Goal: Task Accomplishment & Management: Complete application form

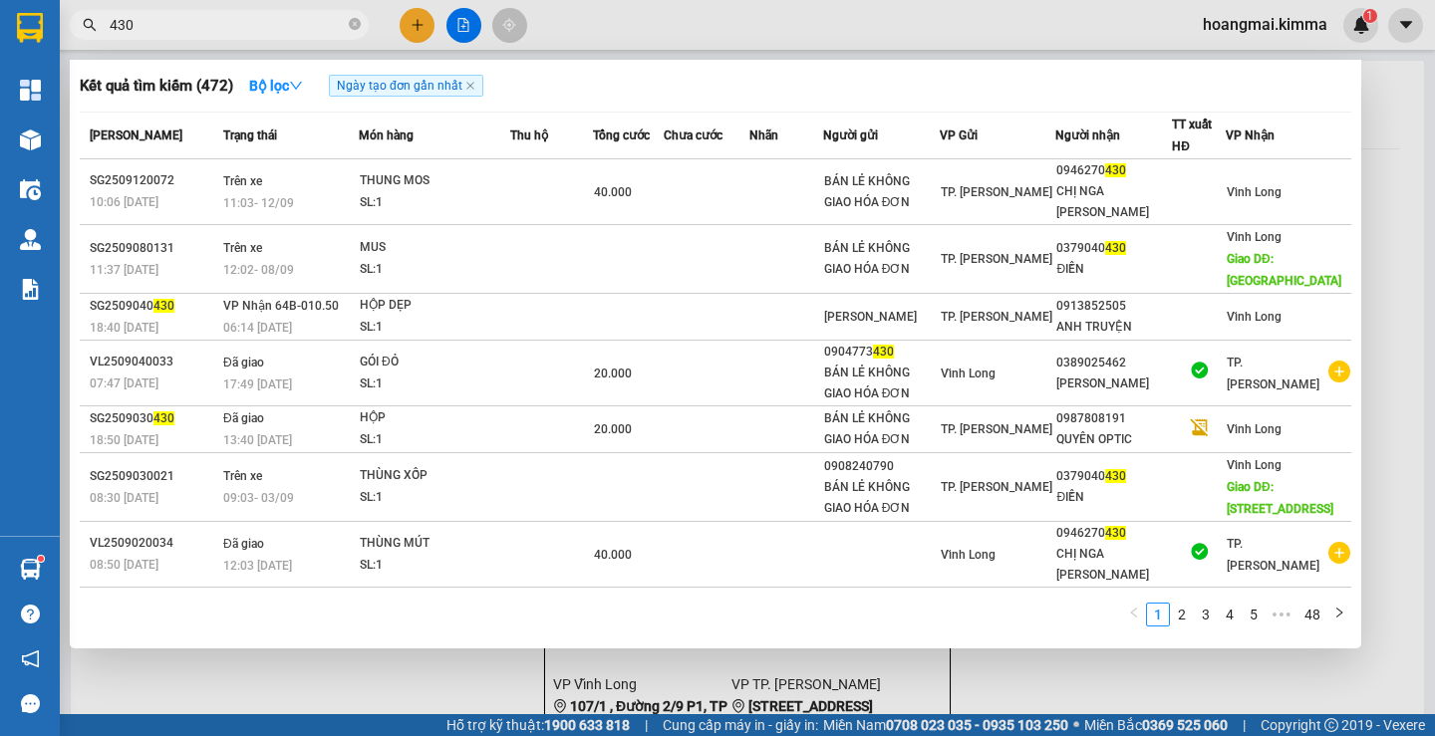
type input "430"
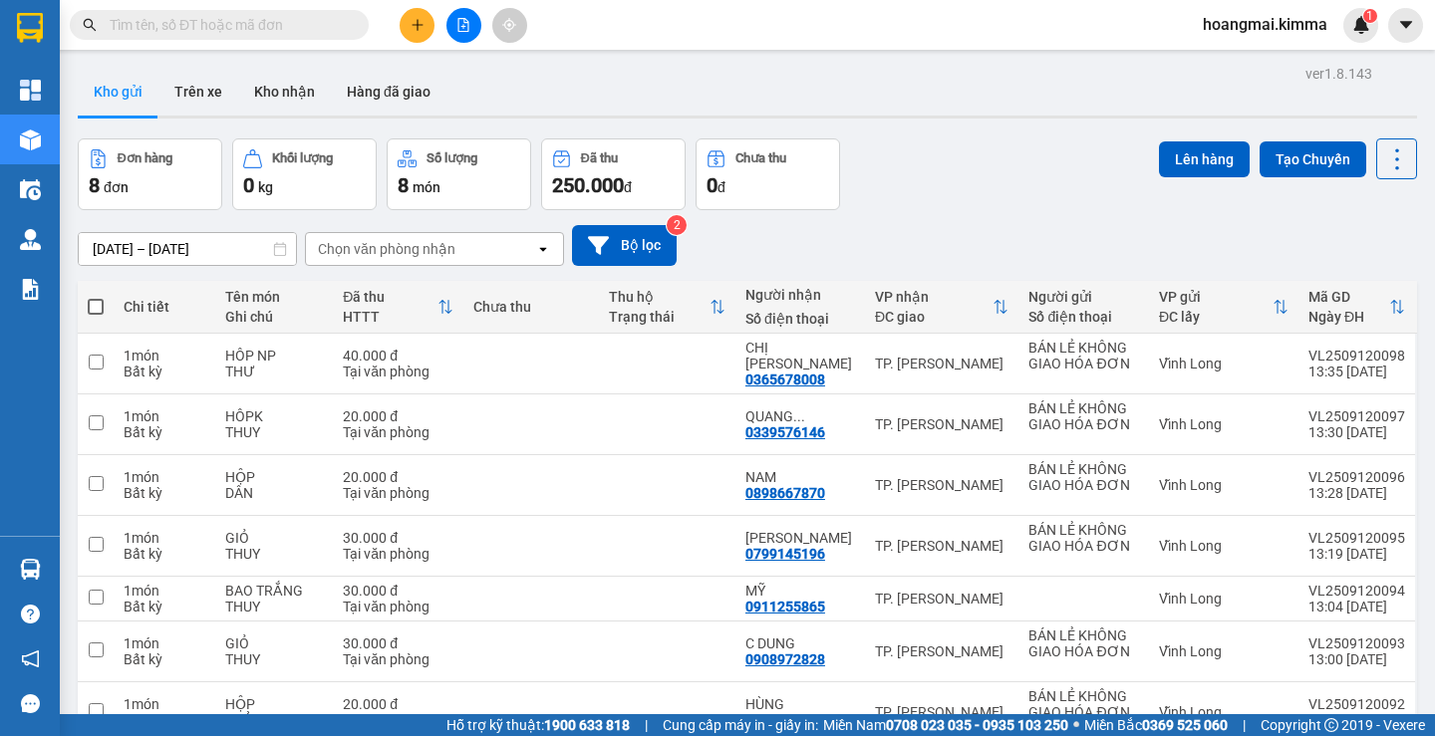
click at [415, 18] on icon "plus" at bounding box center [418, 25] width 14 height 14
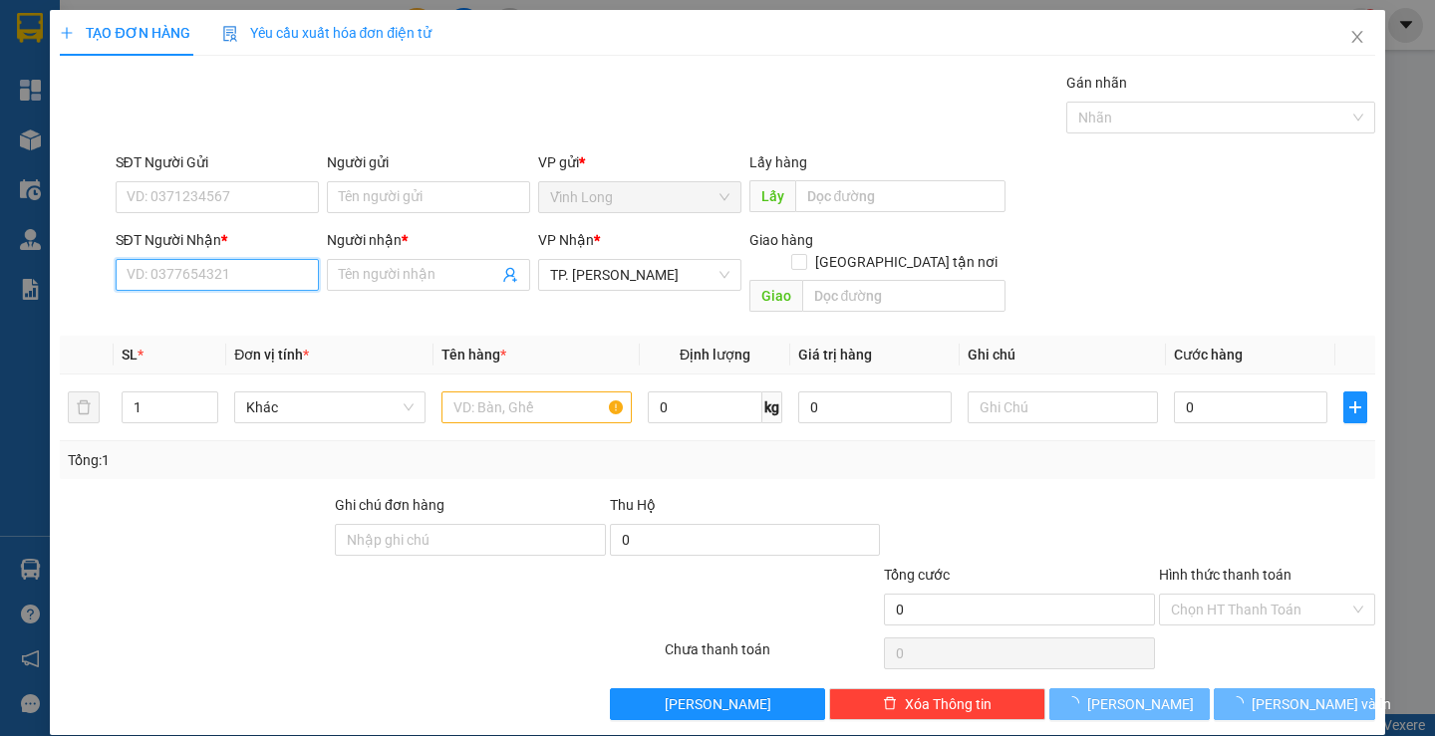
click at [215, 265] on input "SĐT Người Nhận *" at bounding box center [217, 275] width 203 height 32
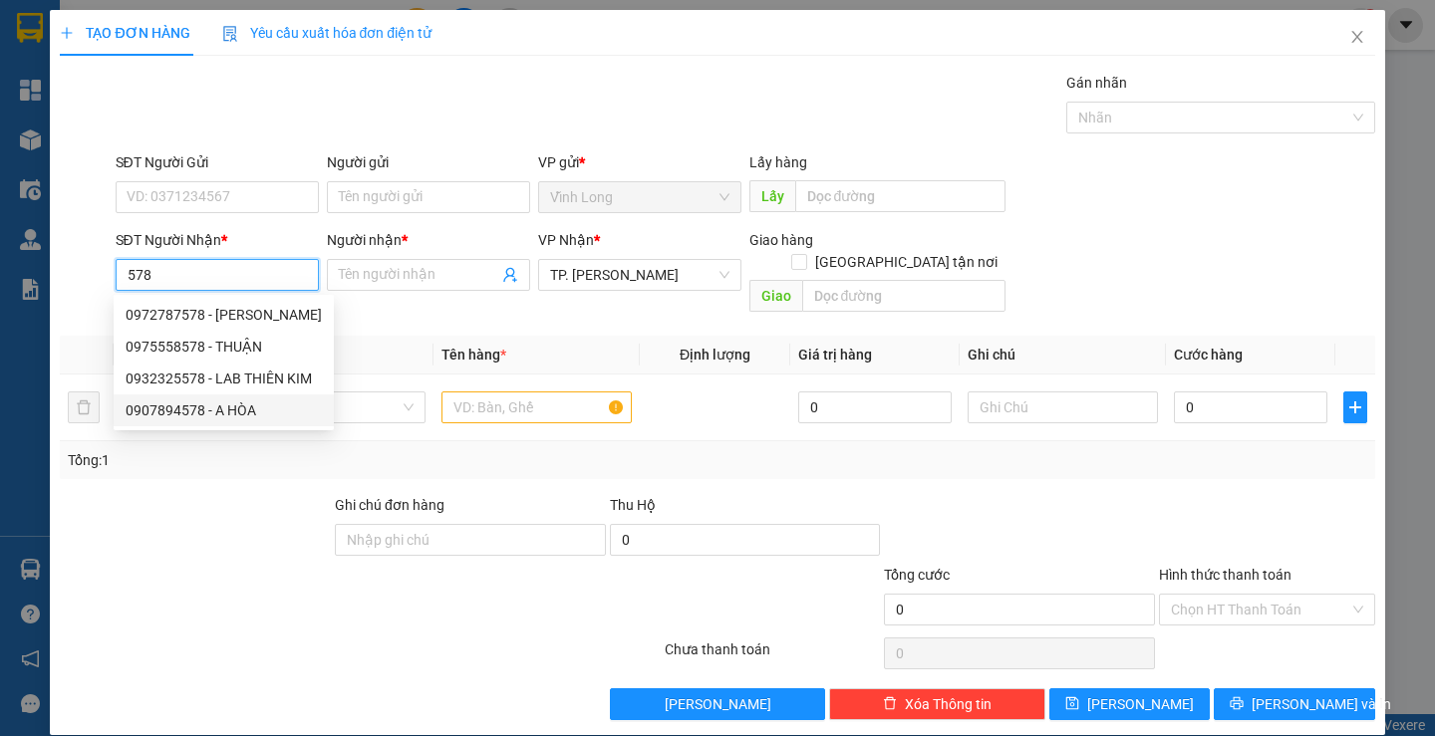
click at [236, 412] on div "0907894578 - A HÒA" at bounding box center [224, 411] width 196 height 22
type input "0907894578"
type input "A HÒA"
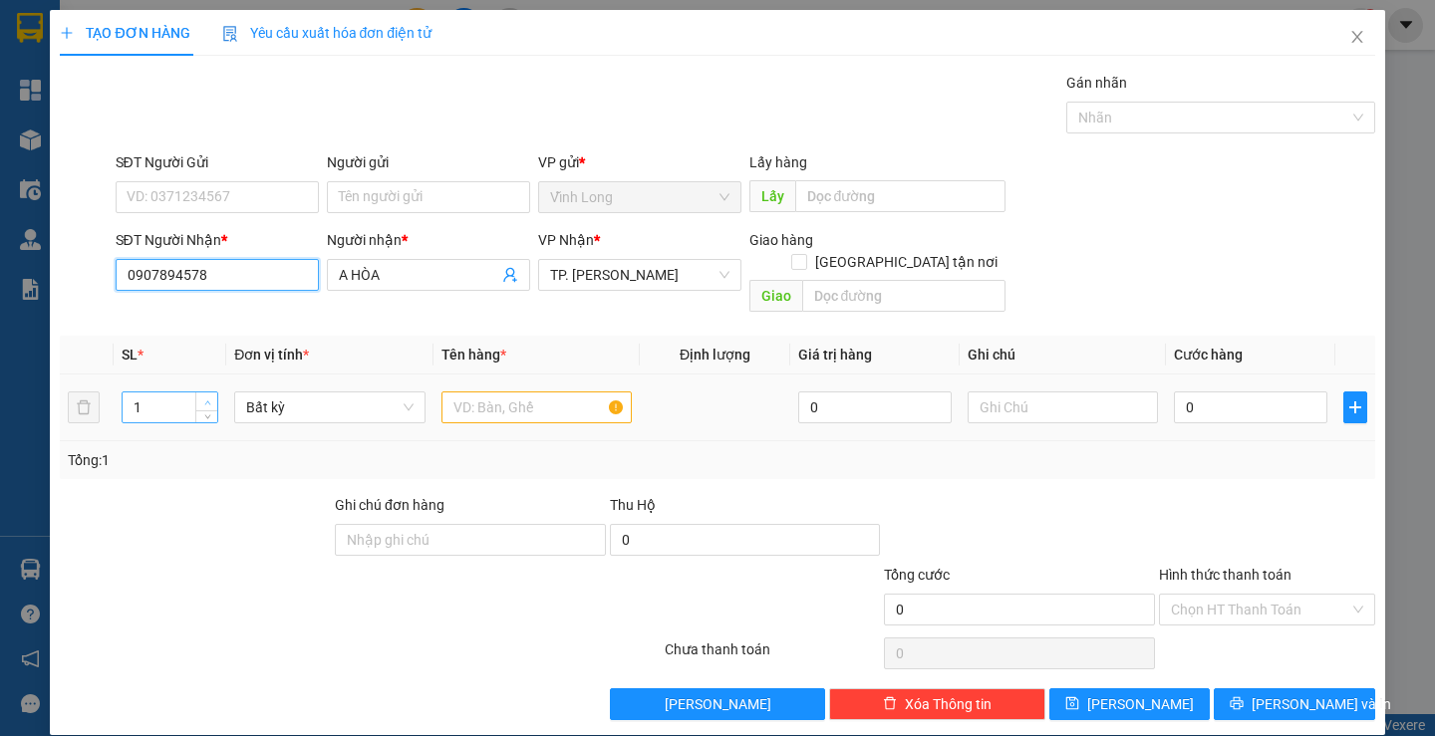
type input "0907894578"
click at [211, 397] on span "up" at bounding box center [207, 403] width 12 height 12
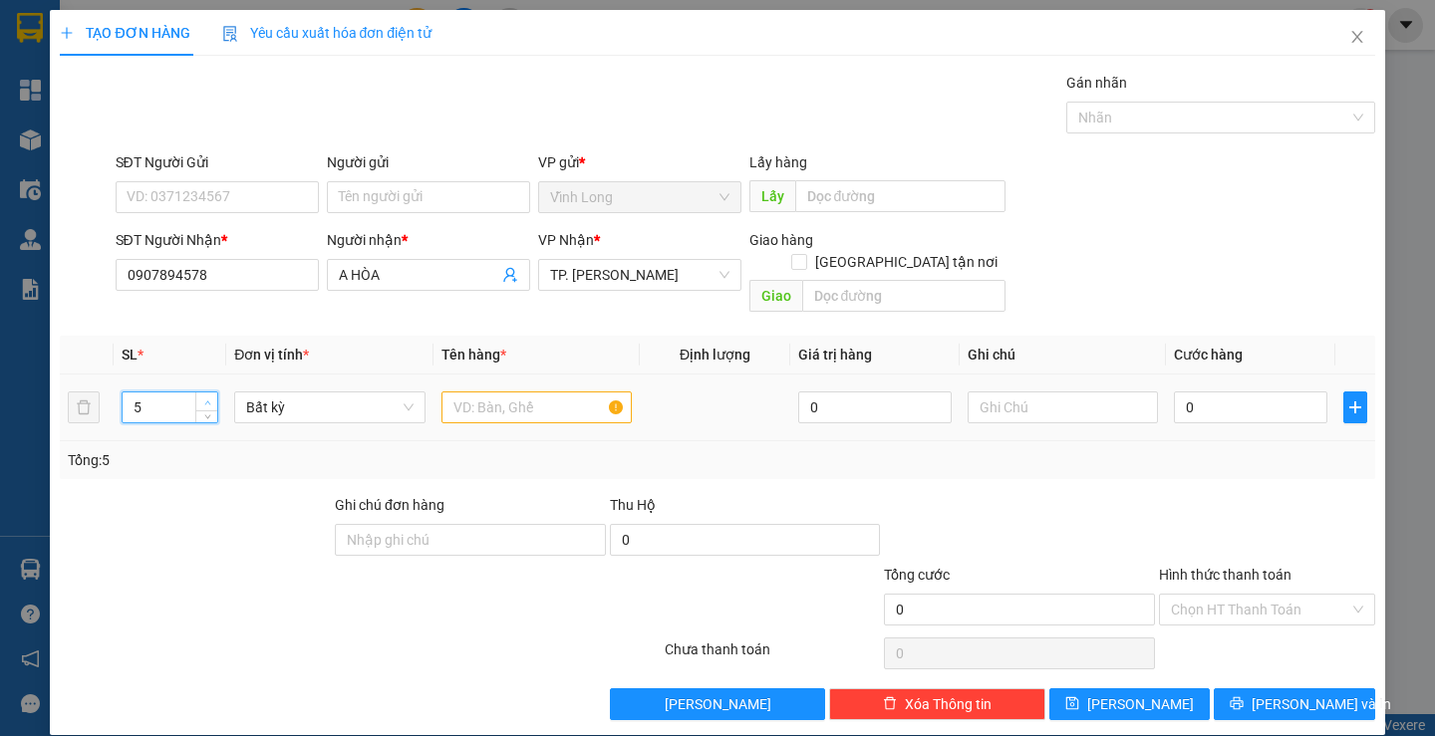
type input "6"
click at [211, 397] on span "up" at bounding box center [207, 403] width 12 height 12
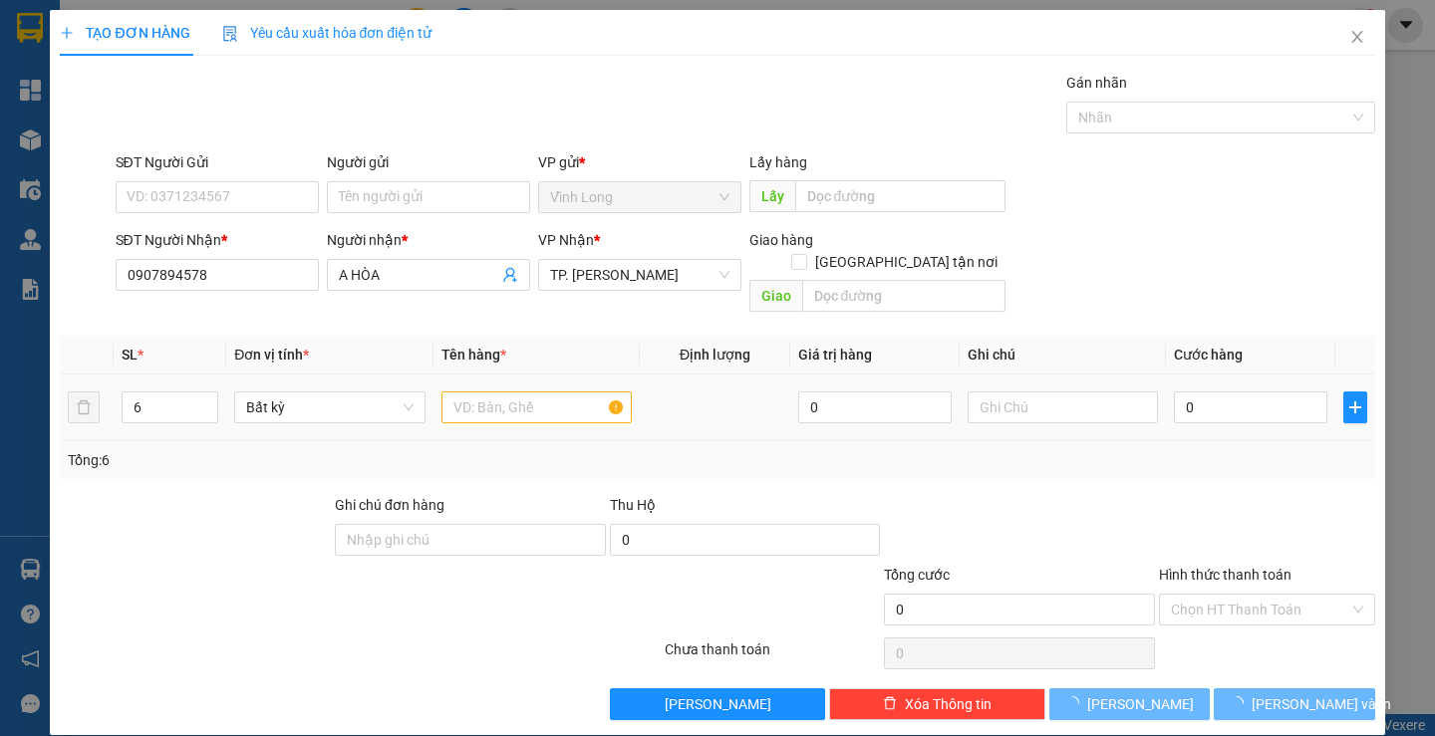
click at [435, 391] on td at bounding box center [537, 408] width 206 height 67
click at [453, 392] on input "text" at bounding box center [536, 408] width 190 height 32
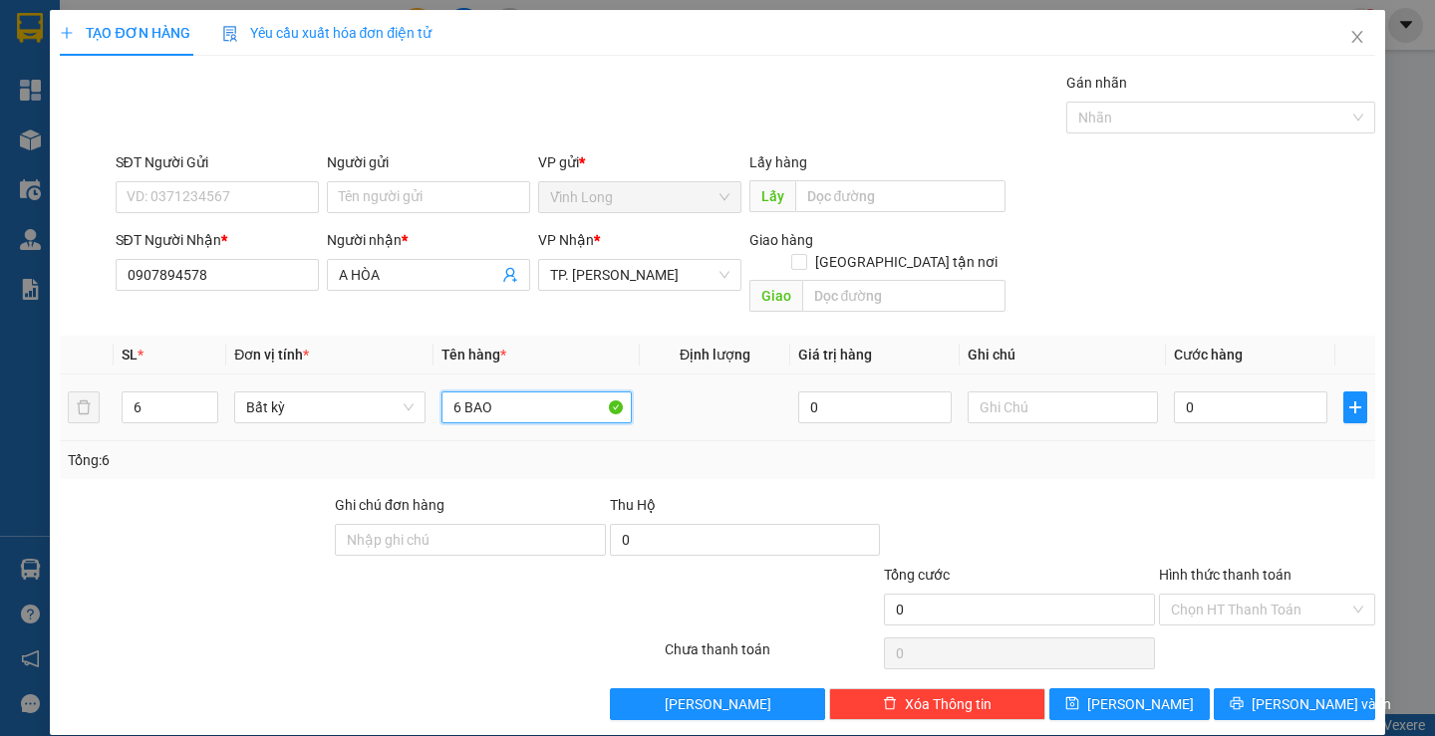
type input "6 BAO"
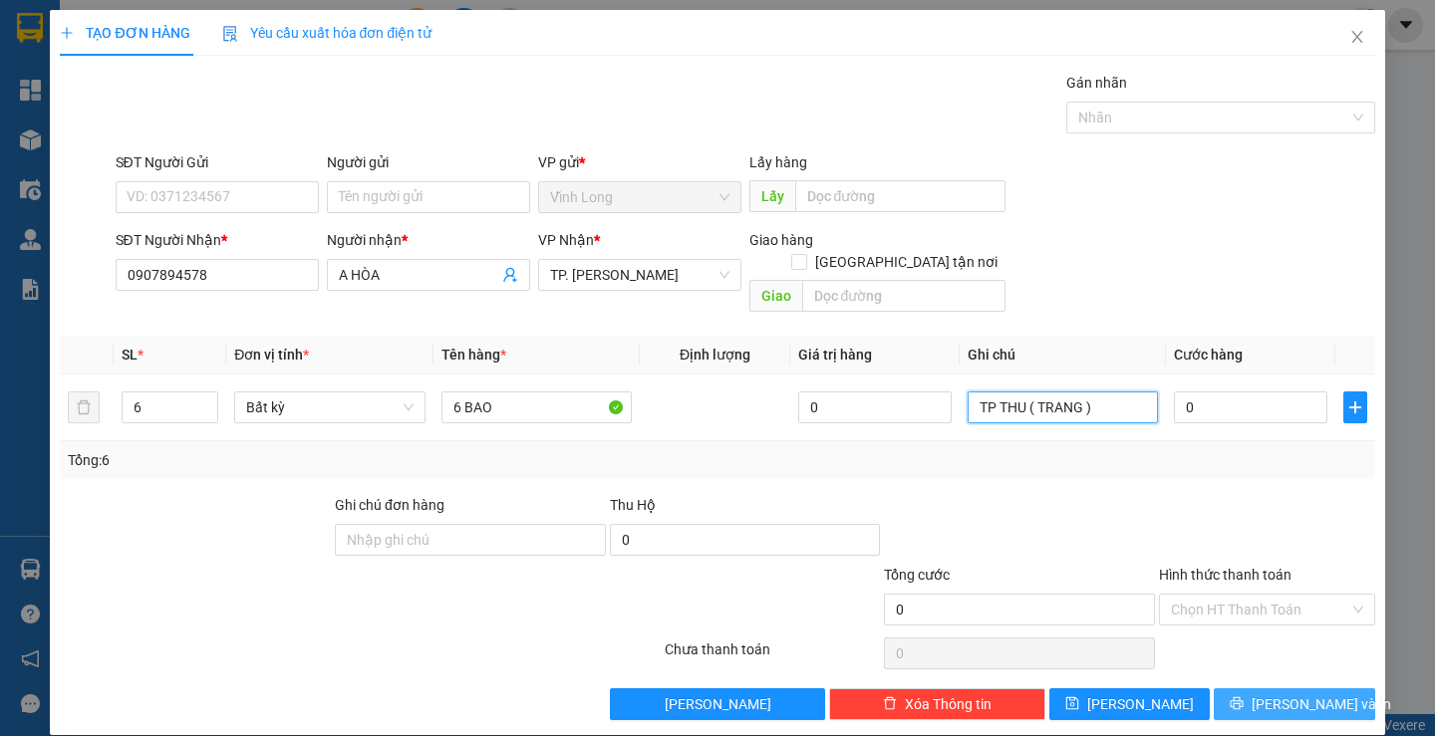
type input "TP THU ( TRANG )"
click at [1258, 689] on button "Lưu và In" at bounding box center [1294, 705] width 160 height 32
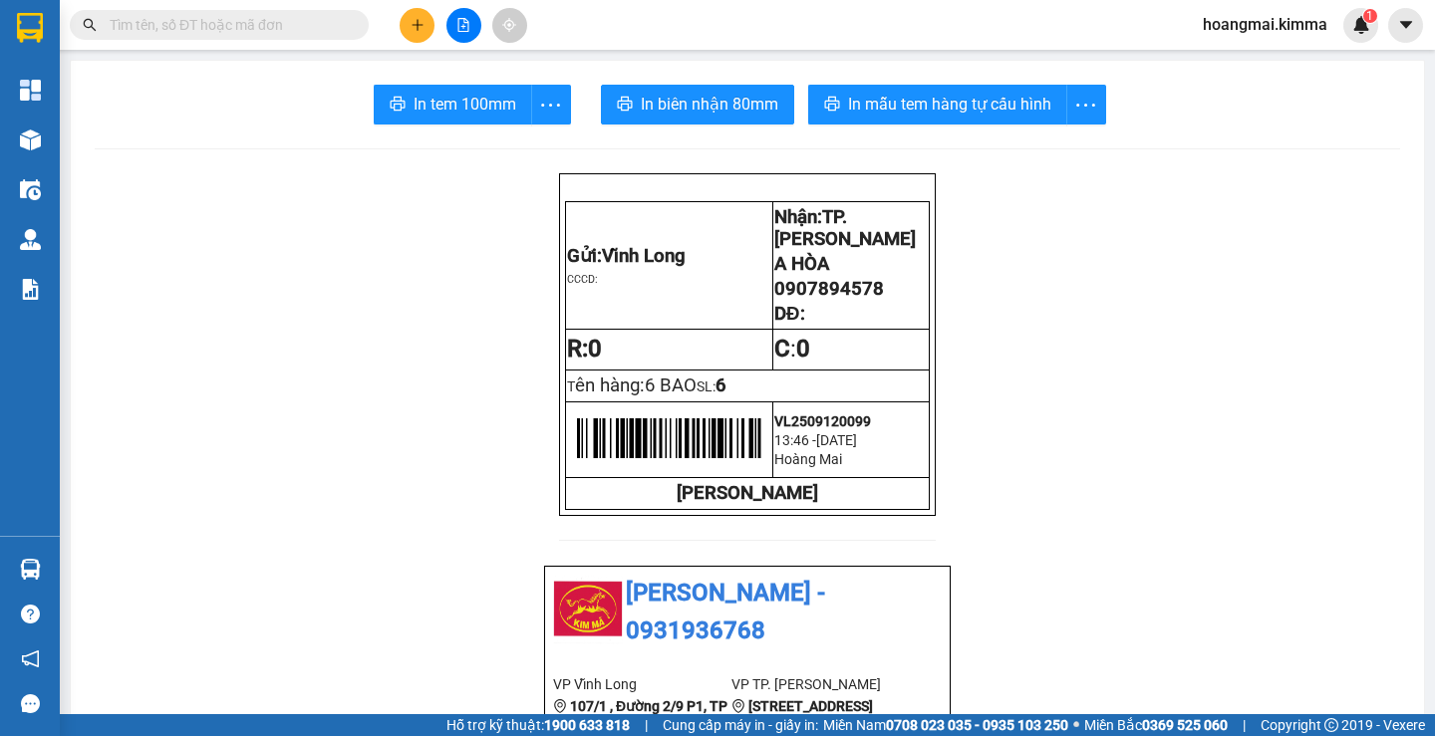
click at [425, 26] on button at bounding box center [417, 25] width 35 height 35
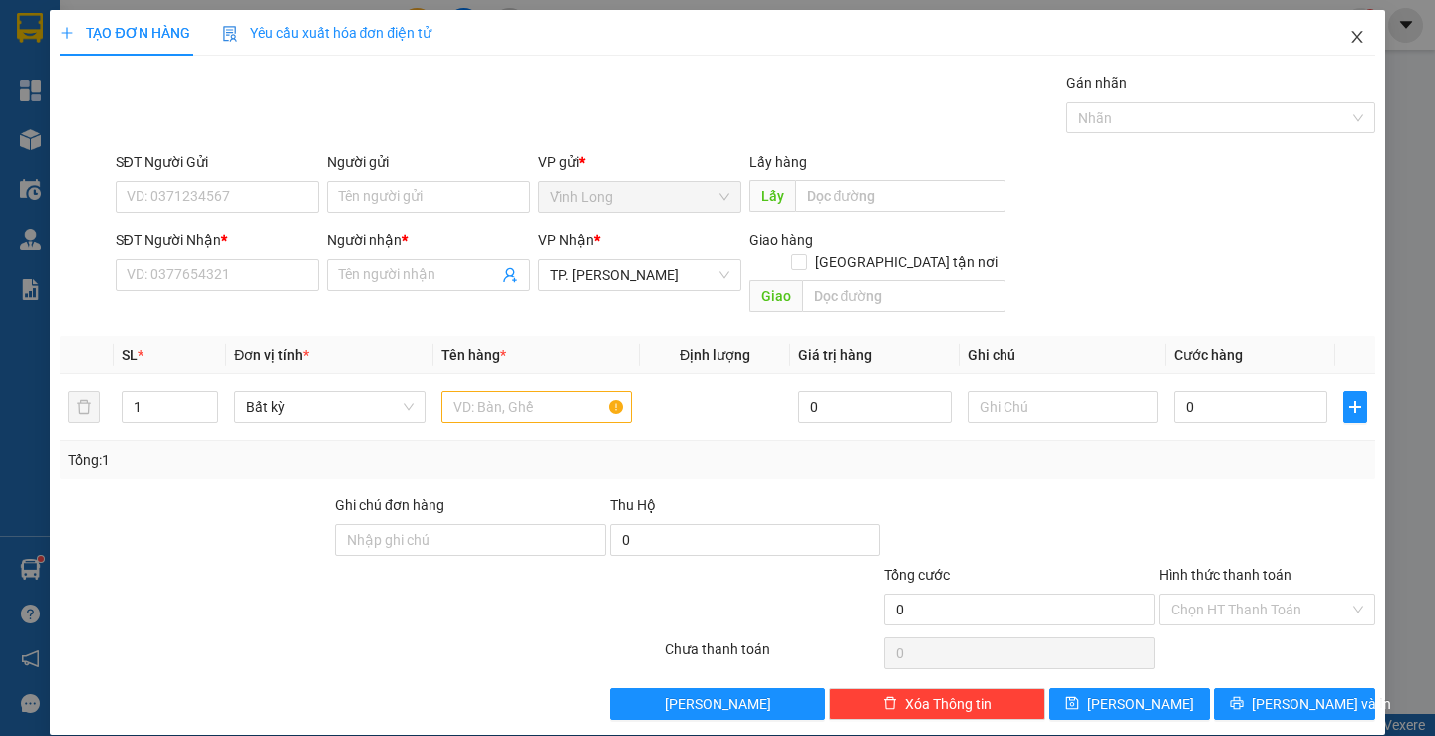
click at [1349, 39] on icon "close" at bounding box center [1357, 37] width 16 height 16
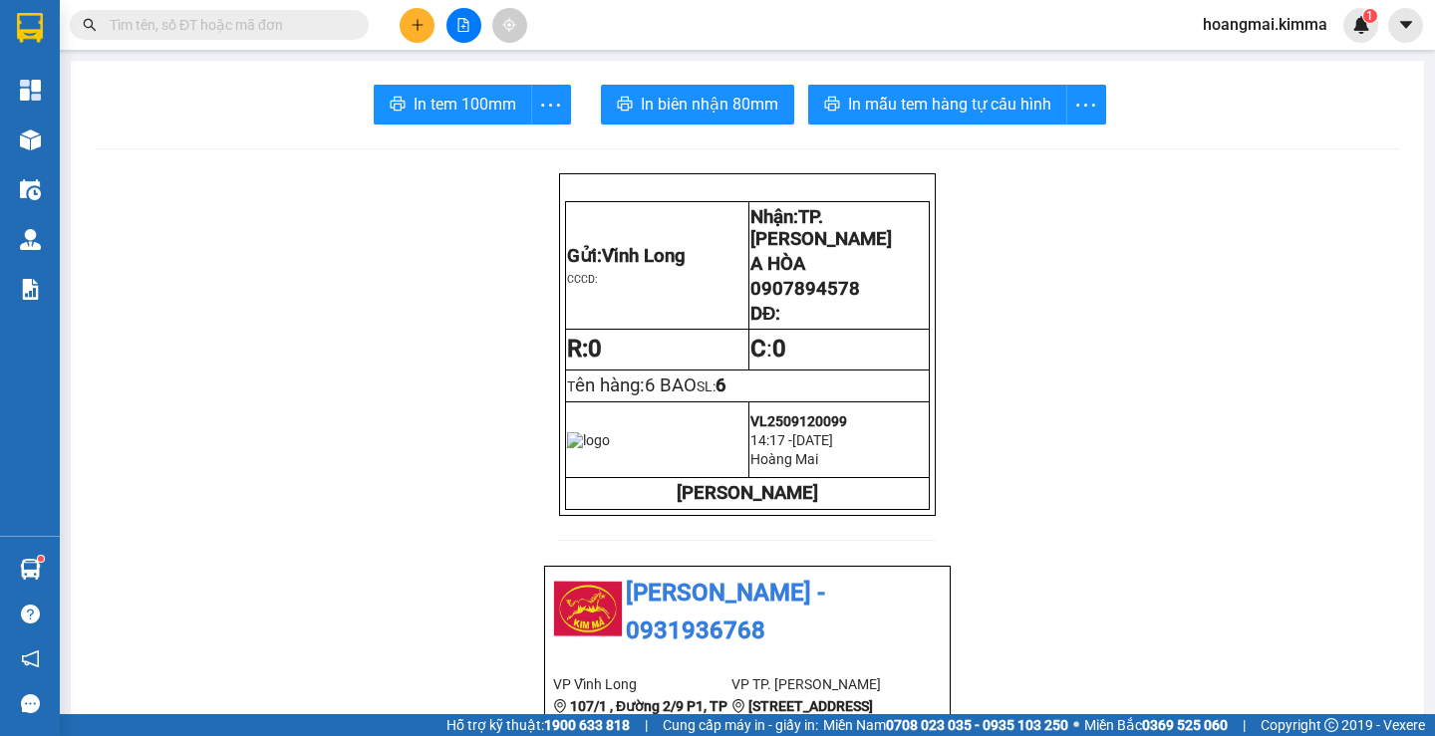
click at [273, 27] on input "text" at bounding box center [227, 25] width 235 height 22
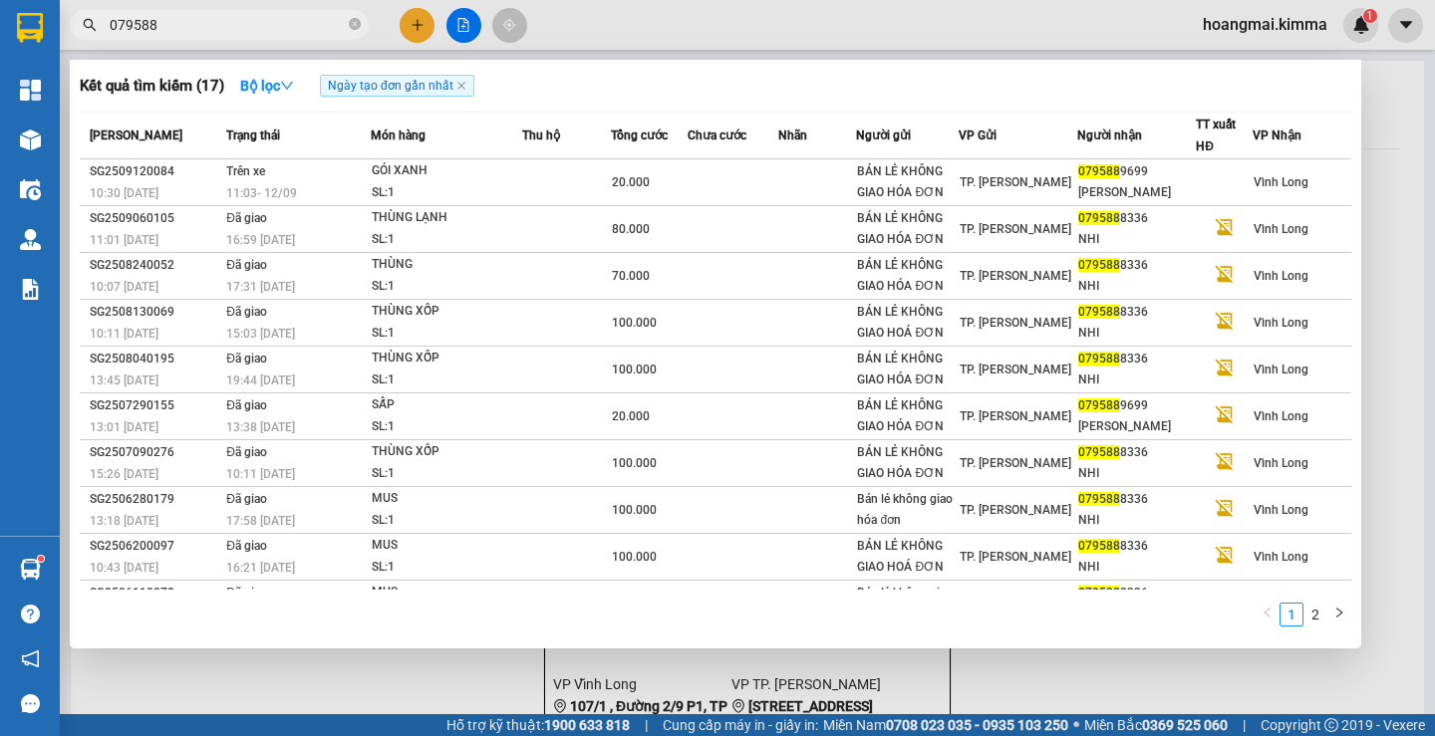
type input "079588"
click at [417, 24] on div at bounding box center [717, 368] width 1435 height 736
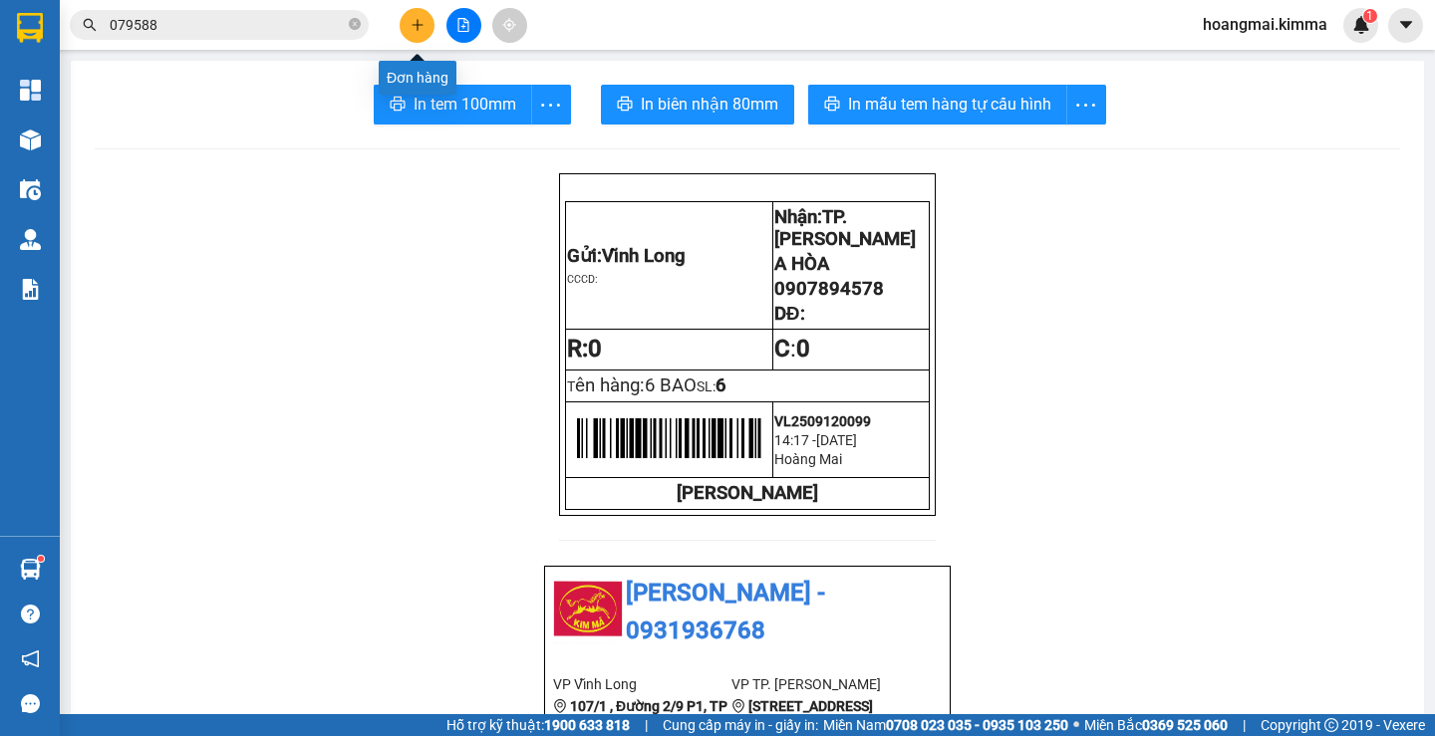
click at [417, 24] on icon "plus" at bounding box center [418, 25] width 14 height 14
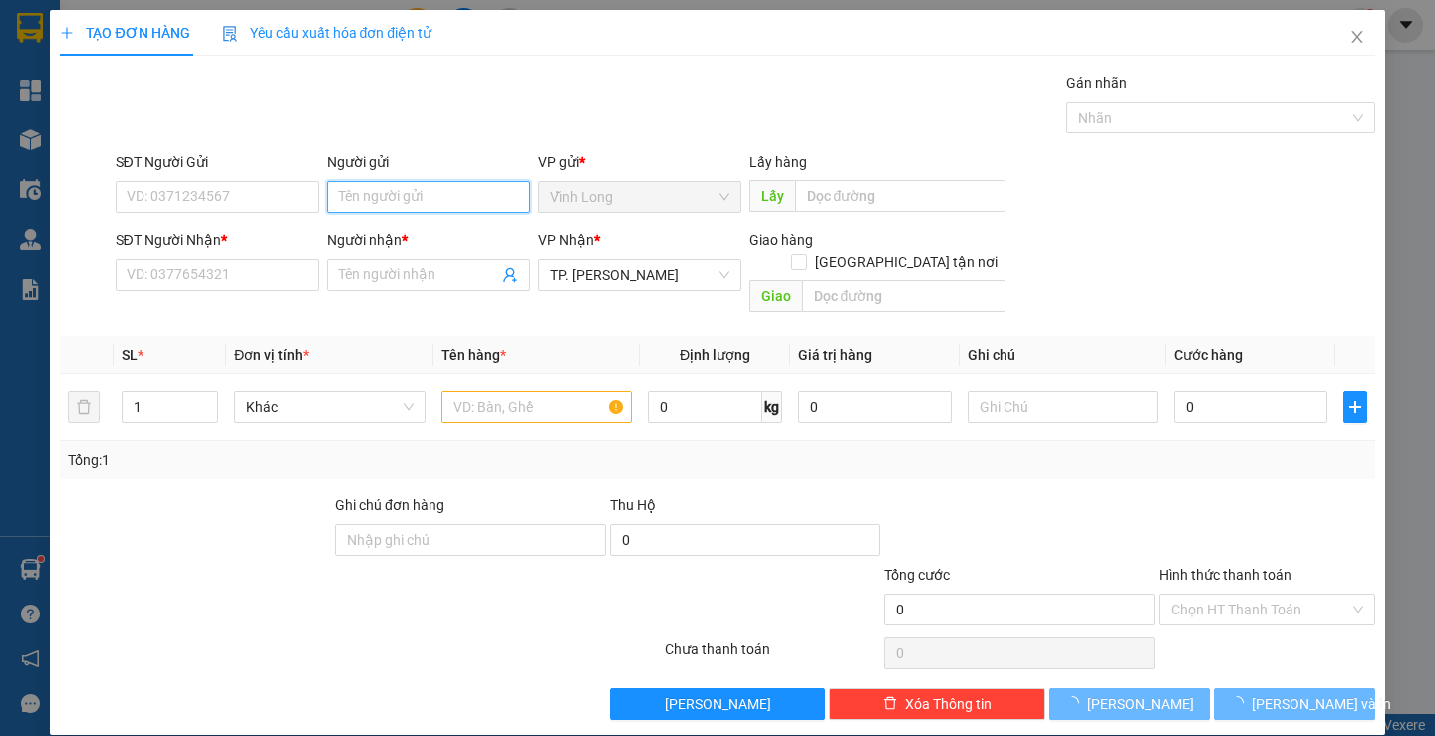
click at [386, 200] on input "Người gửi" at bounding box center [428, 197] width 203 height 32
type input "QT 1"
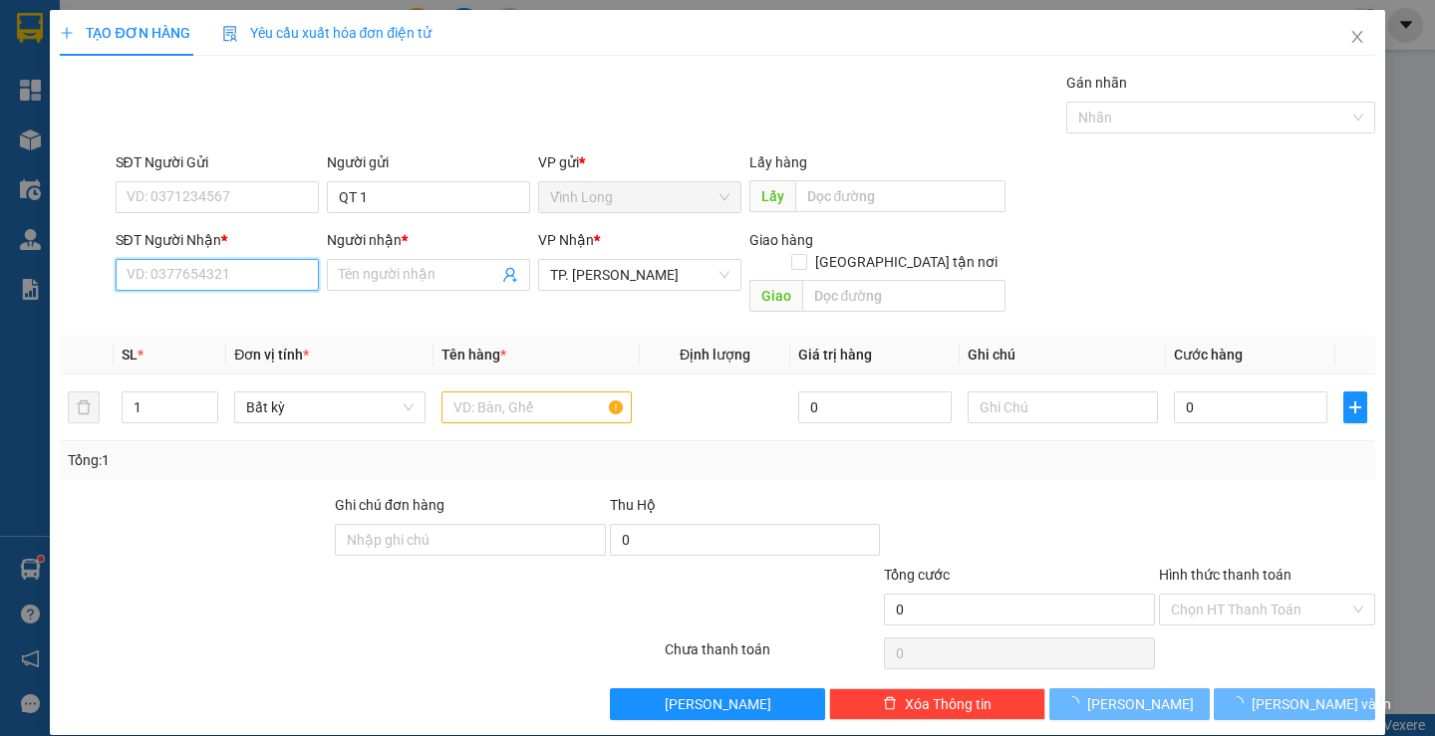
click at [235, 273] on input "SĐT Người Nhận *" at bounding box center [217, 275] width 203 height 32
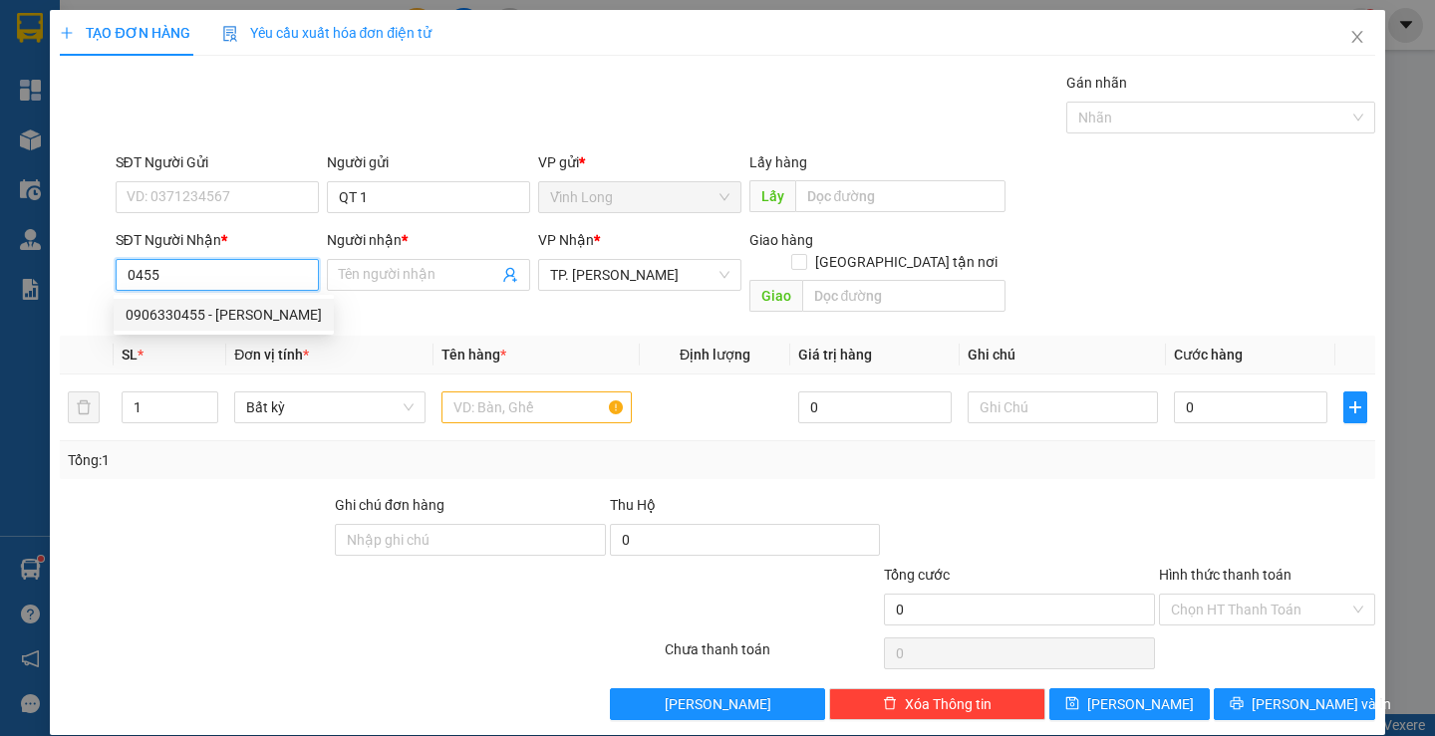
click at [299, 315] on div "0906330455 - LABO HIẾU NGUYỄN" at bounding box center [224, 315] width 196 height 22
type input "0906330455"
type input "LABO HIẾU NGUYỄN"
type input "0906330455"
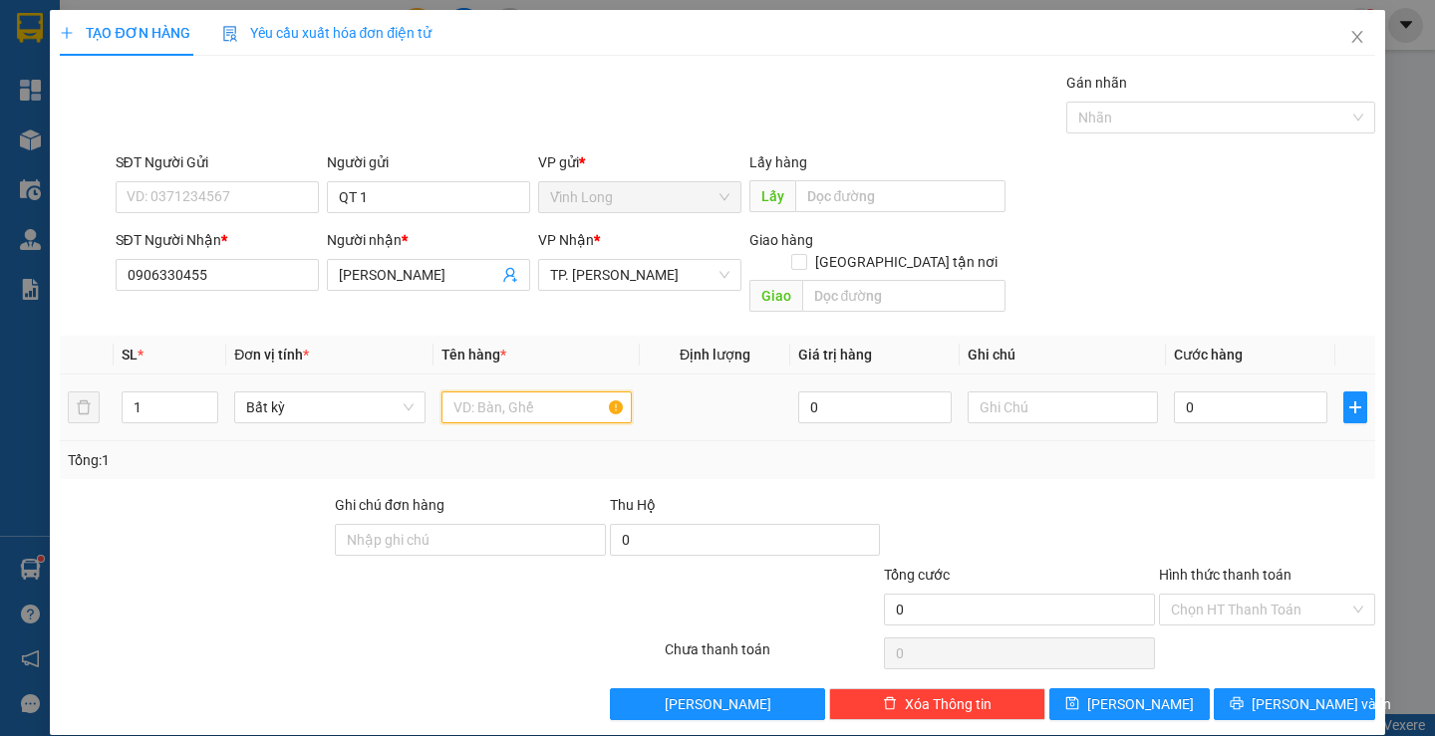
click at [509, 392] on input "text" at bounding box center [536, 408] width 190 height 32
type input "HỘP"
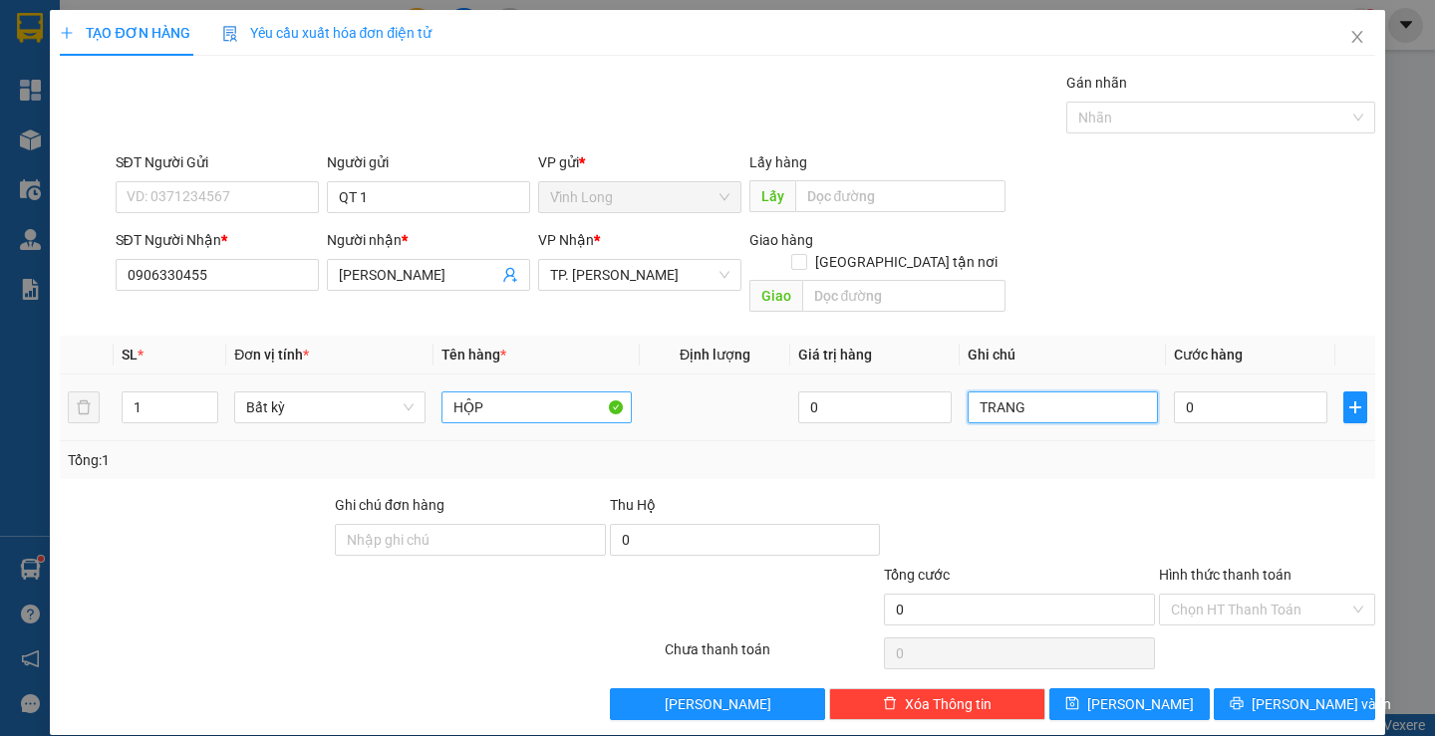
type input "TRANG"
type input "2"
type input "20"
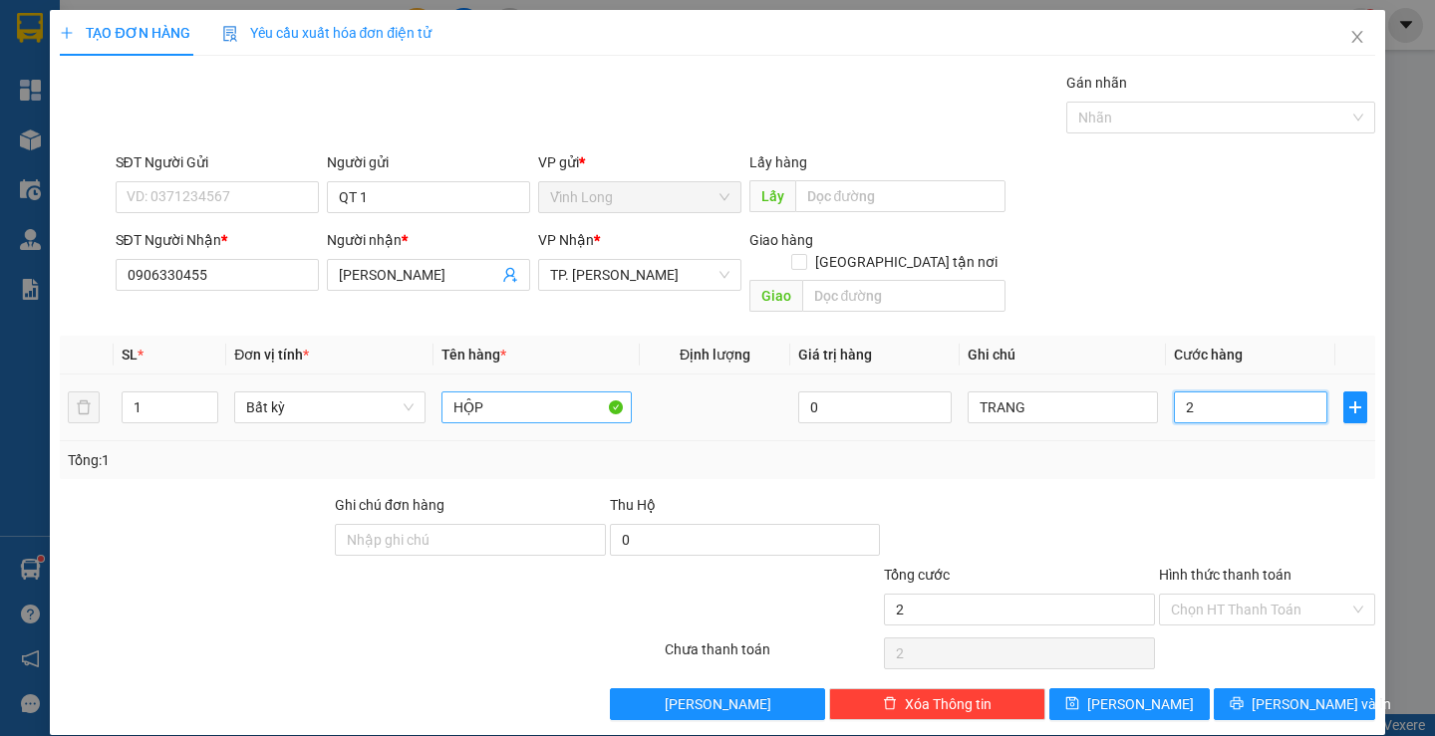
type input "20"
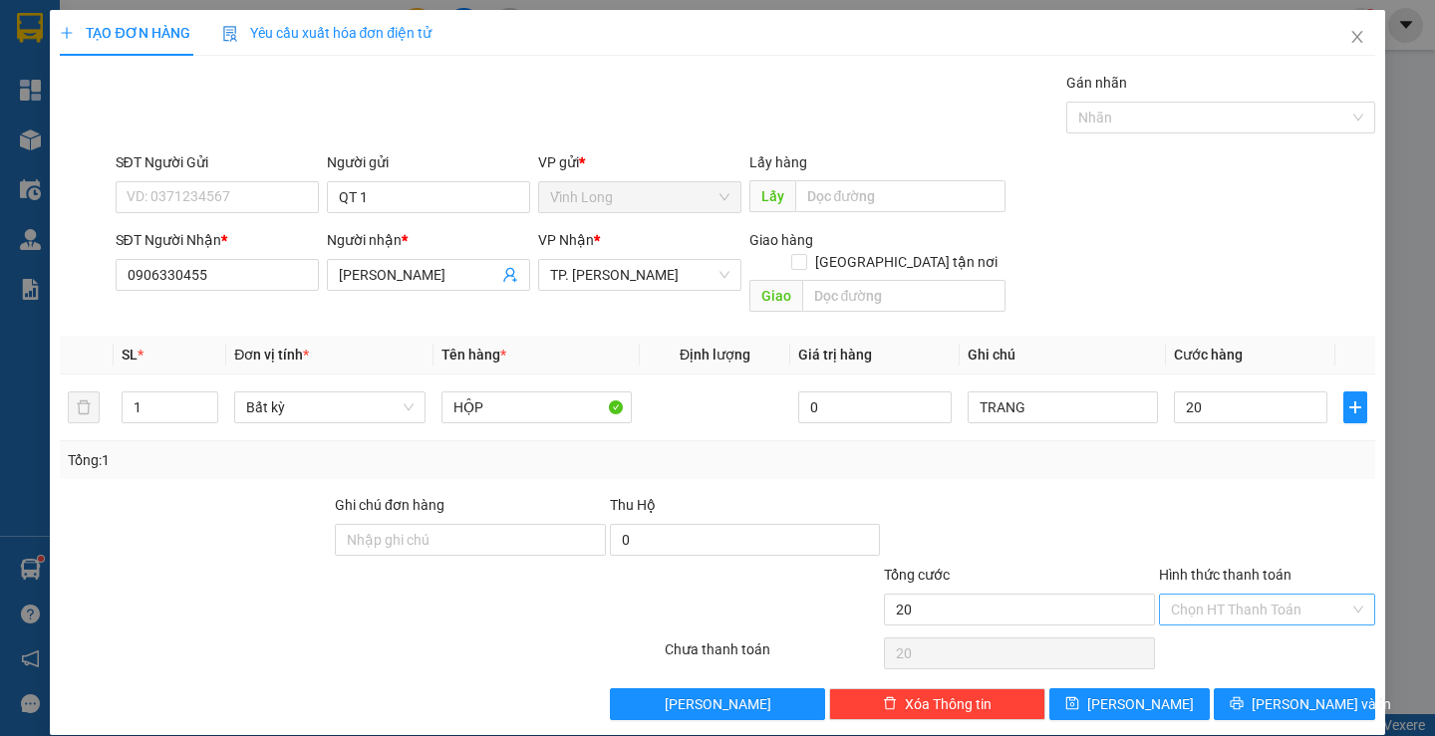
type input "20.000"
drag, startPoint x: 1197, startPoint y: 589, endPoint x: 1196, endPoint y: 625, distance: 35.9
click at [1197, 595] on input "Hình thức thanh toán" at bounding box center [1260, 610] width 178 height 30
click at [1196, 625] on div "Tại văn phòng" at bounding box center [1254, 628] width 189 height 22
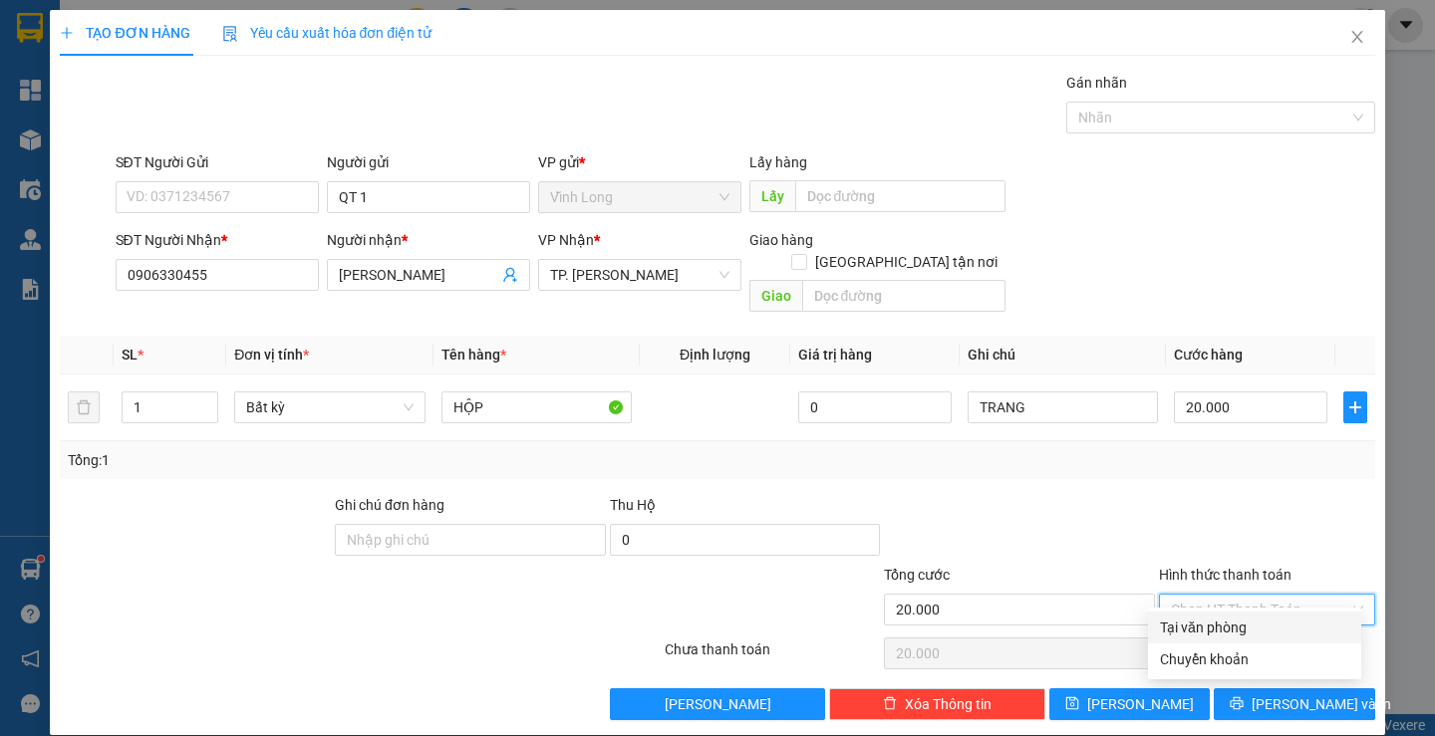
type input "0"
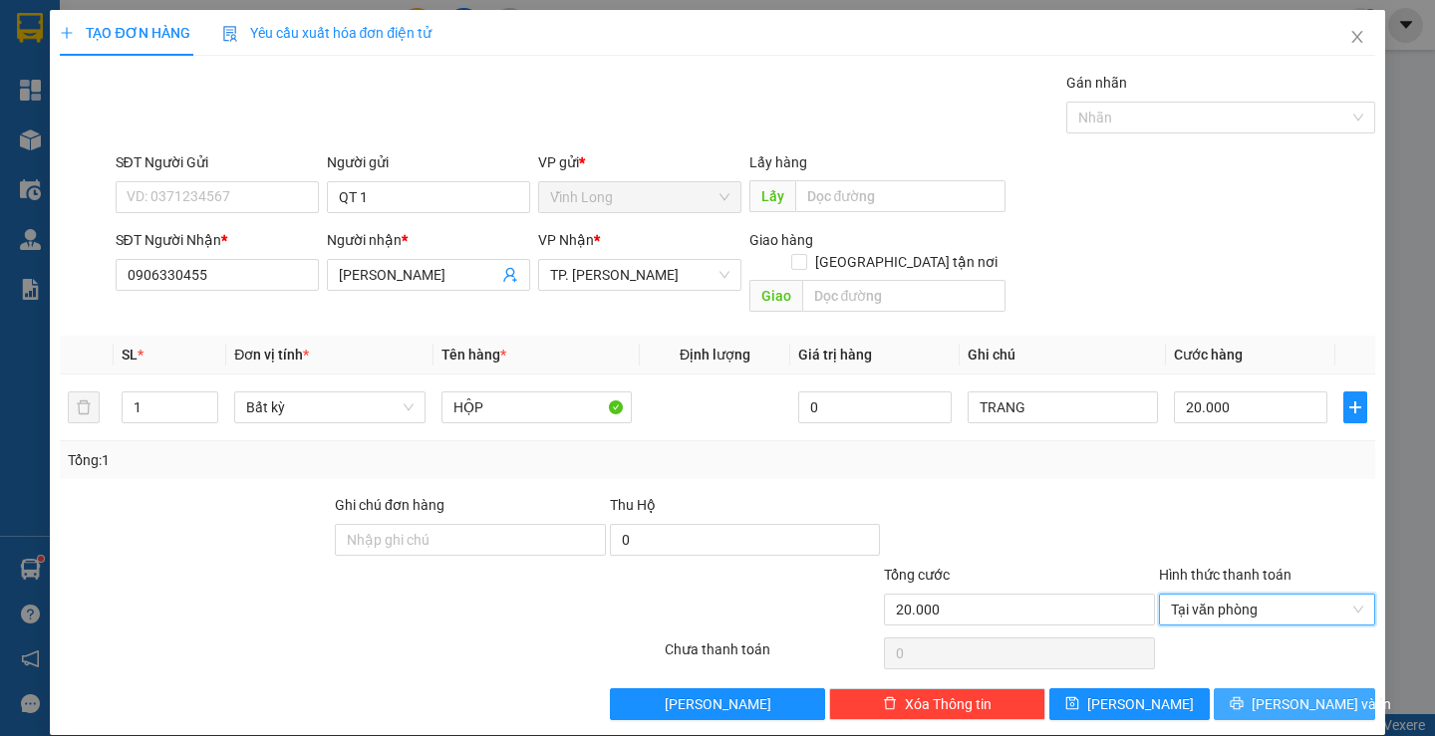
click at [1266, 694] on span "Lưu và In" at bounding box center [1322, 705] width 140 height 22
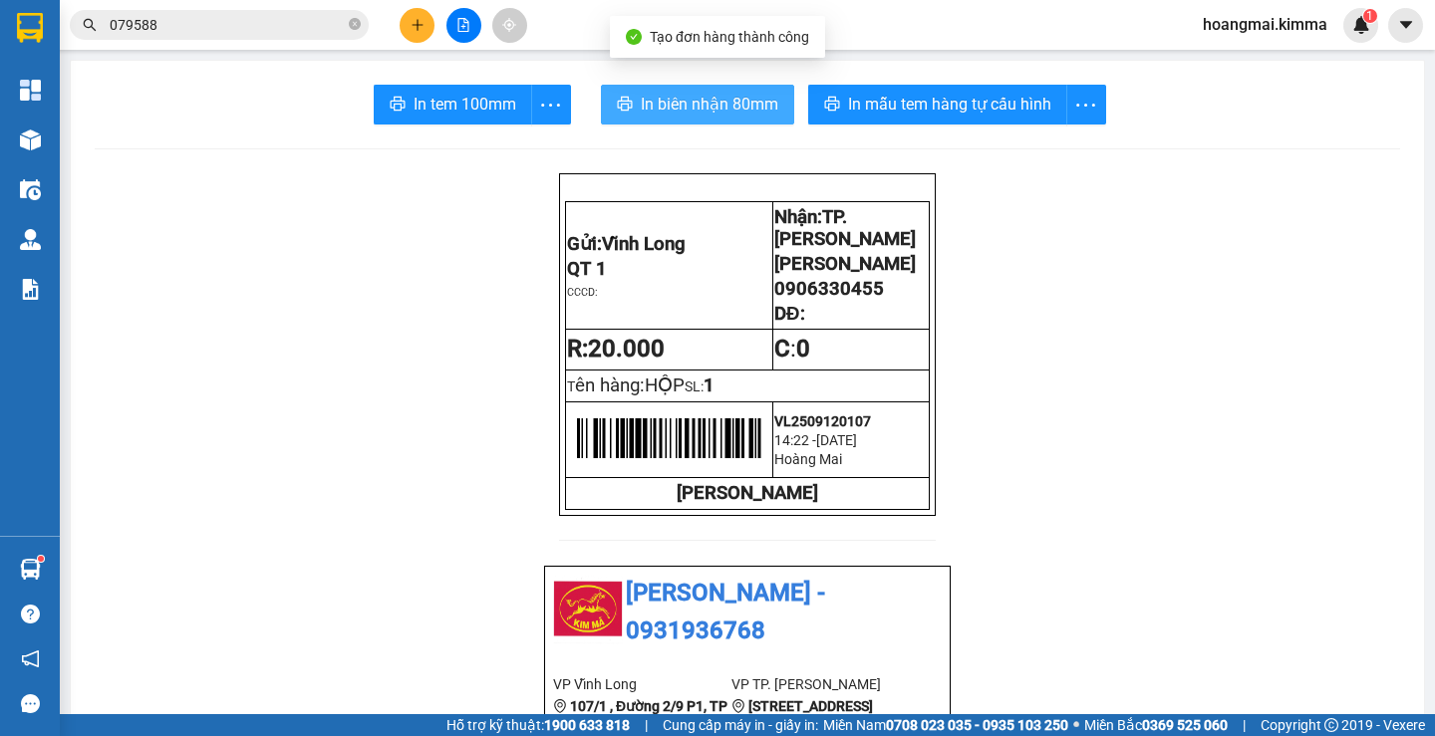
click at [674, 96] on span "In biên nhận 80mm" at bounding box center [710, 104] width 138 height 25
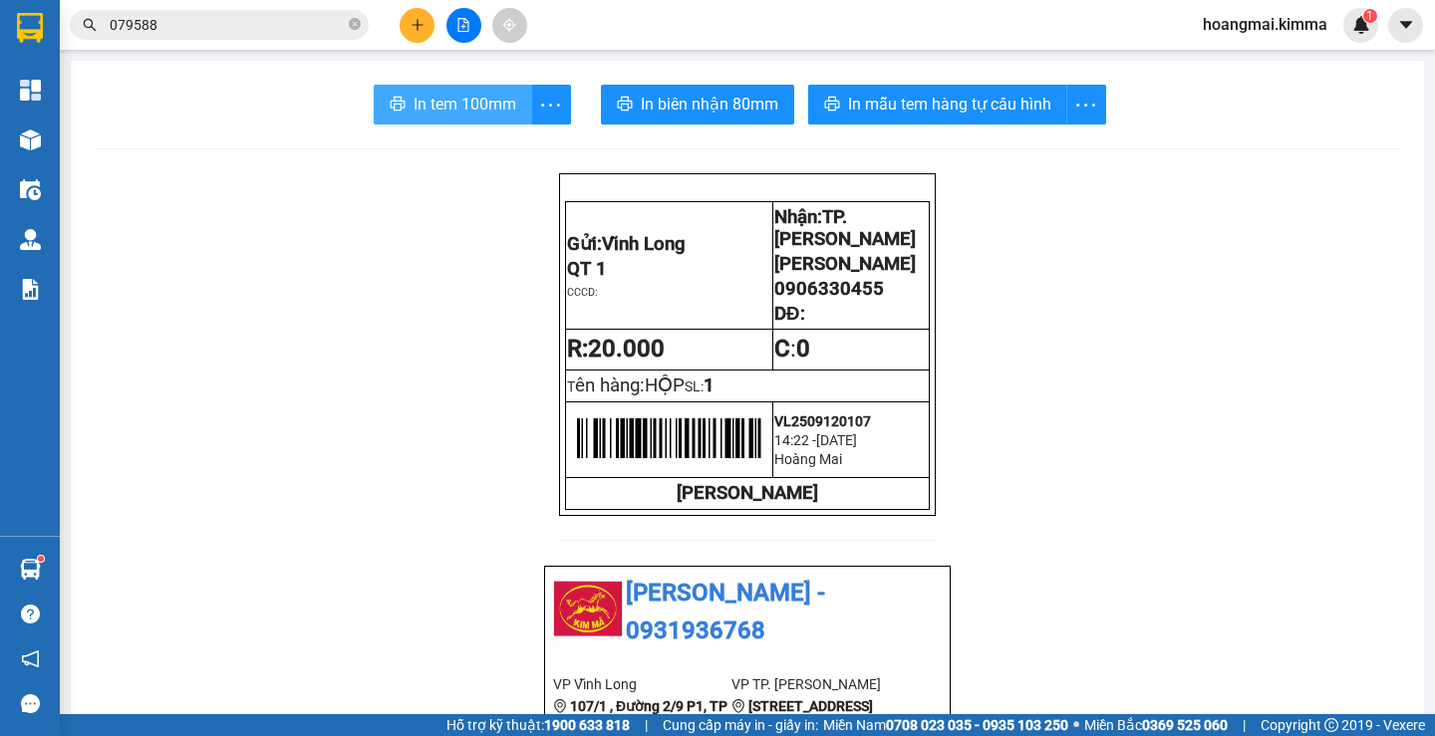
click at [420, 89] on button "In tem 100mm" at bounding box center [453, 105] width 158 height 40
click at [427, 30] on button at bounding box center [417, 25] width 35 height 35
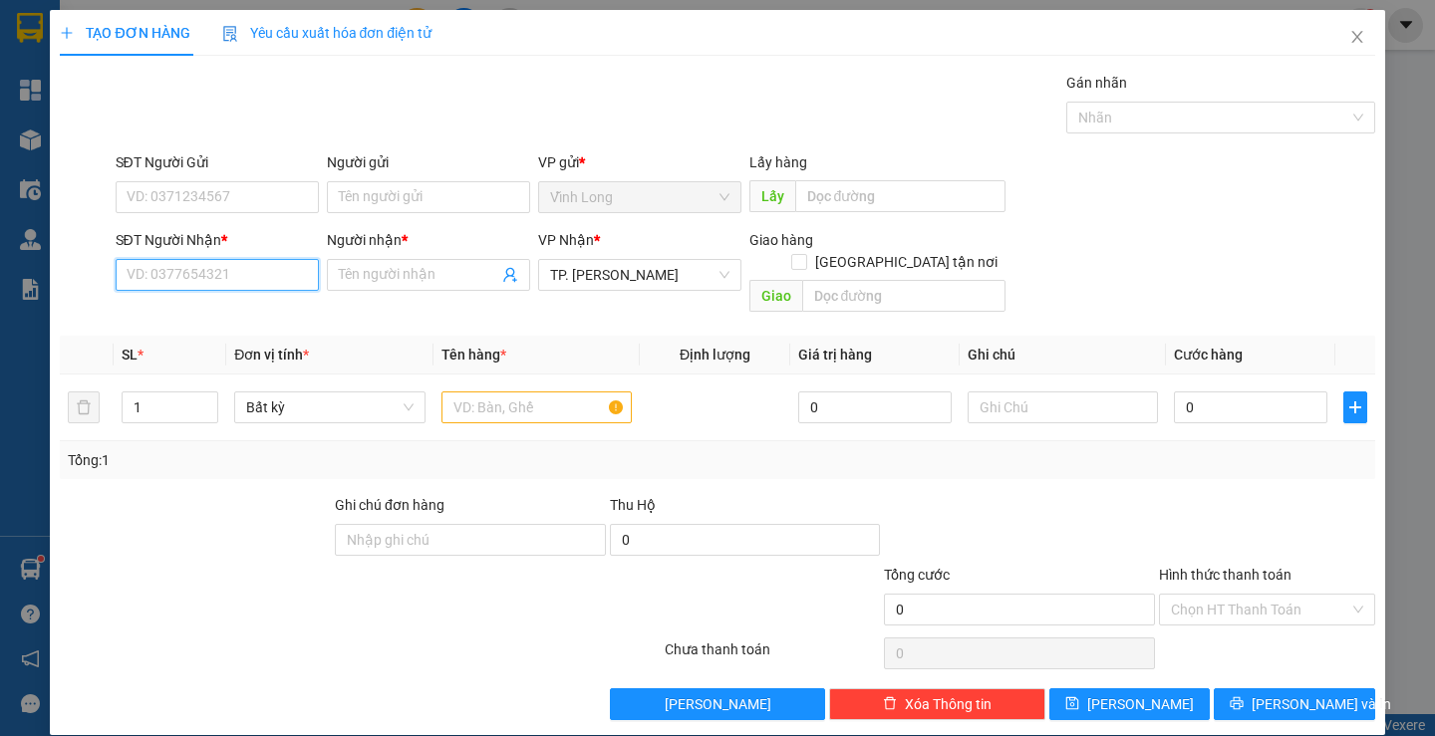
click at [290, 280] on input "SĐT Người Nhận *" at bounding box center [217, 275] width 203 height 32
type input "0901379477"
click at [216, 325] on div "0901379477 - ANH HIẾU" at bounding box center [214, 315] width 177 height 22
type input "ANH HIẾU"
type input "0901379477"
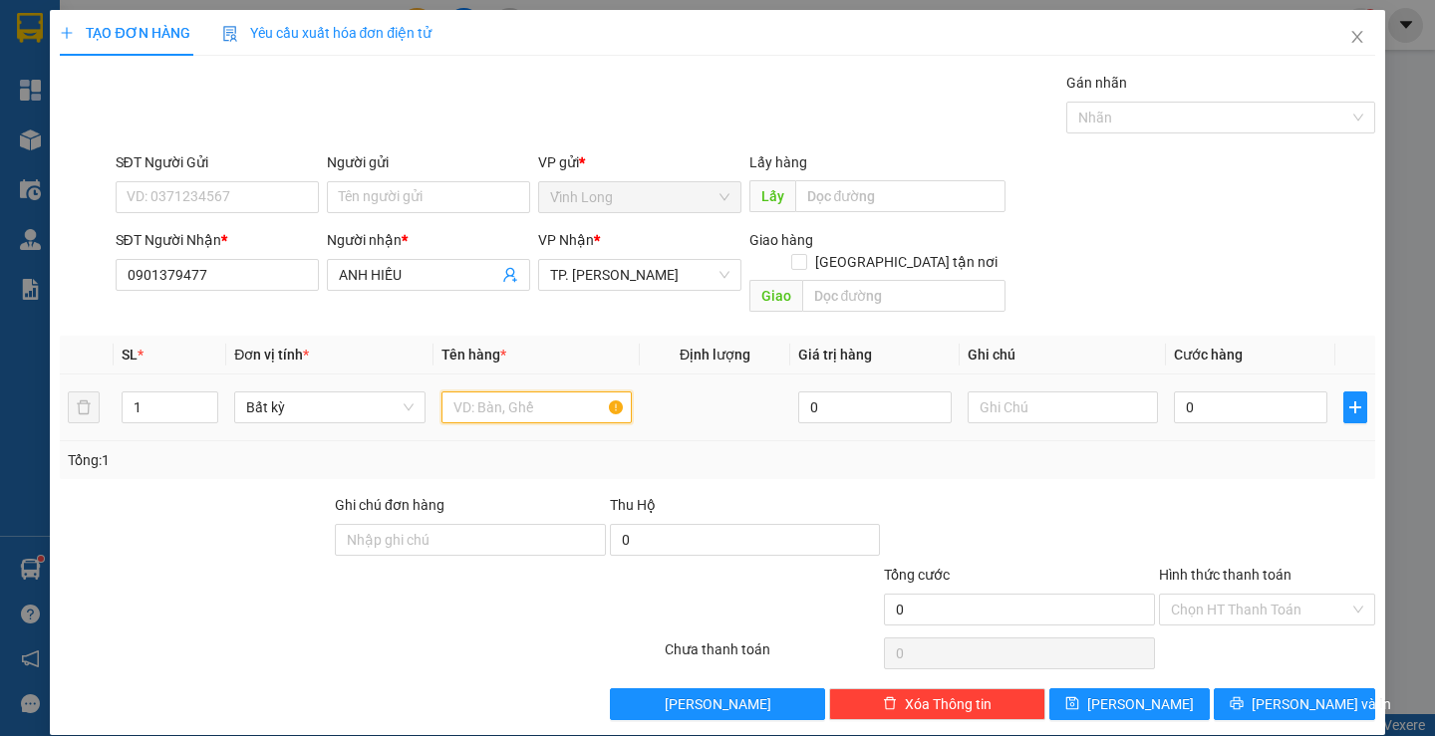
click at [470, 392] on input "text" at bounding box center [536, 408] width 190 height 32
type input "GÓI ĐEN DẸP"
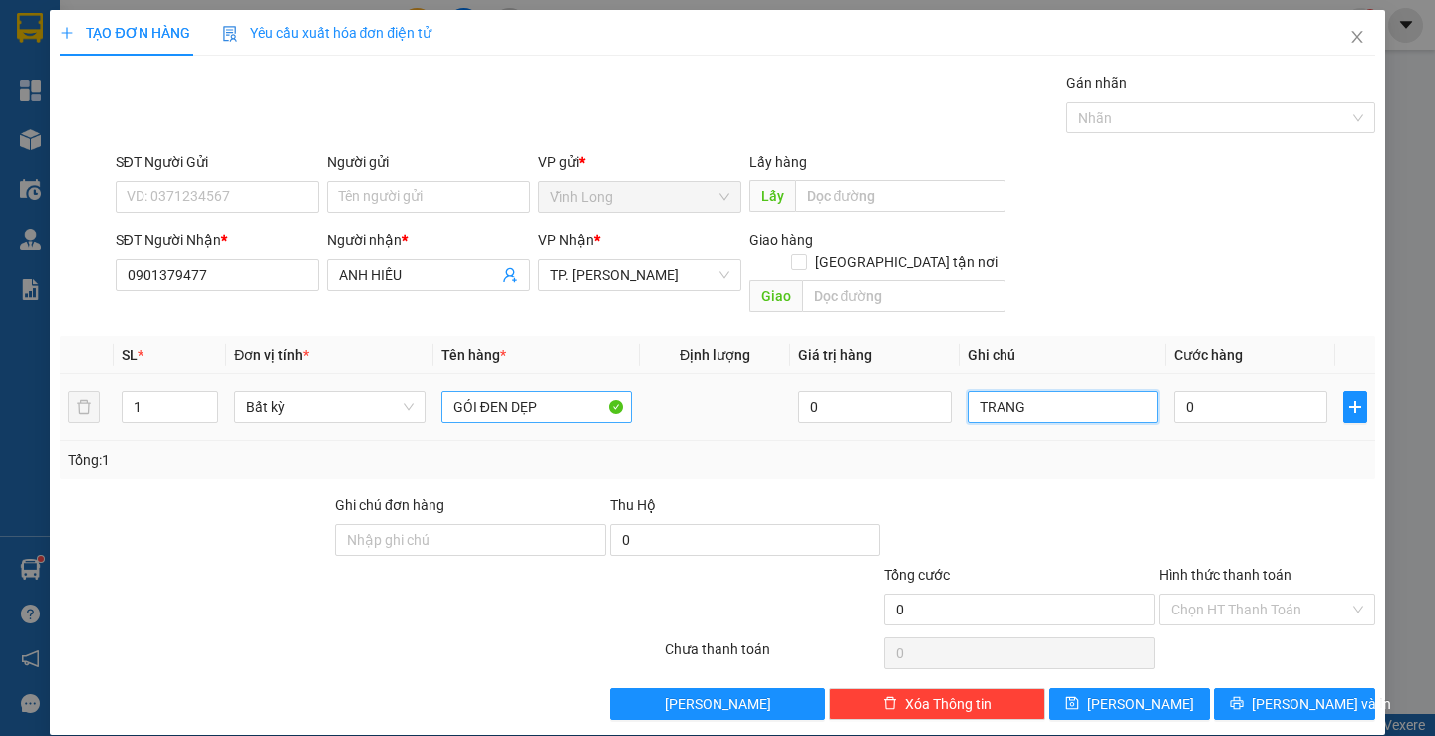
type input "TRANG"
type input "2"
type input "20"
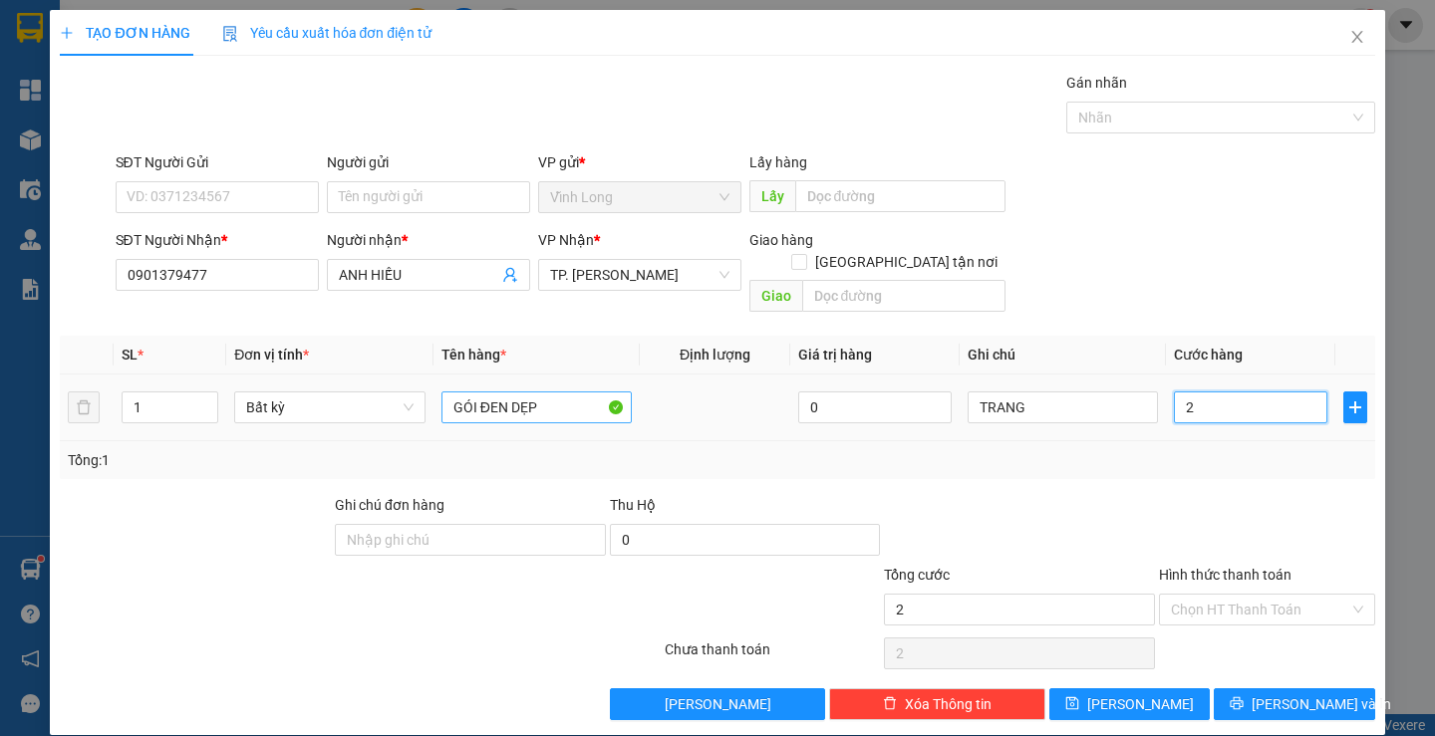
type input "20"
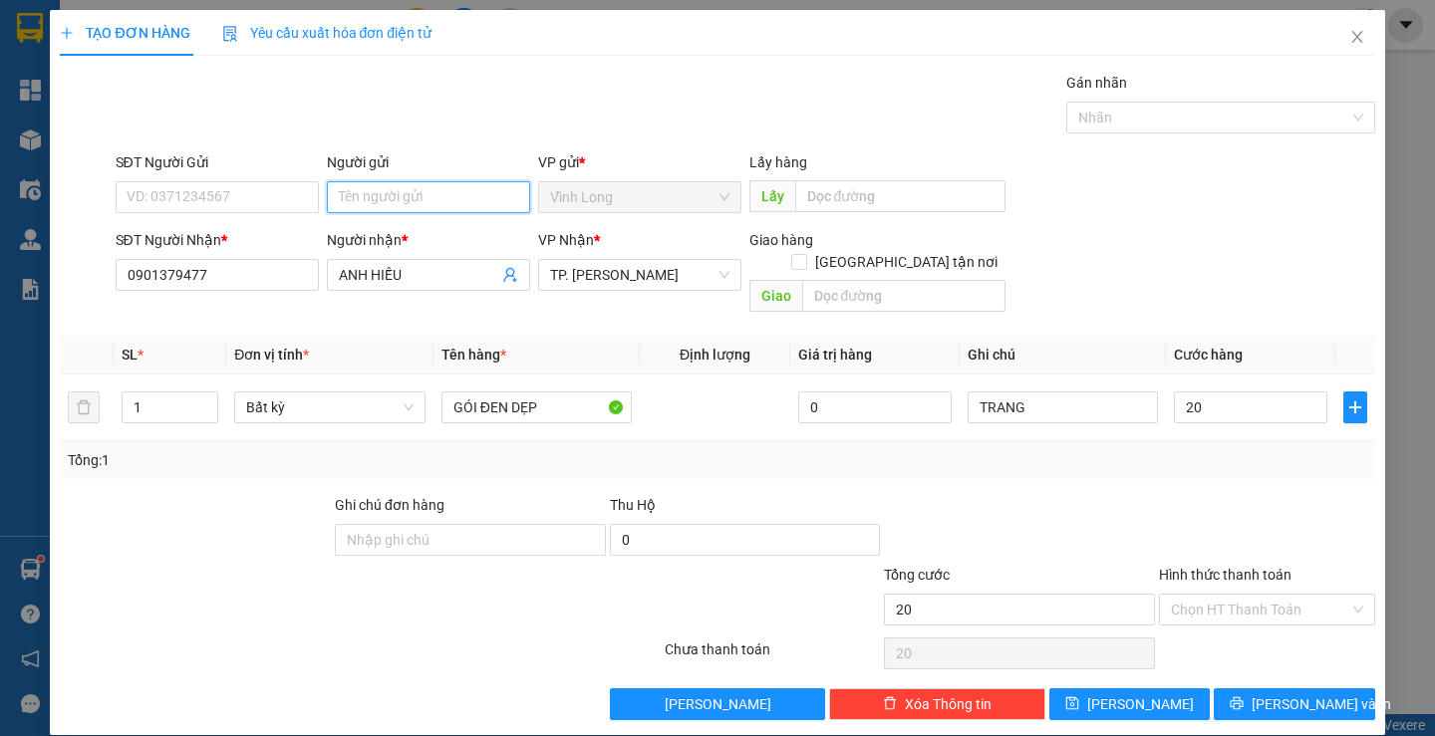
type input "20.000"
click at [380, 195] on input "Người gửi" at bounding box center [428, 197] width 203 height 32
type input "BÁ"
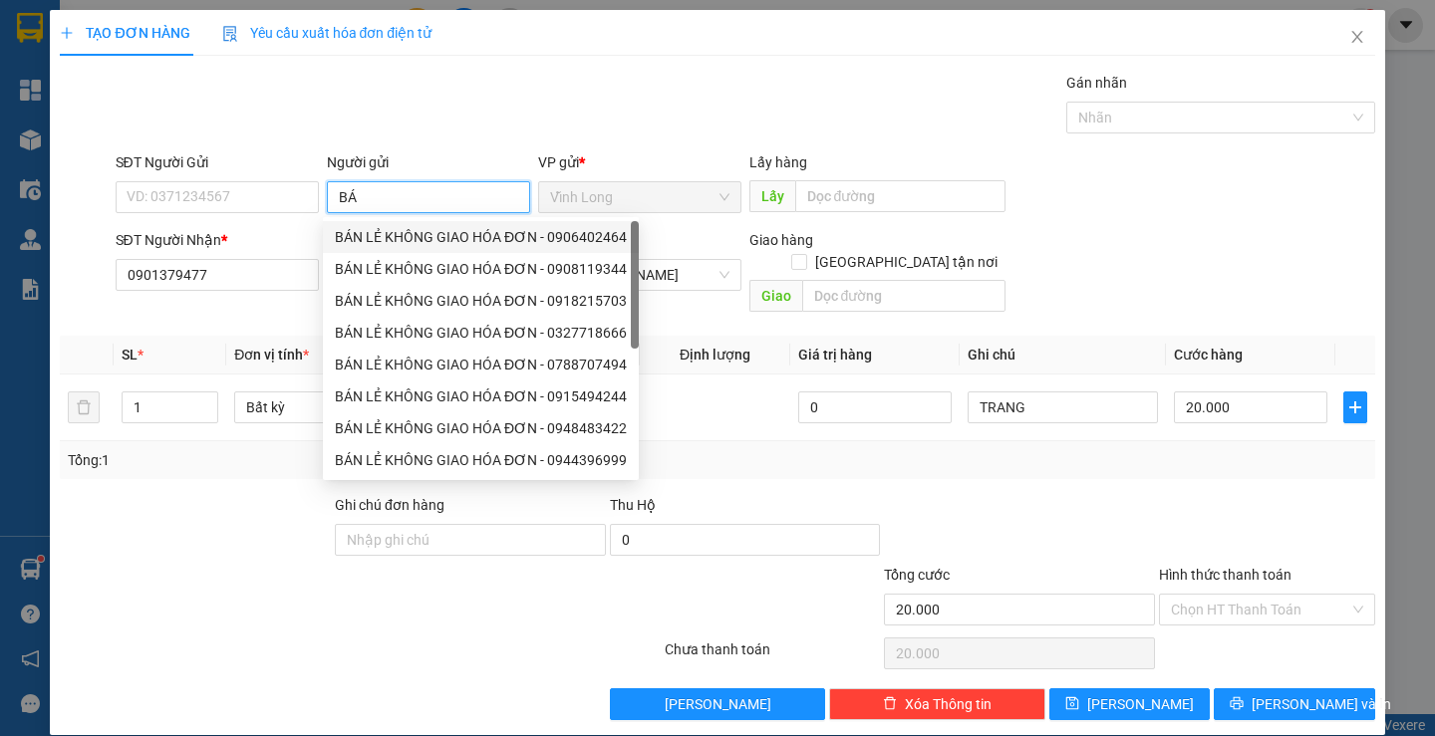
click at [389, 235] on div "BÁN LẺ KHÔNG GIAO HÓA ĐƠN - 0906402464" at bounding box center [481, 237] width 292 height 22
type input "0906402464"
type input "BÁN LẺ KHÔNG GIAO HÓA ĐƠN"
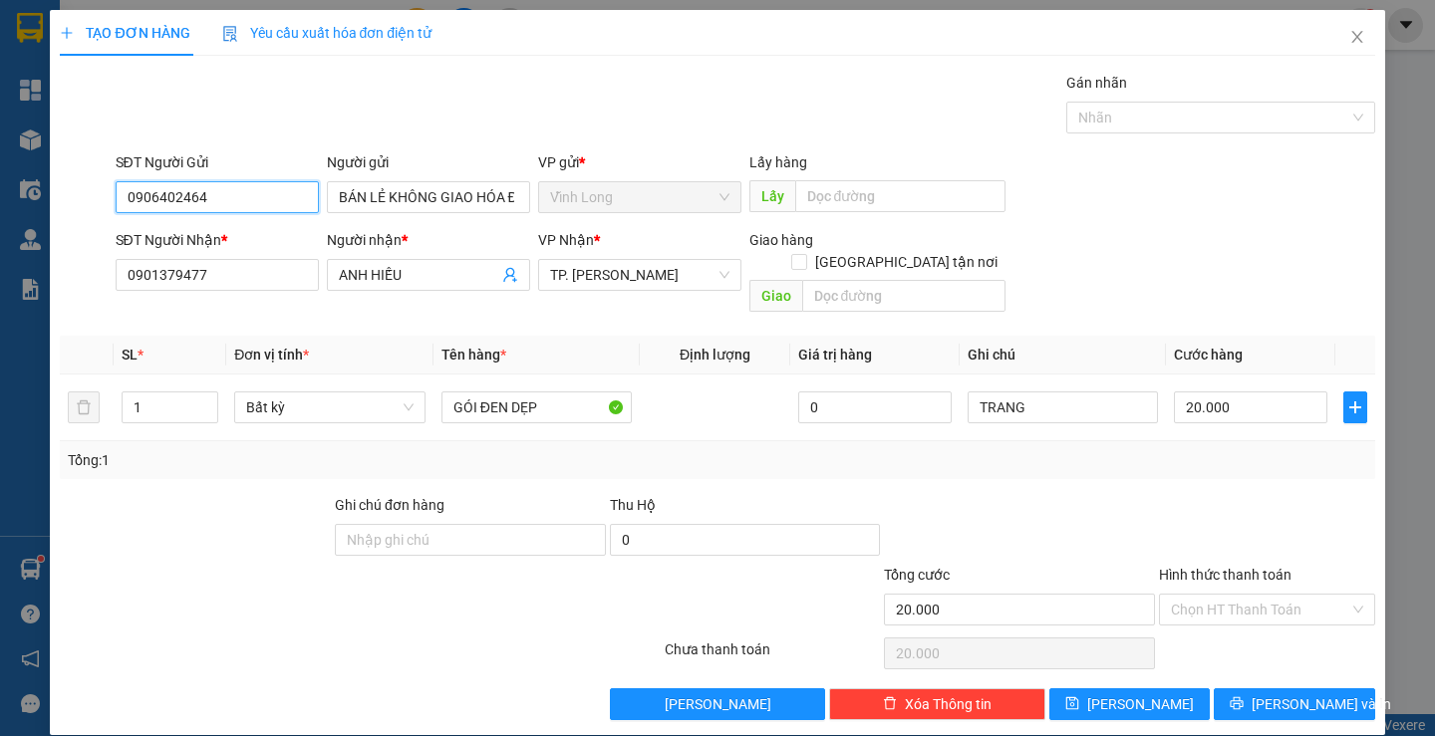
drag, startPoint x: 237, startPoint y: 207, endPoint x: 71, endPoint y: 213, distance: 166.5
click at [72, 216] on div "SĐT Người Gửi 0906402464 0906402464 Người gửi BÁN LẺ KHÔNG GIAO HÓA ĐƠN VP gửi …" at bounding box center [717, 186] width 1318 height 70
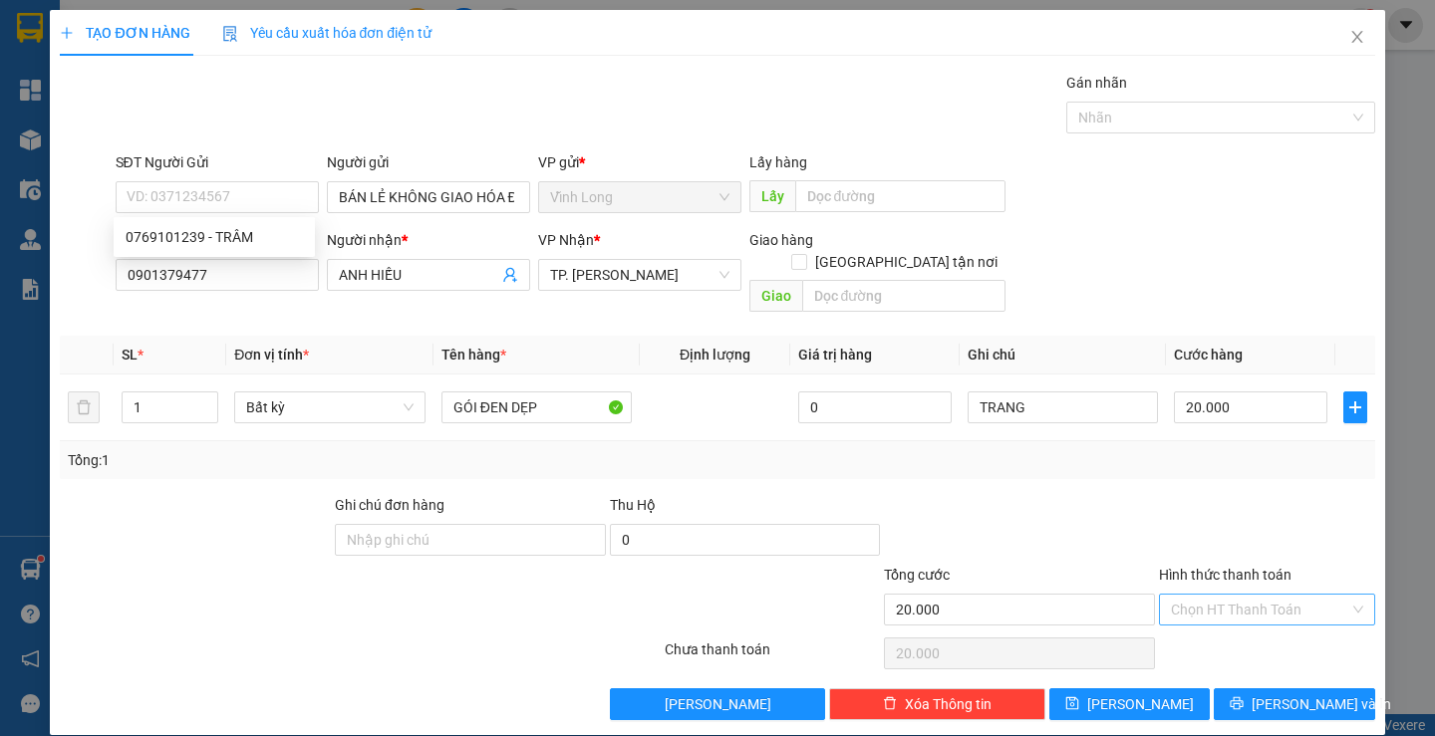
click at [1214, 595] on input "Hình thức thanh toán" at bounding box center [1260, 610] width 178 height 30
click at [1216, 611] on div "Transit Pickup Surcharge Ids Transit Deliver Surcharge Ids Transit Deliver Surc…" at bounding box center [717, 396] width 1315 height 649
drag, startPoint x: 1206, startPoint y: 566, endPoint x: 1208, endPoint y: 582, distance: 16.1
click at [1207, 571] on div "Hình thức thanh toán Chọn HT Thanh Toán" at bounding box center [1267, 599] width 216 height 70
click at [1208, 595] on input "Hình thức thanh toán" at bounding box center [1260, 610] width 178 height 30
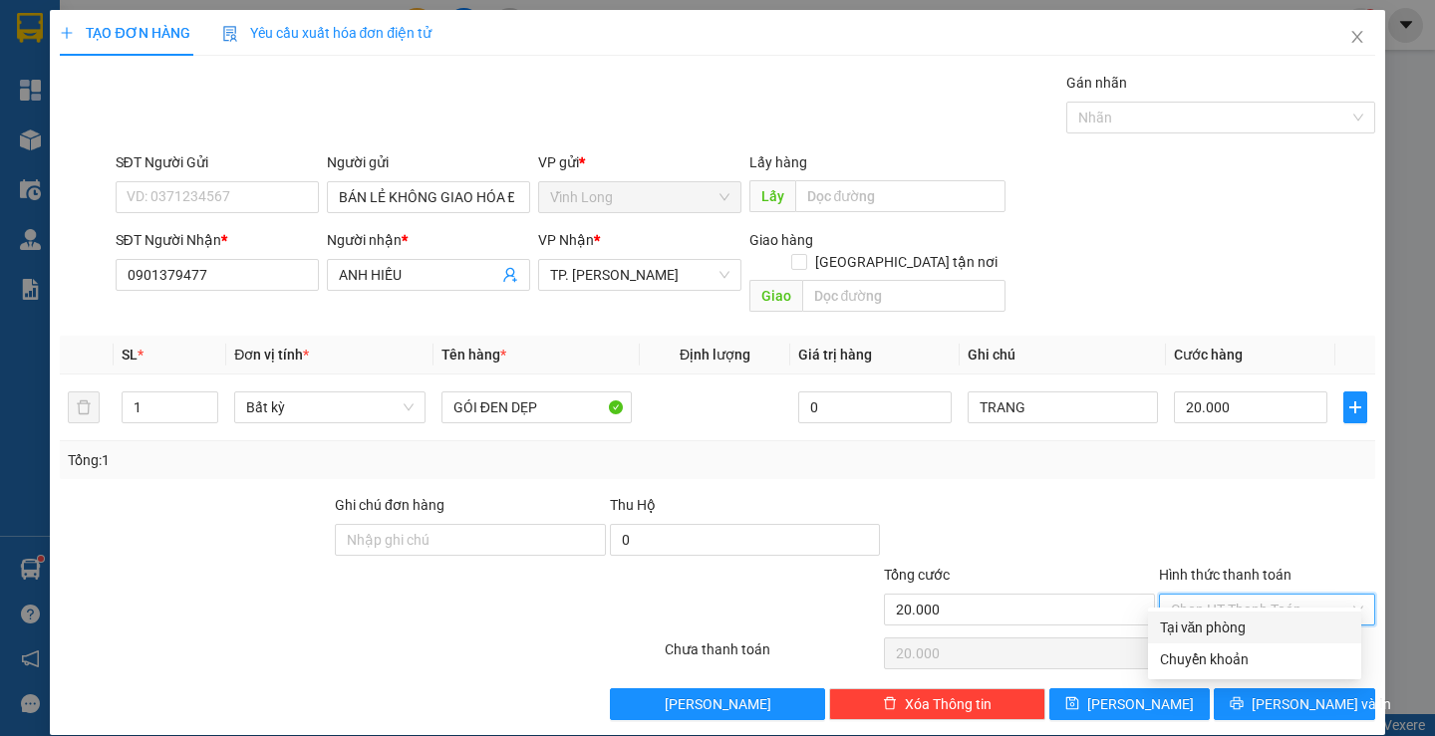
click at [1207, 625] on div "Tại văn phòng" at bounding box center [1254, 628] width 189 height 22
type input "0"
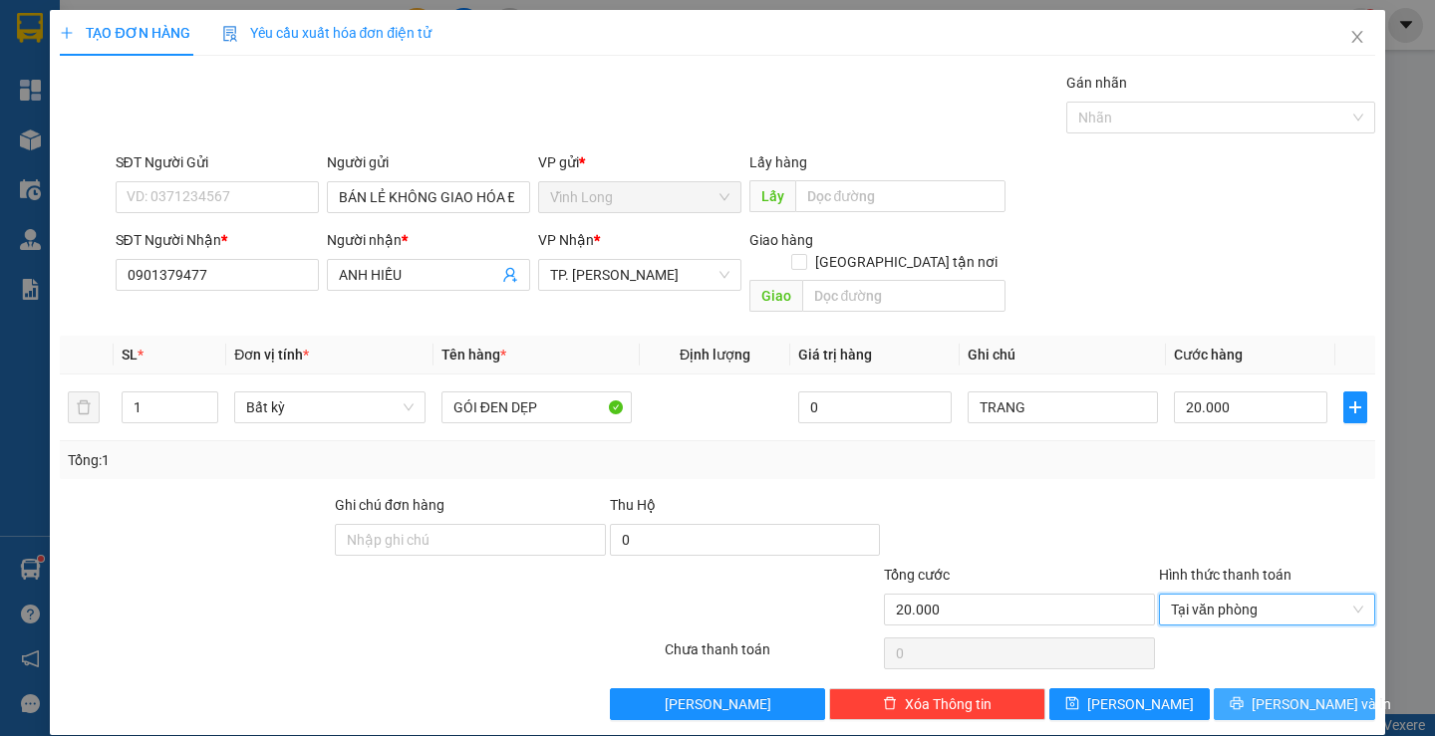
click at [1280, 694] on span "Lưu và In" at bounding box center [1322, 705] width 140 height 22
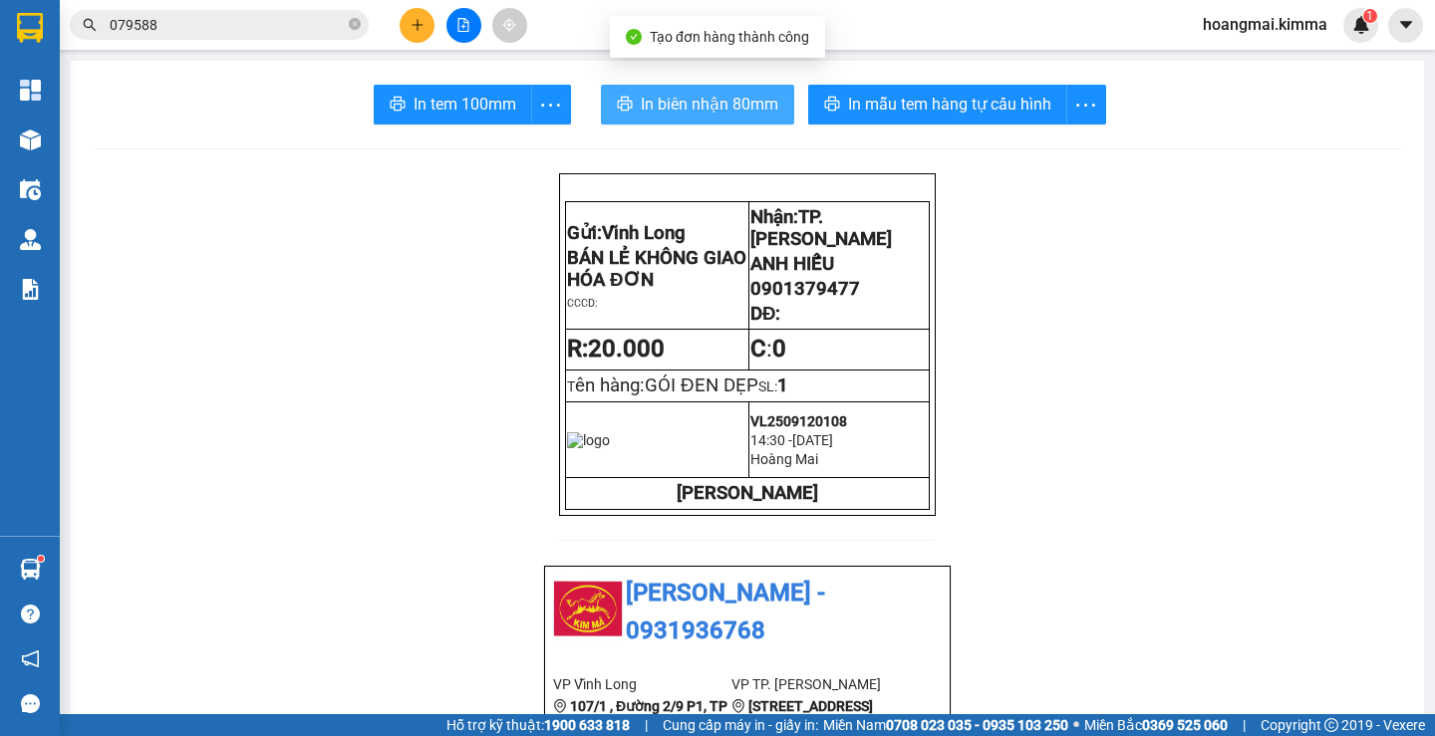
click at [723, 91] on button "In biên nhận 80mm" at bounding box center [697, 105] width 193 height 40
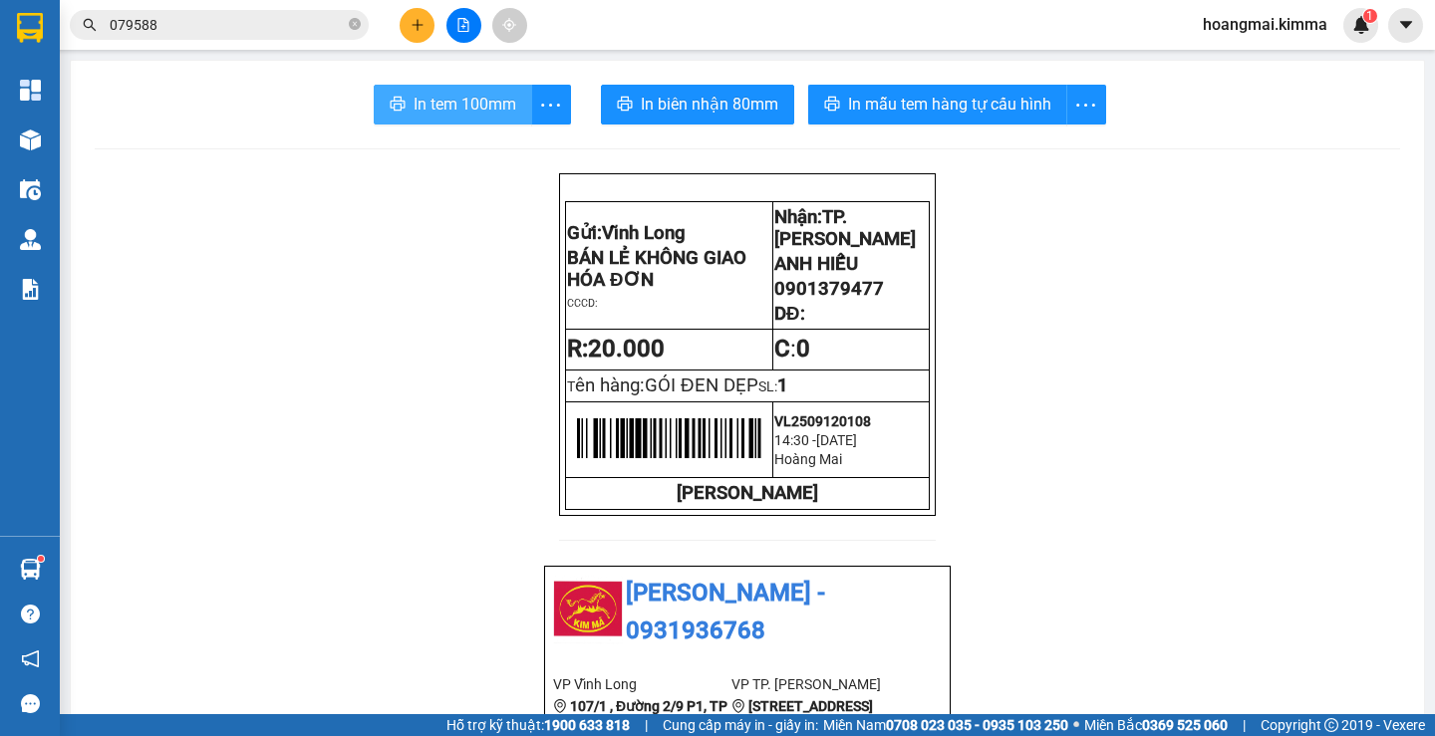
drag, startPoint x: 470, startPoint y: 110, endPoint x: 454, endPoint y: 97, distance: 20.5
click at [470, 104] on span "In tem 100mm" at bounding box center [465, 104] width 103 height 25
click at [414, 37] on button at bounding box center [417, 25] width 35 height 35
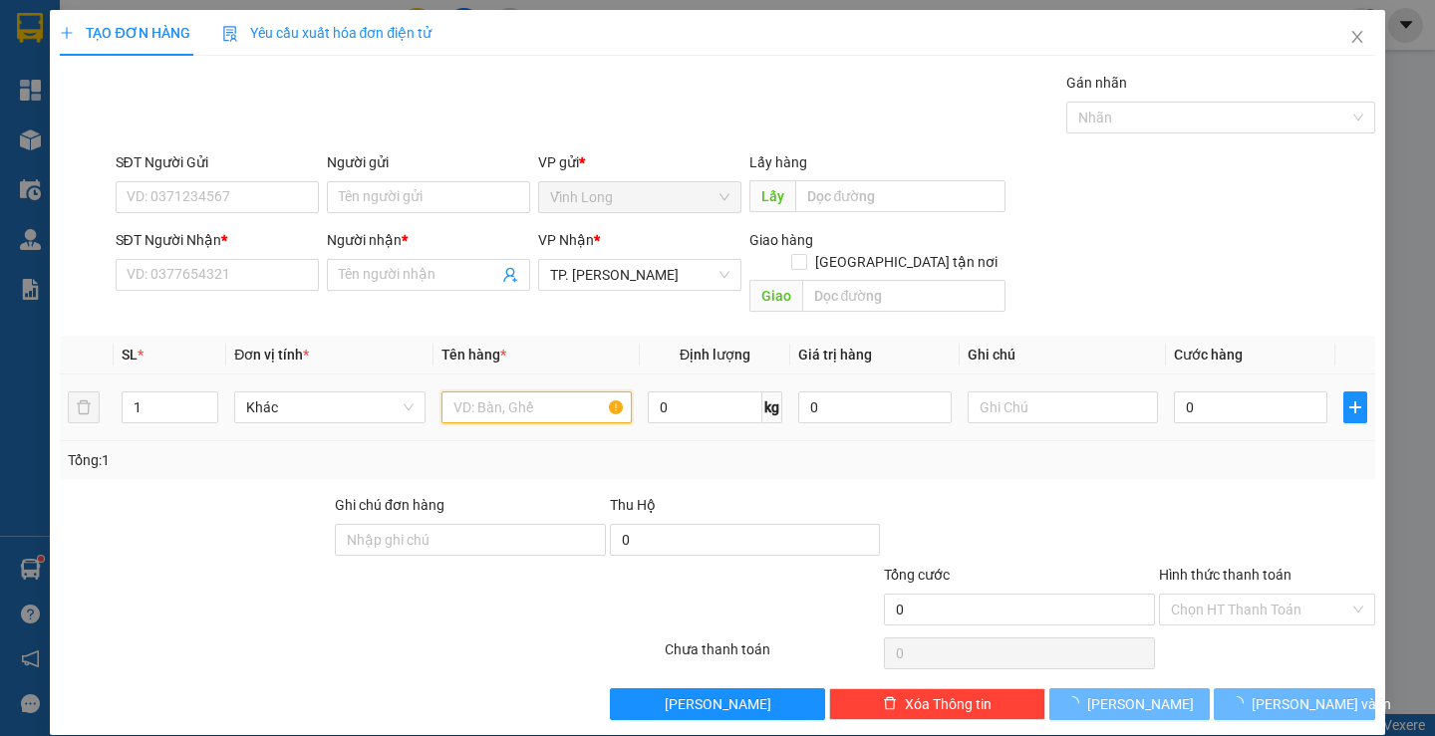
click at [474, 392] on input "text" at bounding box center [536, 408] width 190 height 32
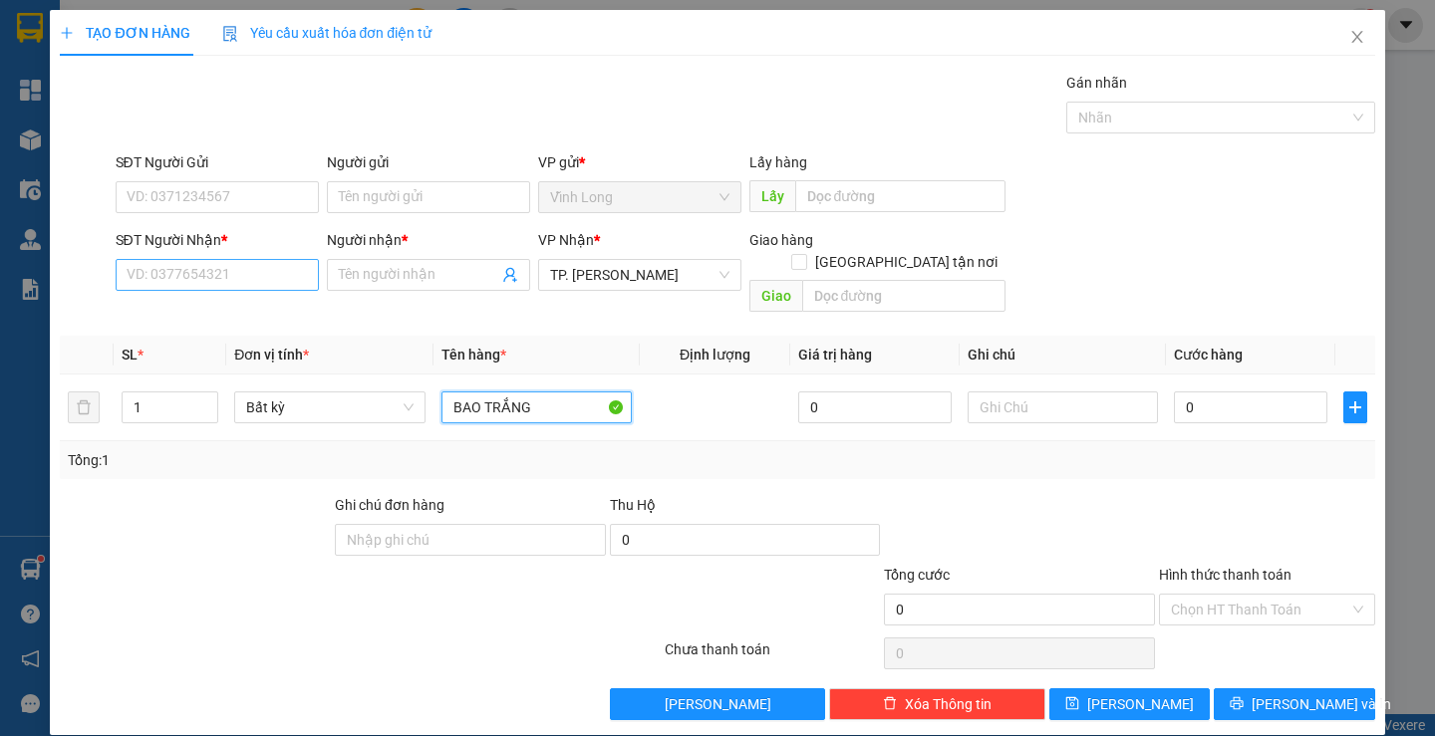
type input "BAO TRẮNG"
click at [165, 282] on input "SĐT Người Nhận *" at bounding box center [217, 275] width 203 height 32
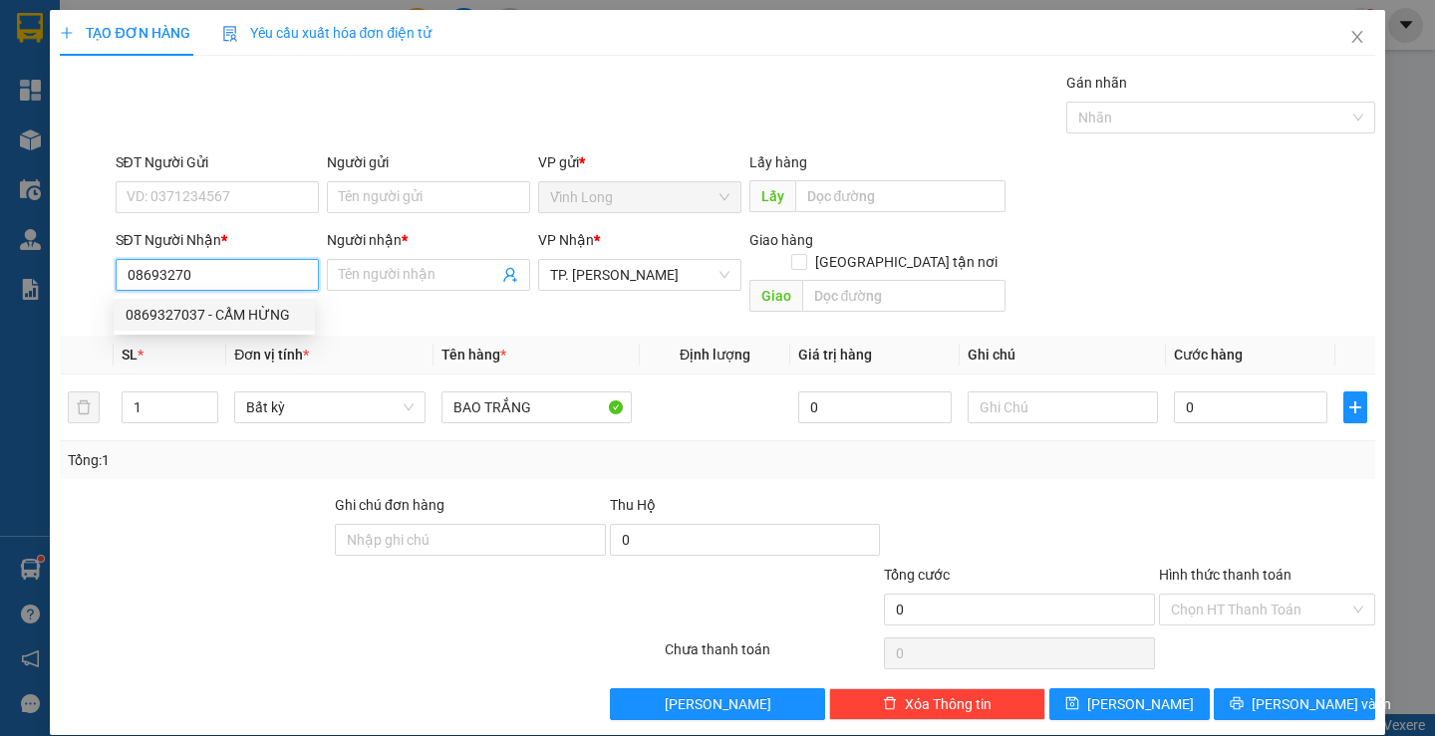
click at [241, 318] on div "0869327037 - CẨM HỪNG" at bounding box center [214, 315] width 177 height 22
type input "0869327037"
type input "CẨM HỪNG"
type input "0869327037"
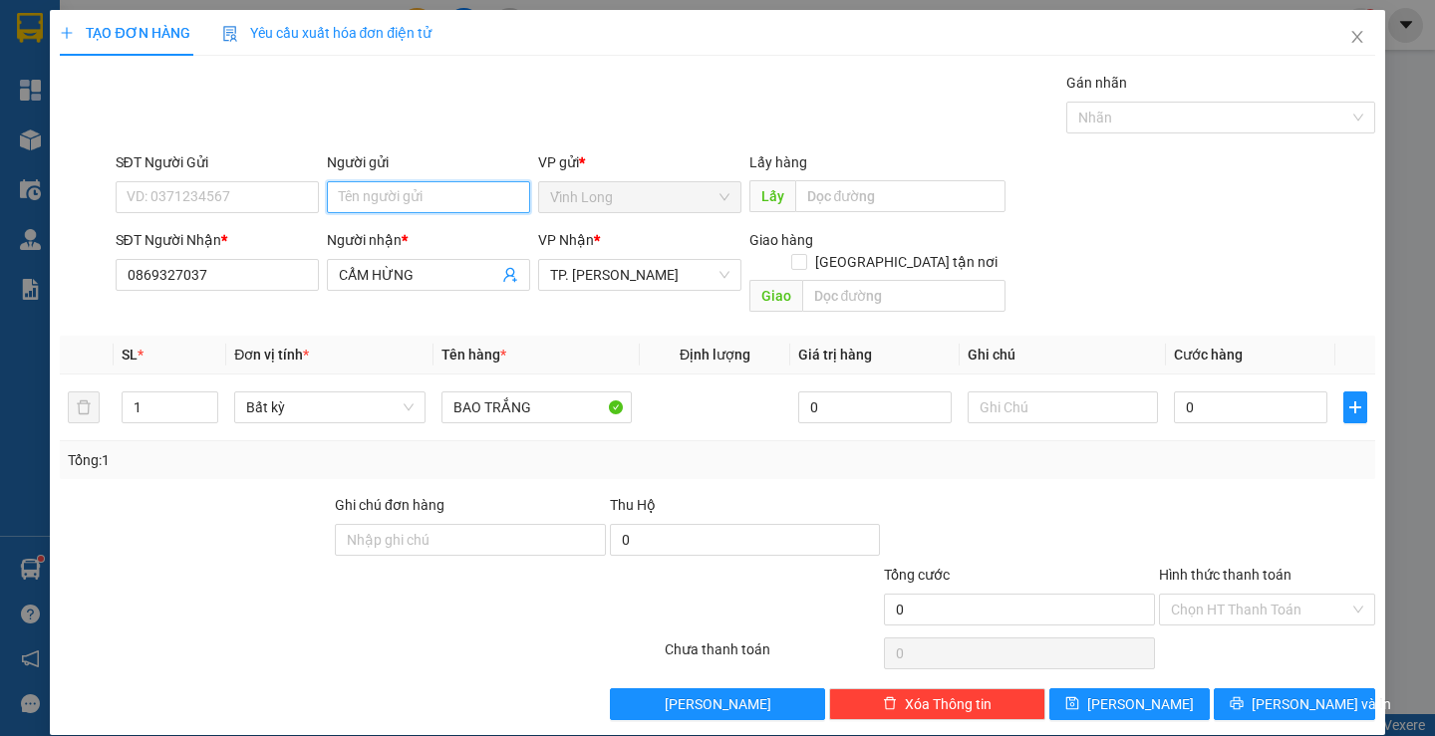
click at [391, 195] on input "Người gửi" at bounding box center [428, 197] width 203 height 32
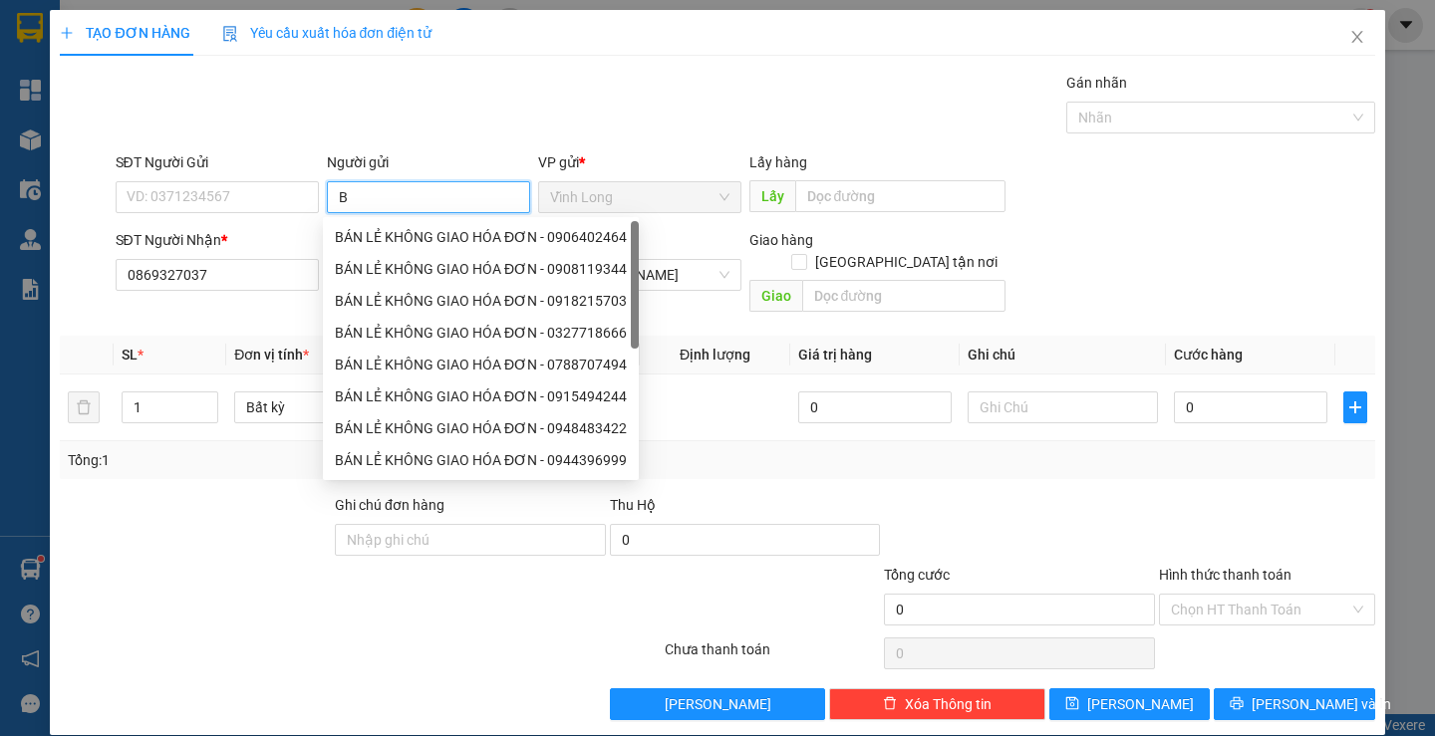
type input "BÁ"
click at [389, 242] on div "BÁN LẺ KHÔNG GIAO HÓA ĐƠN - 0906402464" at bounding box center [481, 237] width 292 height 22
type input "0906402464"
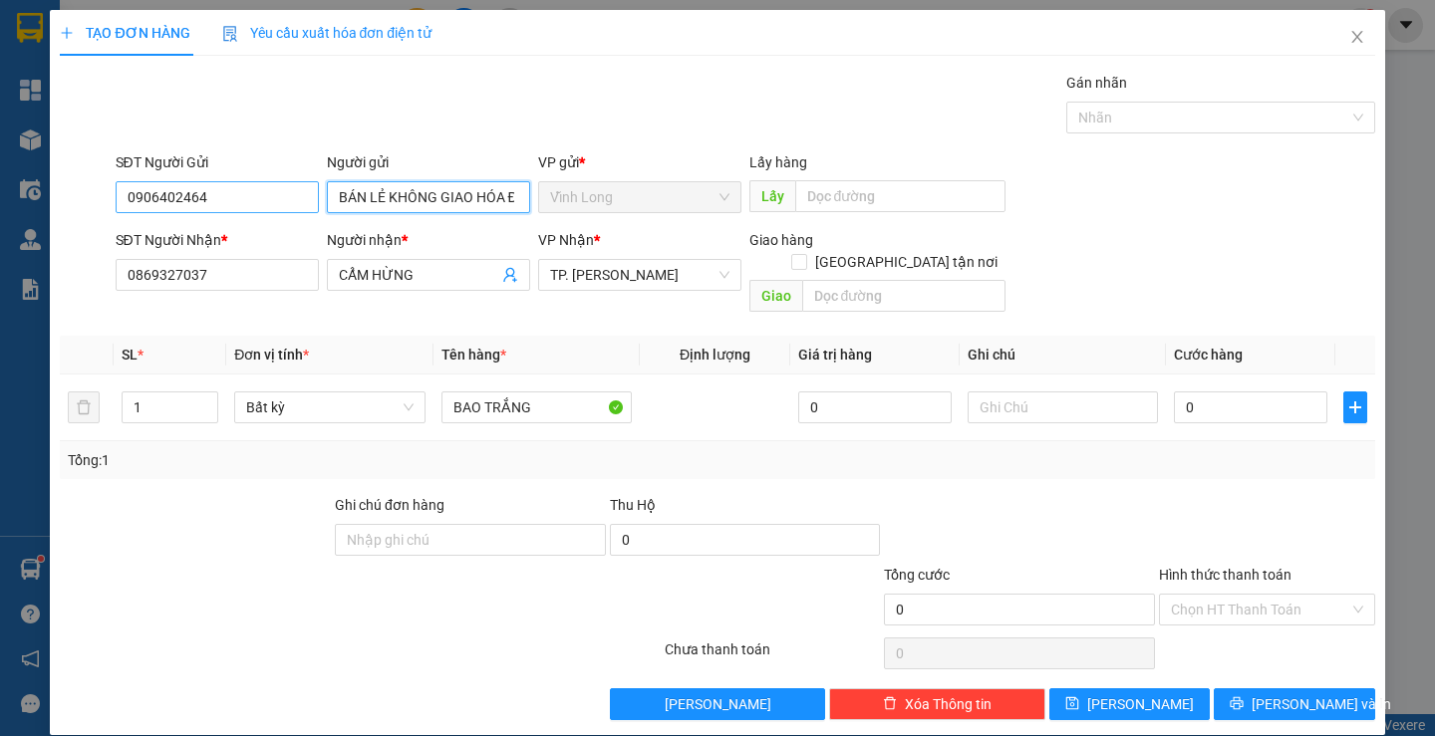
type input "BÁN LẺ KHÔNG GIAO HÓA ĐƠN"
drag, startPoint x: 203, startPoint y: 199, endPoint x: 1, endPoint y: 219, distance: 203.3
click at [65, 216] on div "SĐT Người Gửi 0906402464 Người gửi BÁN LẺ KHÔNG GIAO HÓA ĐƠN BÁN LẺ KHÔNG GIAO …" at bounding box center [717, 186] width 1318 height 70
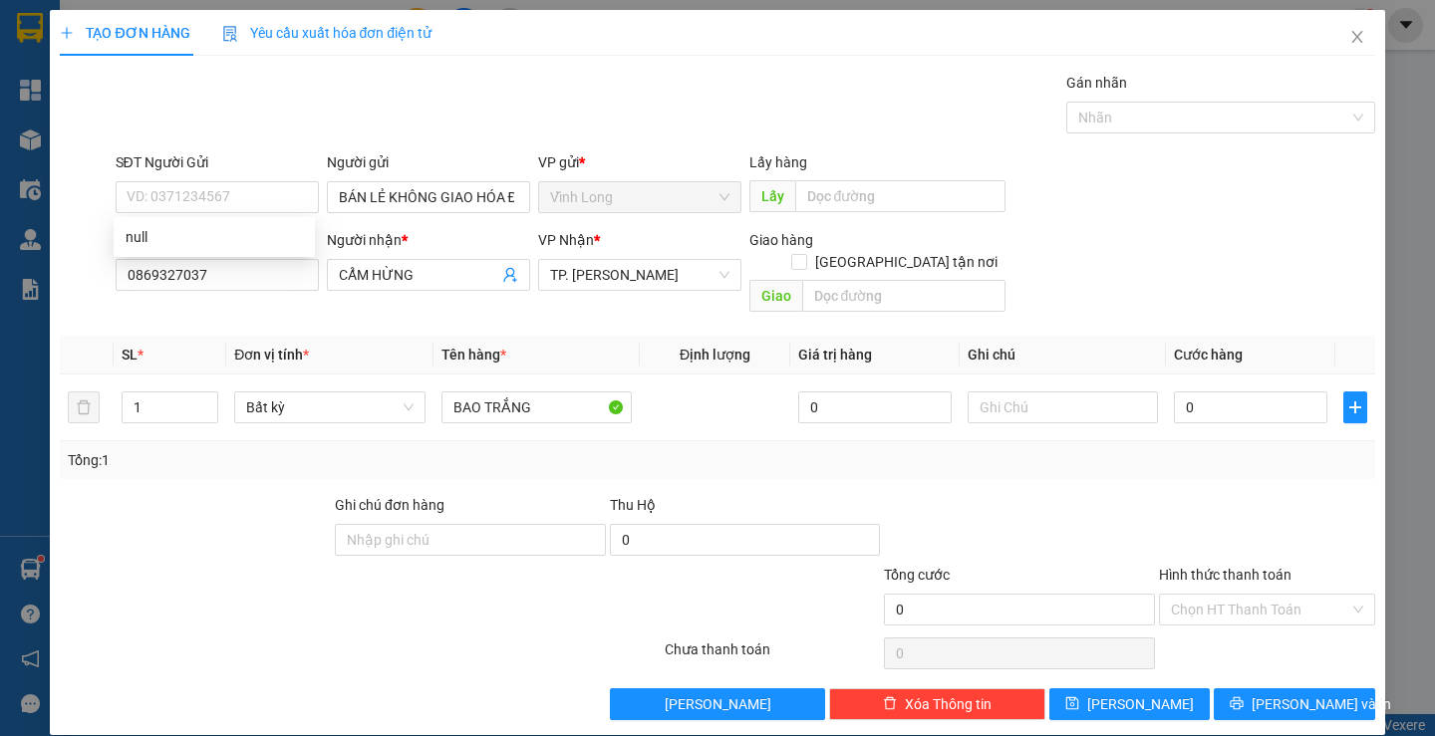
click at [743, 86] on div "Gói vận chuyển * Tiêu chuẩn Gán nhãn Nhãn" at bounding box center [746, 107] width 1268 height 70
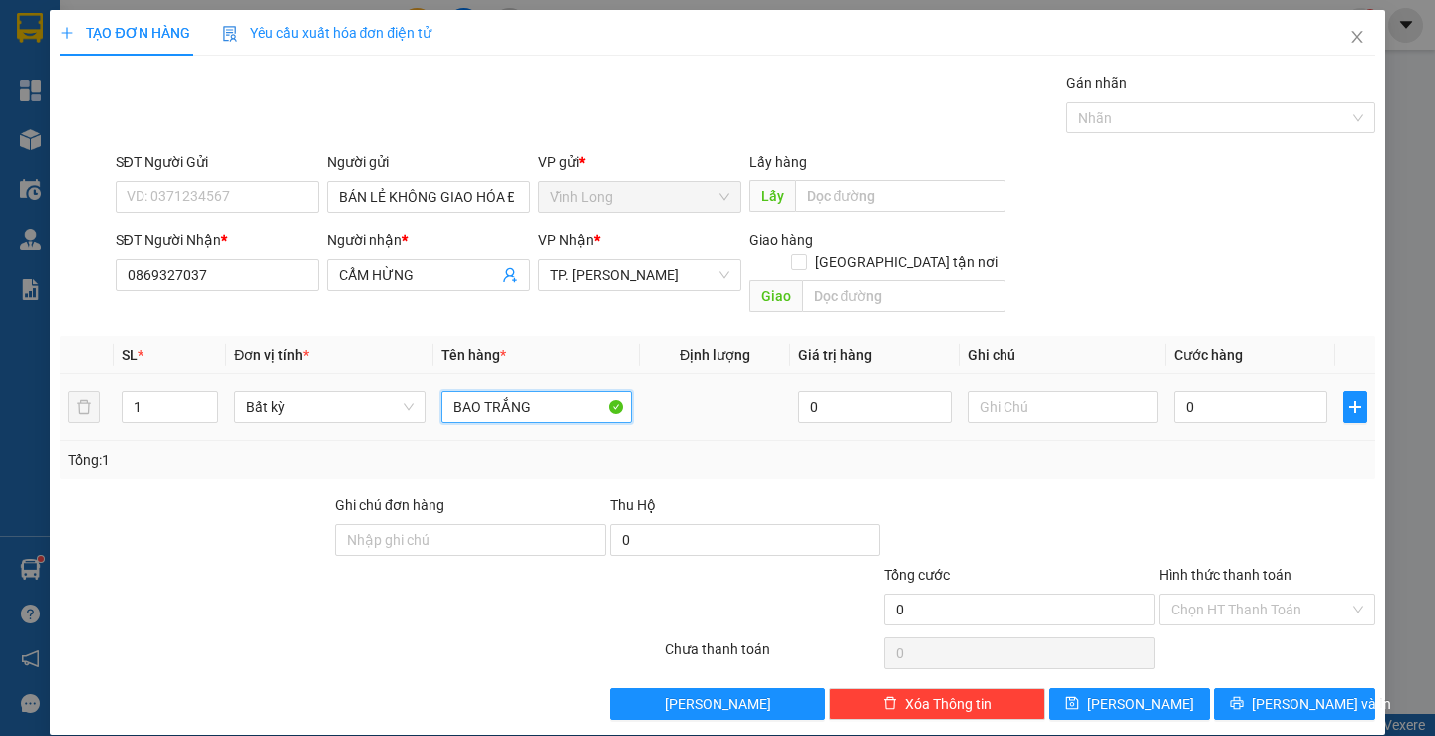
click at [542, 392] on input "BAO TRẮNG" at bounding box center [536, 408] width 190 height 32
click at [1002, 398] on input "text" at bounding box center [1063, 408] width 190 height 32
type input "TRANG"
type input "5"
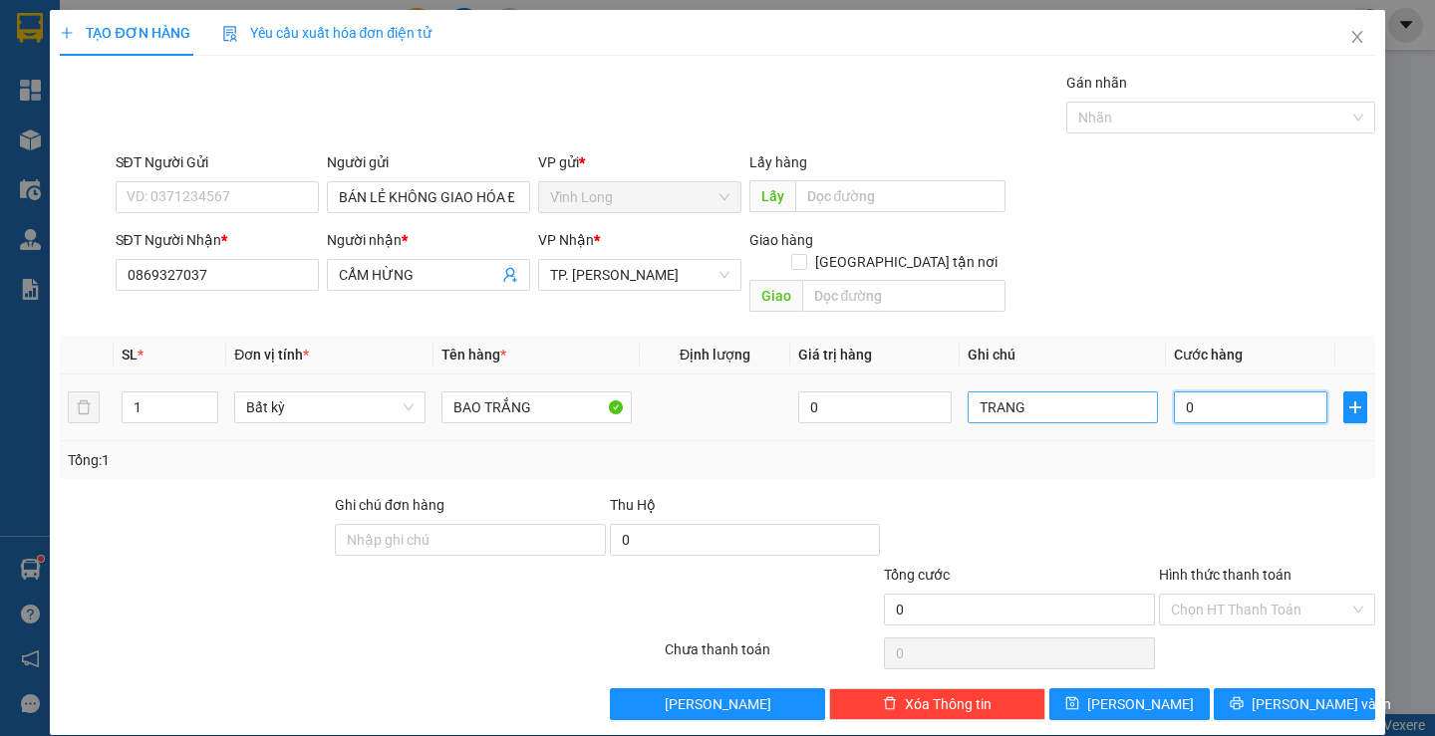
type input "5"
type input "50"
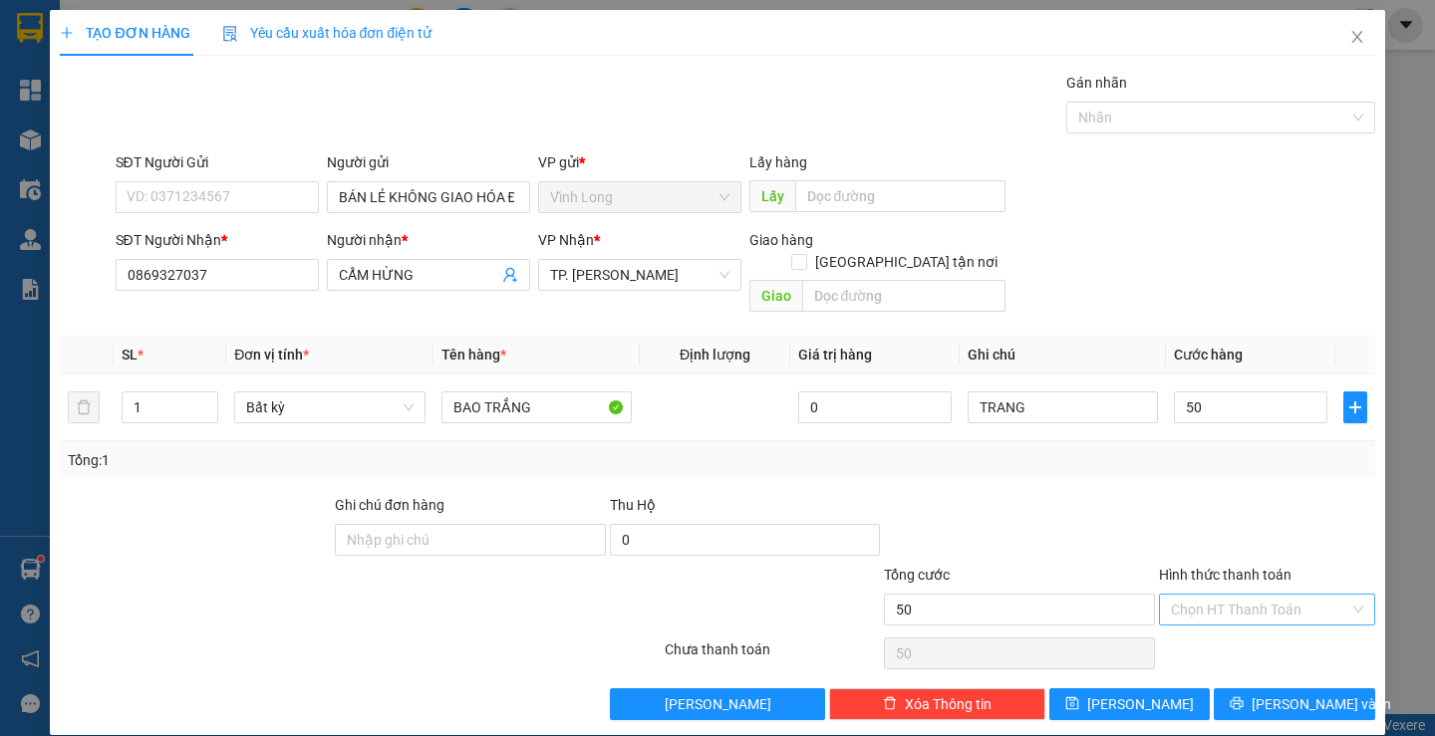
type input "50.000"
click at [1197, 595] on input "Hình thức thanh toán" at bounding box center [1260, 610] width 178 height 30
click at [1196, 620] on div "Tại văn phòng" at bounding box center [1254, 628] width 189 height 22
type input "0"
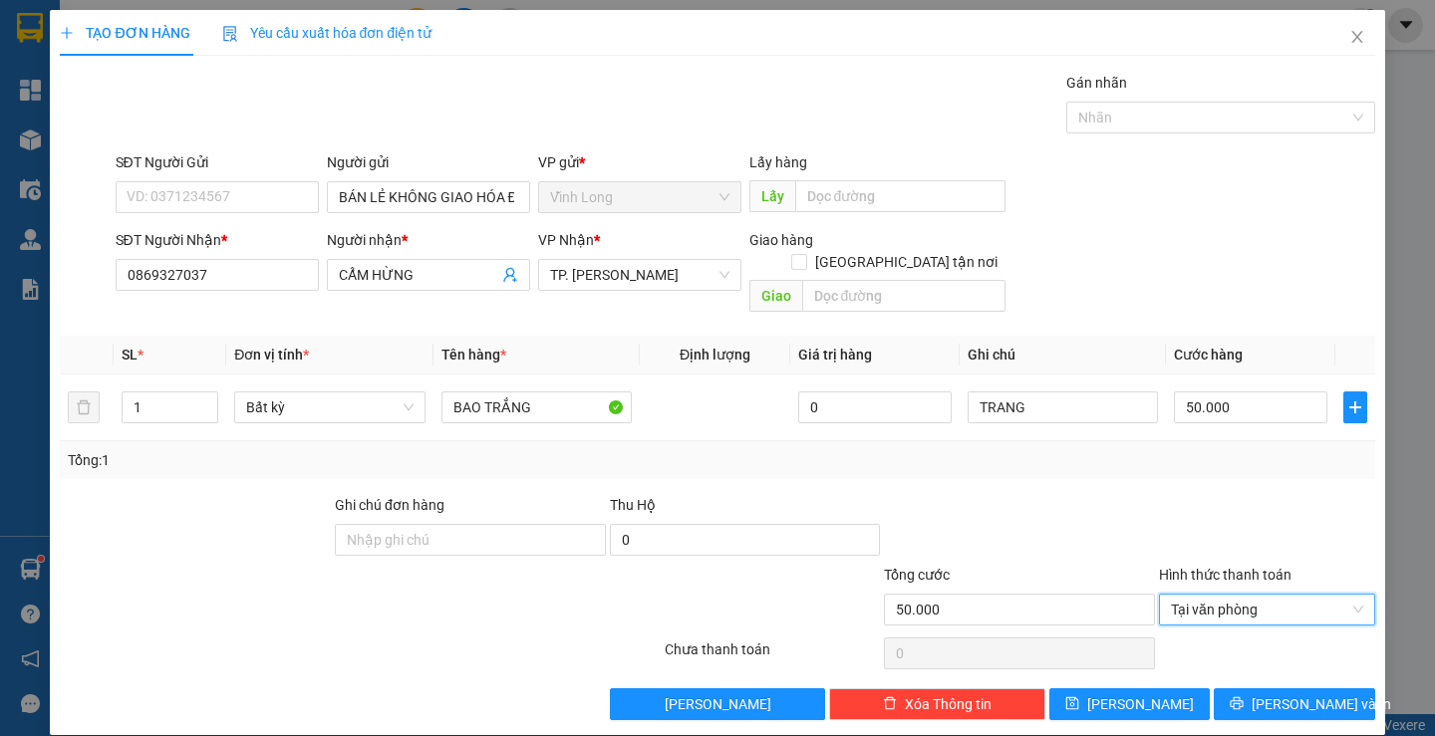
click at [1257, 665] on div "Transit Pickup Surcharge Ids Transit Deliver Surcharge Ids Transit Deliver Surc…" at bounding box center [717, 396] width 1315 height 649
click at [1265, 694] on span "Lưu và In" at bounding box center [1322, 705] width 140 height 22
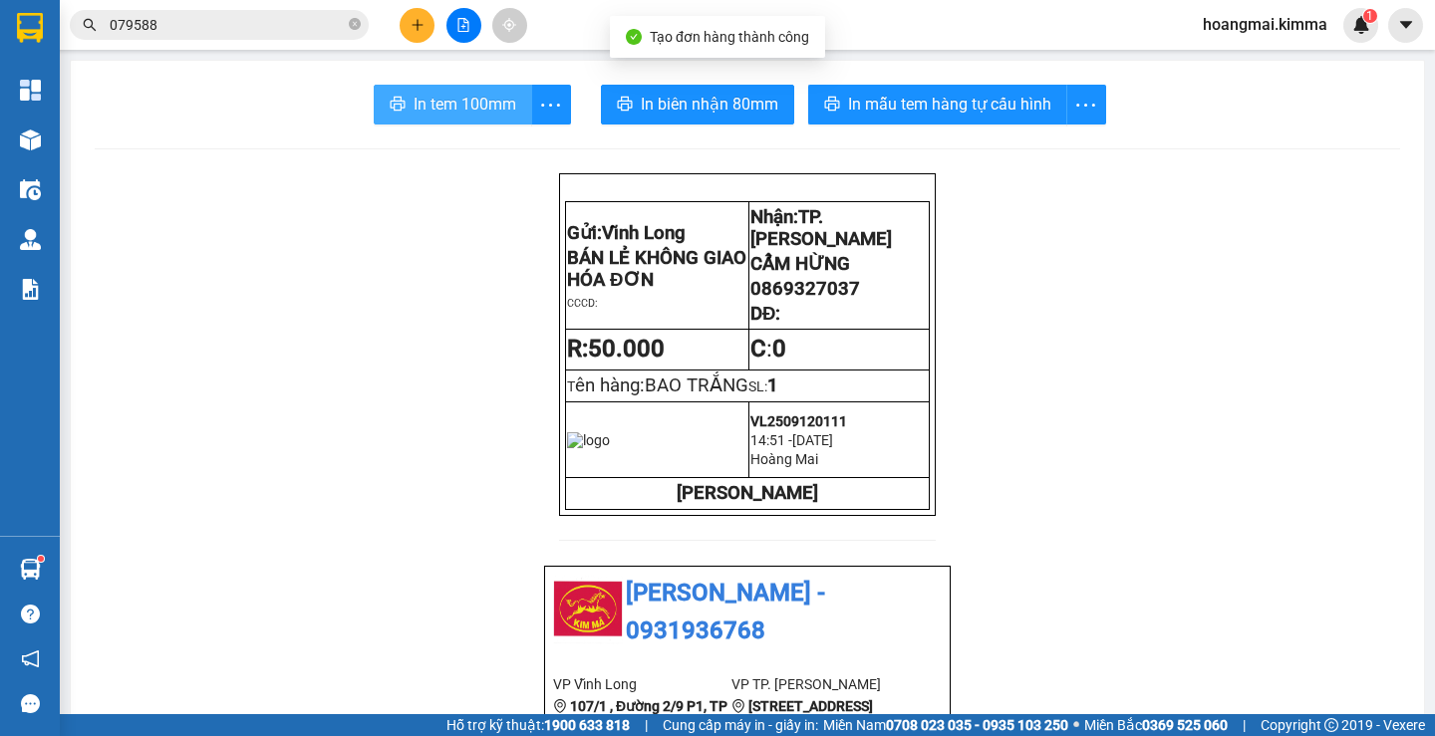
drag, startPoint x: 442, startPoint y: 106, endPoint x: 651, endPoint y: 155, distance: 214.2
click at [442, 102] on span "In tem 100mm" at bounding box center [465, 104] width 103 height 25
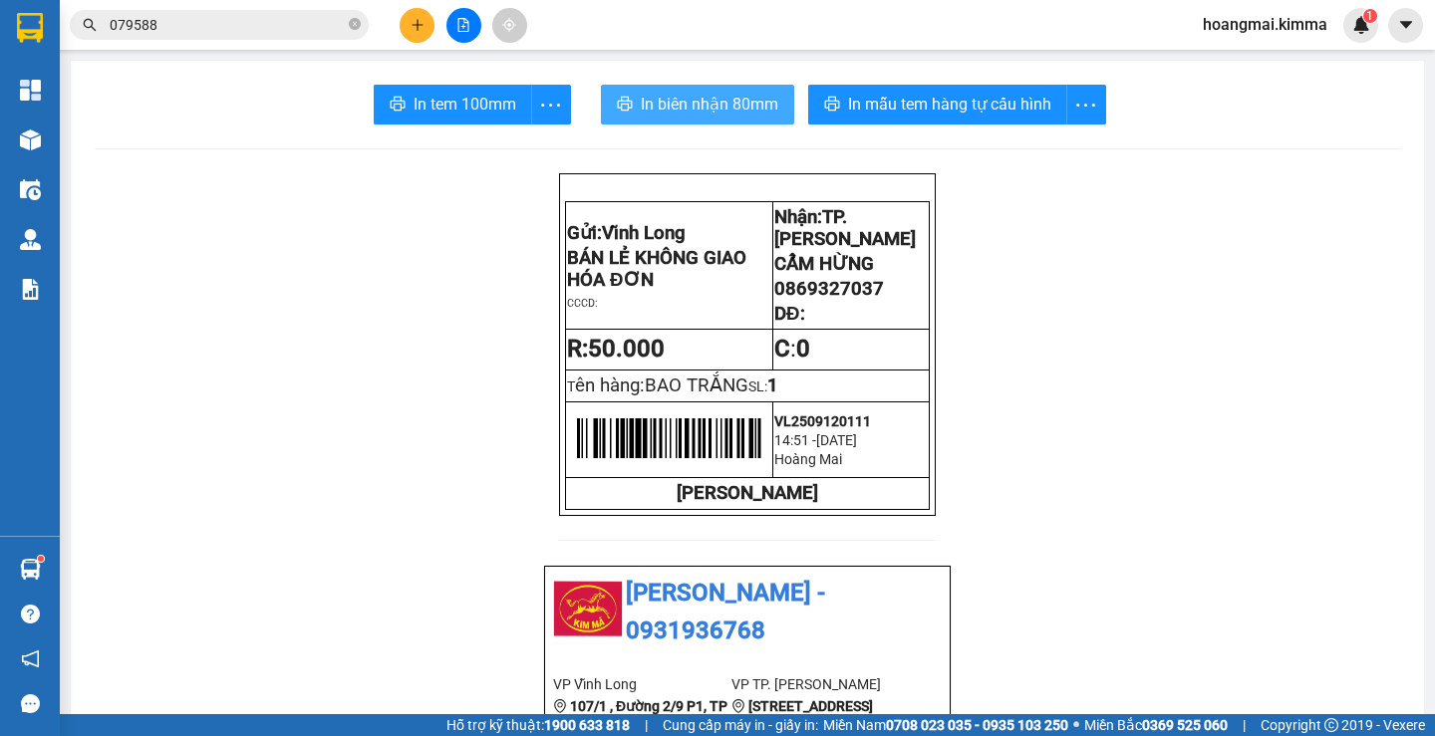
click at [709, 106] on span "In biên nhận 80mm" at bounding box center [710, 104] width 138 height 25
click at [407, 11] on button at bounding box center [417, 25] width 35 height 35
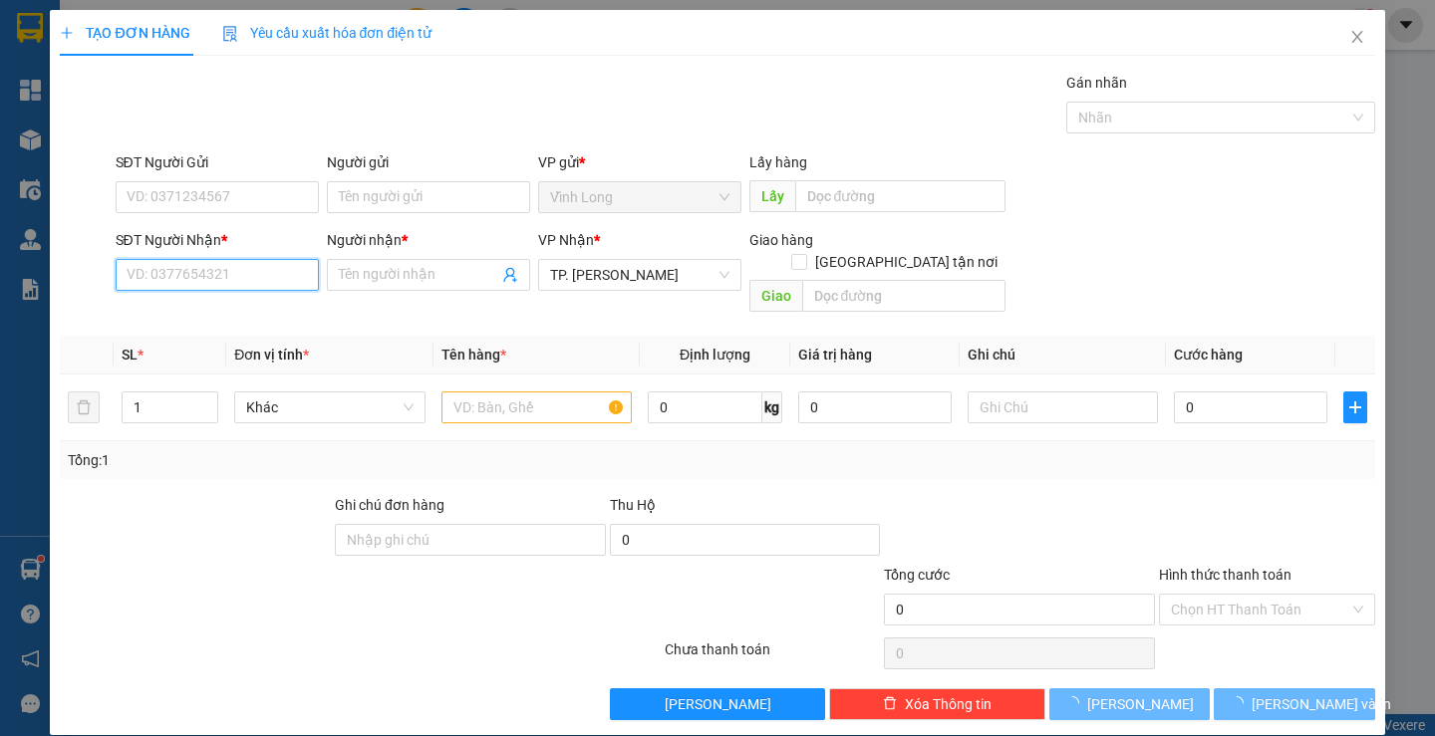
click at [250, 278] on input "SĐT Người Nhận *" at bounding box center [217, 275] width 203 height 32
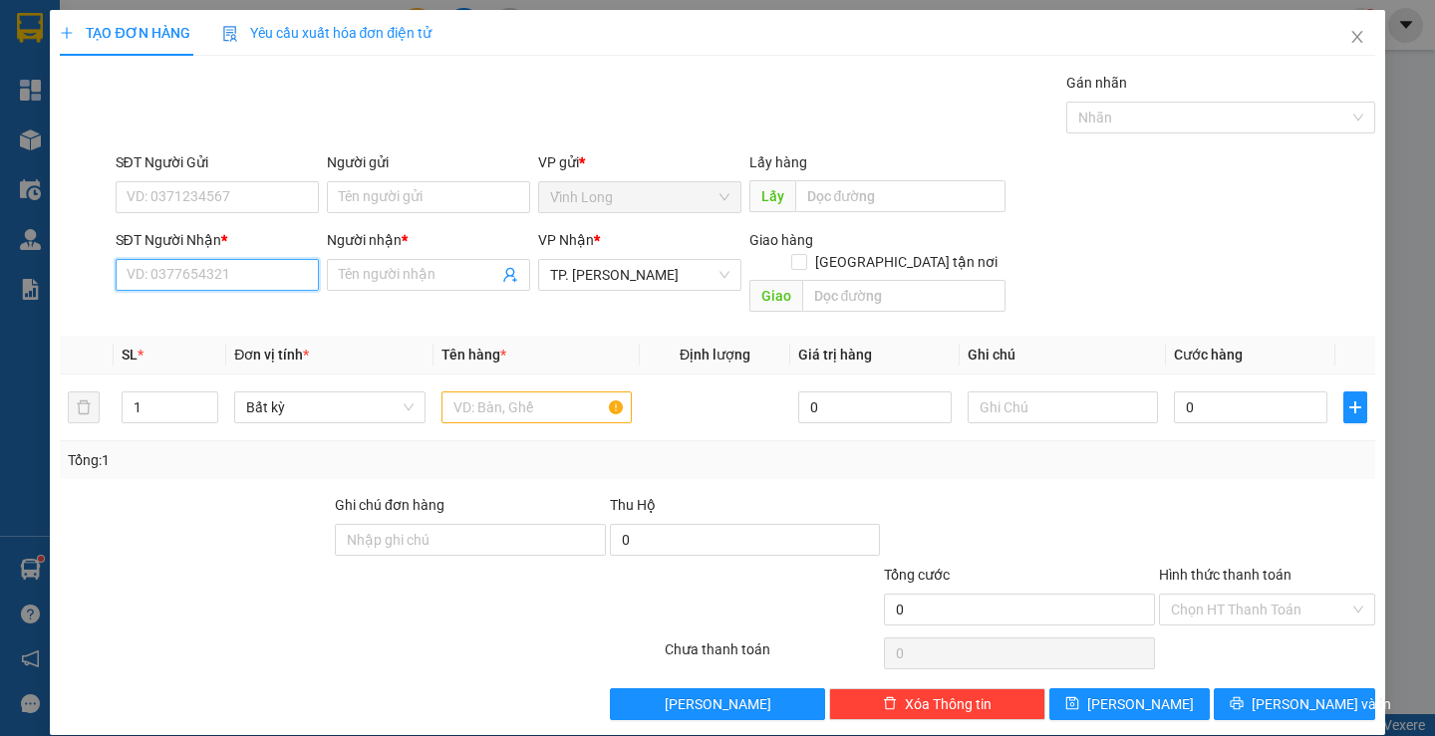
click at [256, 260] on input "SĐT Người Nhận *" at bounding box center [217, 275] width 203 height 32
click at [257, 273] on input "SĐT Người Nhận *" at bounding box center [217, 275] width 203 height 32
click at [298, 313] on div "0901507090 - ANH TÙNG" at bounding box center [214, 315] width 177 height 22
type input "0901507090"
type input "ANH TÙNG"
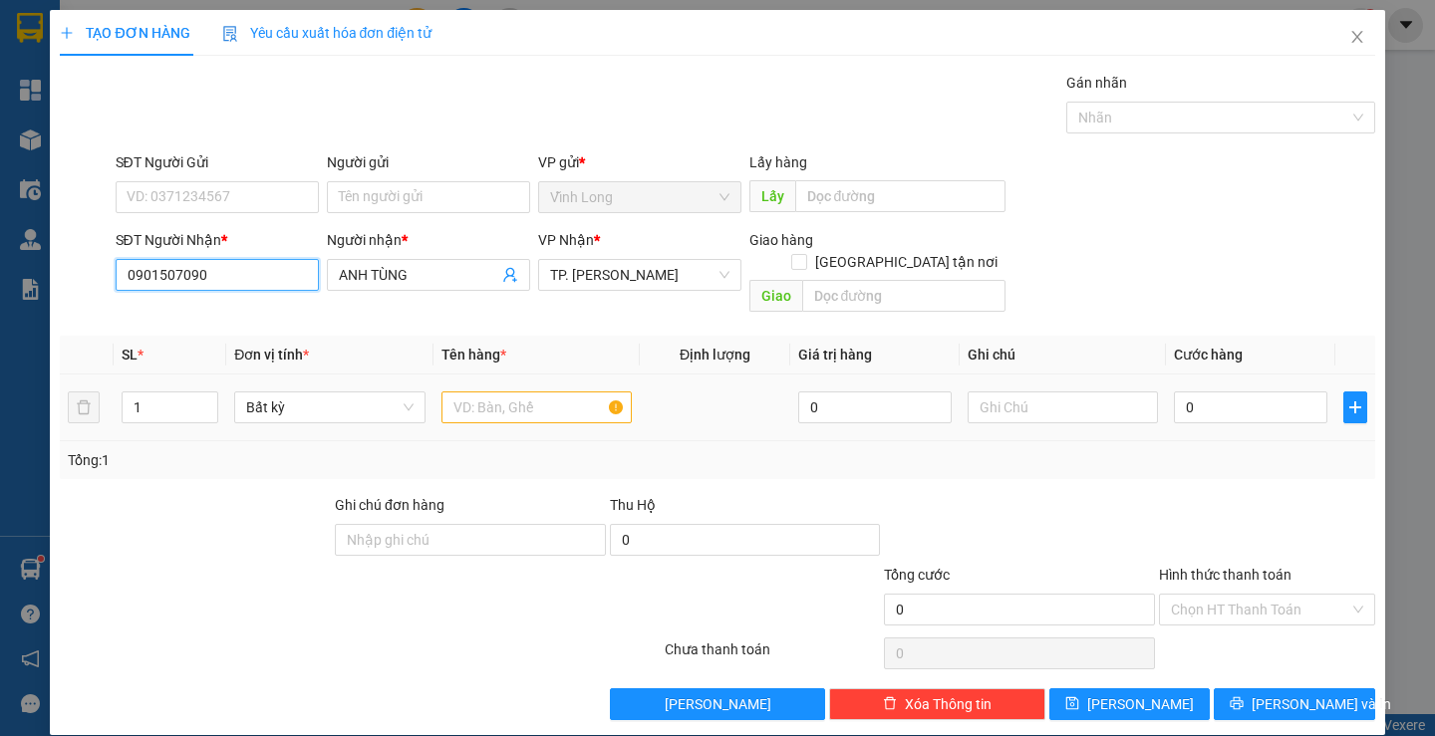
type input "0901507090"
click at [509, 441] on div "Tổng: 1" at bounding box center [717, 460] width 1315 height 38
click at [494, 394] on input "text" at bounding box center [536, 408] width 190 height 32
type input "HỘP"
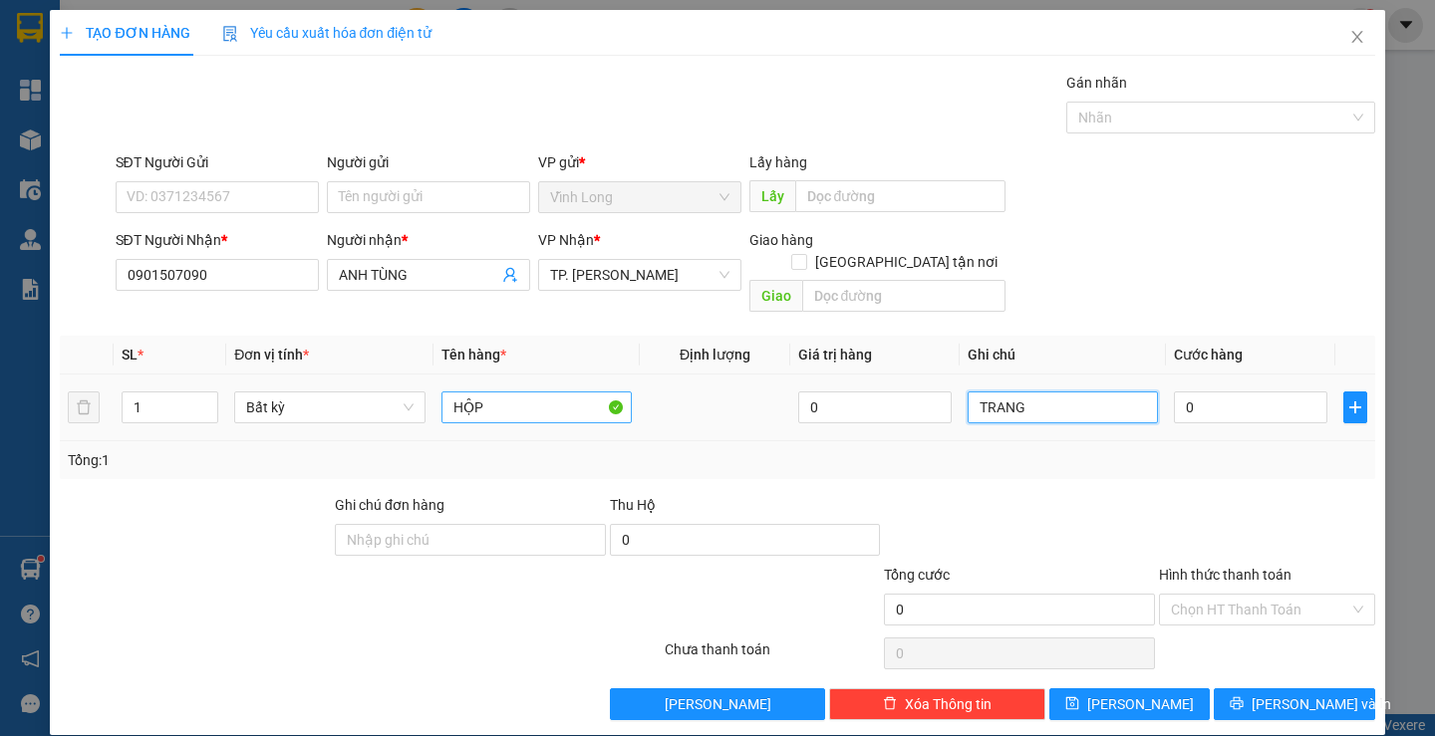
type input "TRANG"
type input "2"
type input "20"
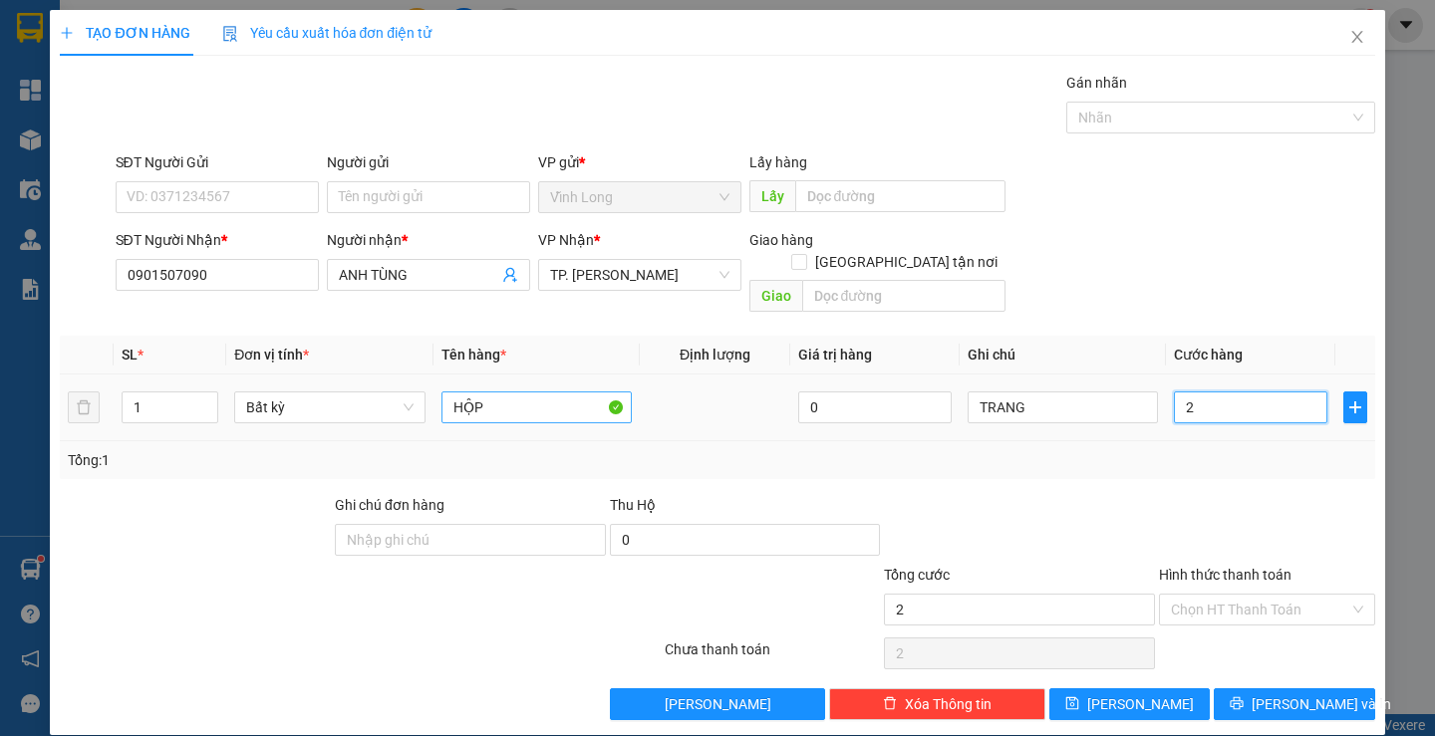
type input "20"
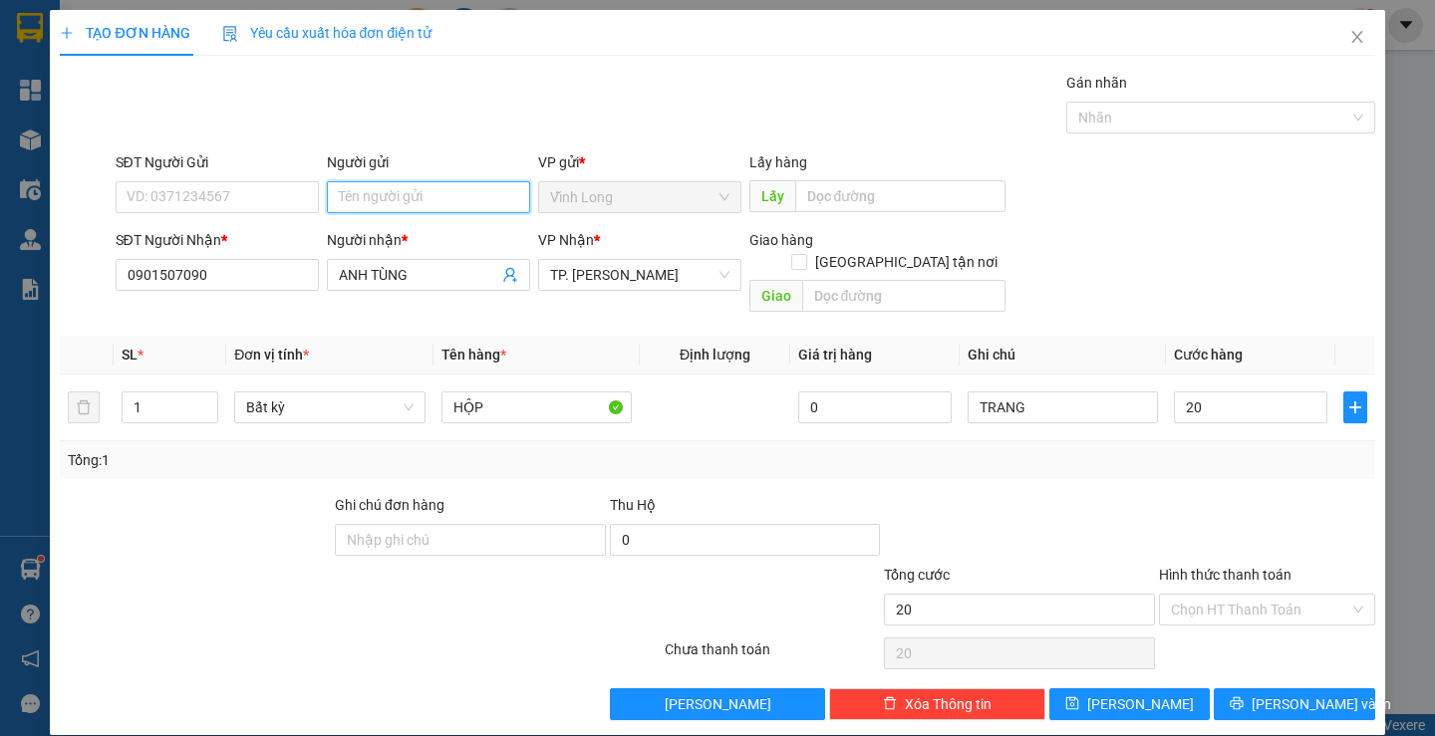
type input "20.000"
click at [400, 186] on input "Người gửi" at bounding box center [428, 197] width 203 height 32
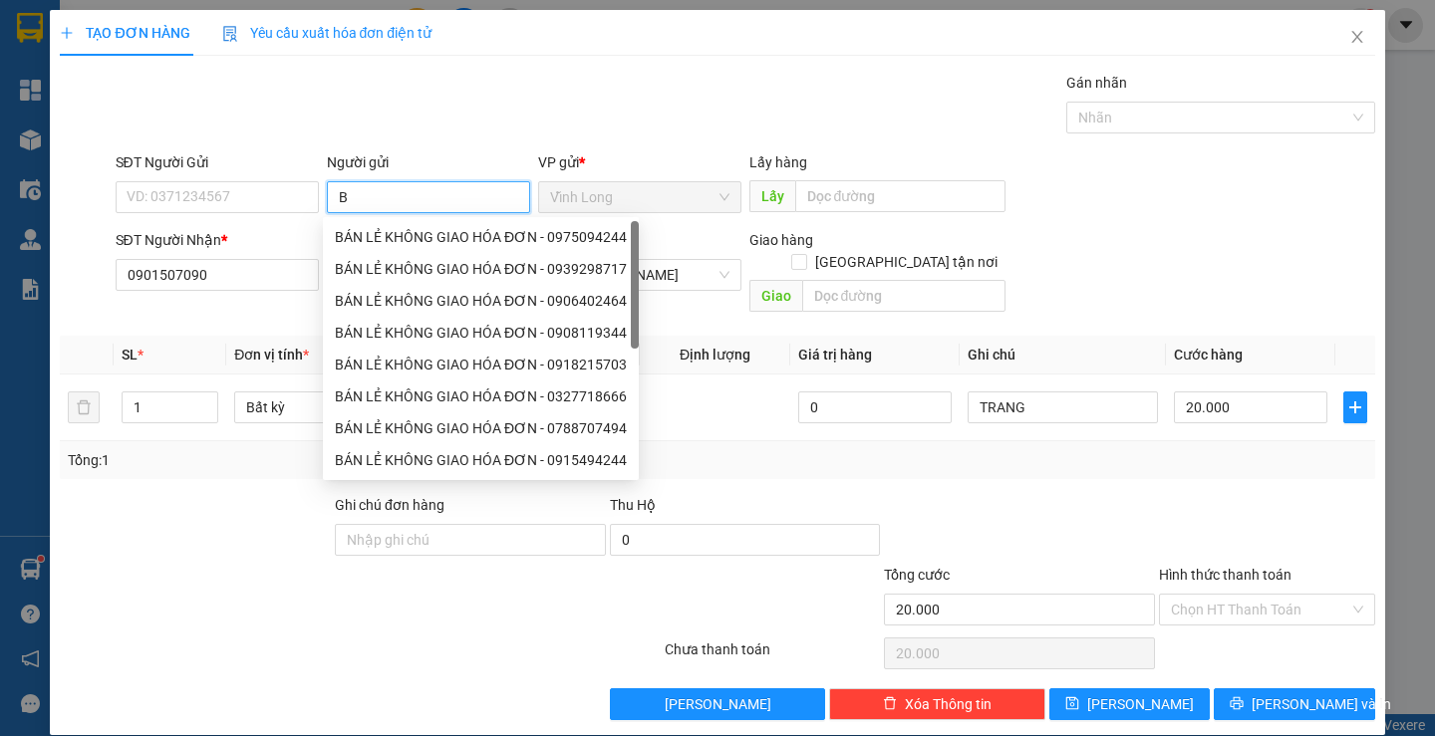
type input "BÁ"
click at [413, 227] on div "BÁN LẺ KHÔNG GIAO HÓA ĐƠN - 0975094244" at bounding box center [481, 237] width 292 height 22
type input "0975094244"
type input "BÁN LẺ KHÔNG GIAO HÓA ĐƠN"
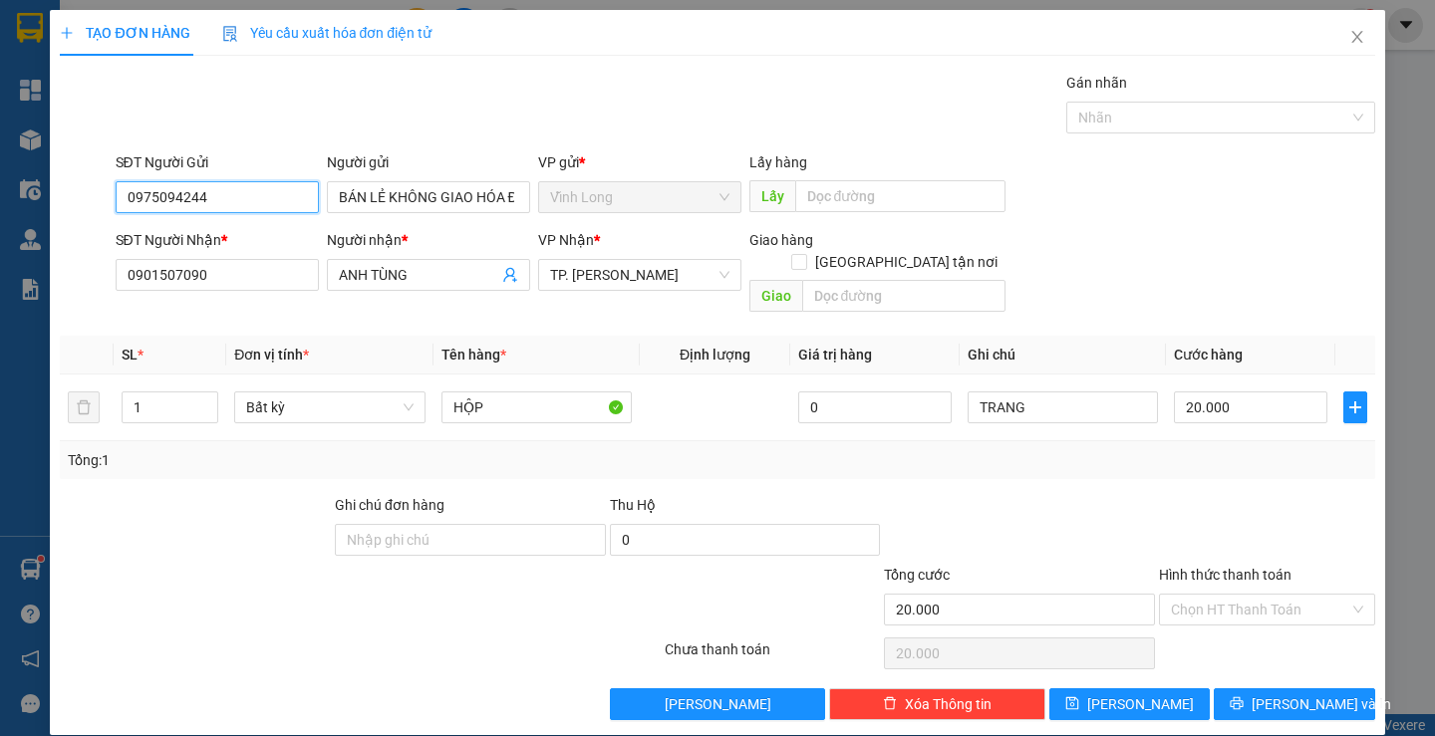
drag, startPoint x: 247, startPoint y: 212, endPoint x: 0, endPoint y: 224, distance: 247.4
click at [0, 225] on div "TẠO ĐƠN HÀNG Yêu cầu xuất hóa đơn điện tử Transit Pickup Surcharge Ids Transit …" at bounding box center [717, 368] width 1435 height 736
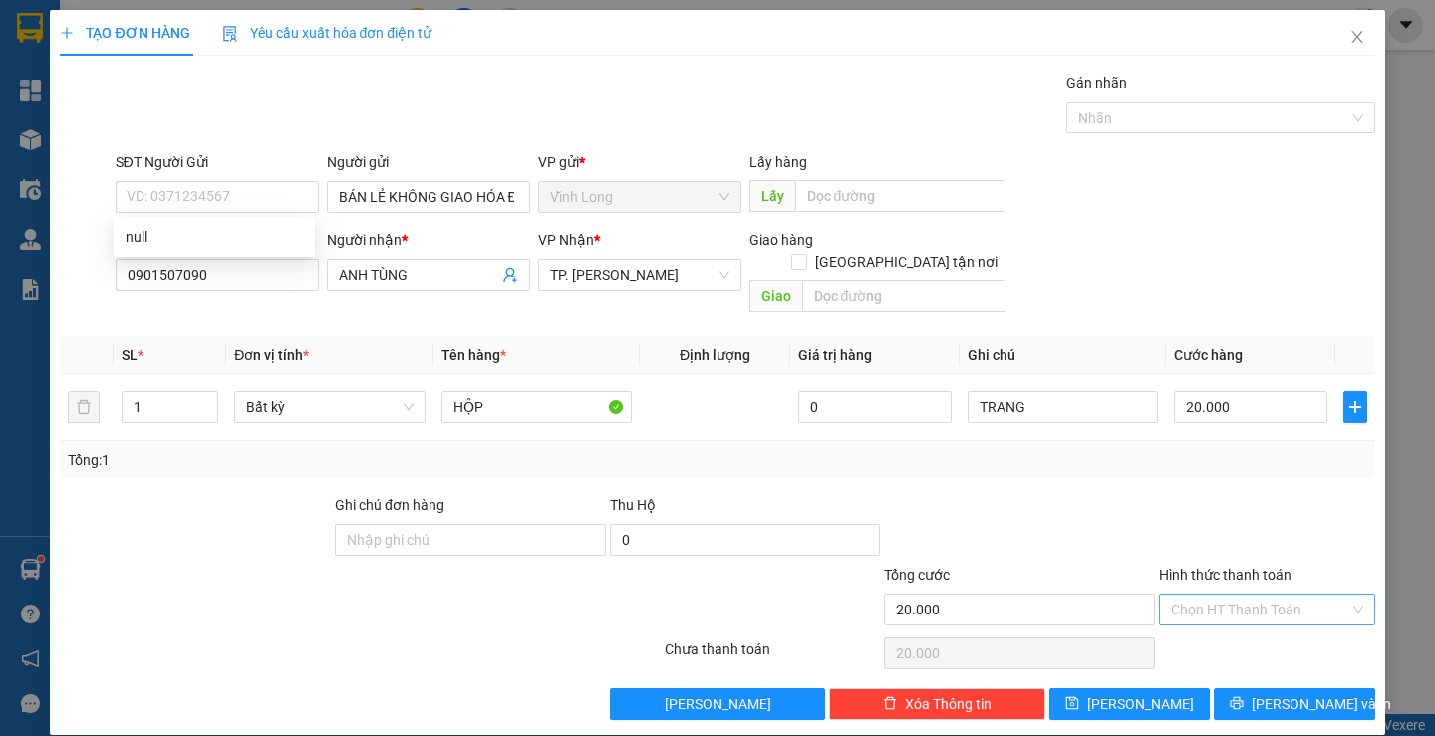
click at [1200, 595] on input "Hình thức thanh toán" at bounding box center [1260, 610] width 178 height 30
click at [1205, 606] on div "Hình thức thanh toán Chọn HT Thanh Toán" at bounding box center [1267, 599] width 216 height 70
click at [1208, 595] on input "Hình thức thanh toán" at bounding box center [1260, 610] width 178 height 30
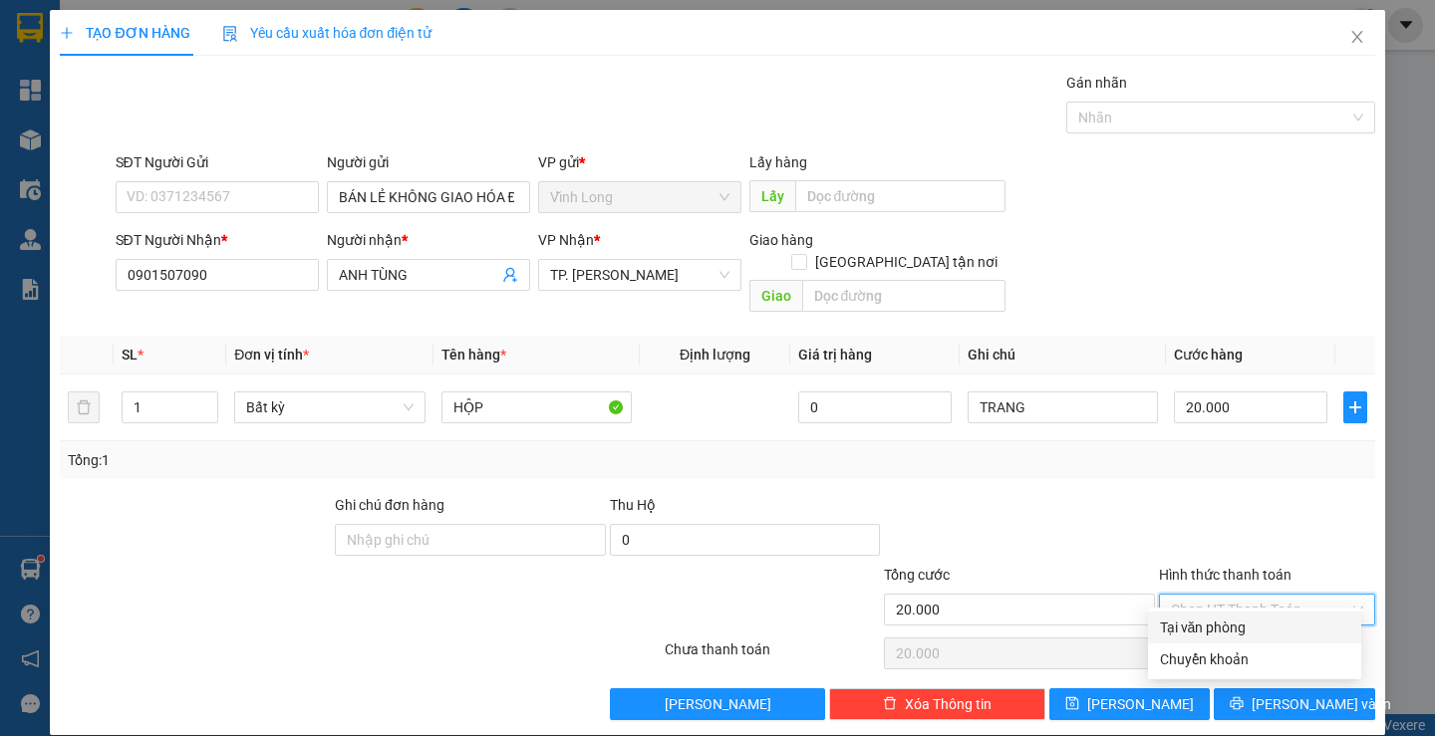
click at [1217, 630] on div "Tại văn phòng" at bounding box center [1254, 628] width 189 height 22
type input "0"
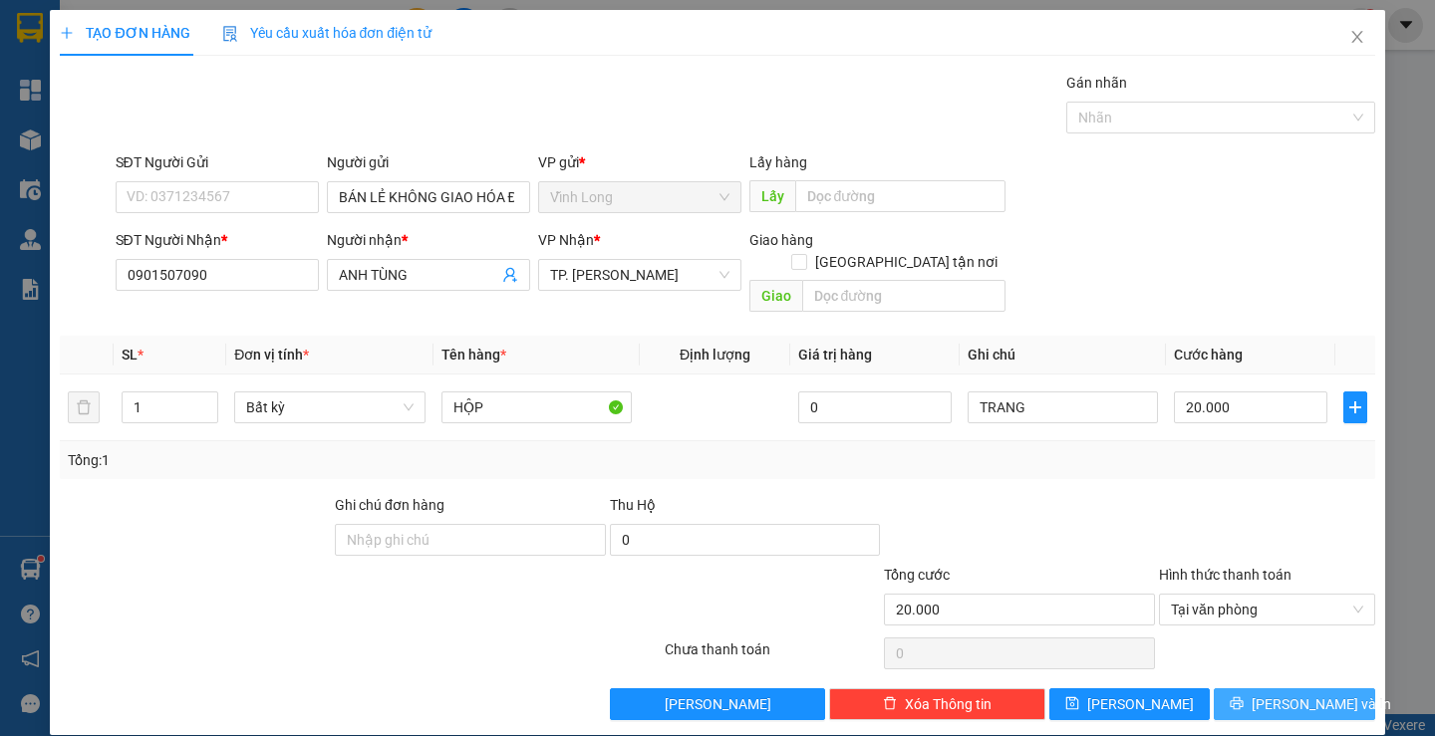
click at [1276, 694] on span "Lưu và In" at bounding box center [1322, 705] width 140 height 22
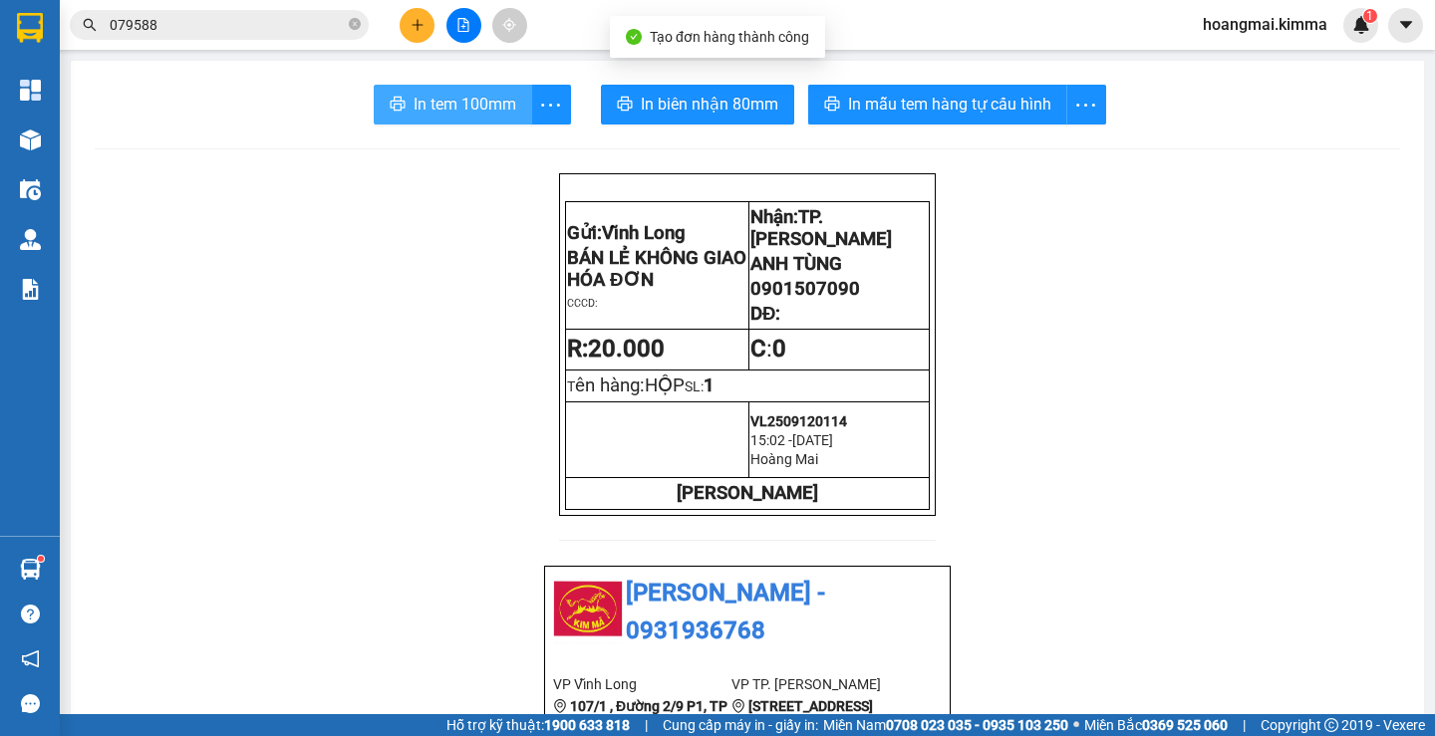
click at [403, 104] on button "In tem 100mm" at bounding box center [453, 105] width 158 height 40
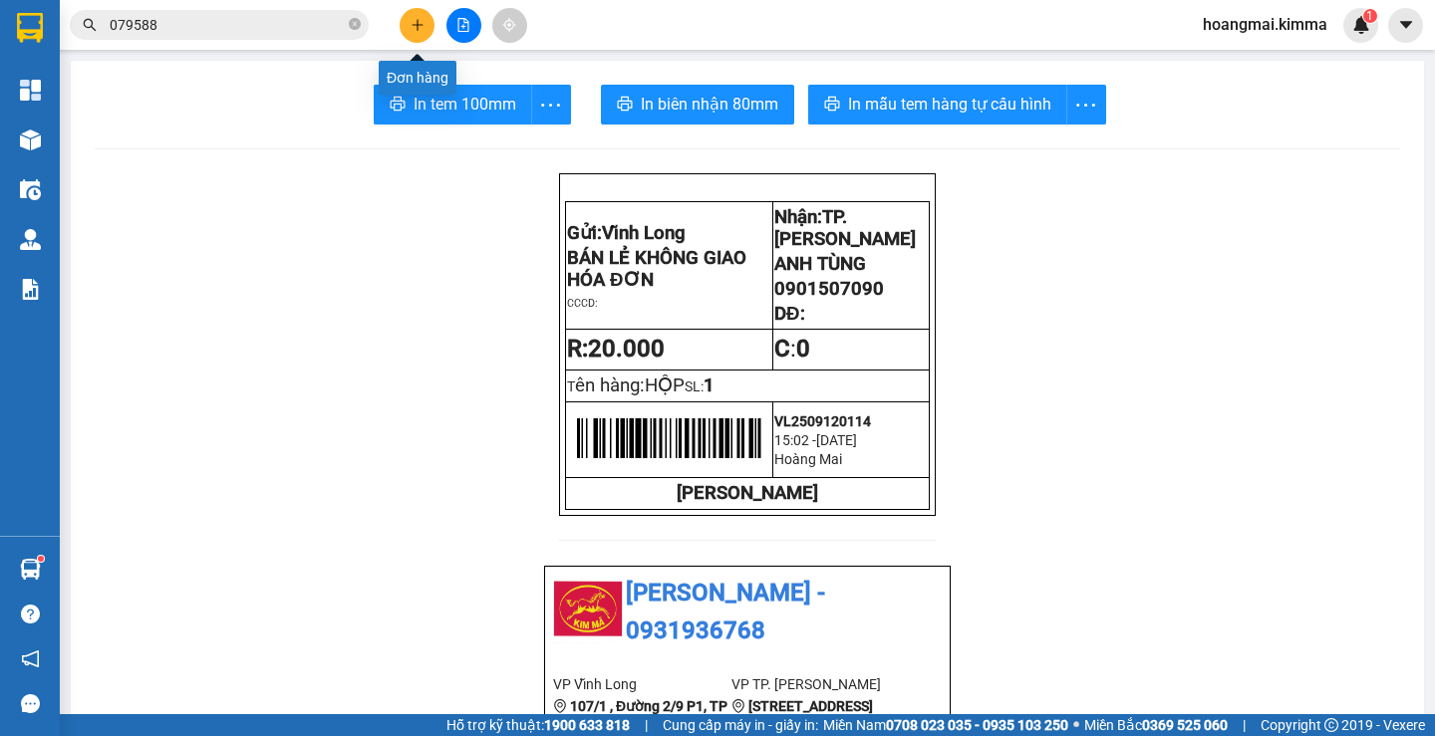
click at [402, 24] on button at bounding box center [417, 25] width 35 height 35
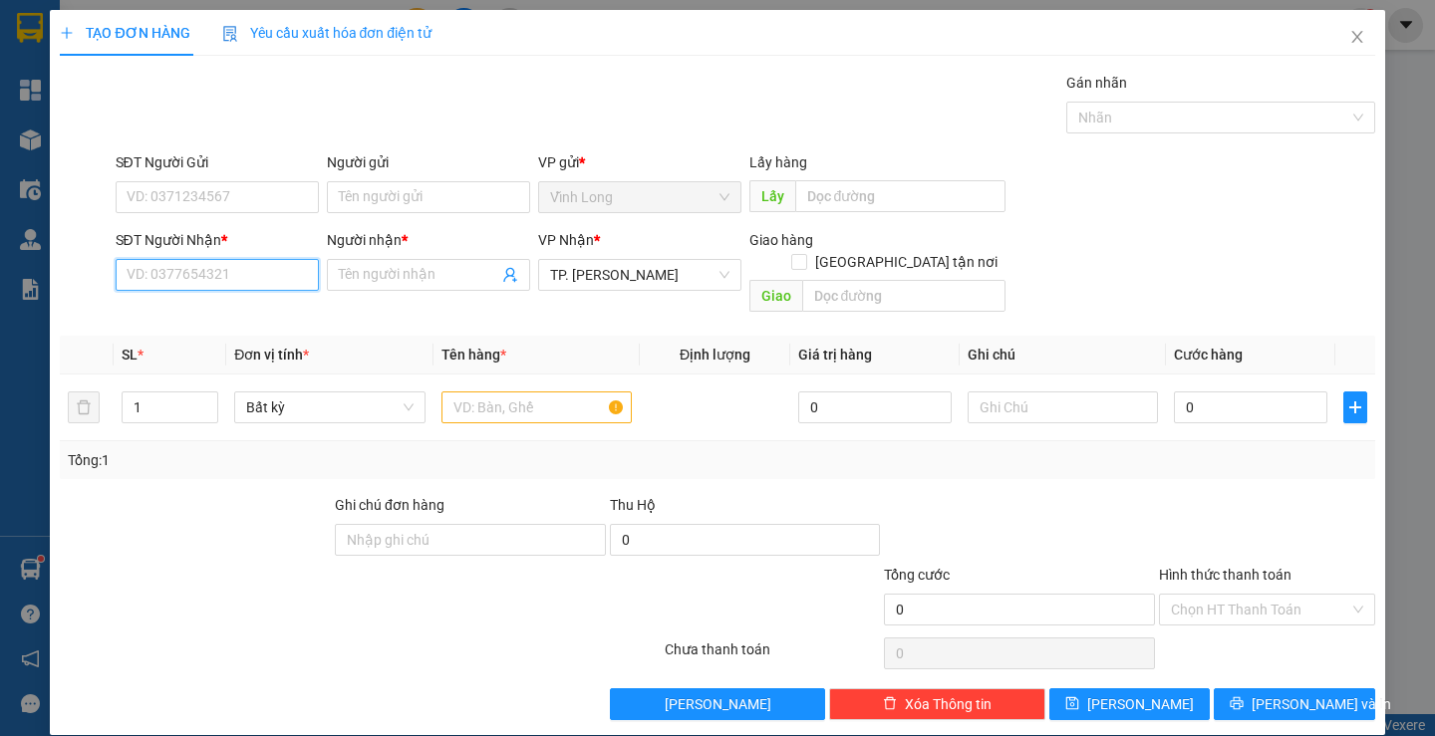
click at [238, 277] on input "SĐT Người Nhận *" at bounding box center [217, 275] width 203 height 32
type input "0903252218"
click at [242, 317] on div "0903252218 - NGỌC" at bounding box center [214, 315] width 177 height 22
type input "NGỌC"
click at [198, 405] on span "Decrease Value" at bounding box center [206, 414] width 22 height 18
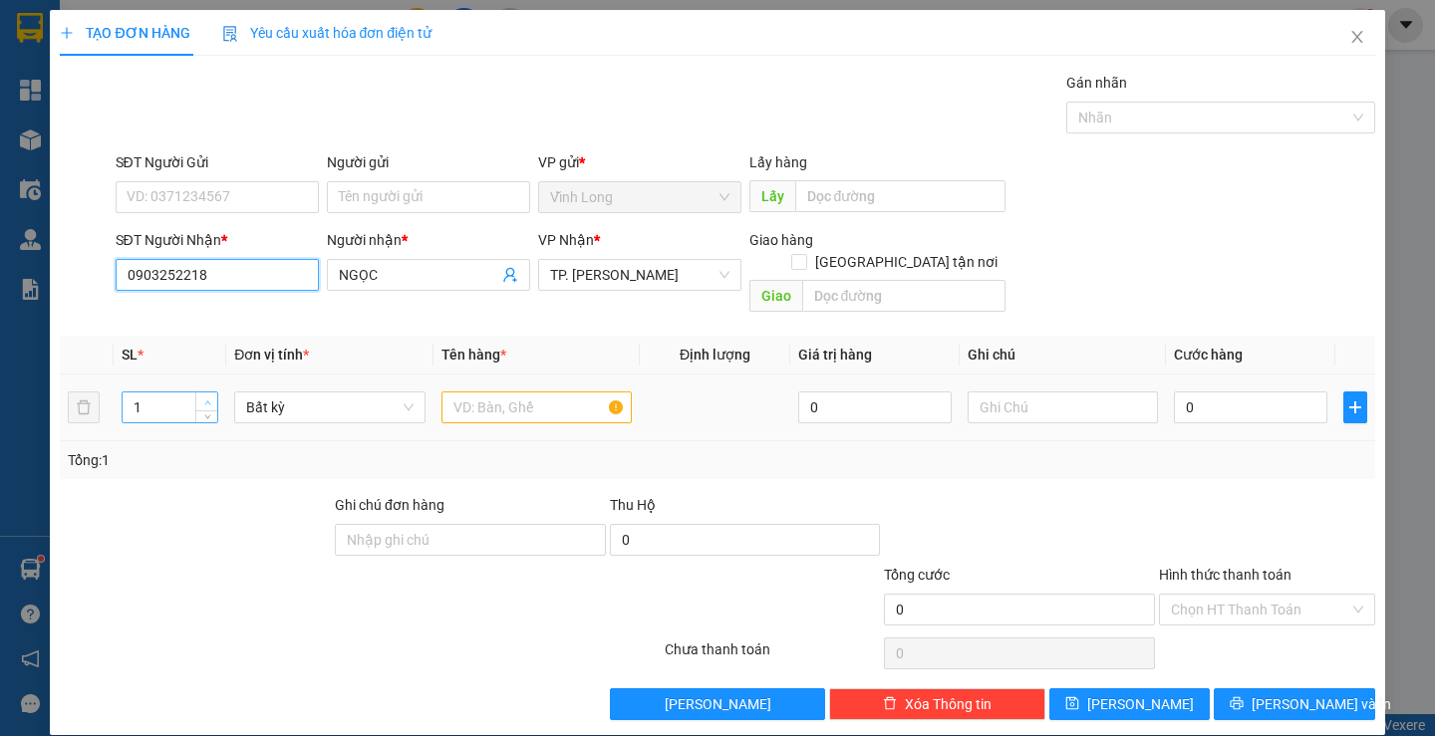
type input "0903252218"
type input "2"
click at [198, 393] on span "Increase Value" at bounding box center [206, 402] width 22 height 18
click at [404, 201] on input "Người gửi" at bounding box center [428, 197] width 203 height 32
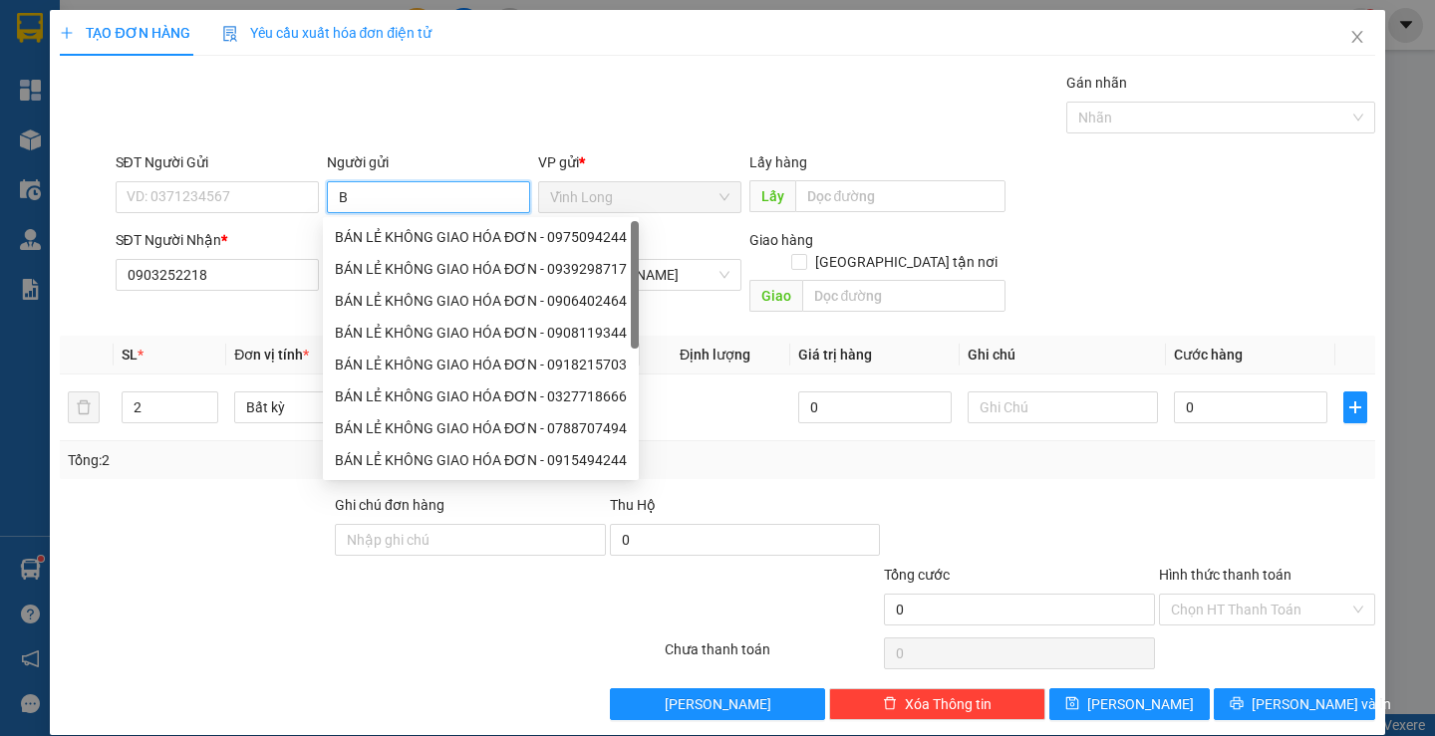
type input "BÁ"
click at [405, 237] on div "BÁN LẺ KHÔNG GIAO HÓA ĐƠN - 0975094244 BÁN LẺ KHÔNG GIAO HÓA ĐƠN - 0939298717 B…" at bounding box center [481, 380] width 316 height 319
click at [375, 246] on div "BÁN LẺ KHÔNG GIAO HÓA ĐƠN - 0902701503" at bounding box center [481, 237] width 292 height 22
type input "0902701503"
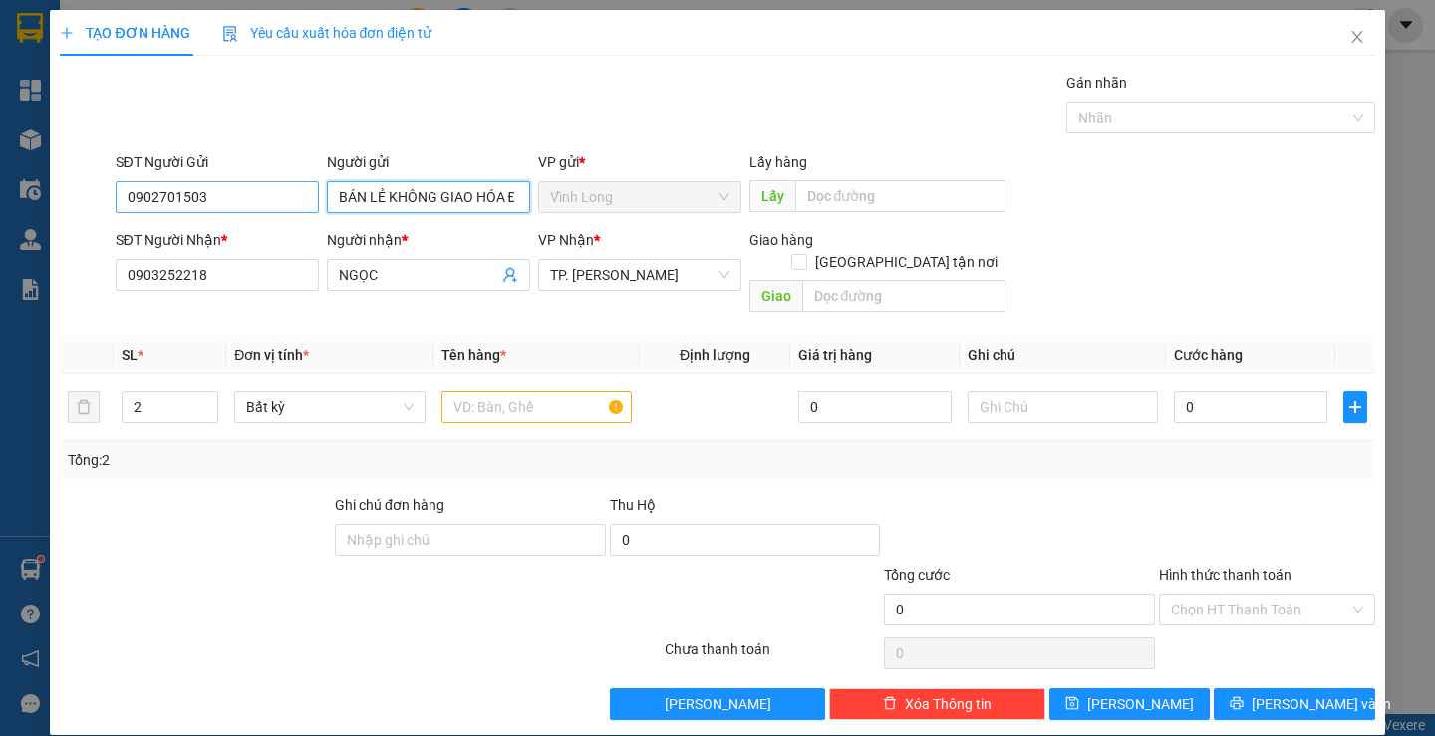
type input "BÁN LẺ KHÔNG GIAO HÓA ĐƠN"
drag, startPoint x: 235, startPoint y: 193, endPoint x: 0, endPoint y: 212, distance: 236.0
click at [0, 216] on div "TẠO ĐƠN HÀNG Yêu cầu xuất hóa đơn điện tử Transit Pickup Surcharge Ids Transit …" at bounding box center [717, 368] width 1435 height 736
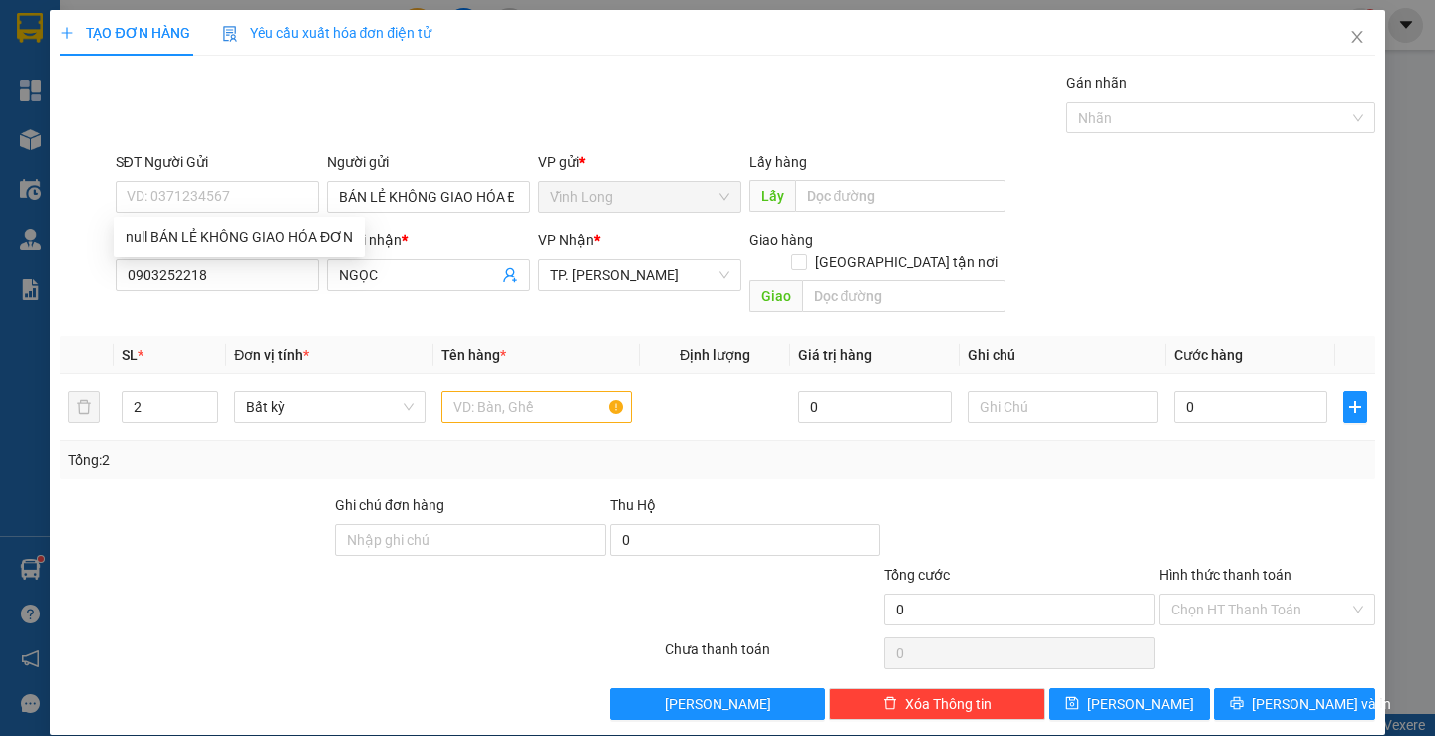
click at [436, 132] on div "Gói vận chuyển * Tiêu chuẩn Gán nhãn Nhãn" at bounding box center [746, 107] width 1268 height 70
click at [478, 394] on input "text" at bounding box center [536, 408] width 190 height 32
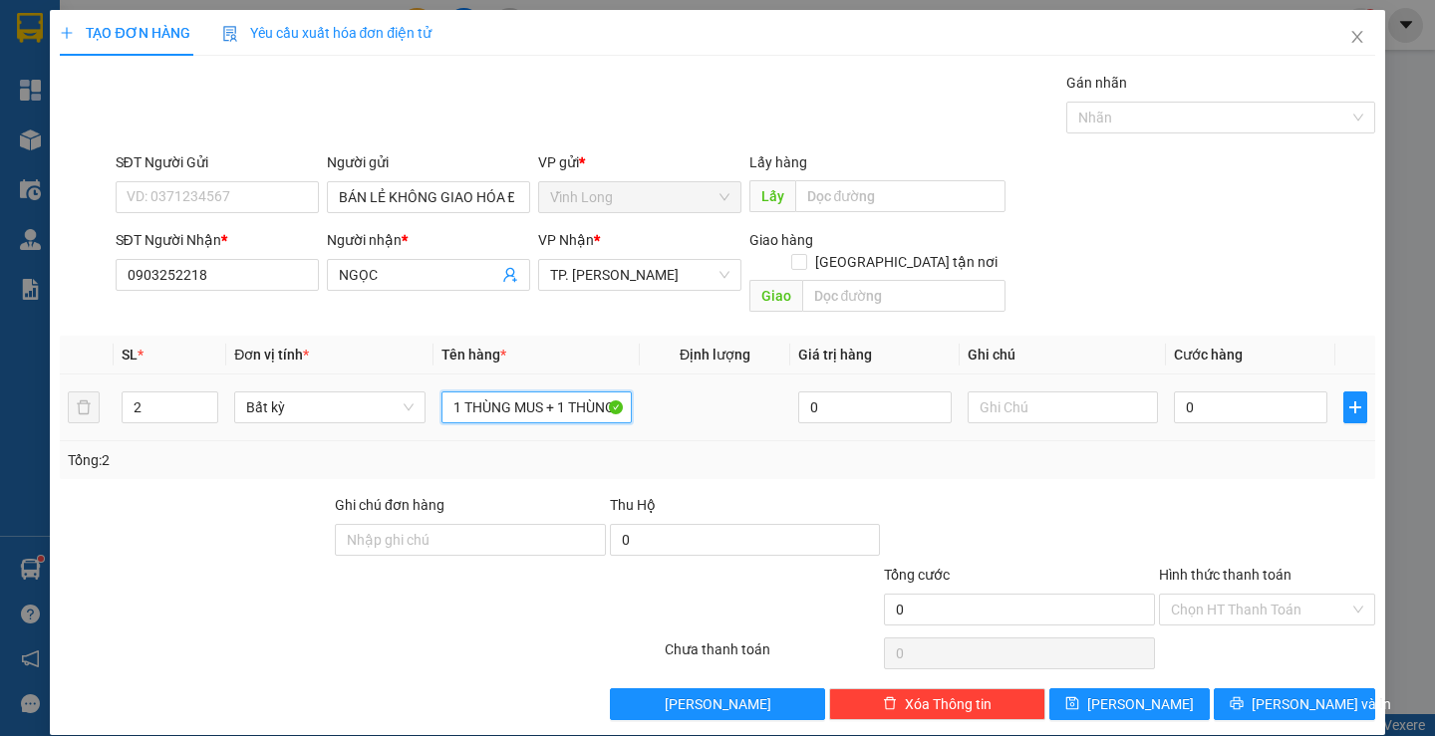
scroll to position [0, 2]
type input "1 THÙNG MUS + 1 THÙNG"
type input "TRANG"
type input "8"
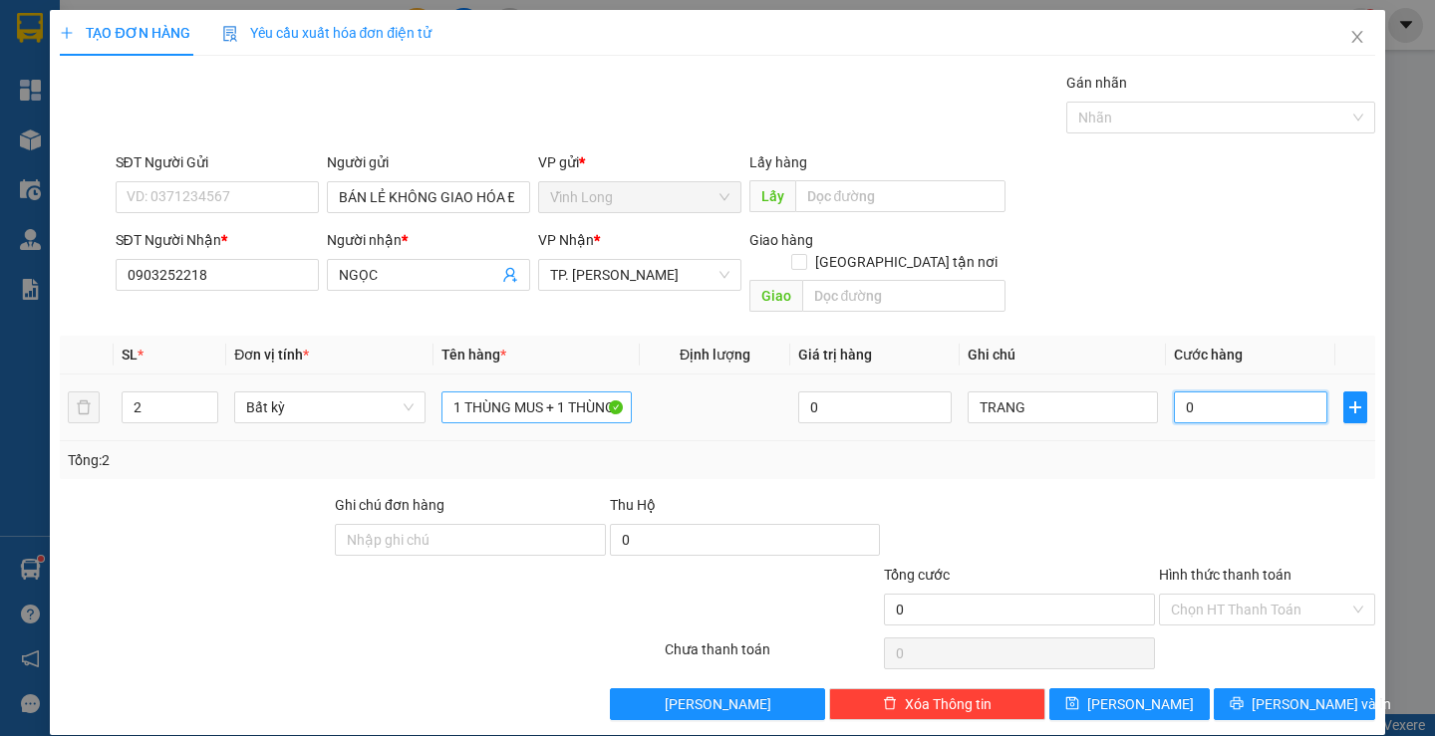
type input "8"
type input "80"
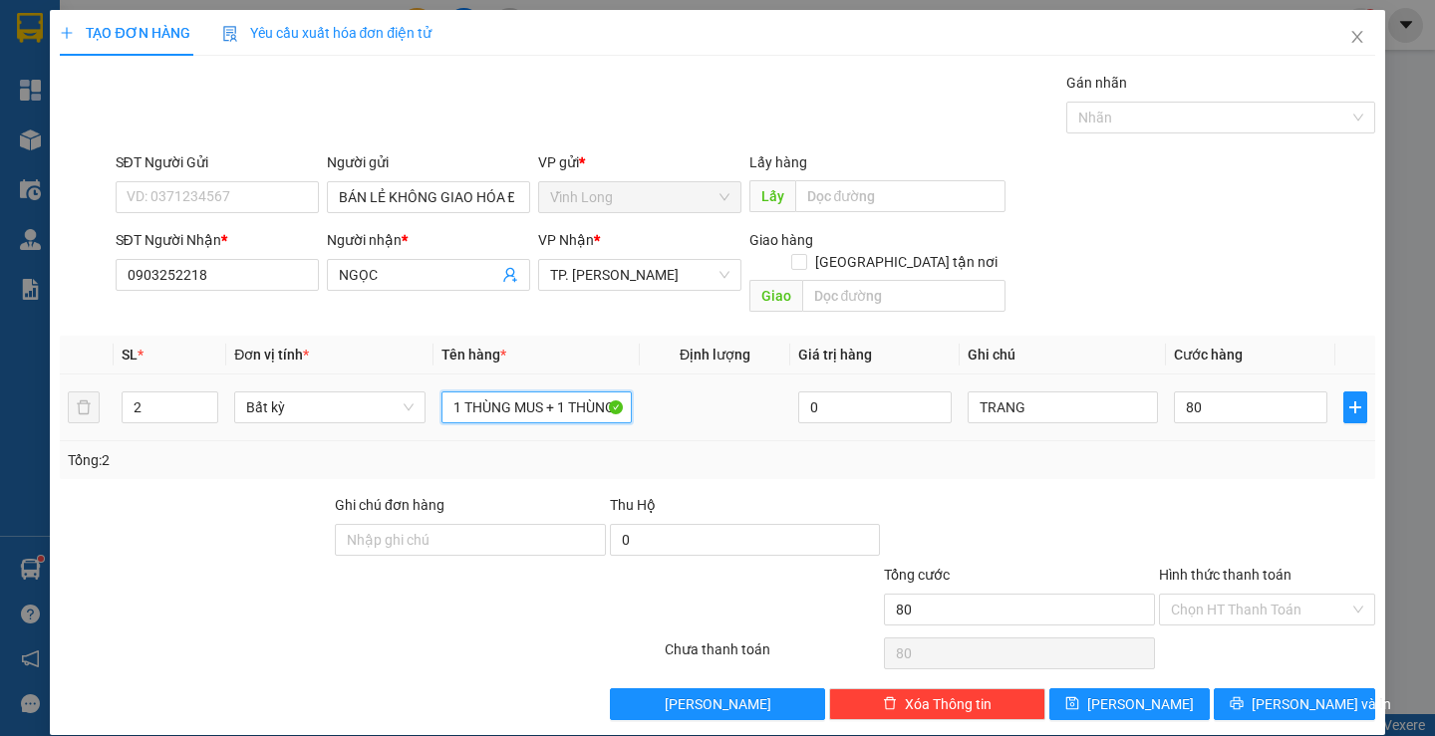
type input "80.000"
click at [478, 393] on input "1 THÙNG MUS + 1 THÙNG" at bounding box center [536, 408] width 190 height 32
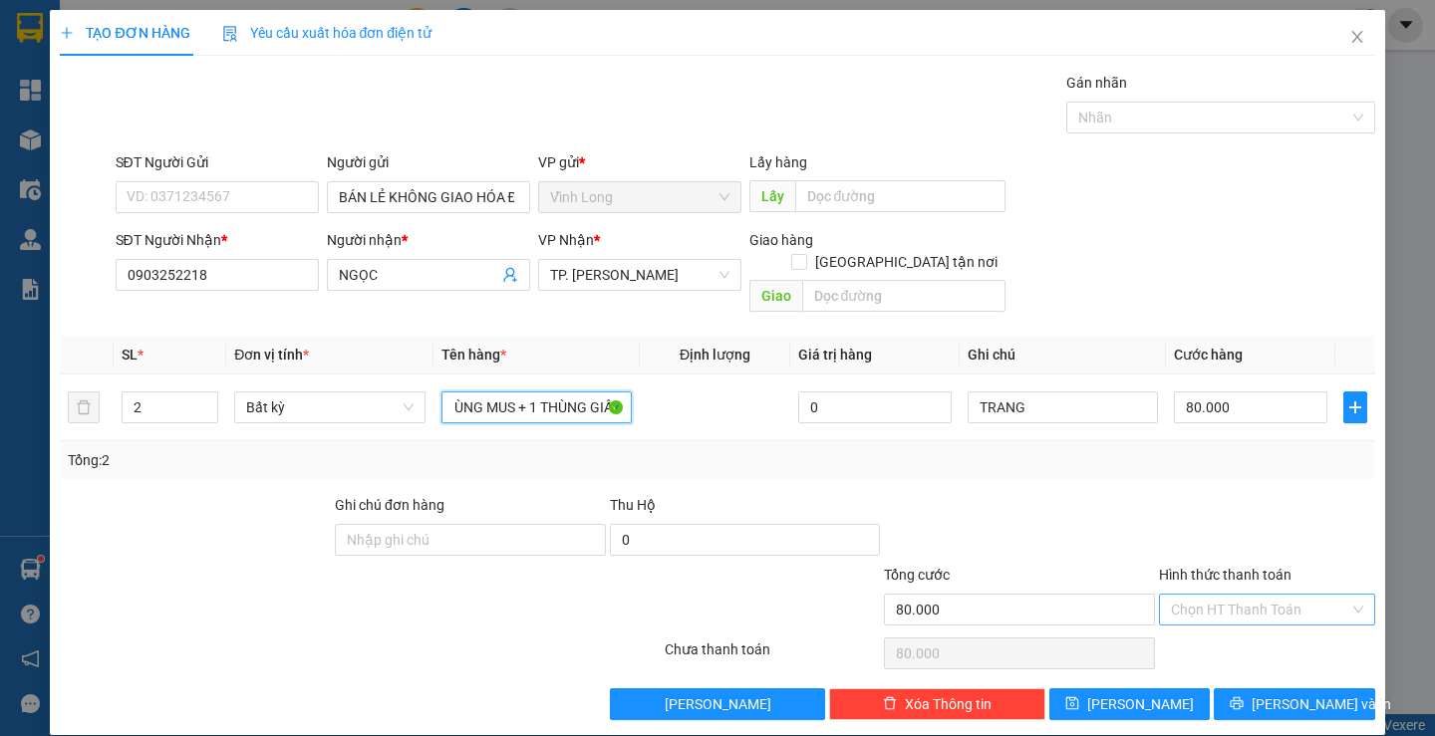
type input "1 THÙNG MUS + 1 THÙNG GIẤY"
click at [1181, 596] on input "Hình thức thanh toán" at bounding box center [1260, 610] width 178 height 30
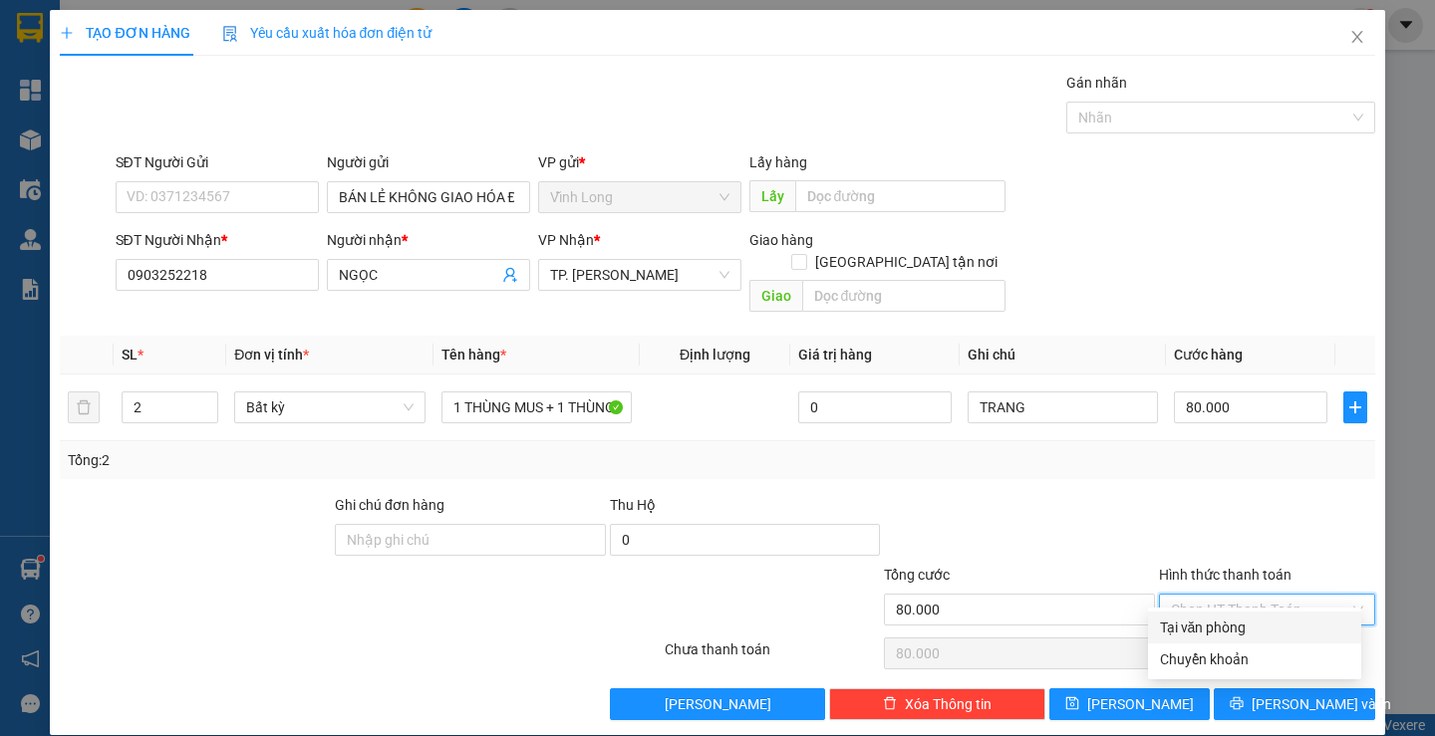
click at [1183, 622] on div "Tại văn phòng" at bounding box center [1254, 628] width 189 height 22
type input "0"
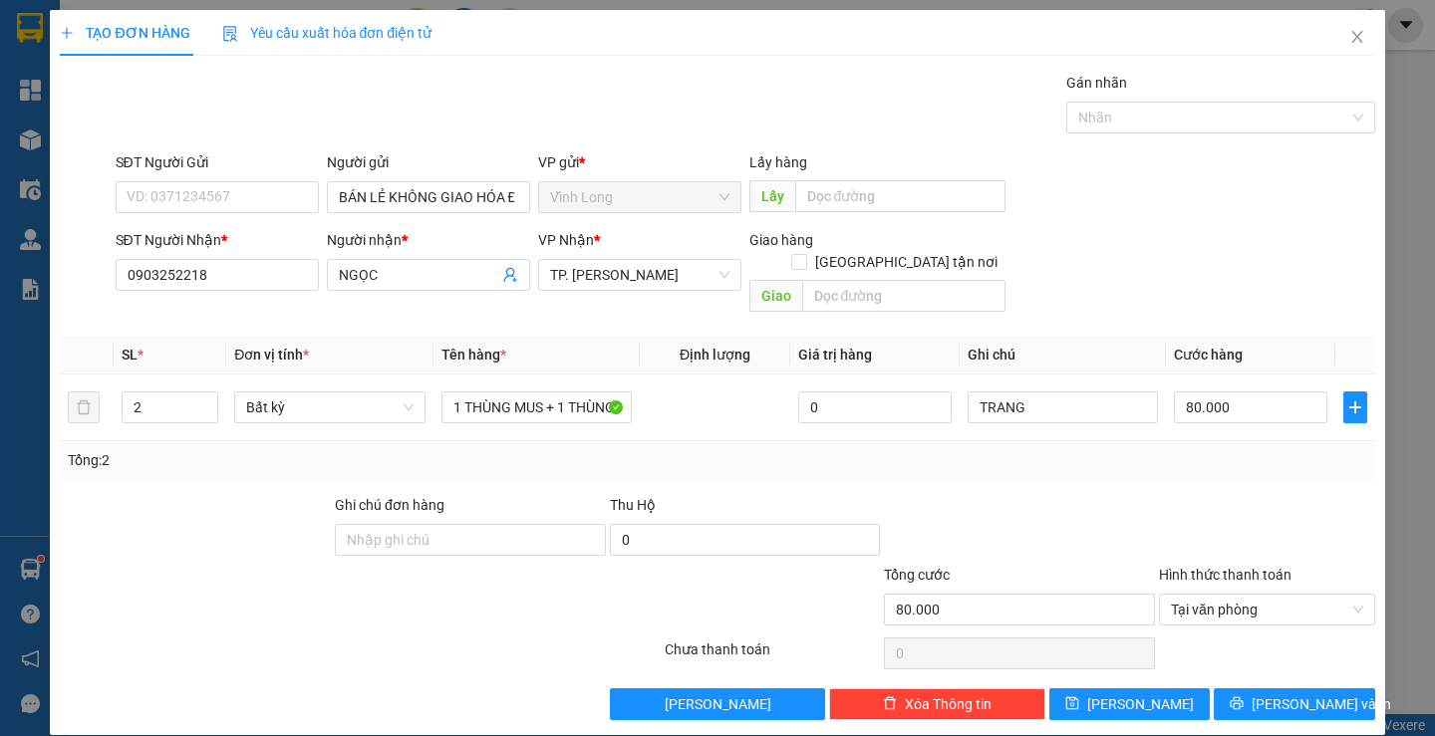
click at [1230, 661] on div "Transit Pickup Surcharge Ids Transit Deliver Surcharge Ids Transit Deliver Surc…" at bounding box center [717, 396] width 1315 height 649
click at [1230, 689] on button "Lưu và In" at bounding box center [1294, 705] width 160 height 32
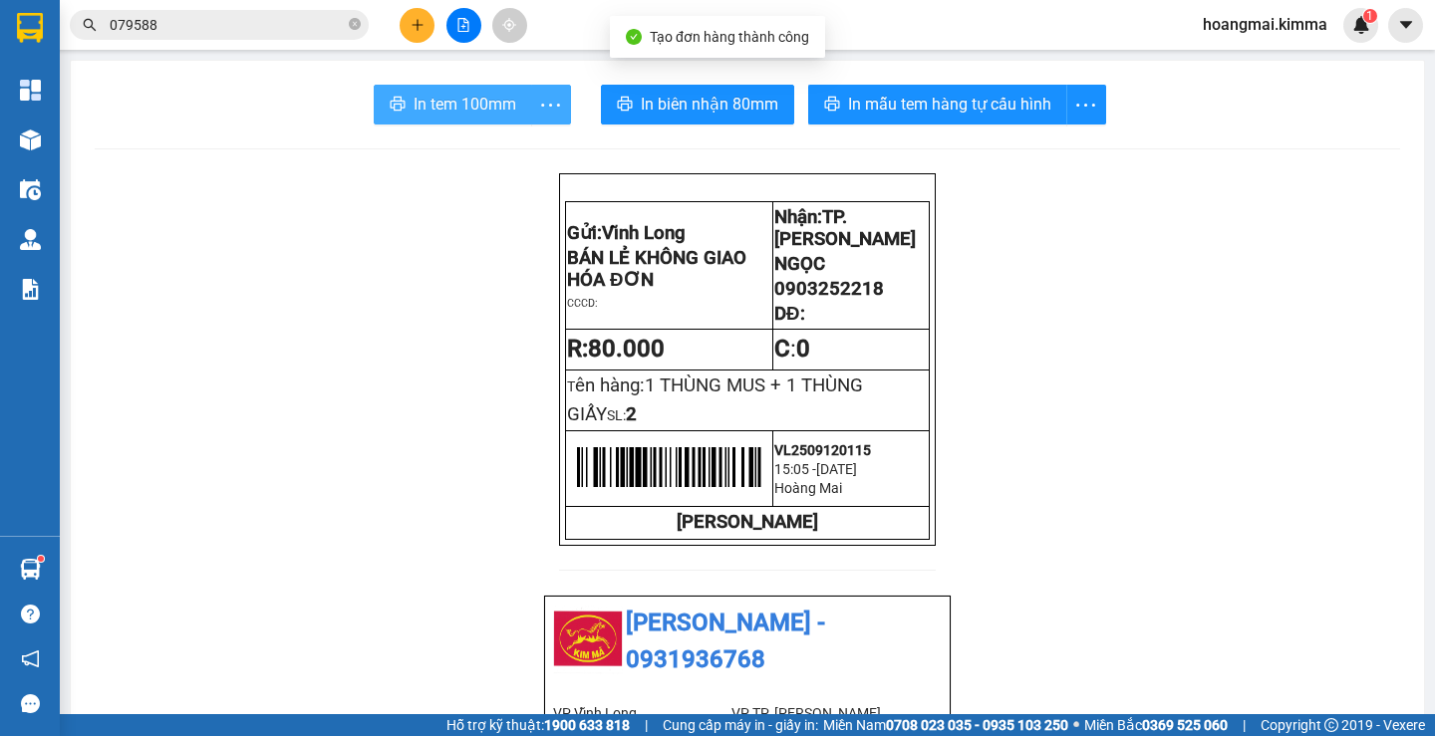
drag, startPoint x: 477, startPoint y: 99, endPoint x: 551, endPoint y: 109, distance: 74.4
click at [476, 98] on span "In tem 100mm" at bounding box center [465, 104] width 103 height 25
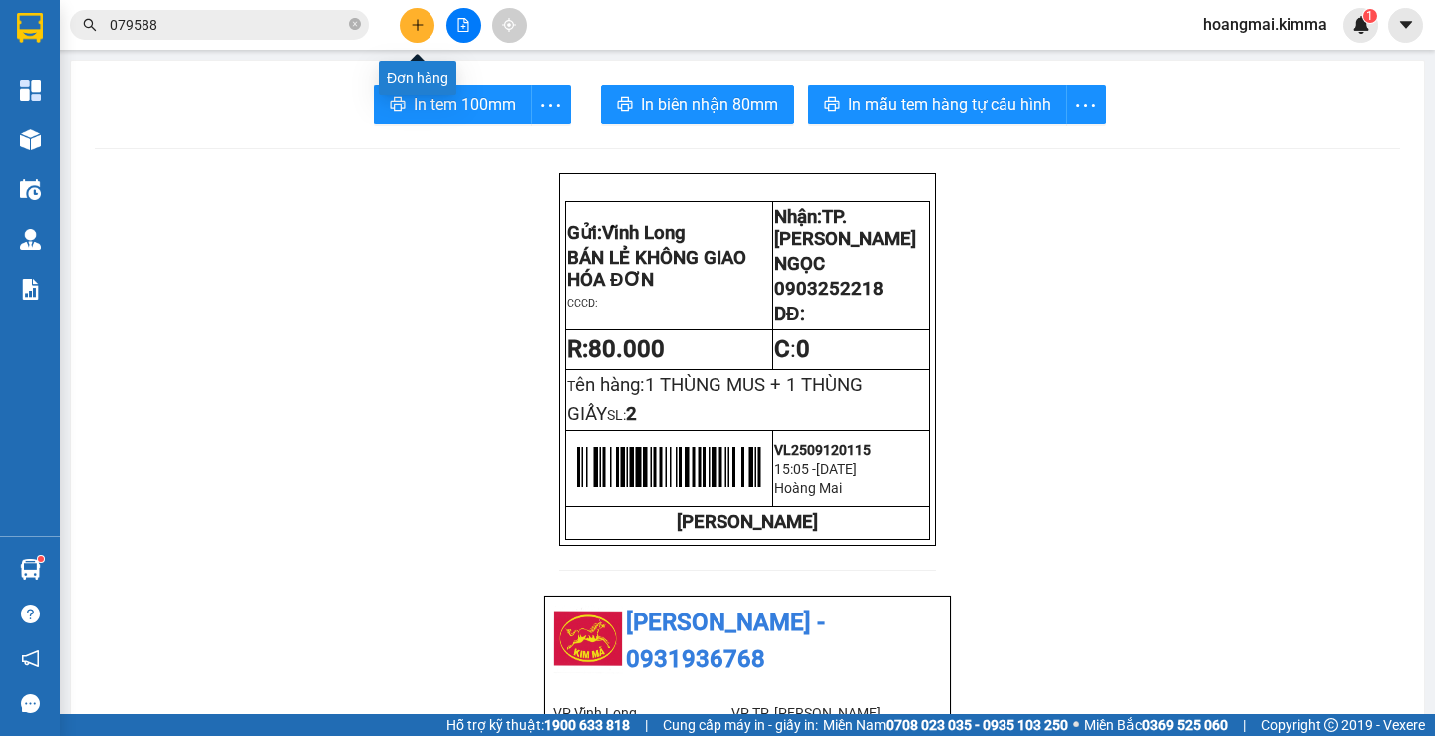
click at [411, 25] on icon "plus" at bounding box center [418, 25] width 14 height 14
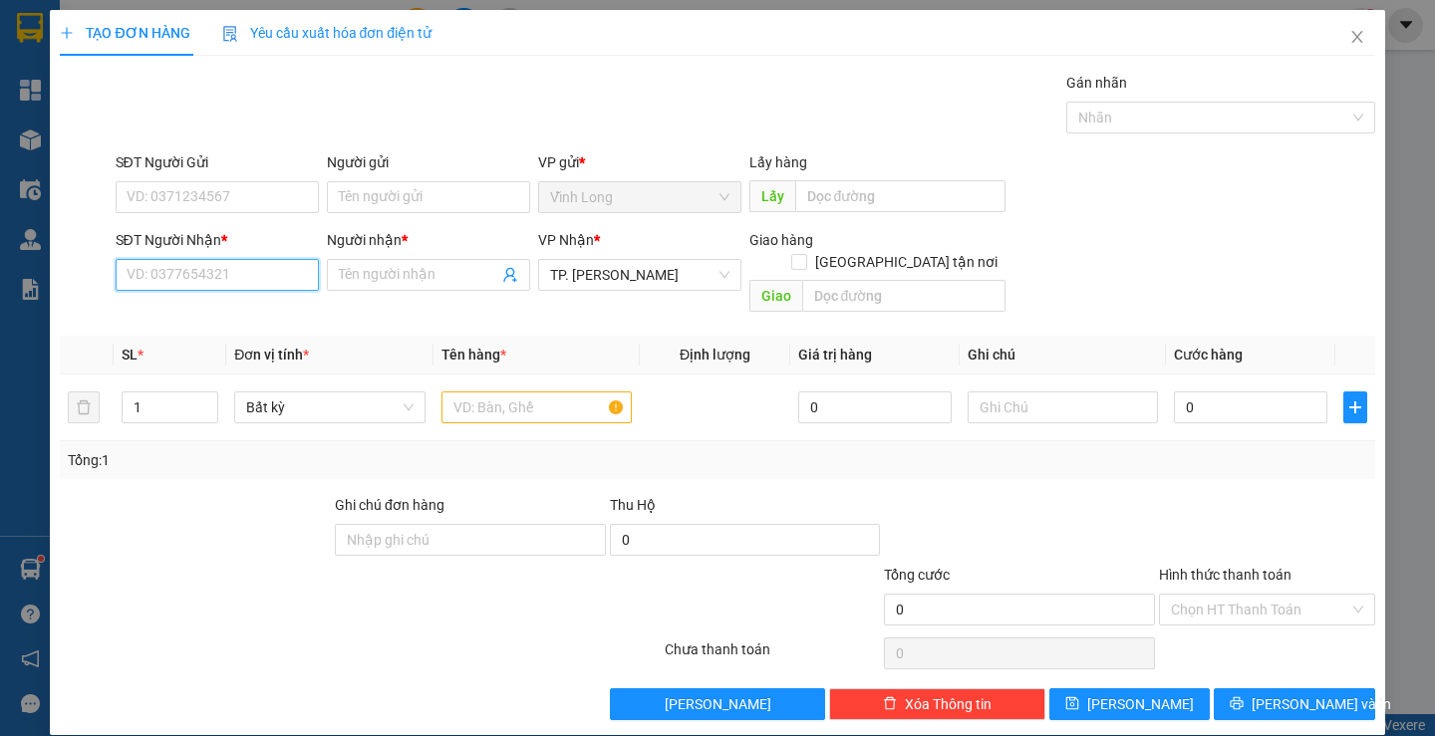
click at [182, 264] on input "SĐT Người Nhận *" at bounding box center [217, 275] width 203 height 32
type input "0932242026"
click at [206, 309] on div "0932242026 - LÀNH" at bounding box center [214, 315] width 177 height 22
type input "LÀNH"
type input "0932242026"
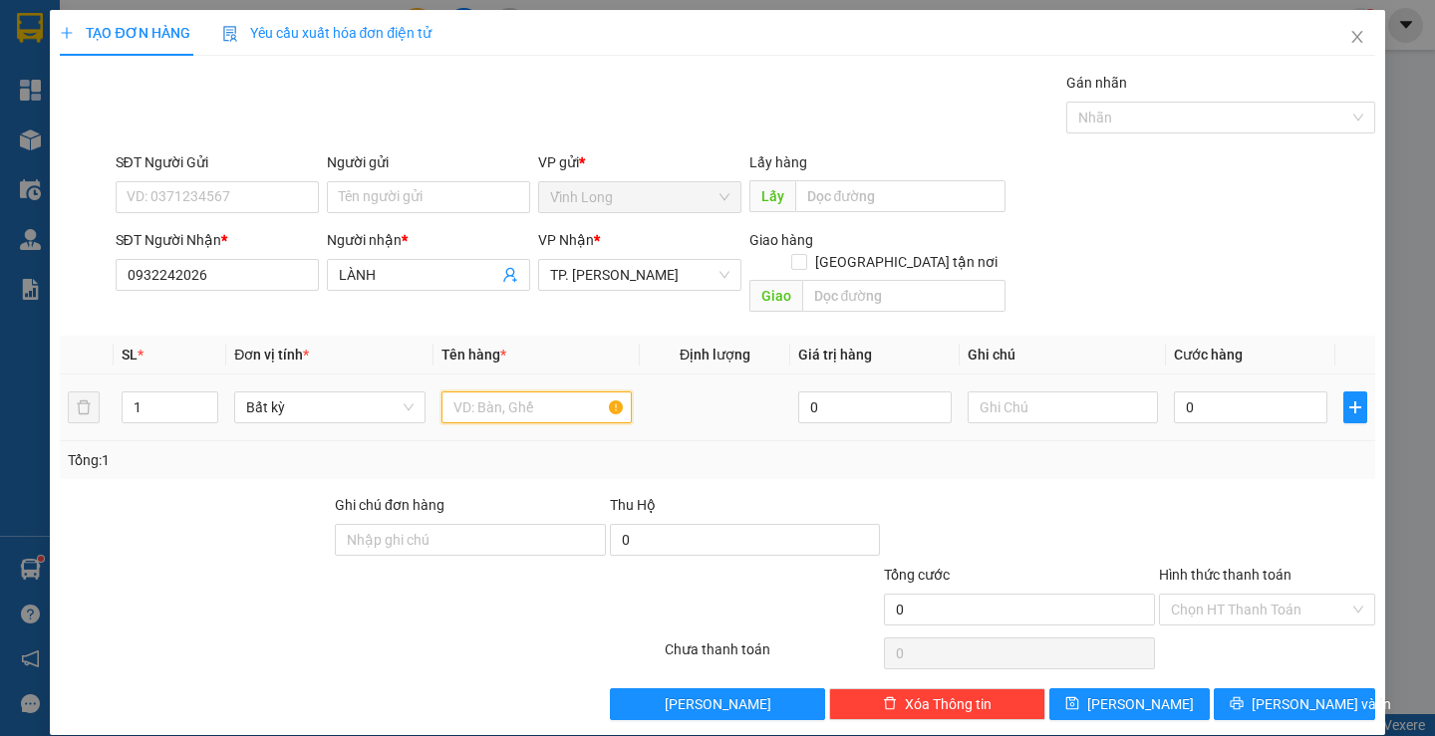
drag, startPoint x: 491, startPoint y: 380, endPoint x: 483, endPoint y: 358, distance: 23.3
click at [490, 392] on input "text" at bounding box center [536, 408] width 190 height 32
type input "HỘP"
type input "TRANG"
type input "2"
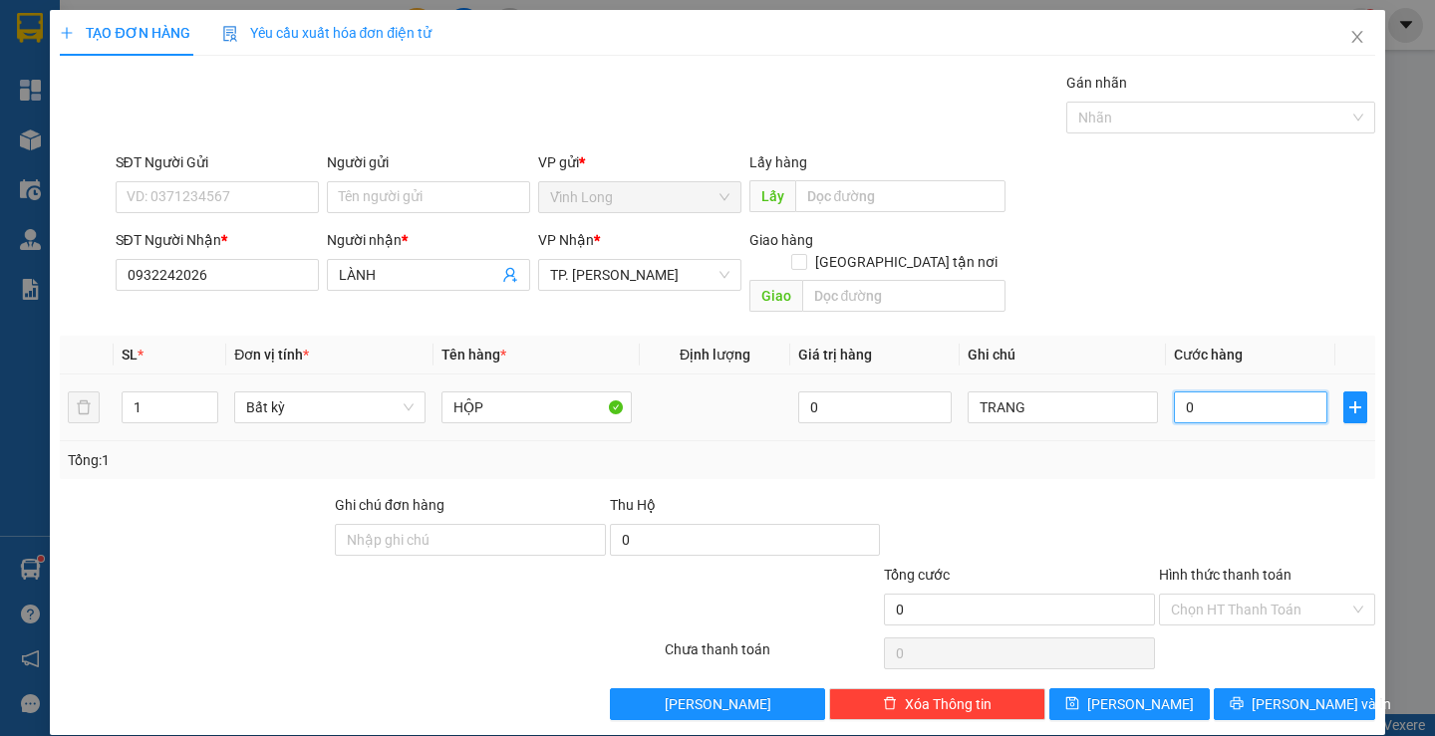
type input "2"
type input "20"
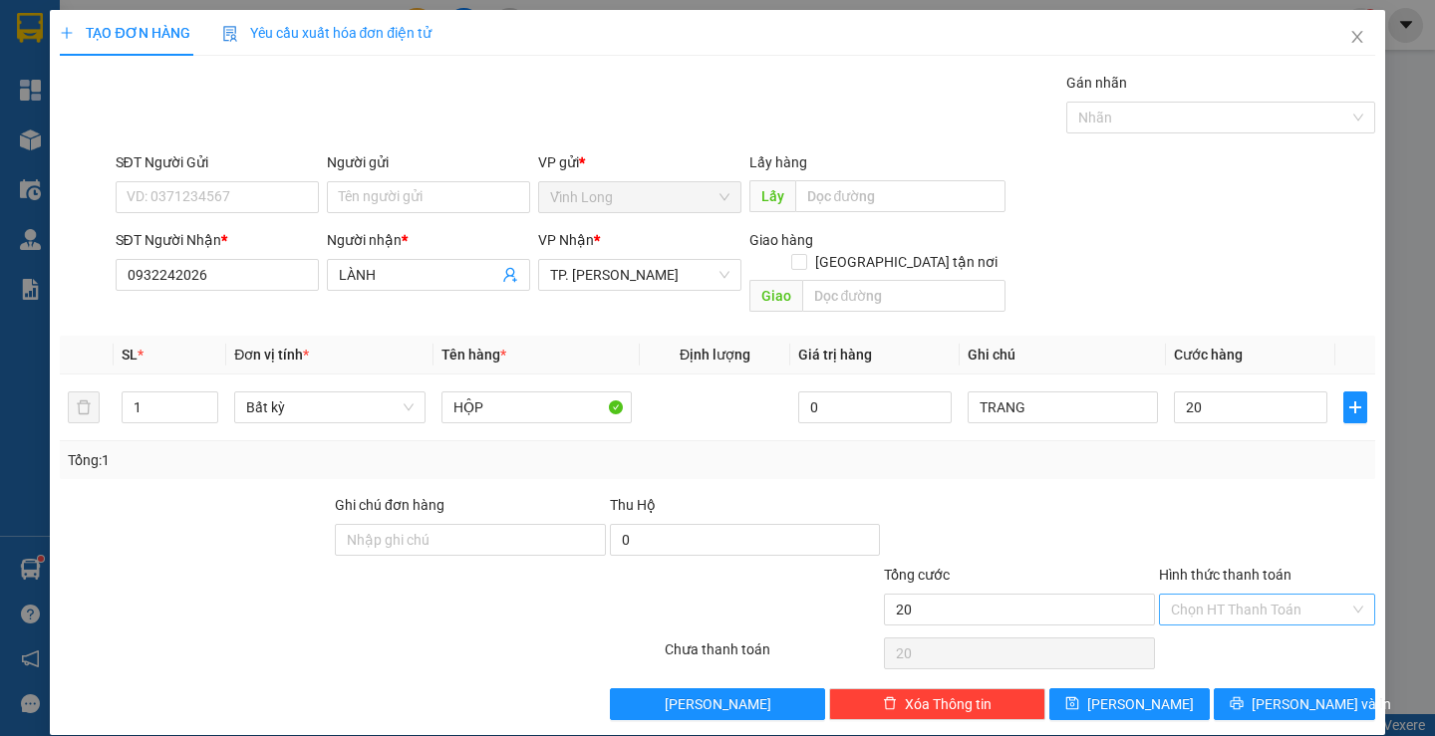
type input "20.000"
click at [1209, 595] on input "Hình thức thanh toán" at bounding box center [1260, 610] width 178 height 30
click at [1206, 620] on div "Tại văn phòng" at bounding box center [1254, 628] width 189 height 22
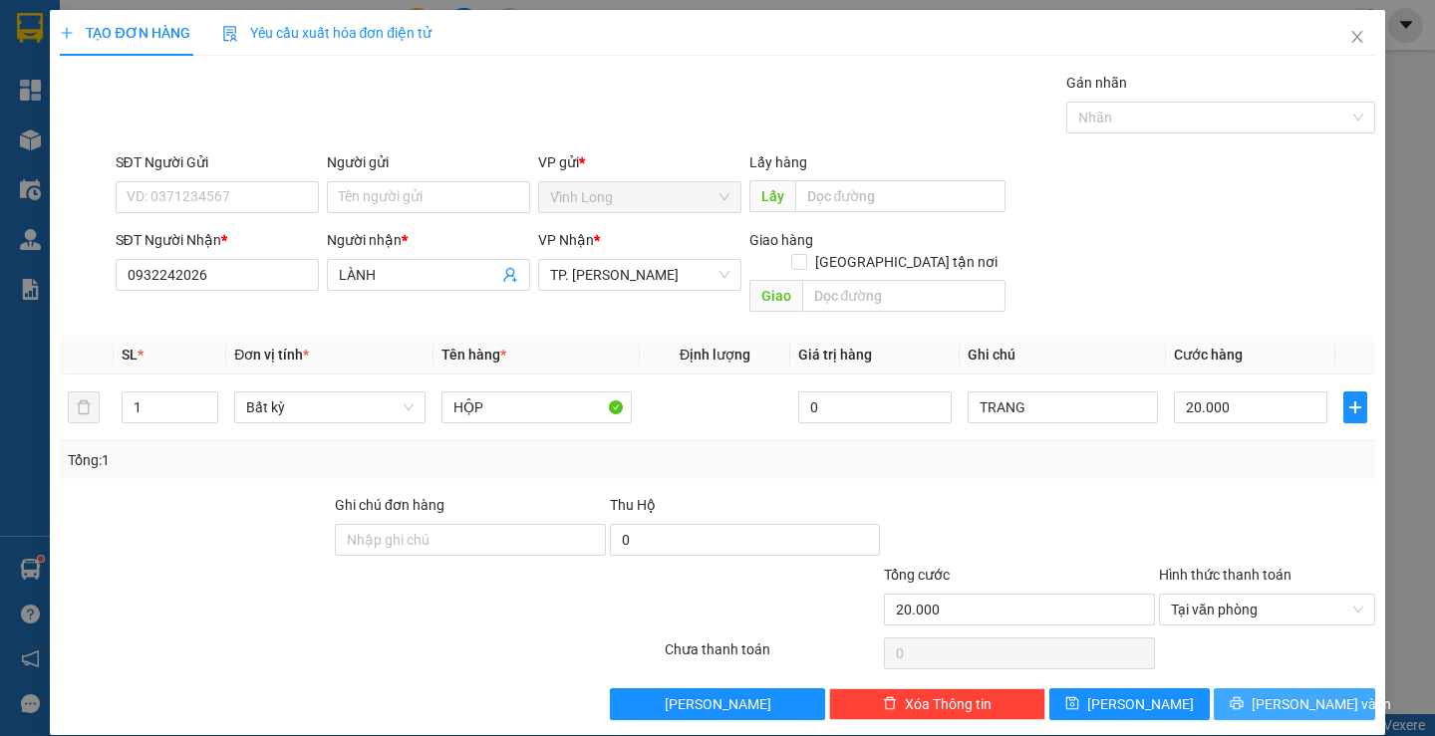
click at [1232, 689] on button "Lưu và In" at bounding box center [1294, 705] width 160 height 32
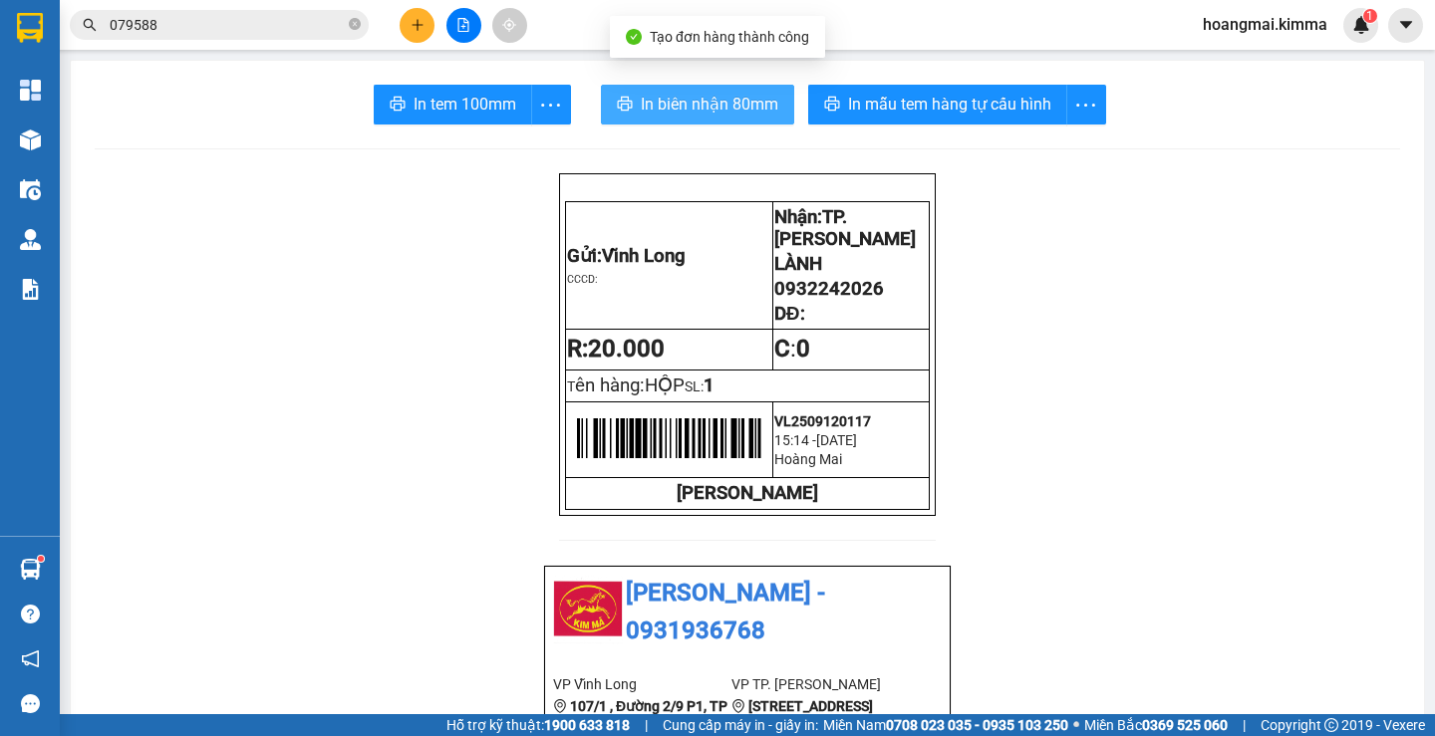
click at [654, 101] on span "In biên nhận 80mm" at bounding box center [710, 104] width 138 height 25
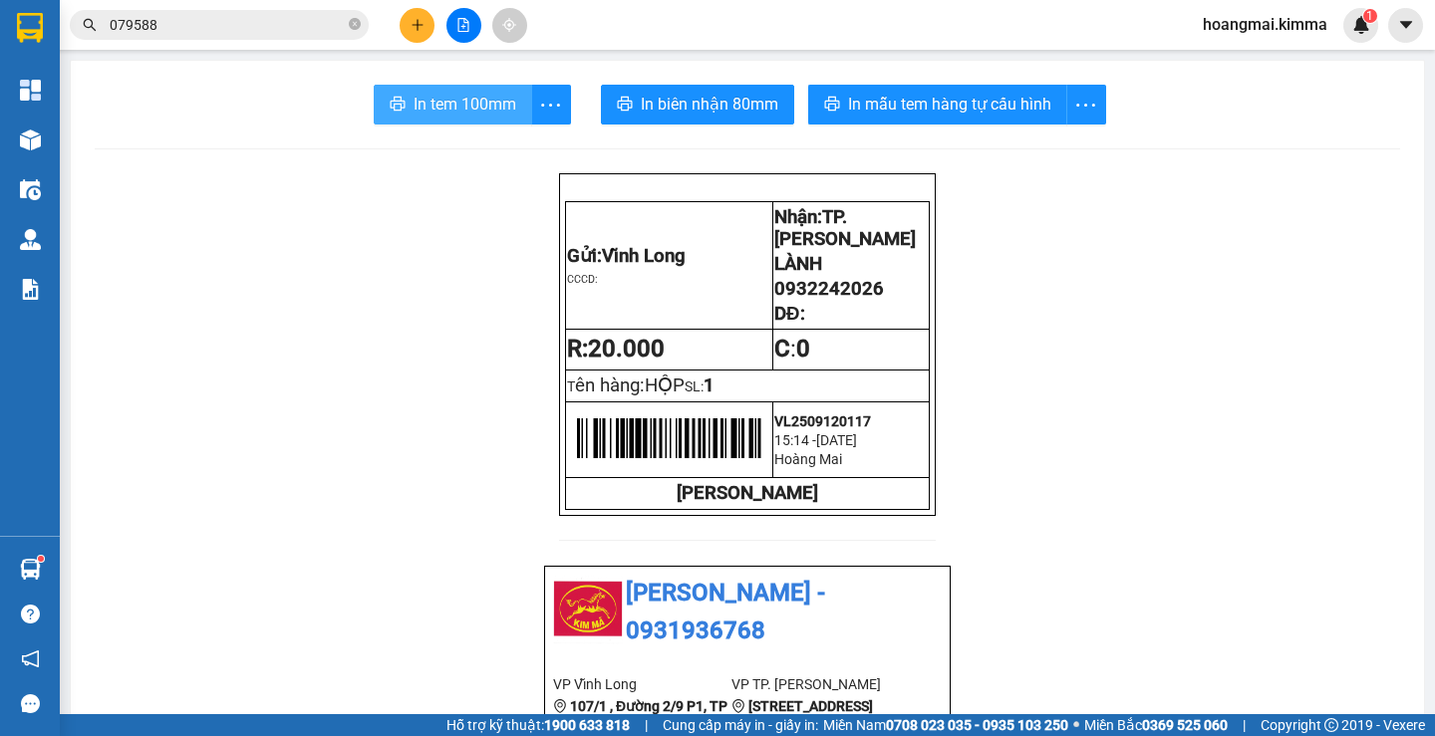
click at [455, 99] on span "In tem 100mm" at bounding box center [465, 104] width 103 height 25
click at [459, 17] on button at bounding box center [463, 25] width 35 height 35
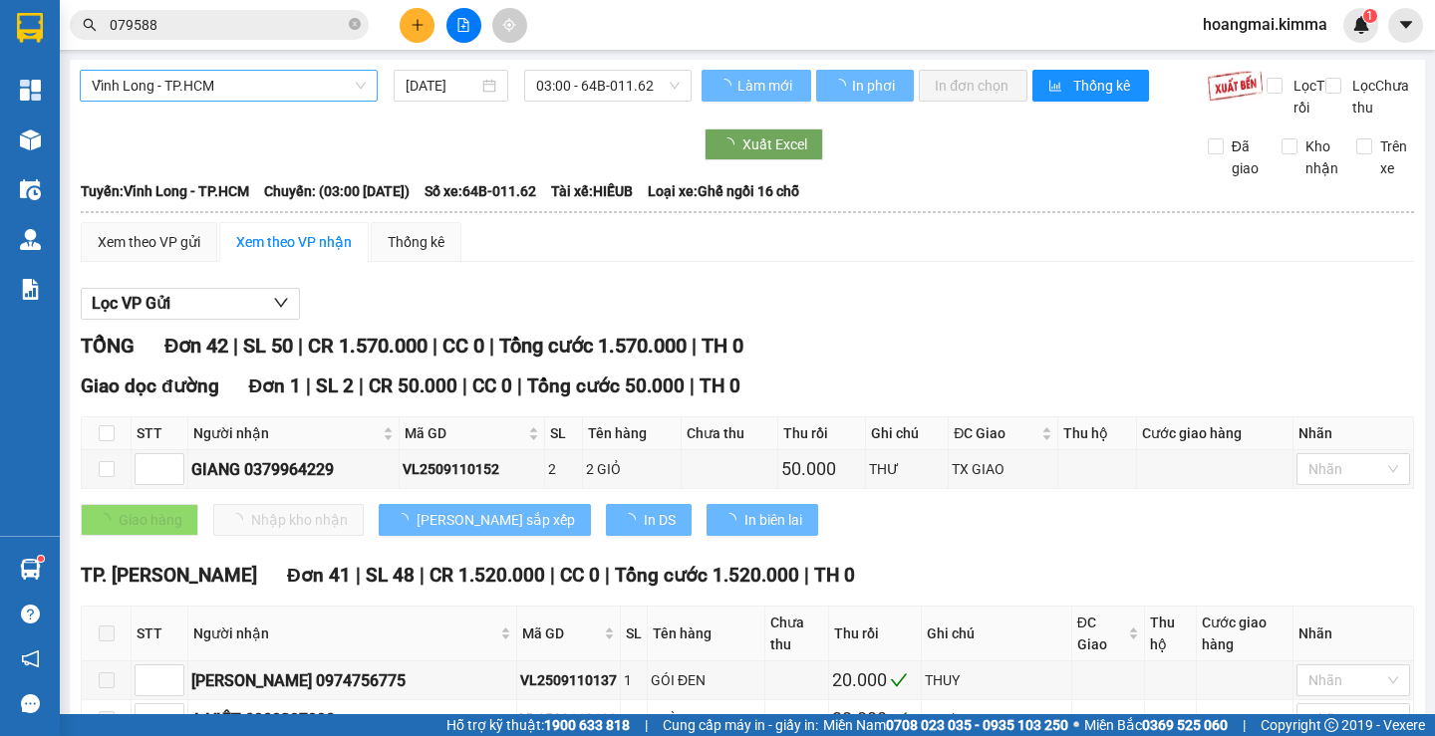
click at [226, 70] on div "Vĩnh Long - TP.HCM" at bounding box center [229, 86] width 298 height 32
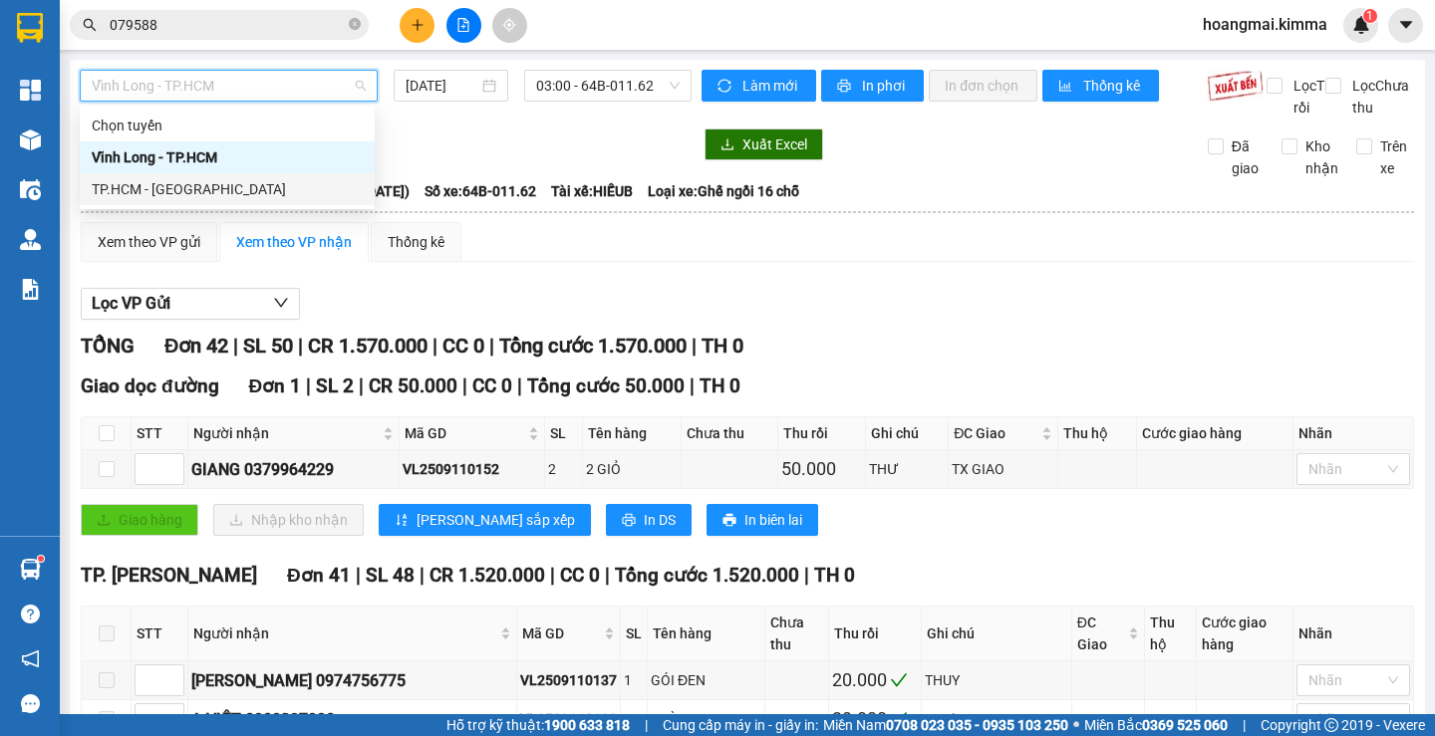
click at [174, 193] on div "TP.HCM - Vĩnh Long" at bounding box center [227, 189] width 271 height 22
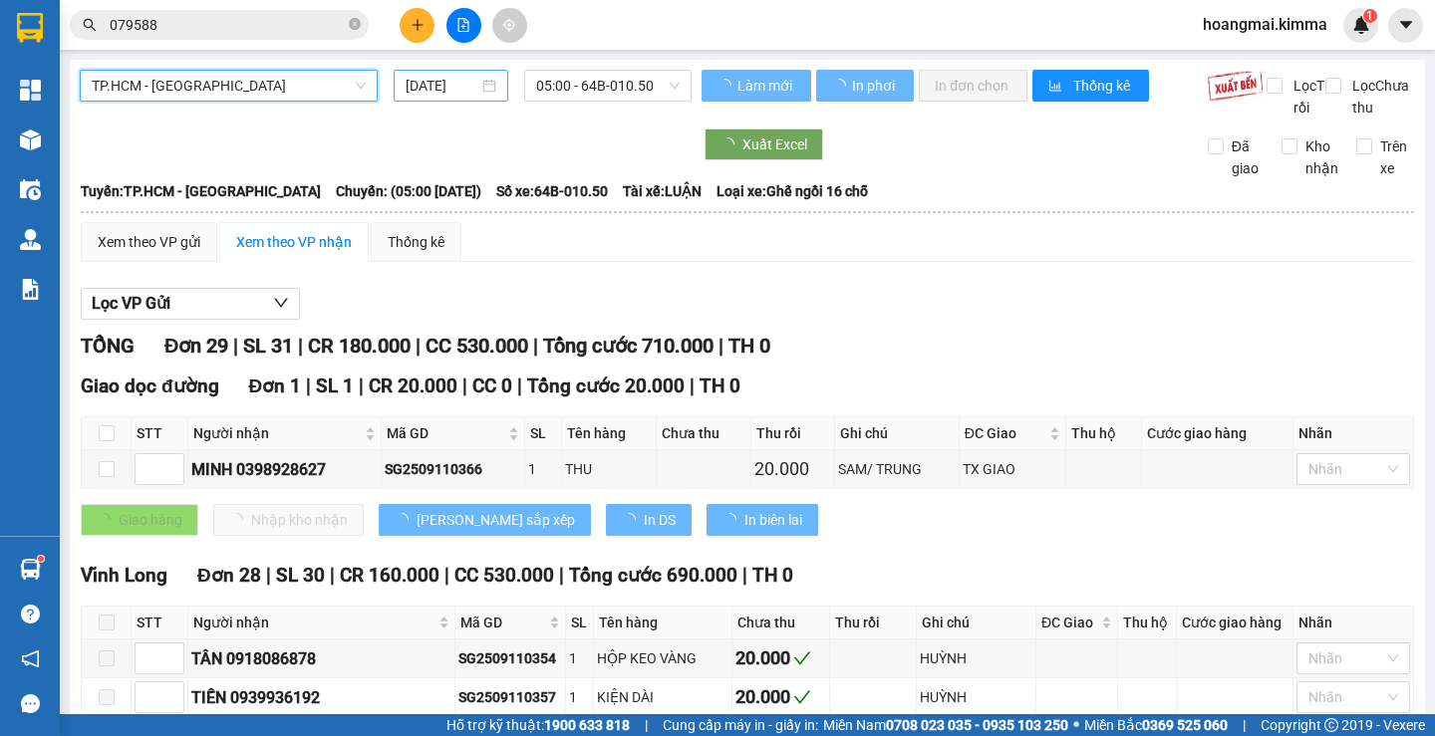
click at [459, 78] on input "[DATE]" at bounding box center [442, 86] width 73 height 22
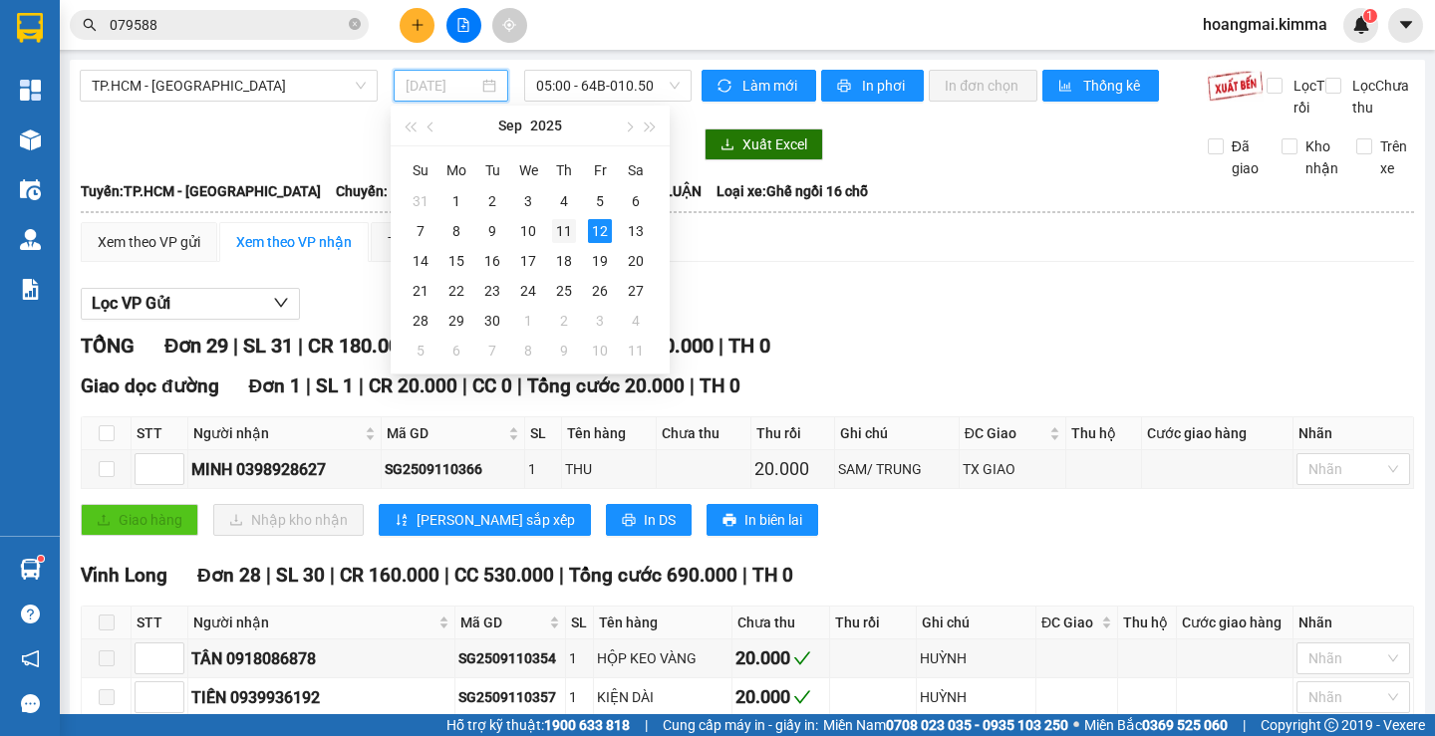
click at [562, 228] on div "11" at bounding box center [564, 231] width 24 height 24
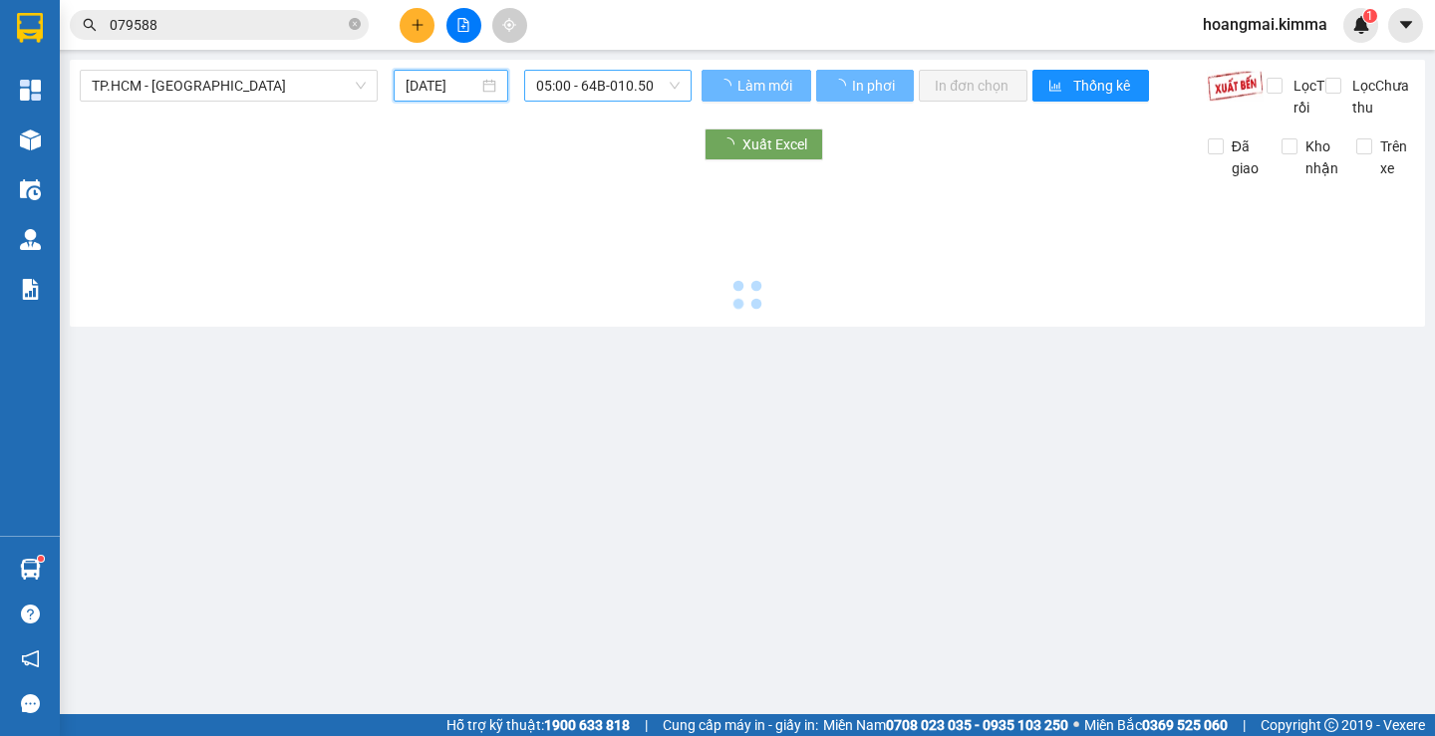
click at [587, 76] on span "05:00 - 64B-010.50" at bounding box center [608, 86] width 144 height 30
type input "11/09/2025"
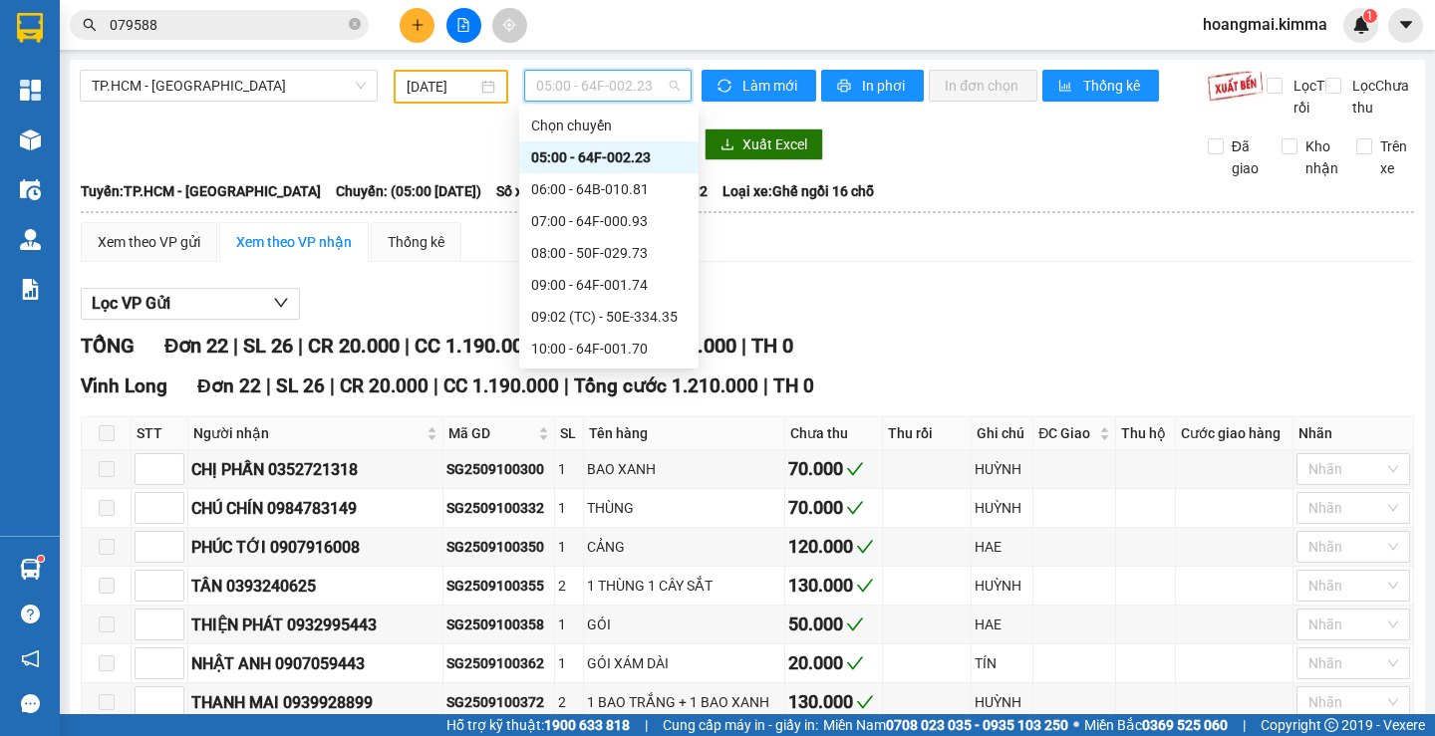
click at [600, 402] on div "12:00 - 50E-317.23" at bounding box center [608, 413] width 155 height 22
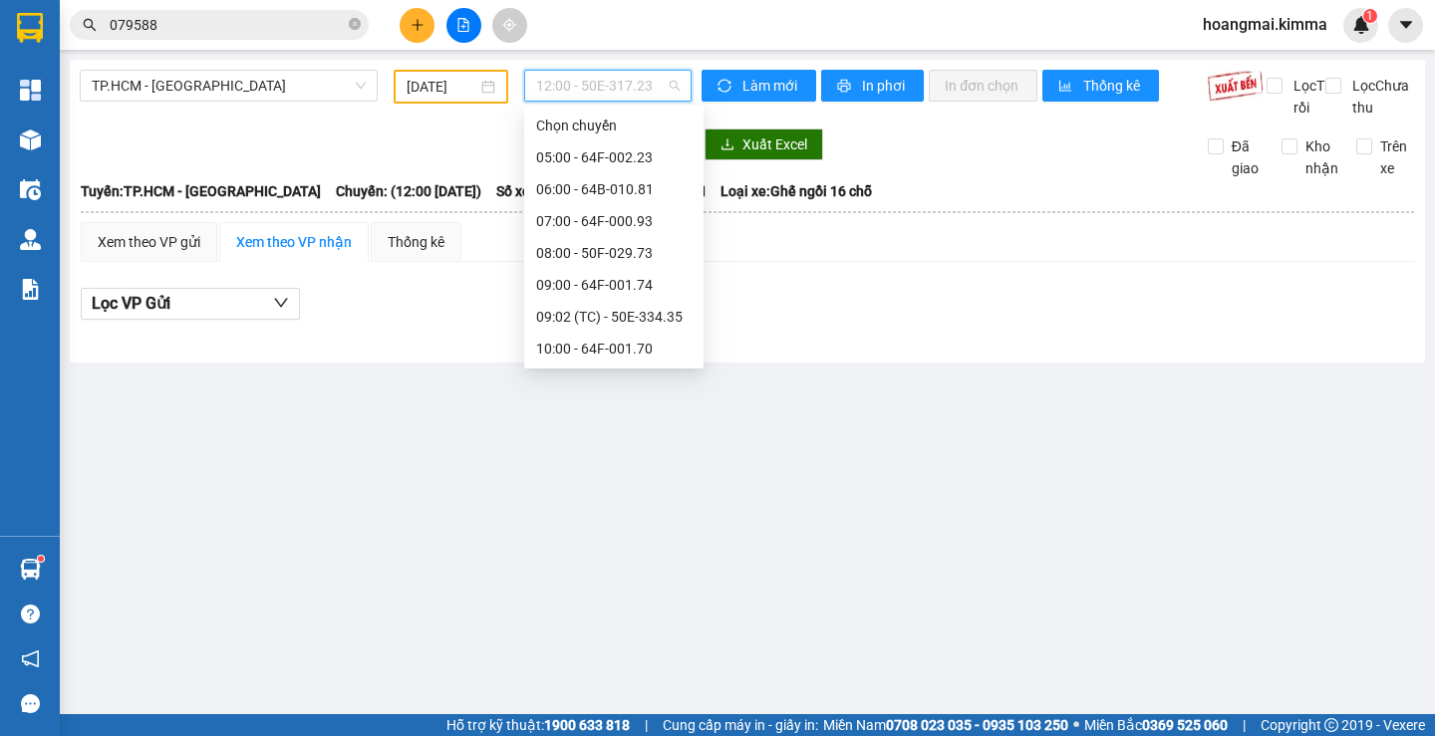
drag, startPoint x: 596, startPoint y: 81, endPoint x: 604, endPoint y: 131, distance: 50.5
click at [596, 83] on span "12:00 - 50E-317.23" at bounding box center [608, 86] width 144 height 30
click at [606, 429] on div "13:00 - 64B-010.37" at bounding box center [613, 445] width 179 height 32
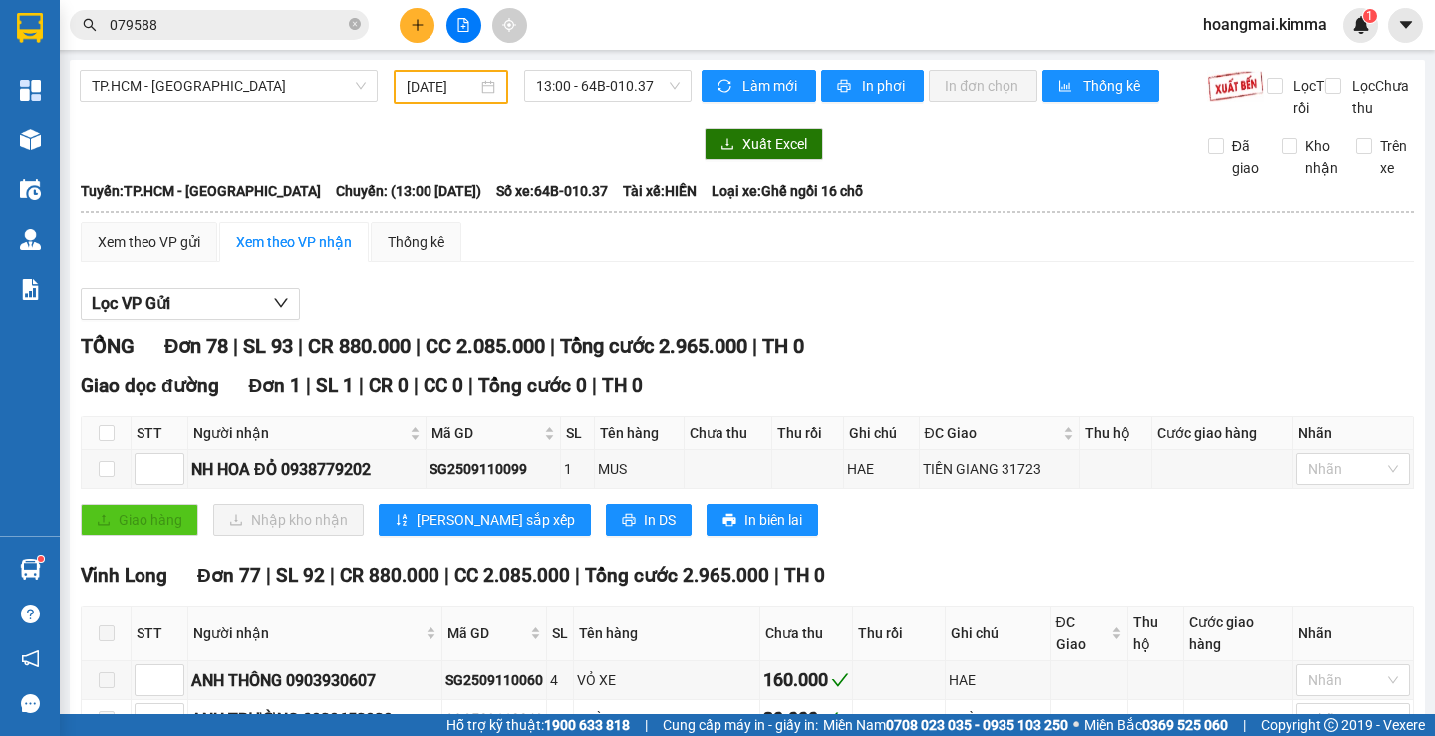
click at [412, 32] on button at bounding box center [417, 25] width 35 height 35
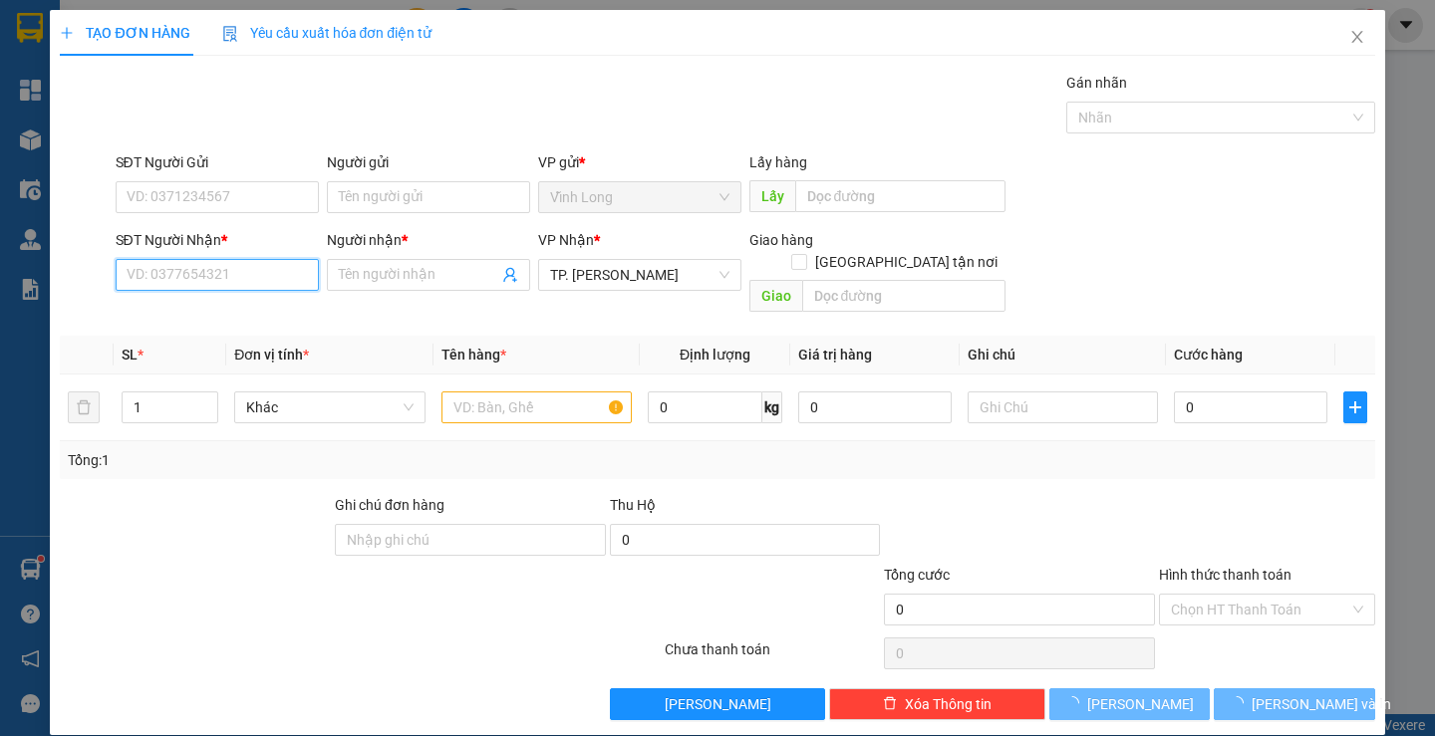
click at [214, 272] on input "SĐT Người Nhận *" at bounding box center [217, 275] width 203 height 32
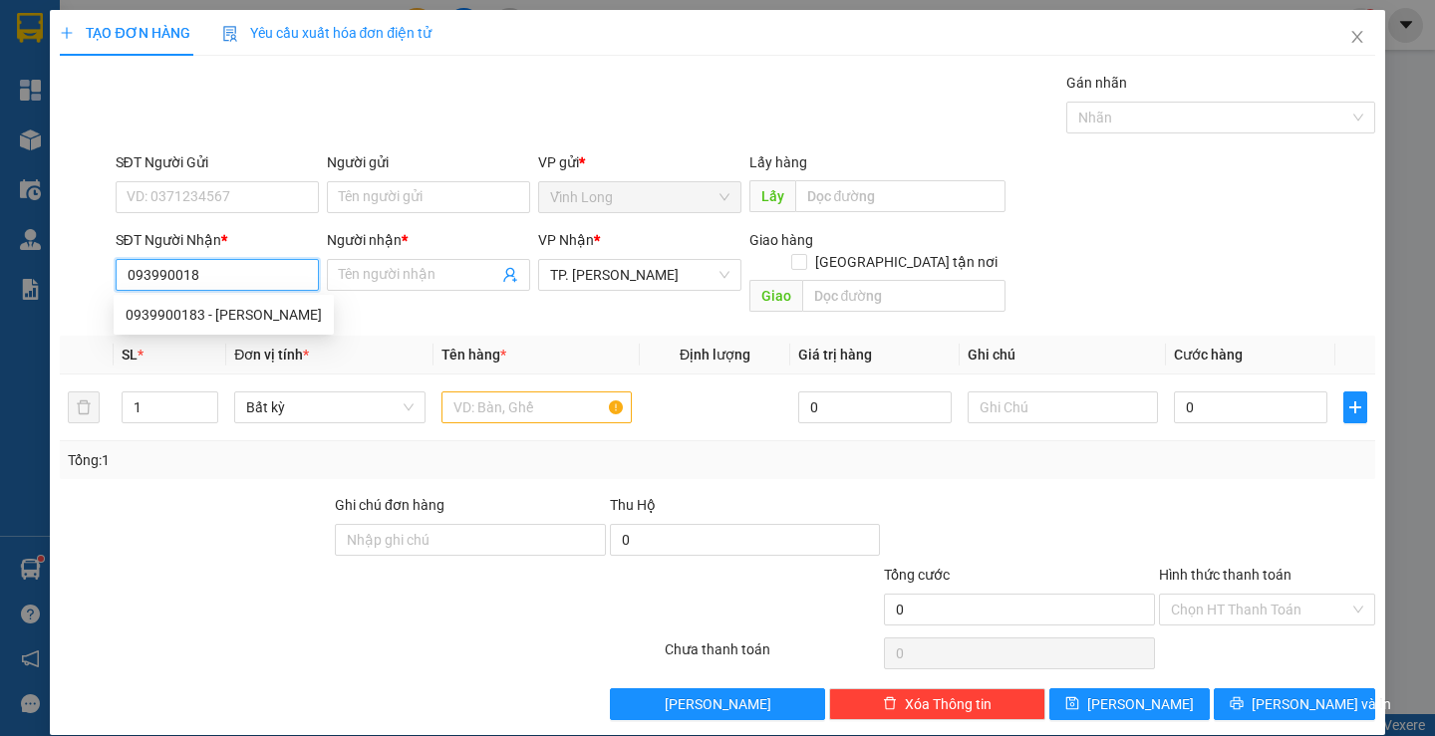
type input "0939900183"
click at [207, 305] on div "0939900183 - TẤN PHÁT" at bounding box center [224, 315] width 196 height 22
type input "TẤN PHÁT"
type input "0939900183"
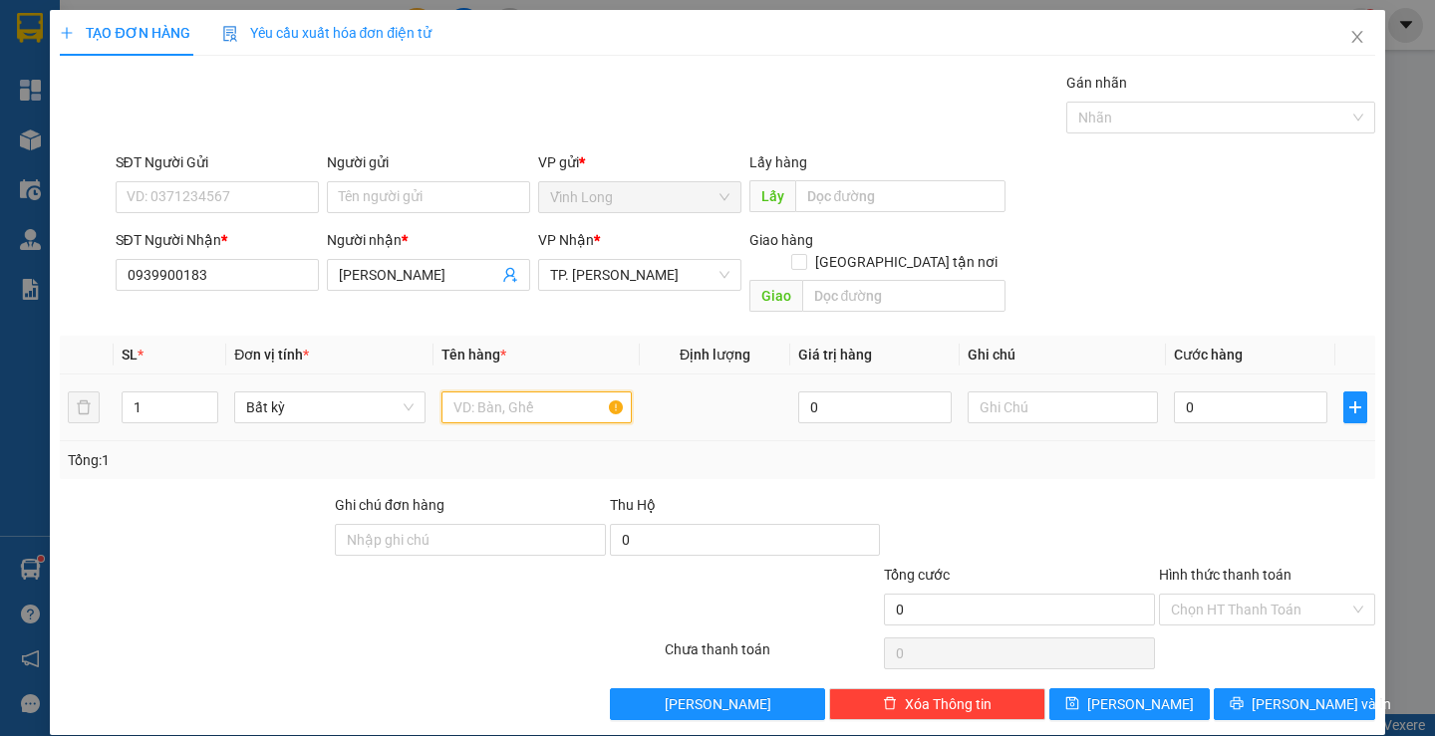
drag, startPoint x: 523, startPoint y: 390, endPoint x: 522, endPoint y: 378, distance: 12.0
click at [523, 392] on input "text" at bounding box center [536, 408] width 190 height 32
type input "HỘP XANH LÁ NHỎ"
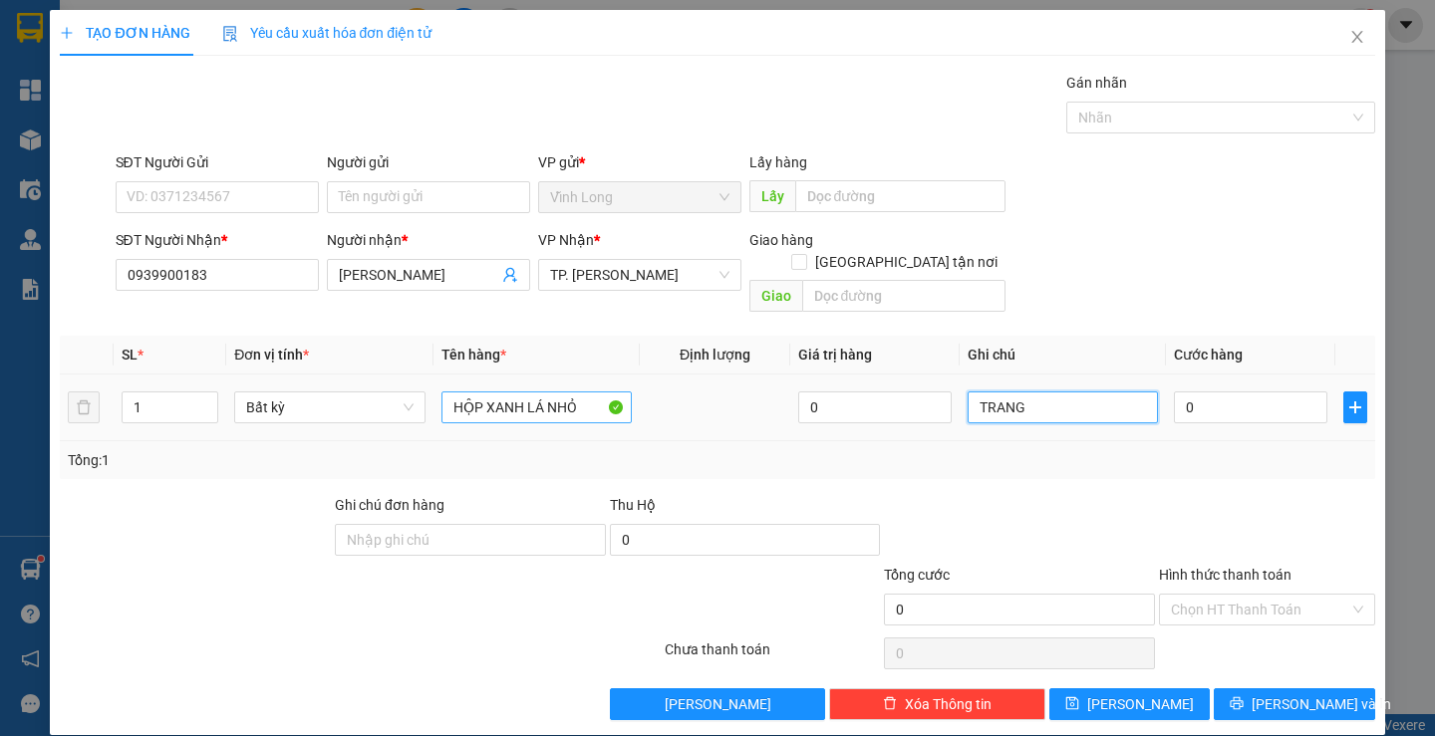
type input "TRANG"
type input "2"
type input "20"
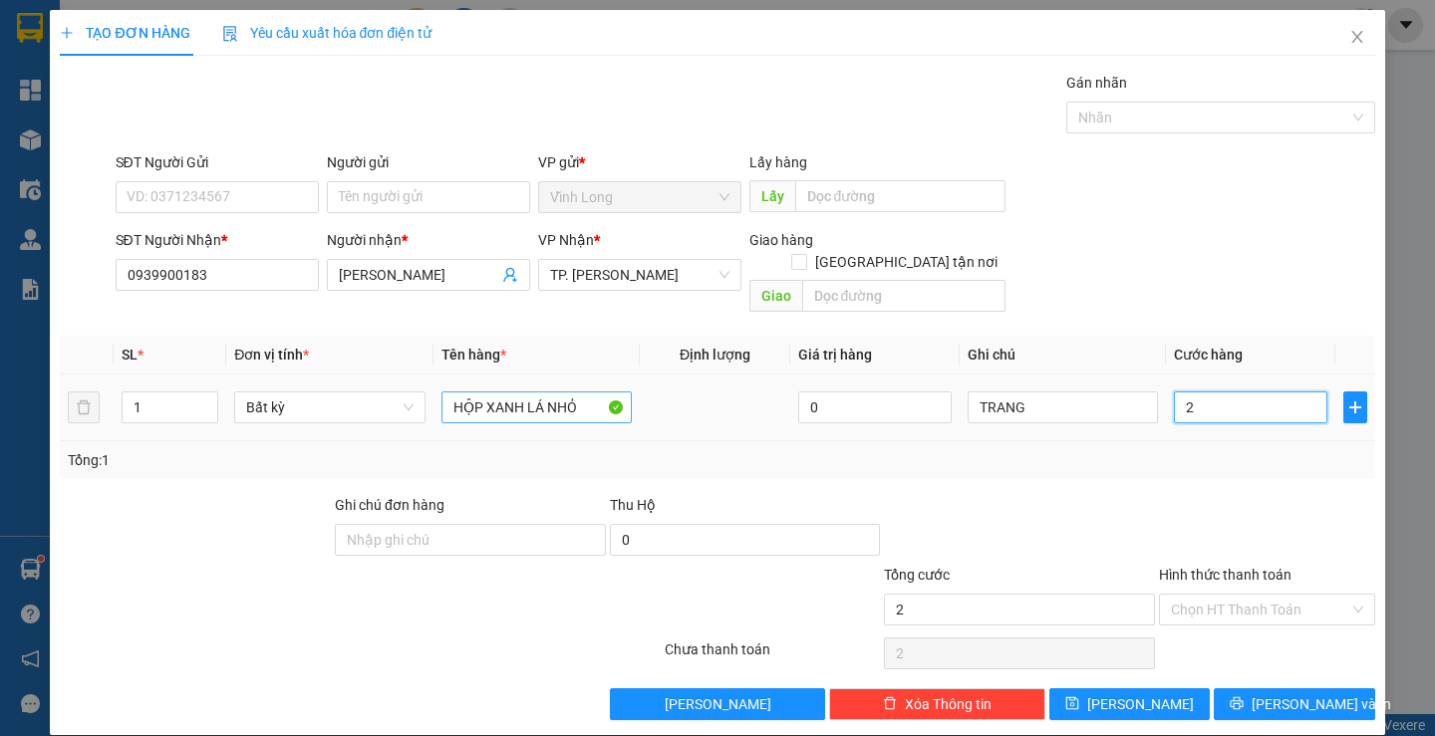
type input "20"
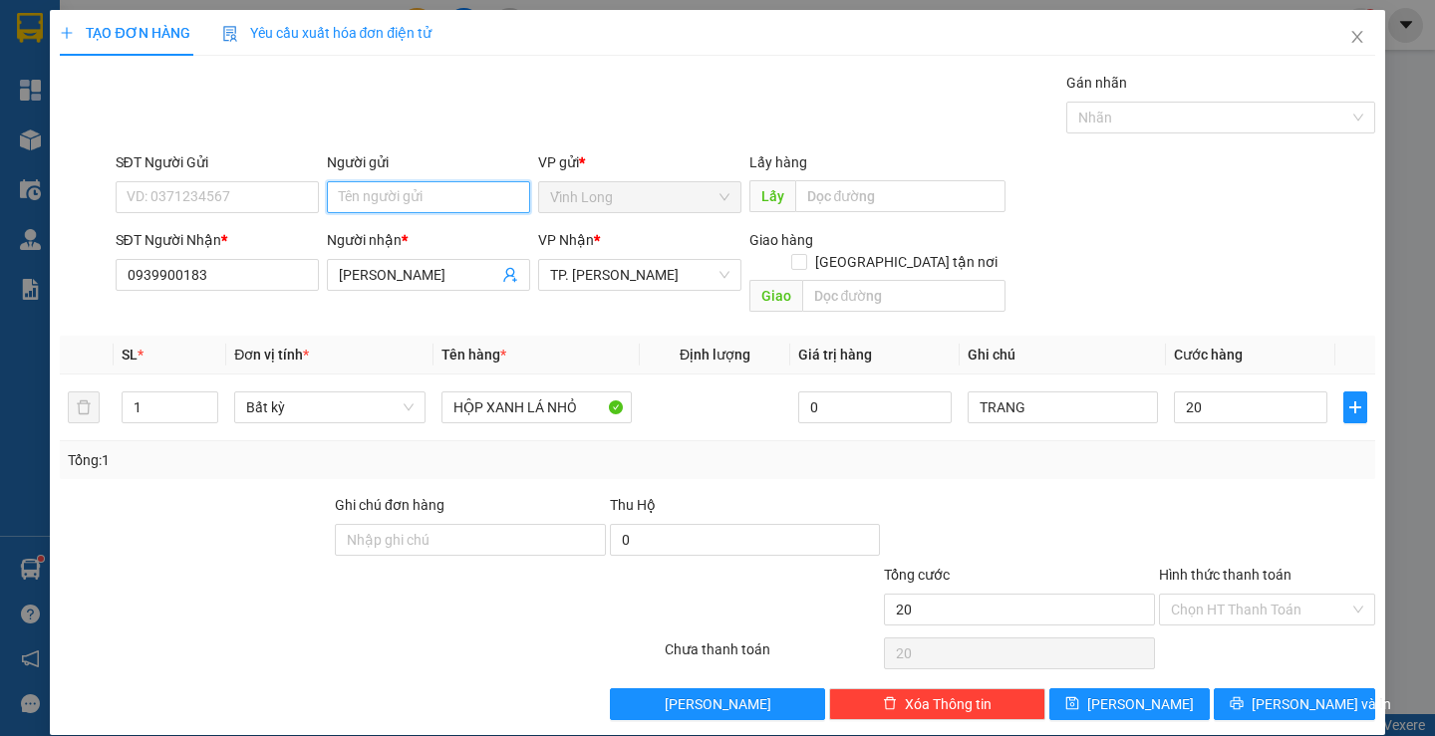
type input "20.000"
click at [384, 202] on input "Người gửi" at bounding box center [428, 197] width 203 height 32
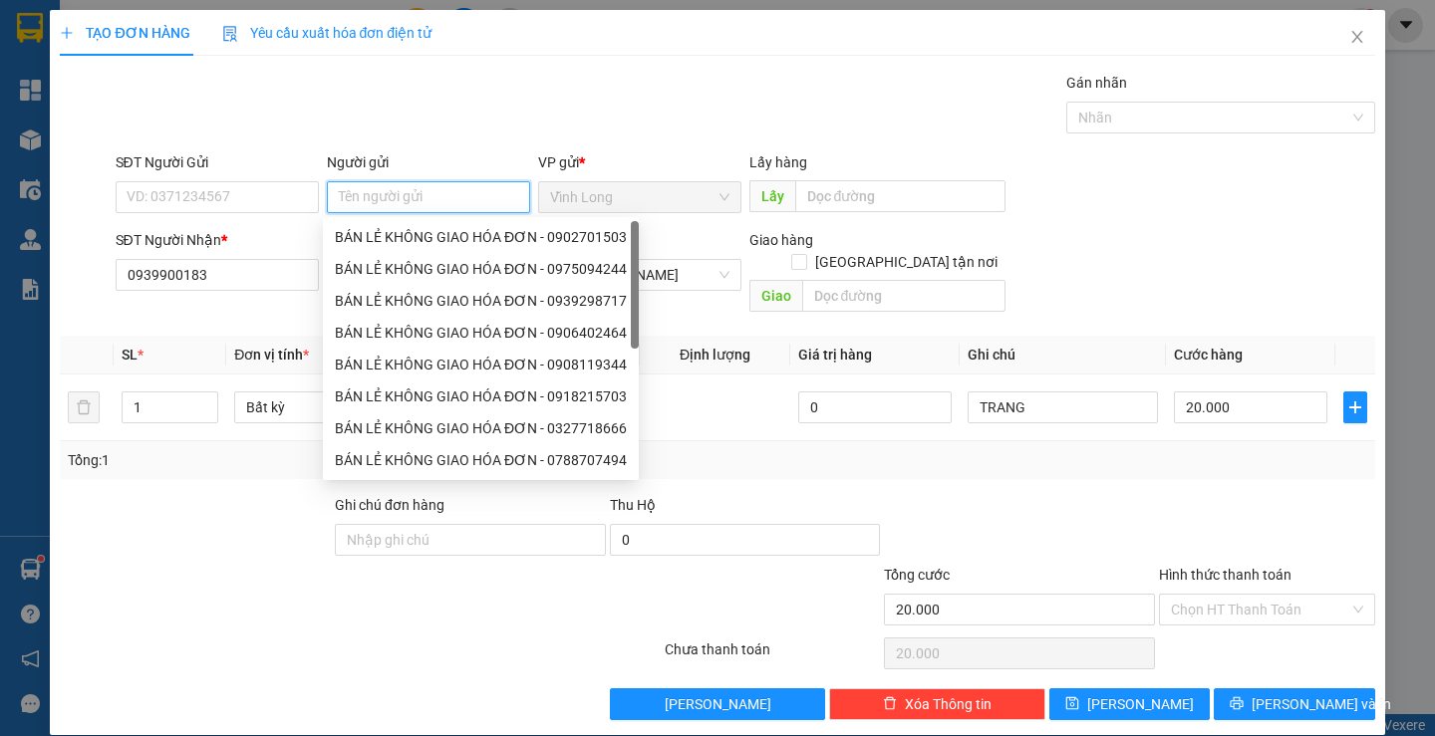
type input "B"
type input "BÁ"
click at [370, 239] on div "BÁN LẺ KHÔNG GIAO HÓA ĐƠN - 0902701503" at bounding box center [481, 237] width 292 height 22
type input "0902701503"
type input "BÁN LẺ KHÔNG GIAO HÓA ĐƠN"
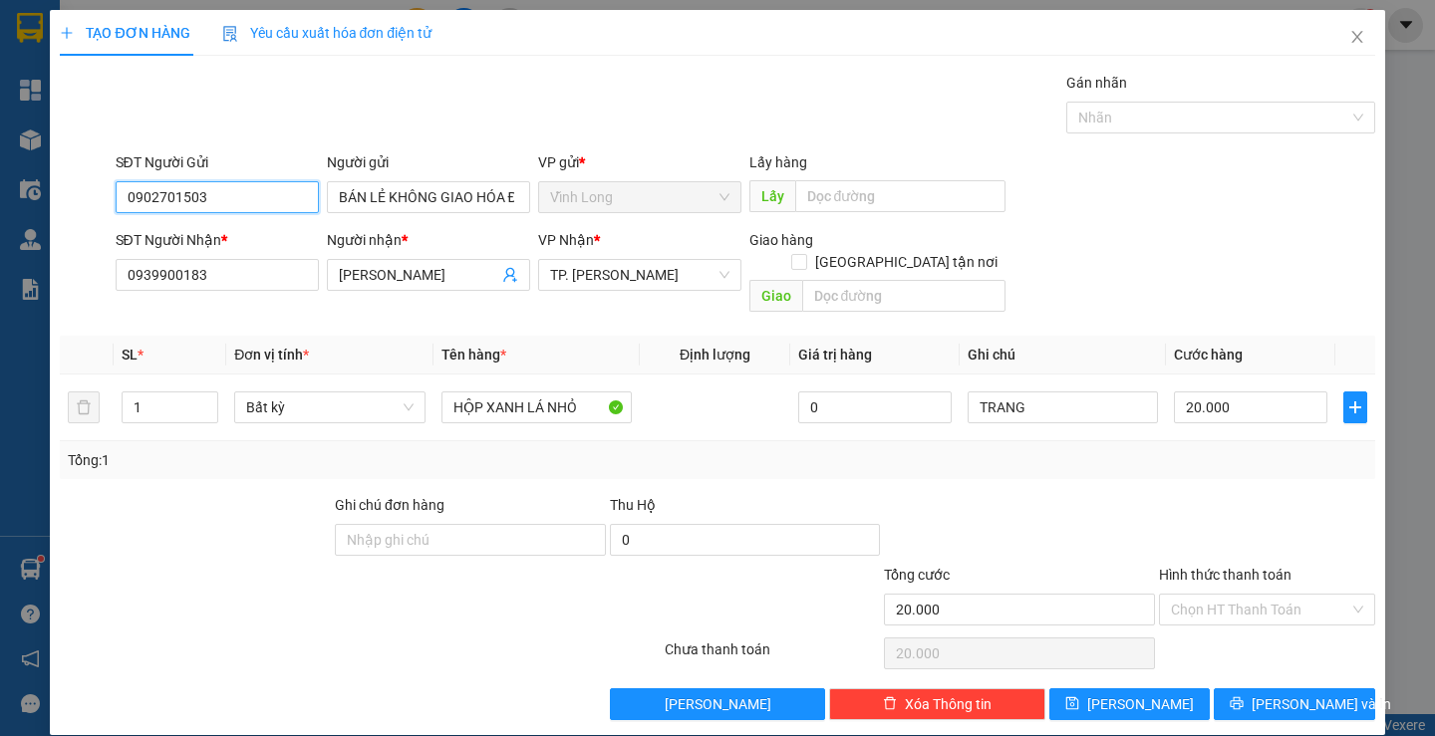
drag, startPoint x: 237, startPoint y: 200, endPoint x: 0, endPoint y: 292, distance: 254.3
click at [0, 268] on div "TẠO ĐƠN HÀNG Yêu cầu xuất hóa đơn điện tử Transit Pickup Surcharge Ids Transit …" at bounding box center [717, 368] width 1435 height 736
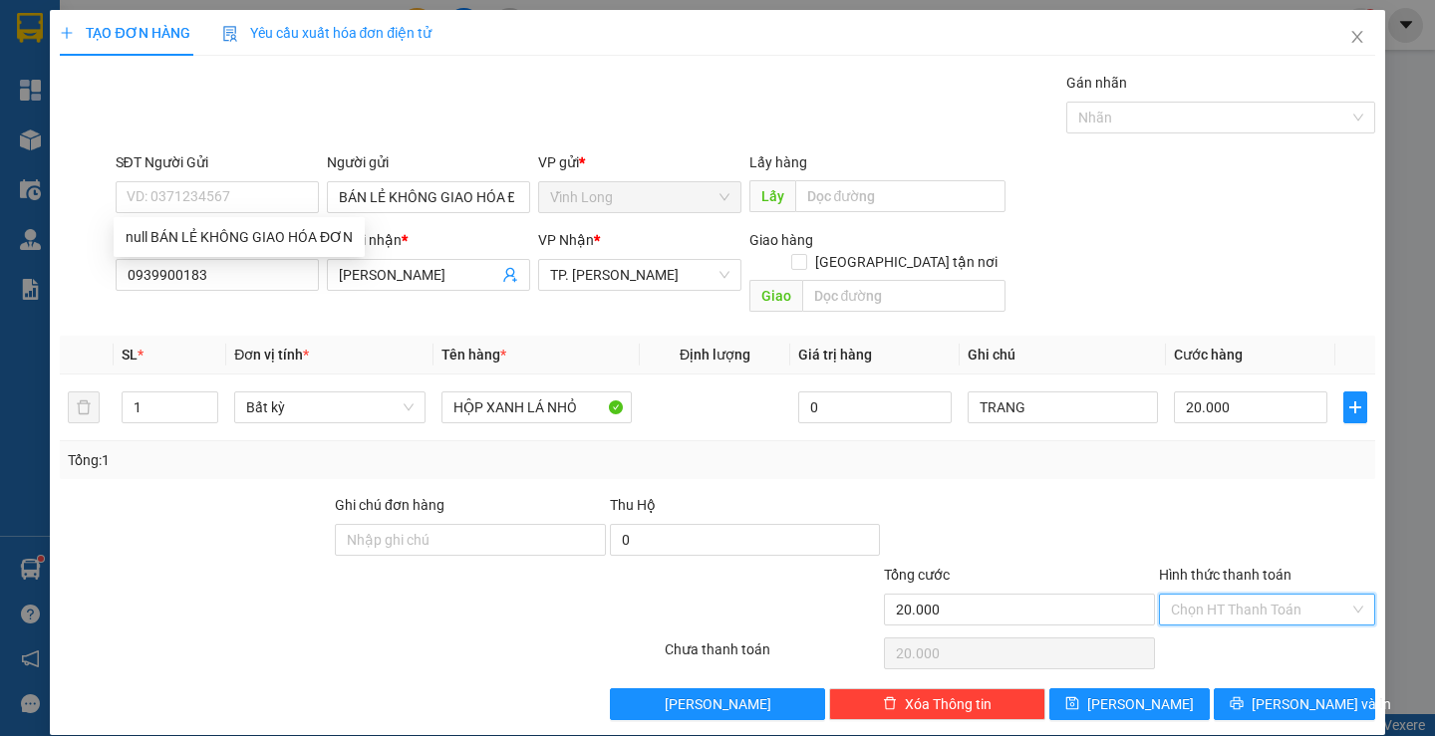
click at [1200, 595] on input "Hình thức thanh toán" at bounding box center [1260, 610] width 178 height 30
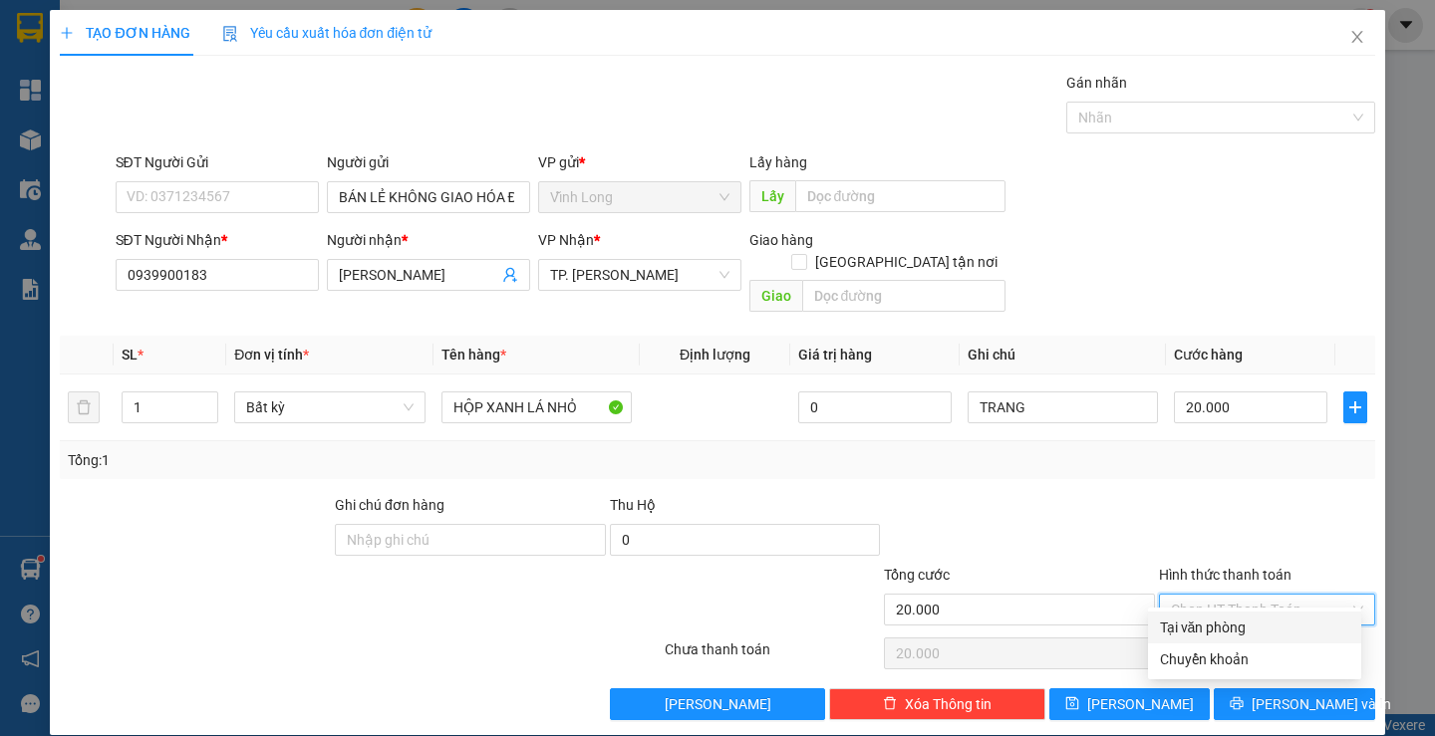
click at [1186, 619] on div "Tại văn phòng" at bounding box center [1254, 628] width 189 height 22
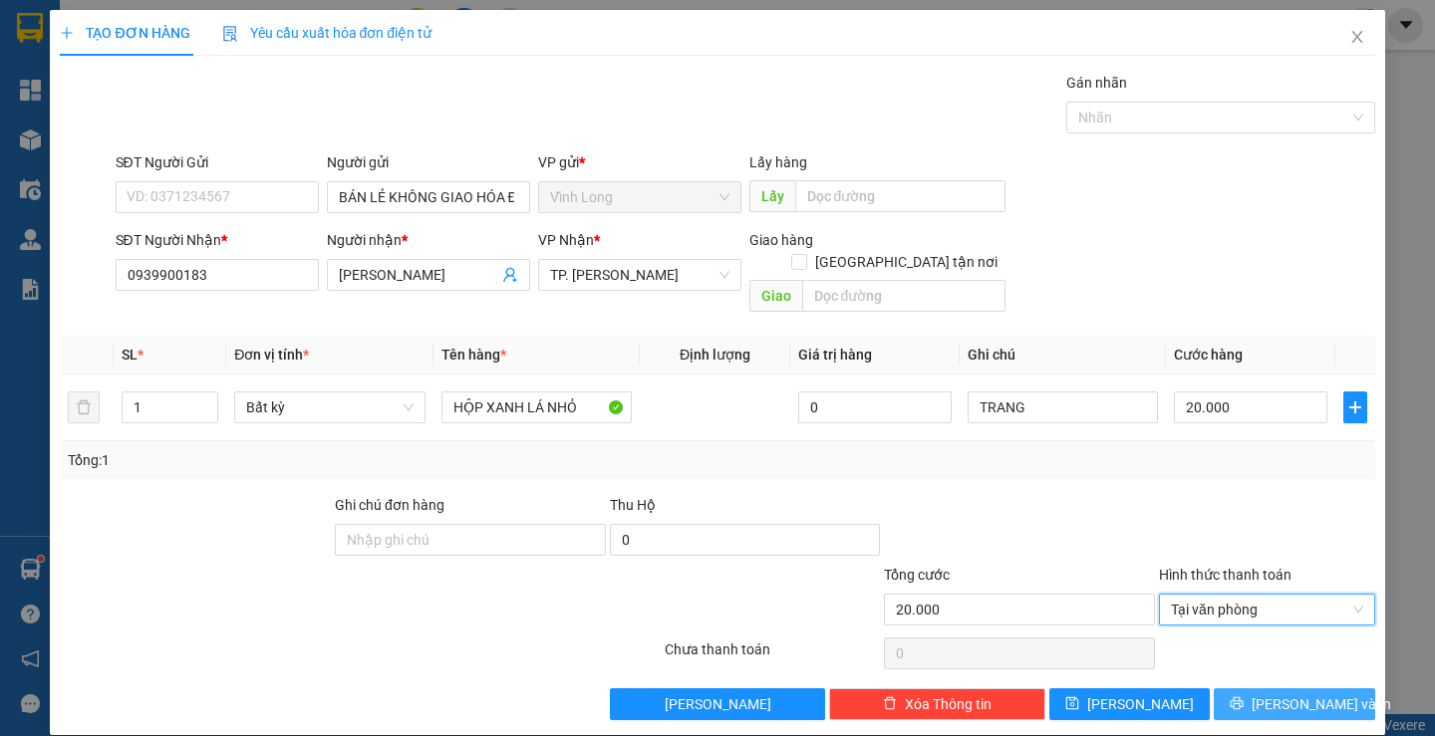
click at [1271, 694] on span "Lưu và In" at bounding box center [1322, 705] width 140 height 22
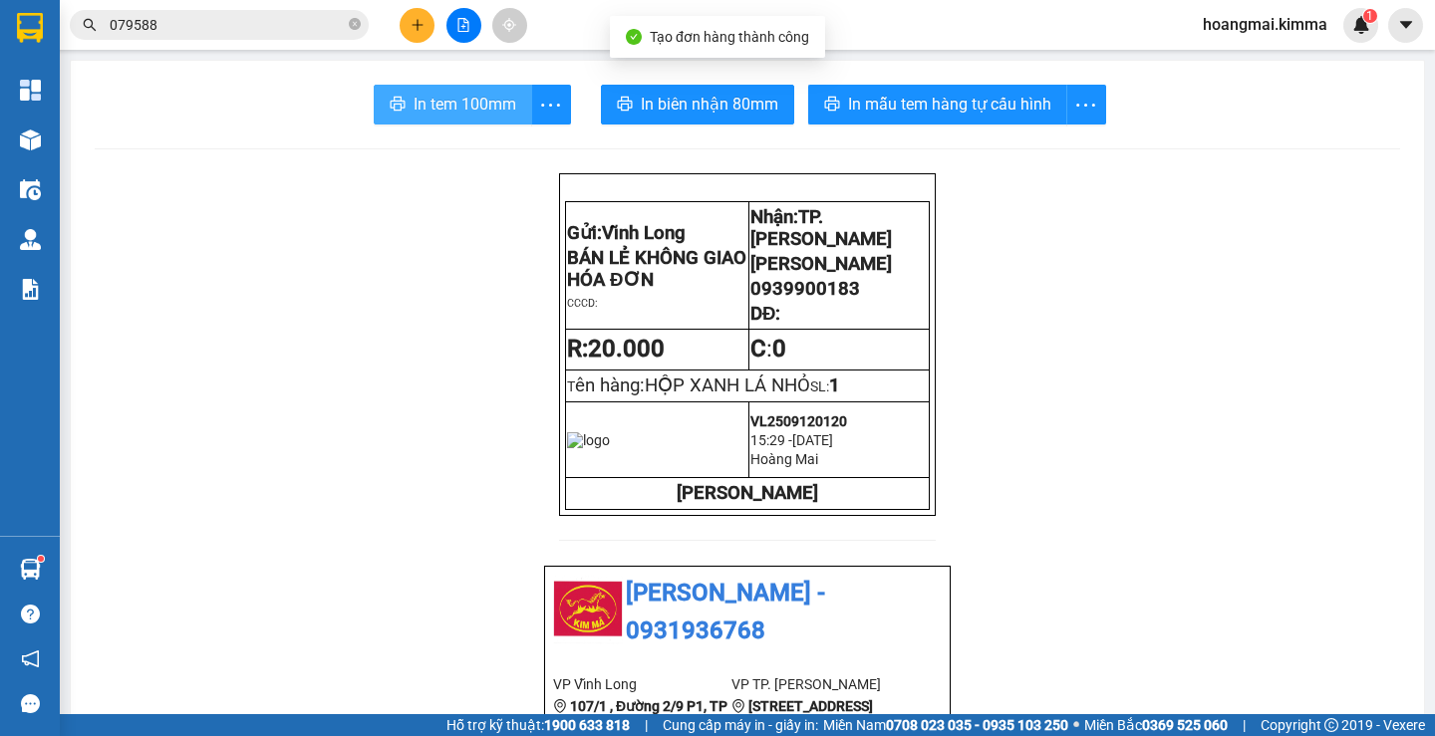
click at [481, 87] on button "In tem 100mm" at bounding box center [453, 105] width 158 height 40
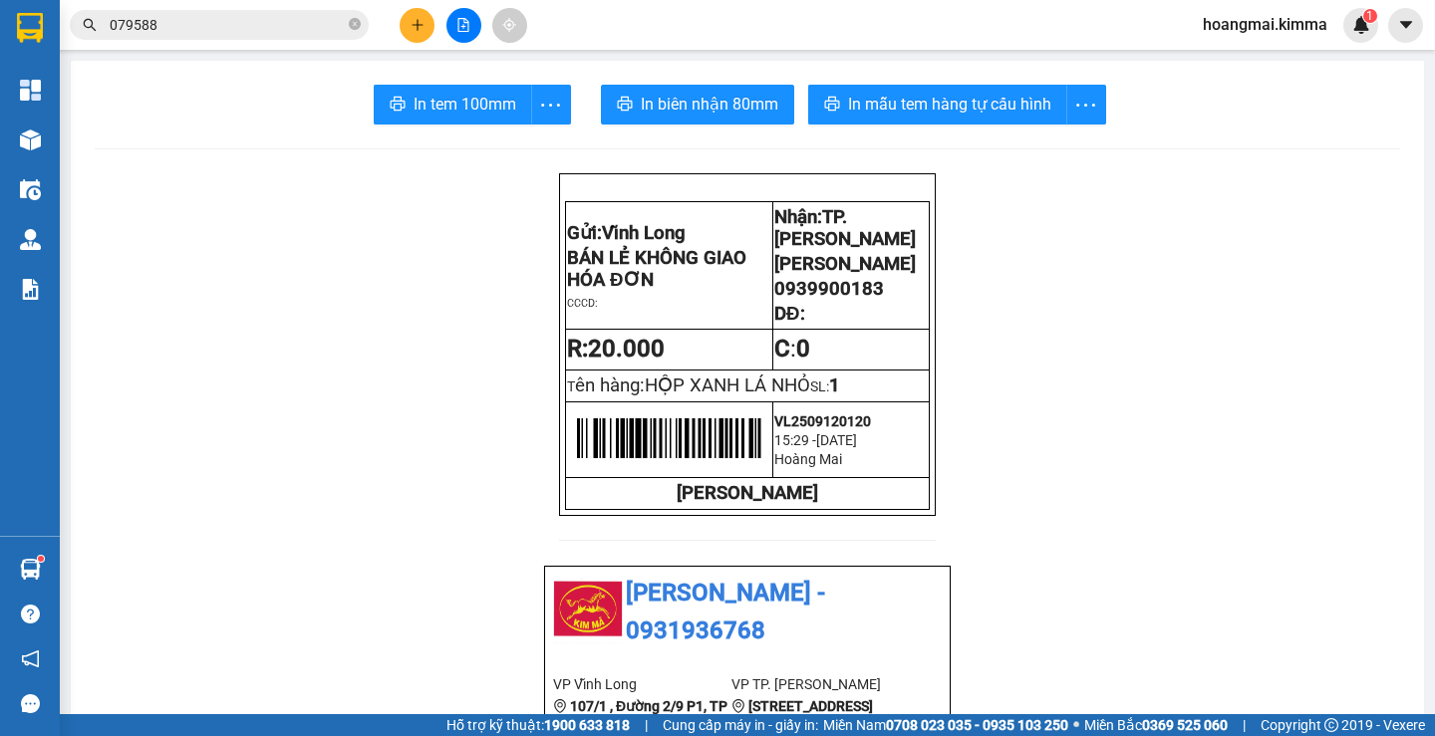
click at [400, 25] on button at bounding box center [417, 25] width 35 height 35
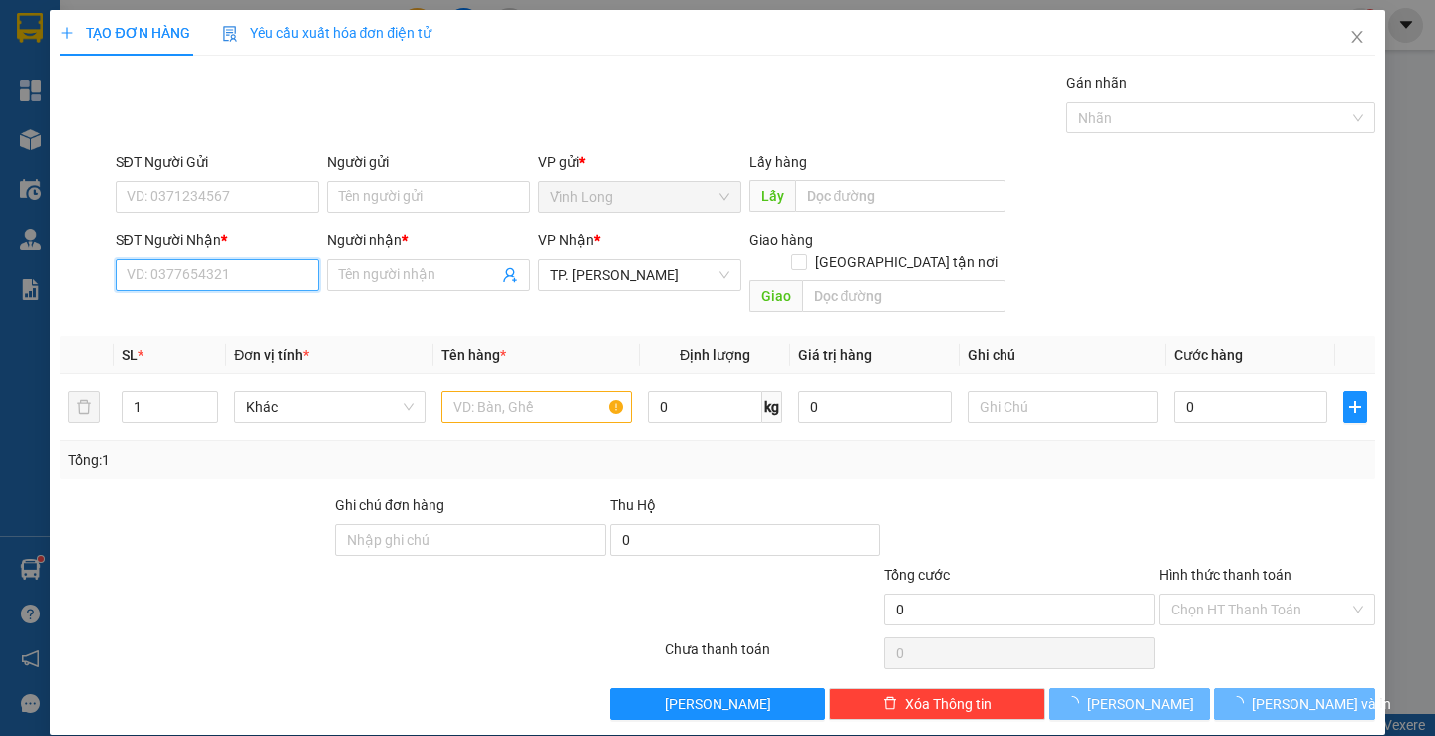
click at [295, 263] on input "SĐT Người Nhận *" at bounding box center [217, 275] width 203 height 32
type input "0907807350"
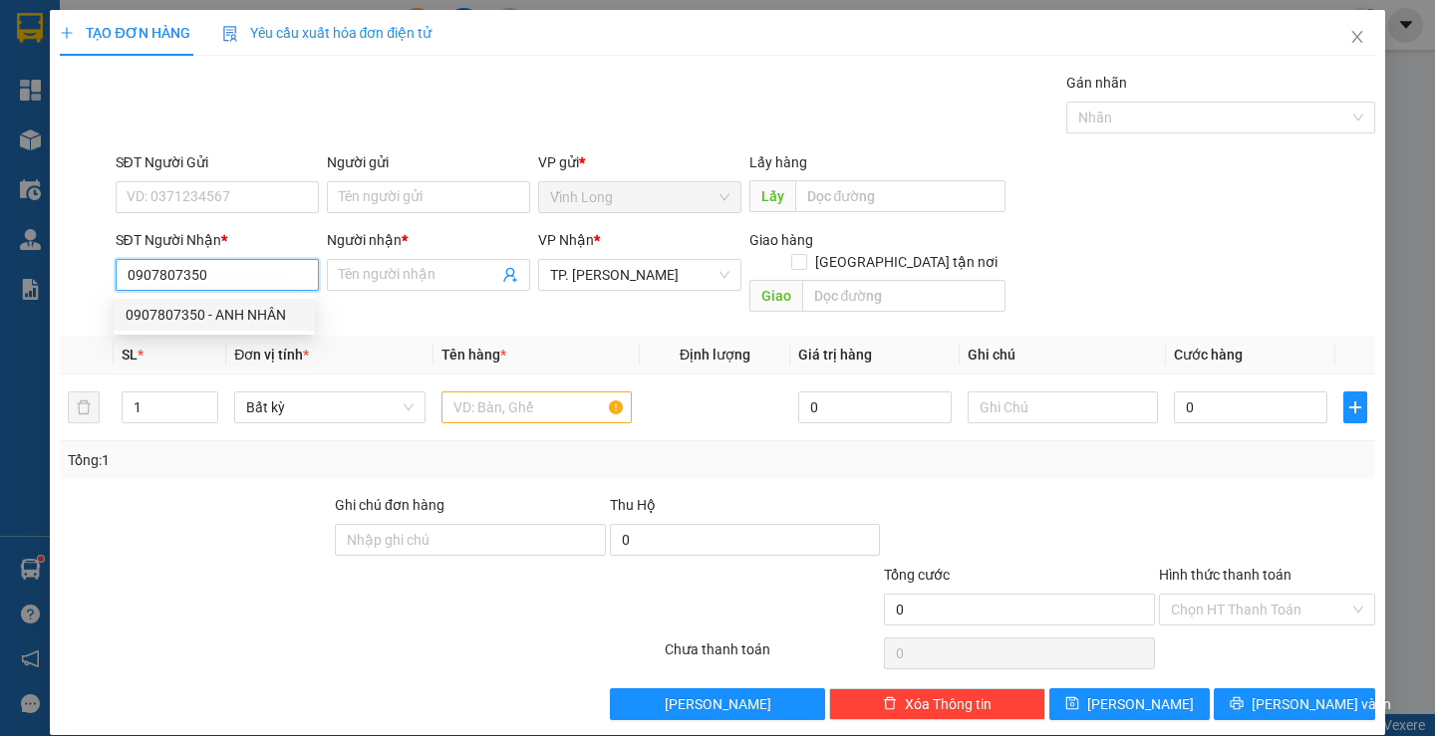
click at [254, 316] on div "0907807350 - ANH NHÂN" at bounding box center [214, 315] width 177 height 22
type input "ANH NHÂN"
type input "0907807350"
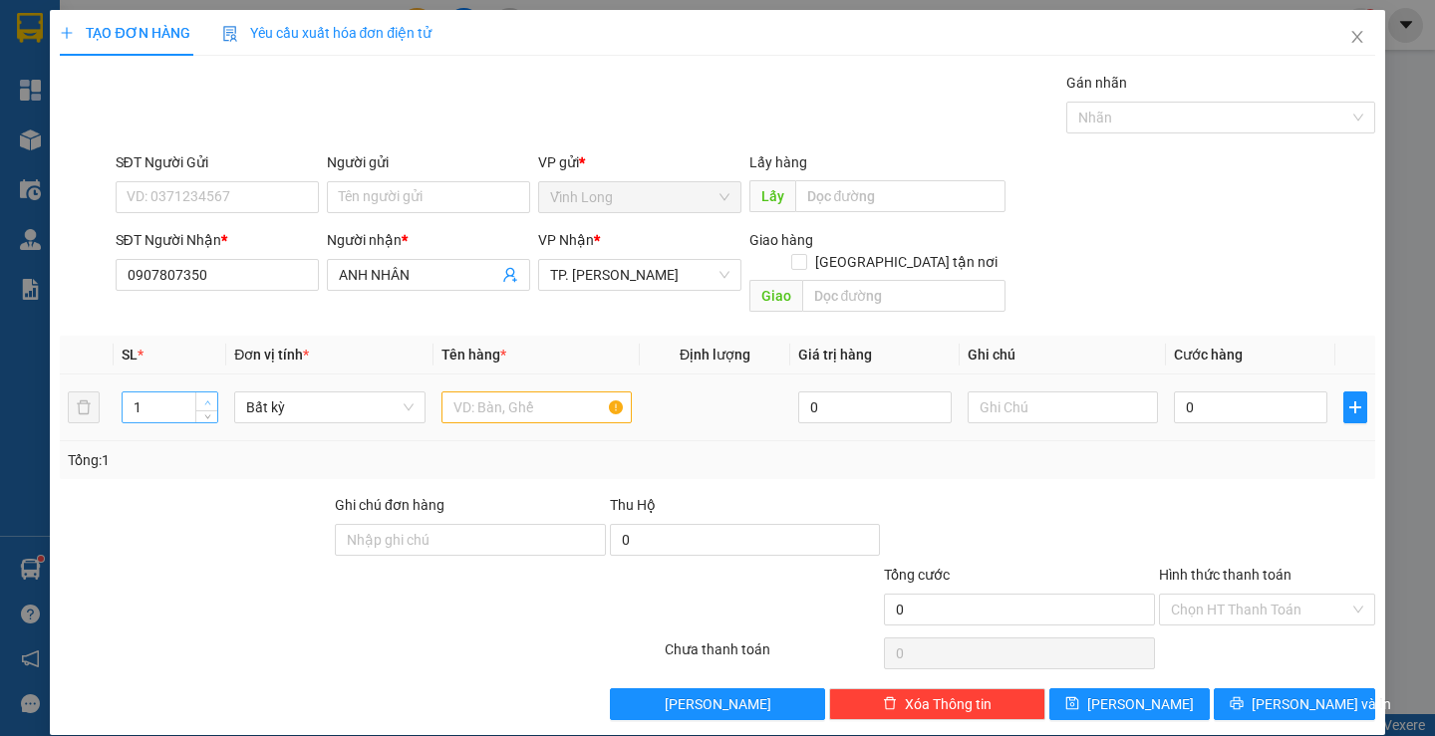
type input "2"
click at [196, 393] on span "Increase Value" at bounding box center [206, 402] width 22 height 18
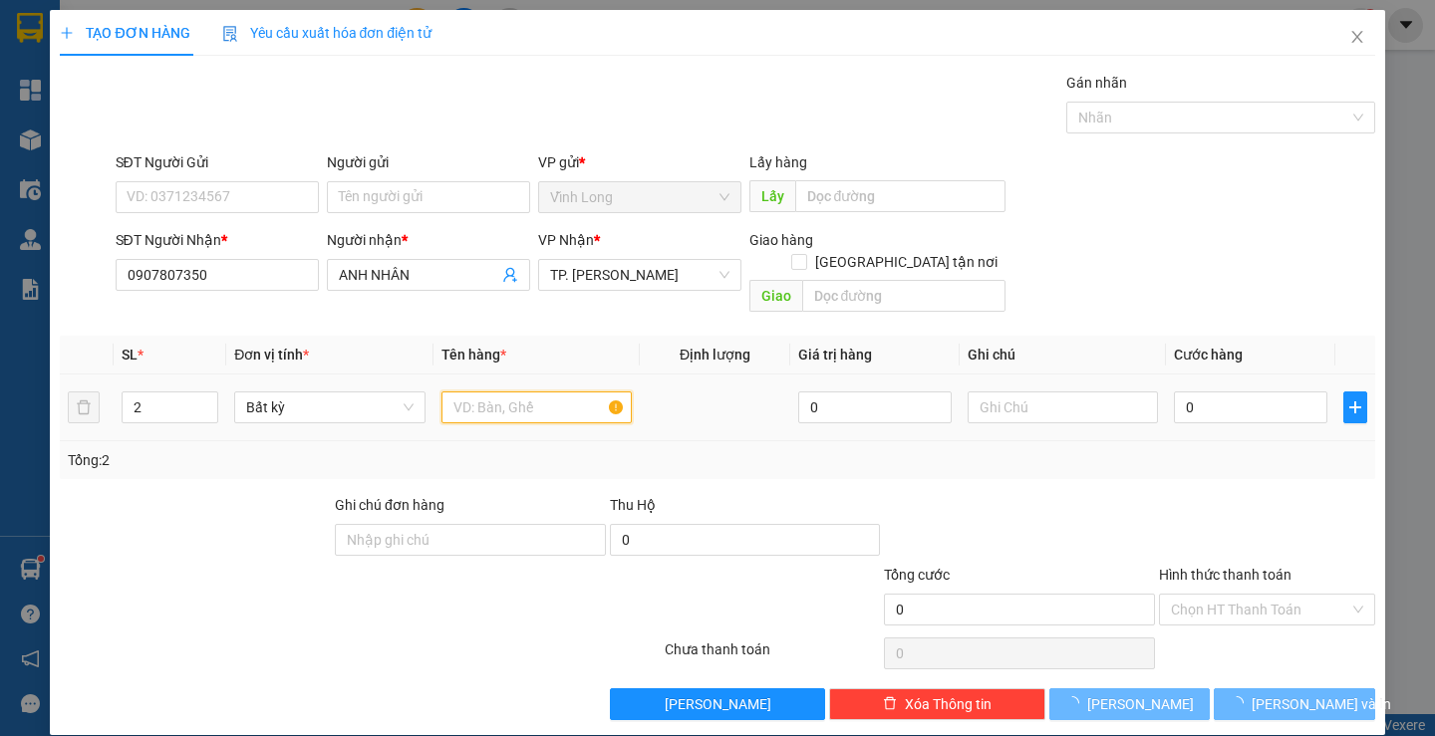
click at [527, 397] on input "text" at bounding box center [536, 408] width 190 height 32
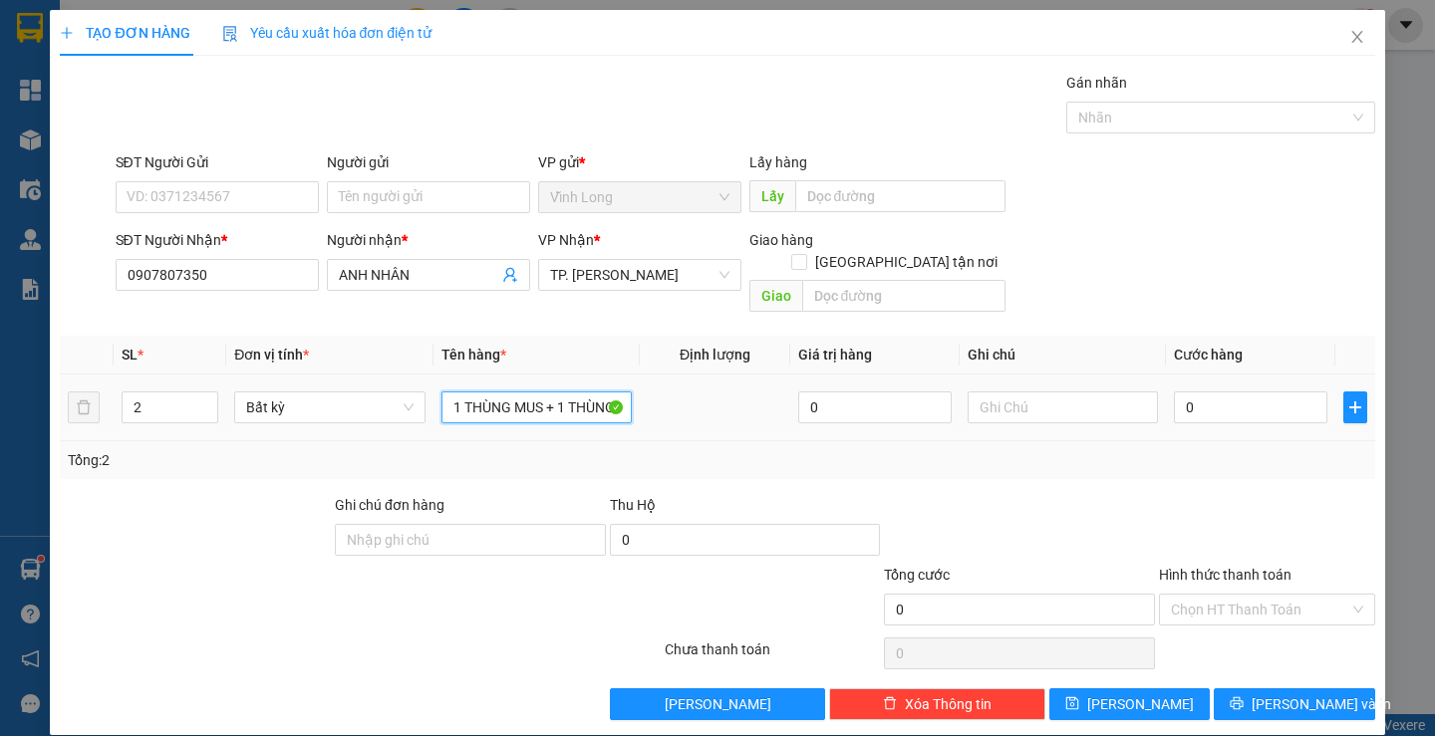
type input "1 THÙNG MUS + 1 THÙNG GIẤY ( BÁNH )"
type input "TRANG"
type input "9"
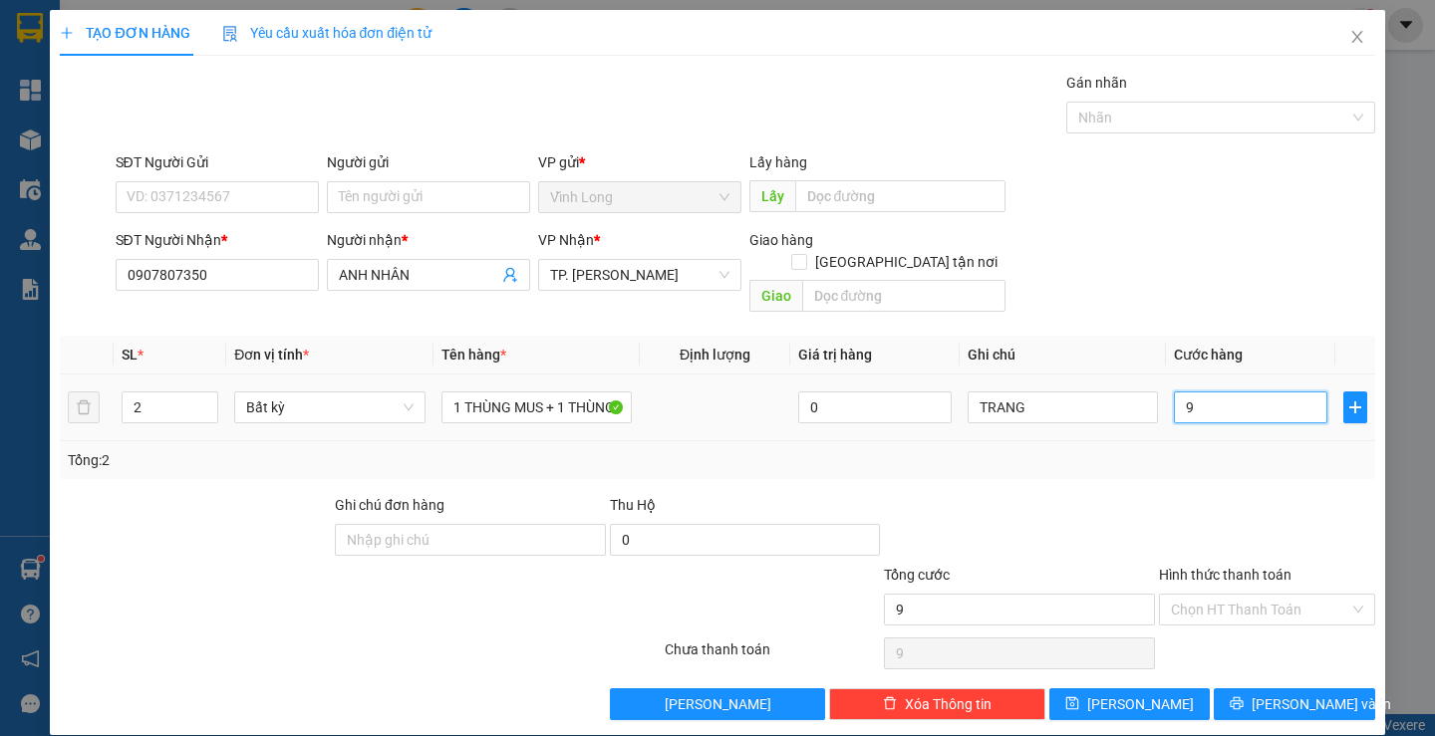
type input "90"
type input "90.000"
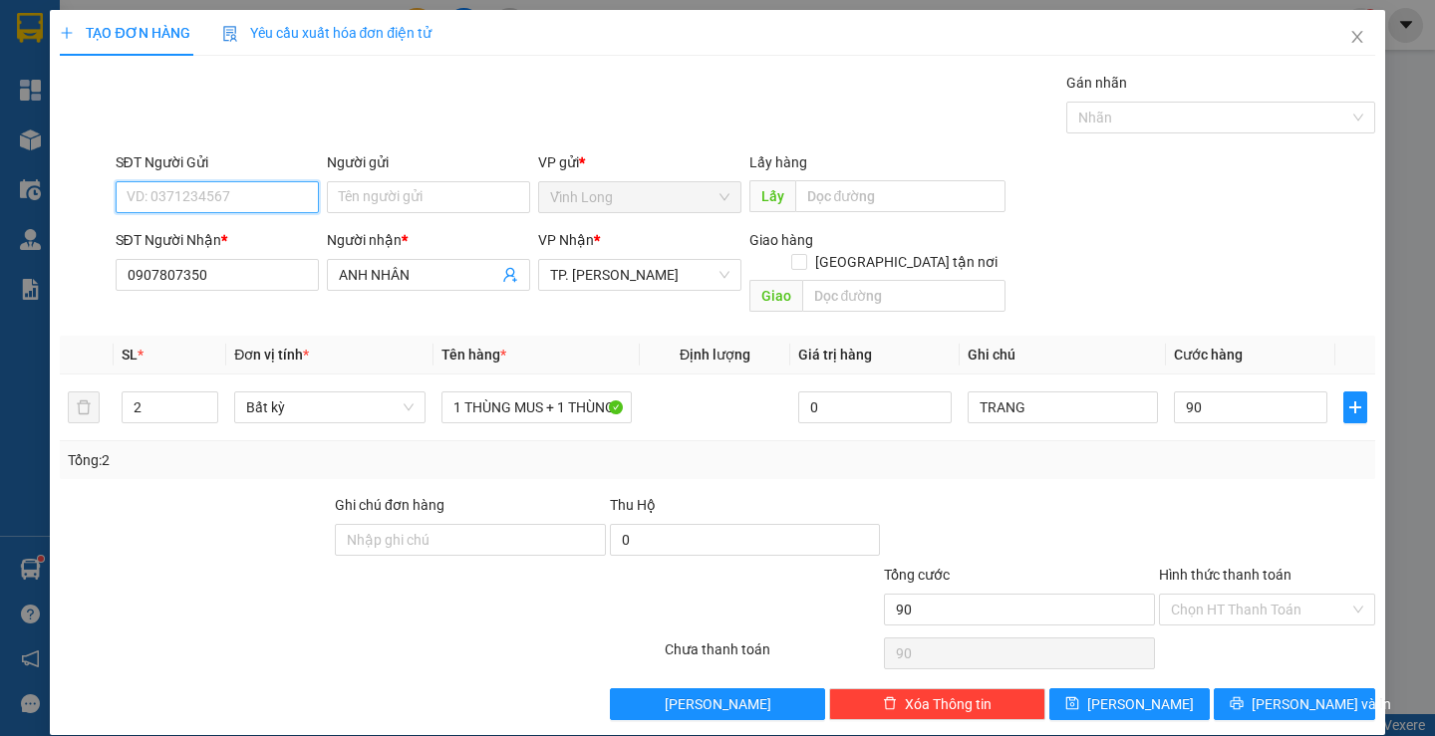
type input "90.000"
click at [276, 200] on input "SĐT Người Gửi" at bounding box center [217, 197] width 203 height 32
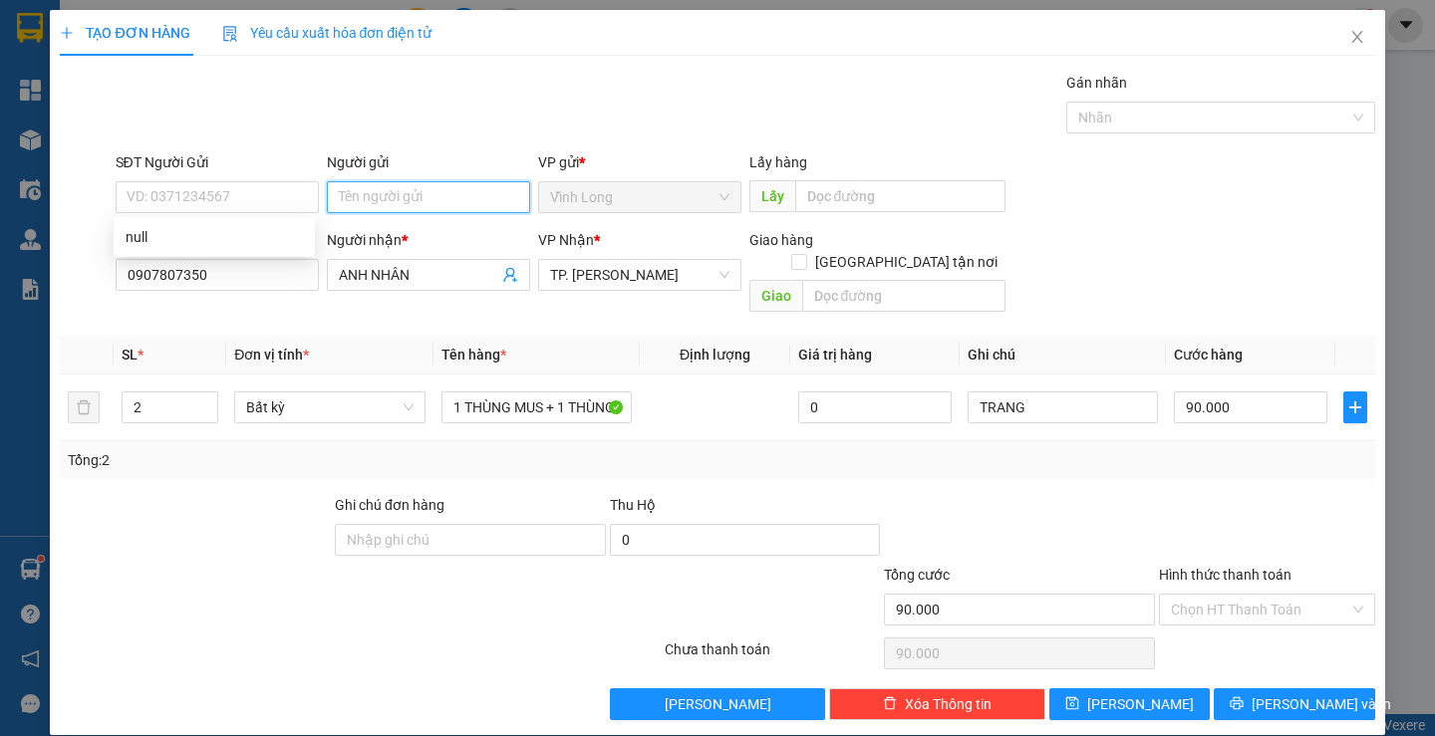
click at [387, 191] on input "Người gửi" at bounding box center [428, 197] width 203 height 32
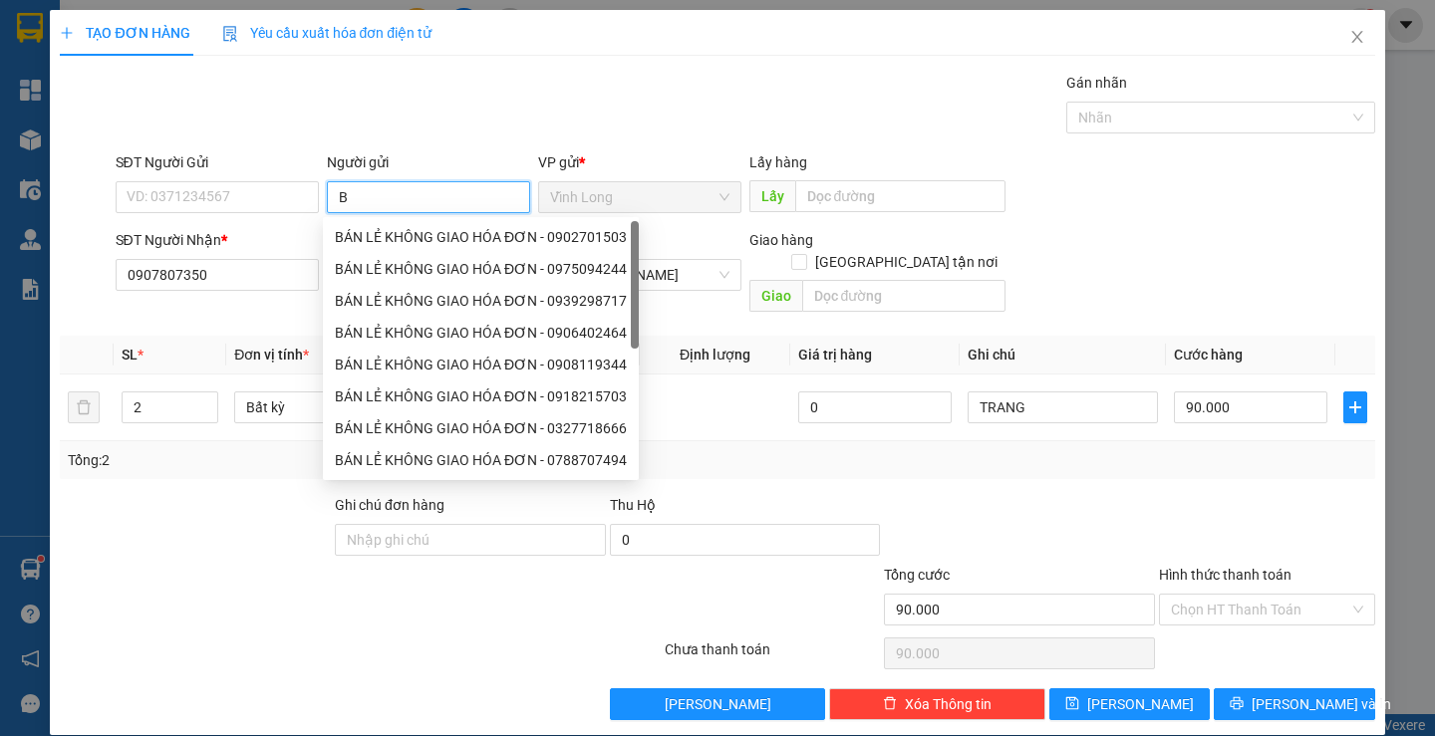
type input "BÁ"
click at [385, 242] on div "BÁN LẺ KHÔNG GIAO HÓA ĐƠN - 0902701503" at bounding box center [481, 237] width 292 height 22
type input "0902701503"
type input "BÁN LẺ KHÔNG GIAO HÓA ĐƠN"
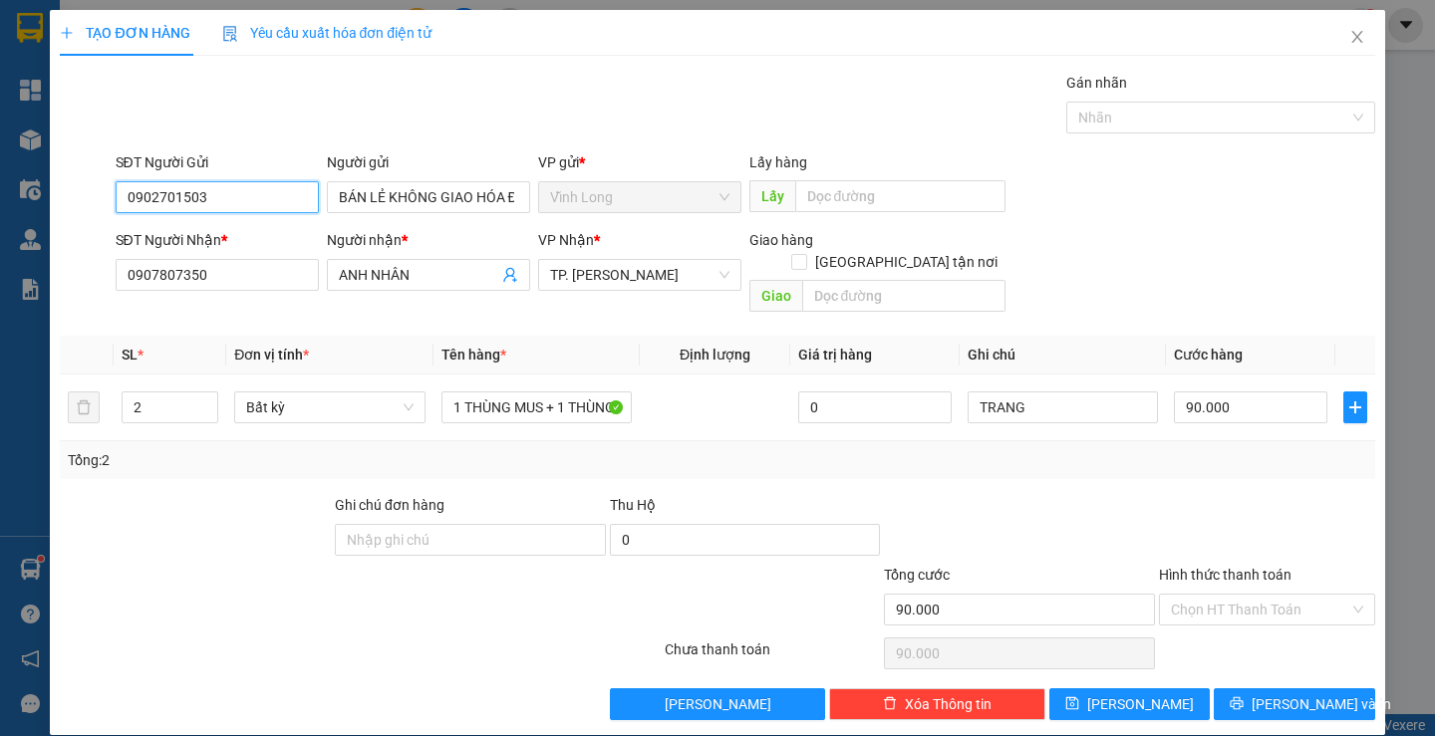
drag, startPoint x: 246, startPoint y: 194, endPoint x: 56, endPoint y: 196, distance: 190.4
click at [56, 196] on div "TẠO ĐƠN HÀNG Yêu cầu xuất hóa đơn điện tử Transit Pickup Surcharge Ids Transit …" at bounding box center [717, 373] width 1334 height 726
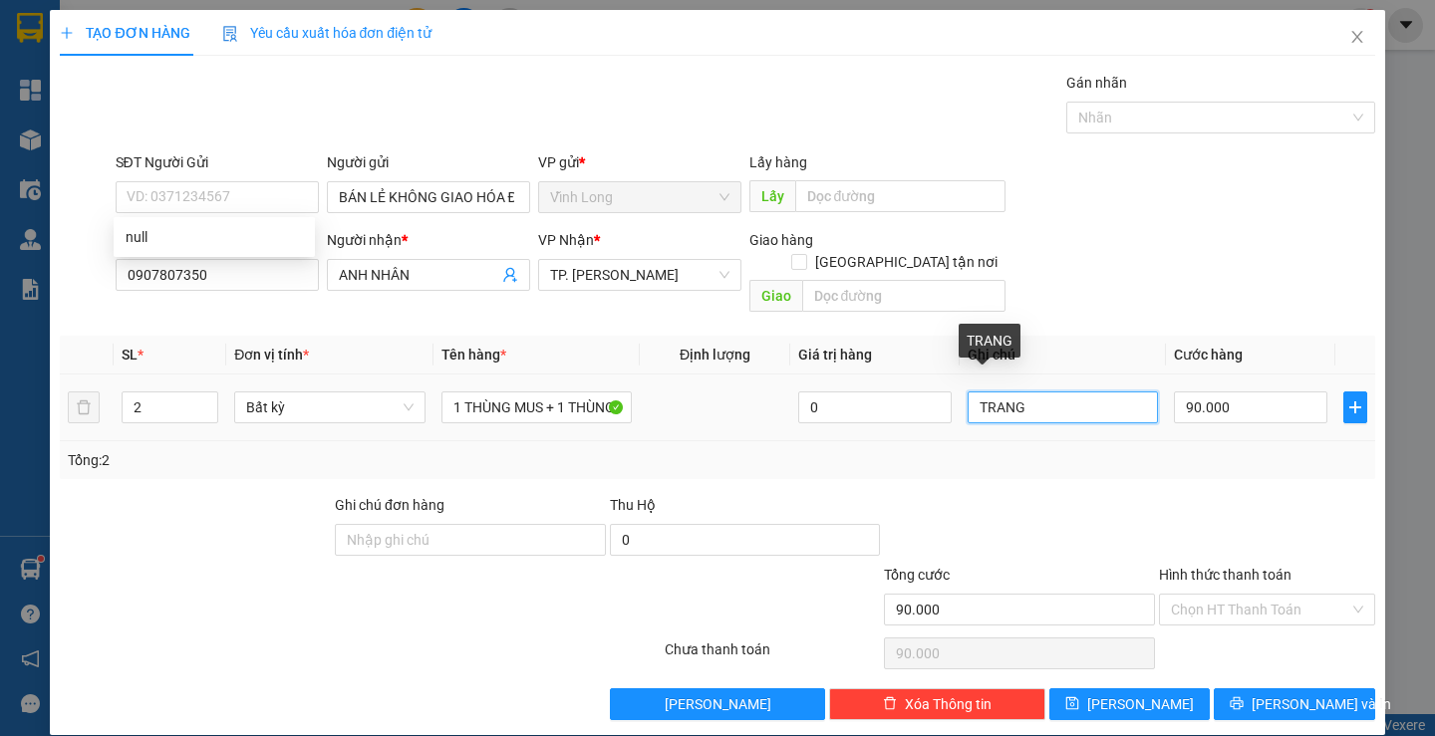
click at [968, 395] on input "TRANG" at bounding box center [1063, 408] width 190 height 32
type input "CK 15H42 - TRANG"
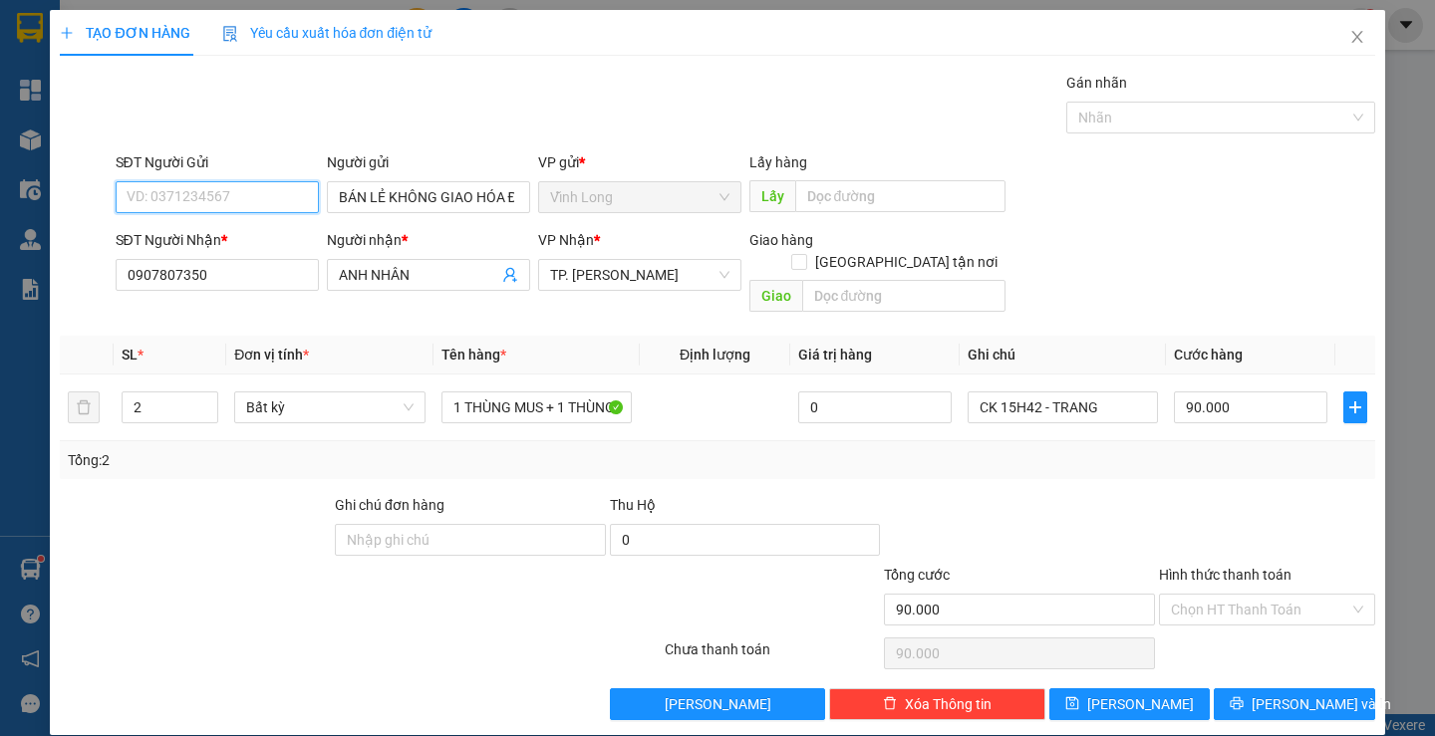
click at [246, 197] on input "SĐT Người Gửi" at bounding box center [217, 197] width 203 height 32
type input "09"
click at [1298, 694] on span "Lưu và In" at bounding box center [1322, 705] width 140 height 22
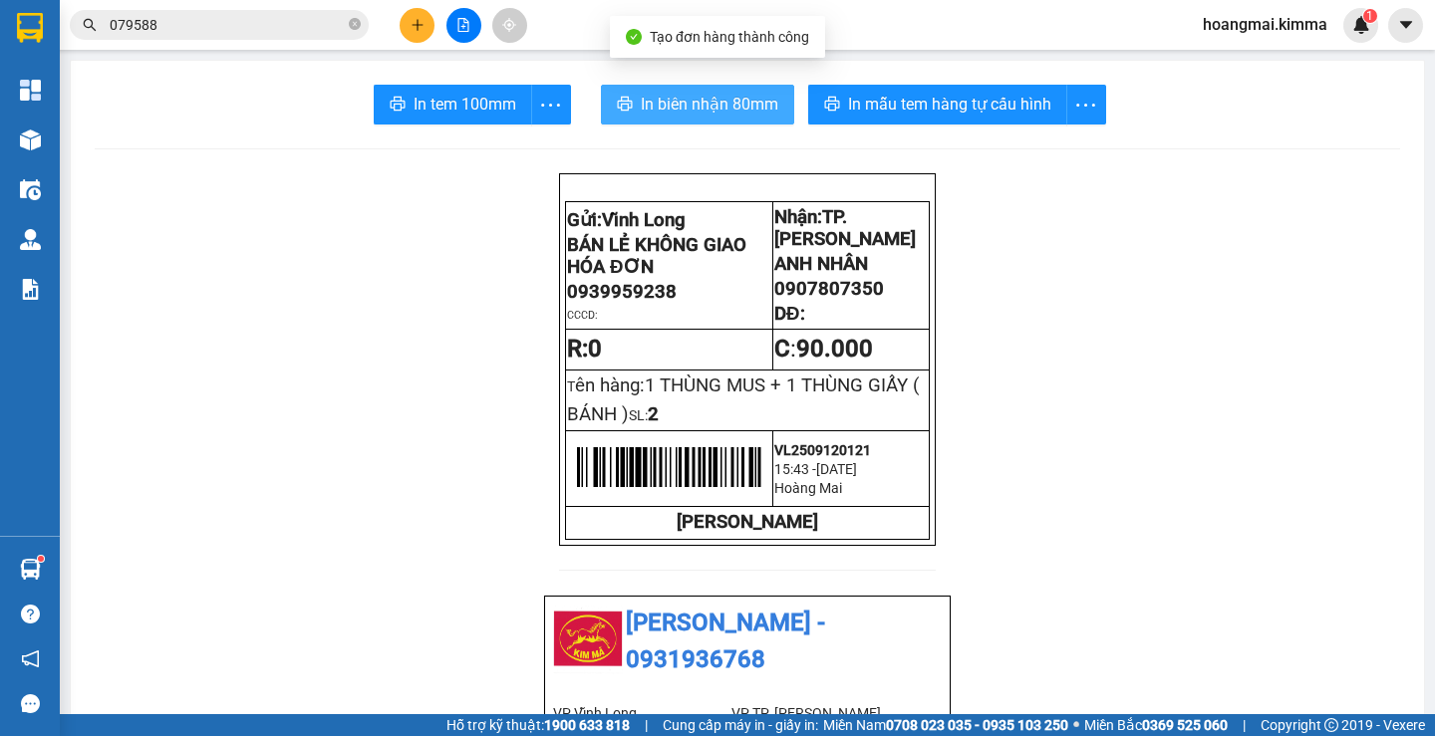
click at [706, 93] on span "In biên nhận 80mm" at bounding box center [710, 104] width 138 height 25
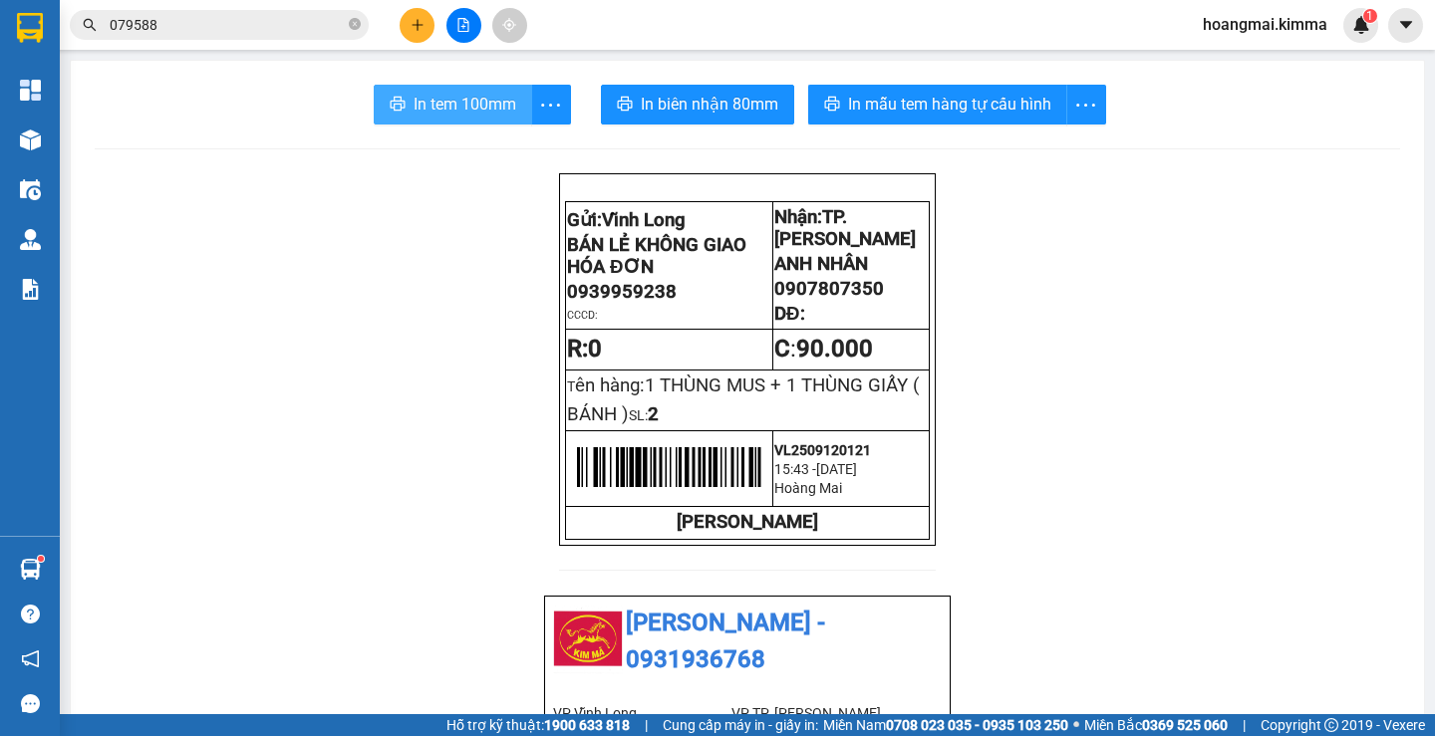
click at [454, 118] on button "In tem 100mm" at bounding box center [453, 105] width 158 height 40
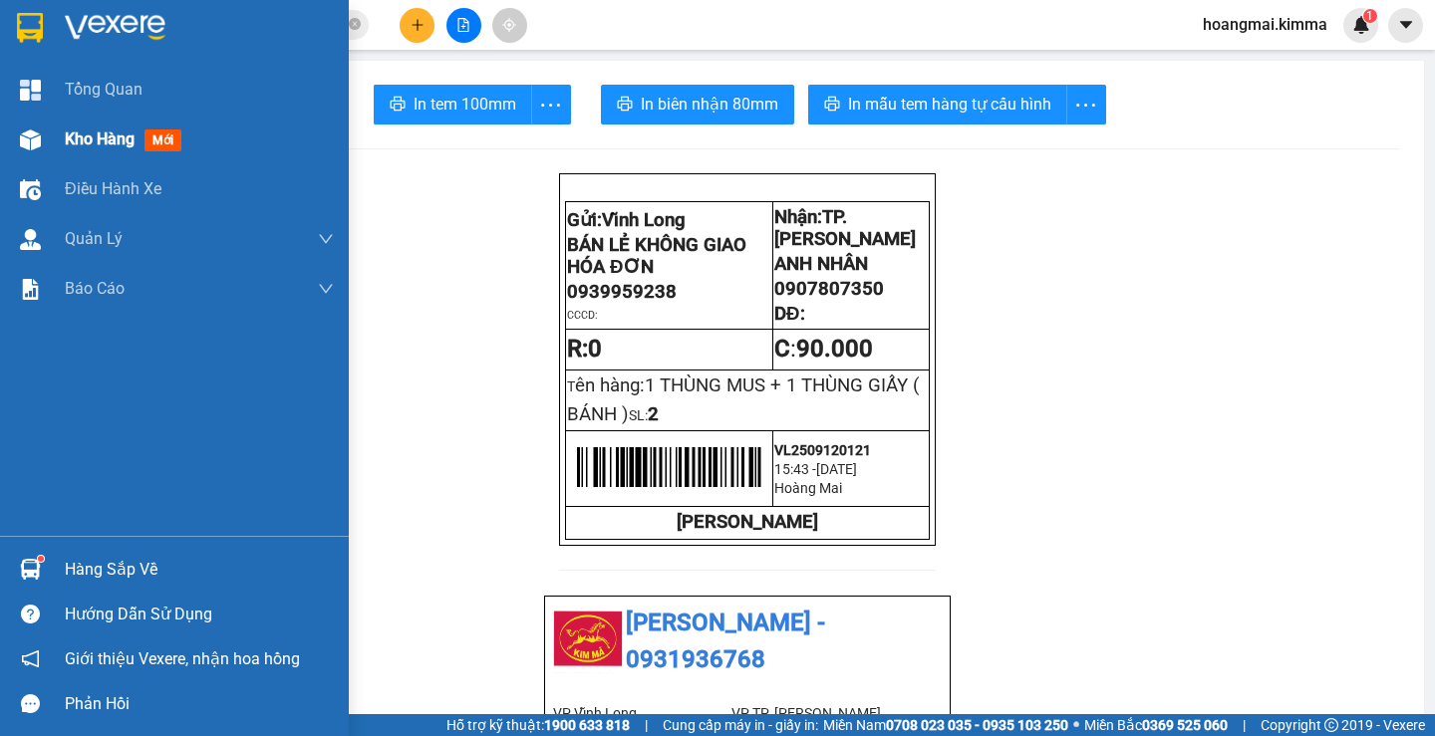
click at [95, 146] on span "Kho hàng" at bounding box center [100, 139] width 70 height 19
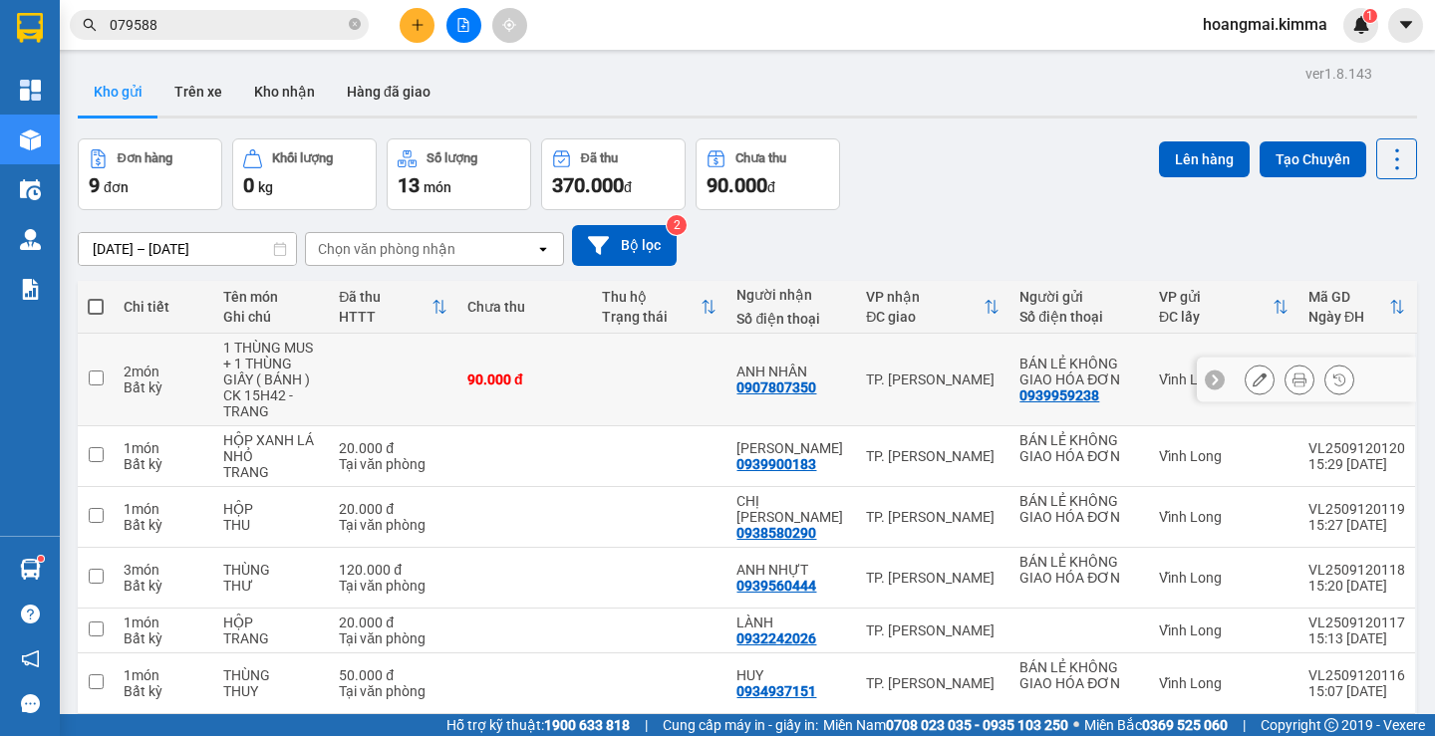
click at [1286, 371] on button at bounding box center [1300, 380] width 28 height 35
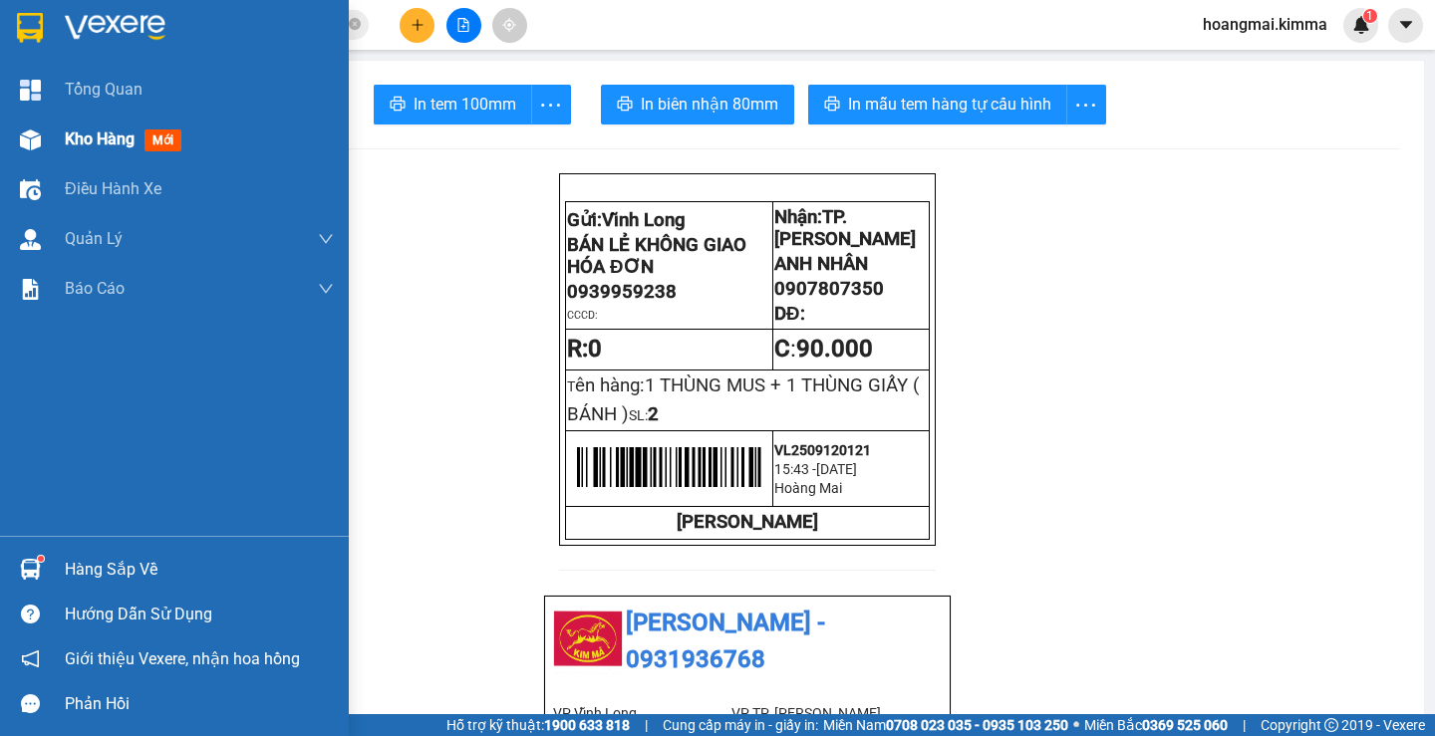
click at [109, 138] on span "Kho hàng" at bounding box center [100, 139] width 70 height 19
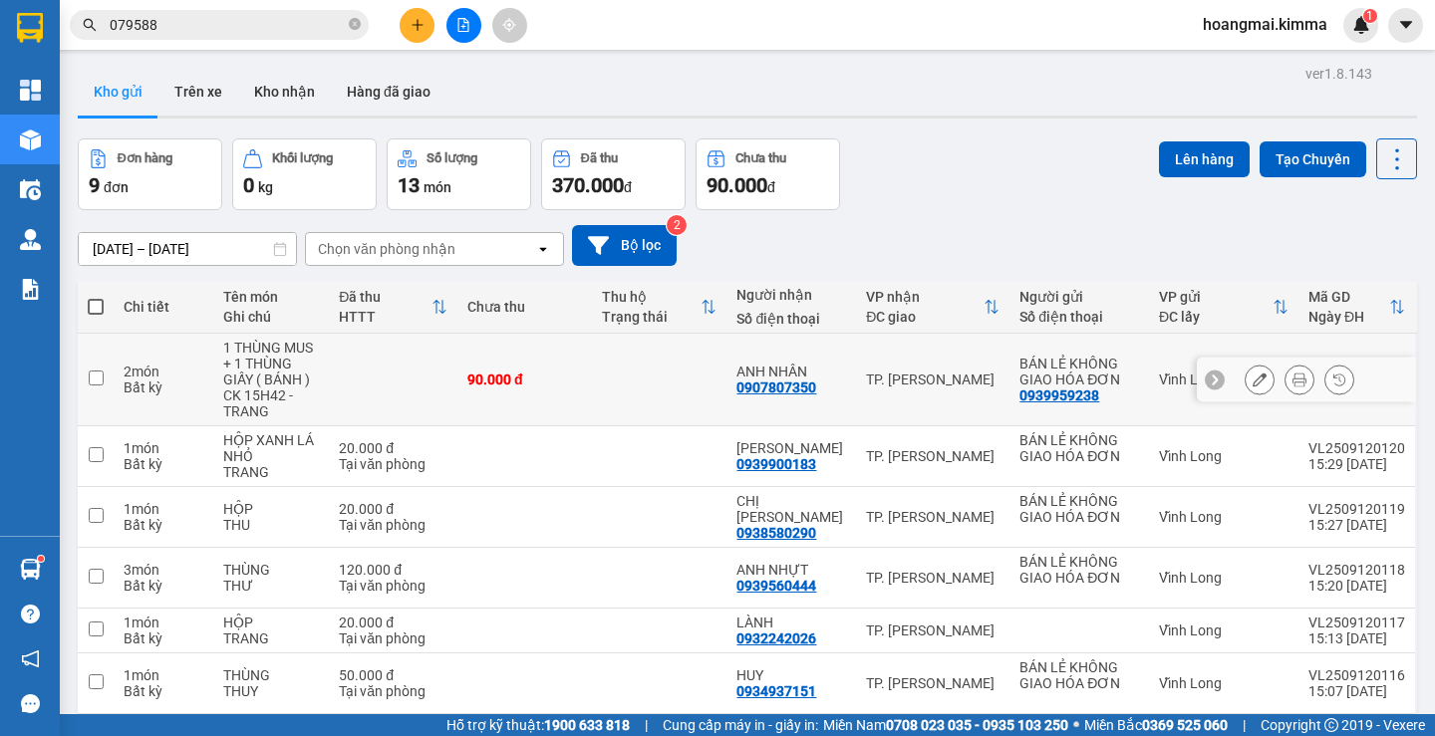
click at [1253, 387] on icon at bounding box center [1260, 380] width 14 height 14
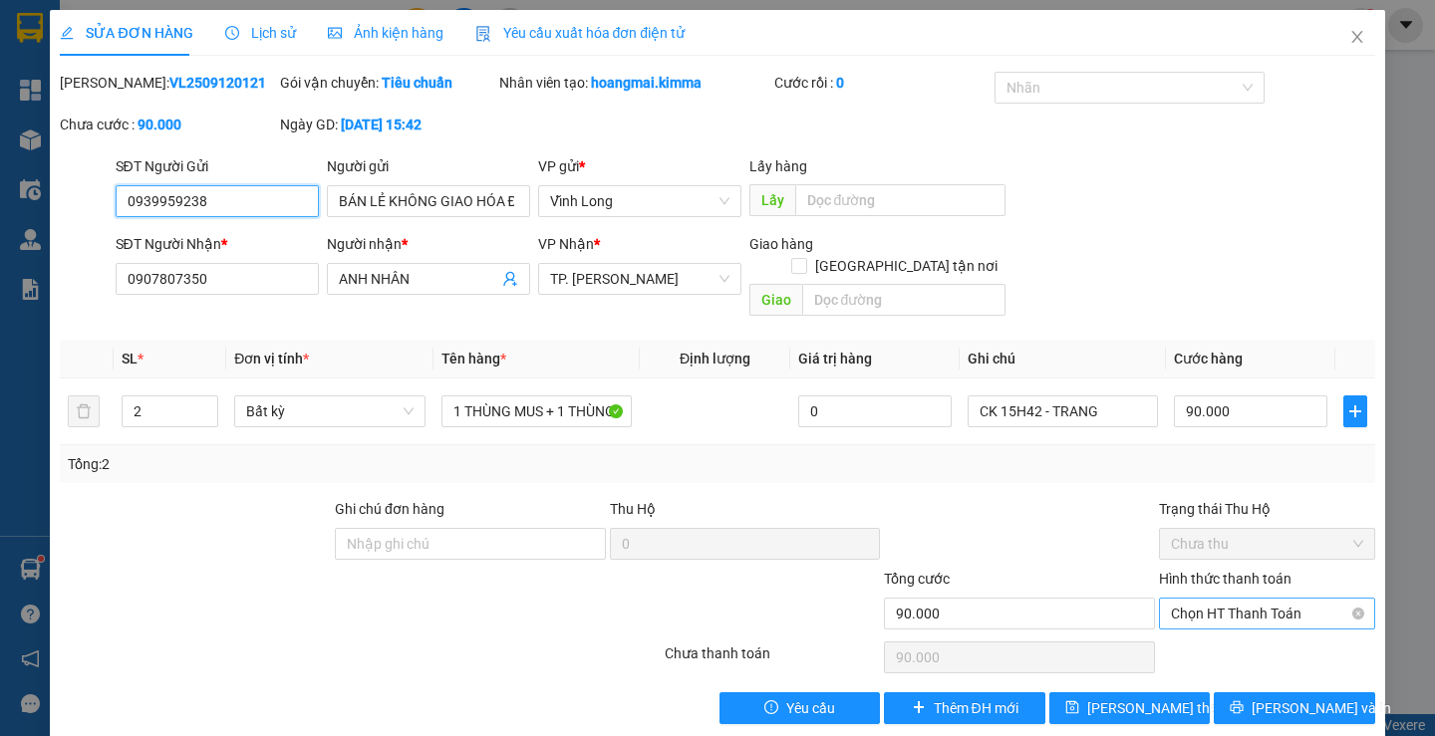
click at [1236, 599] on span "Chọn HT Thanh Toán" at bounding box center [1267, 614] width 192 height 30
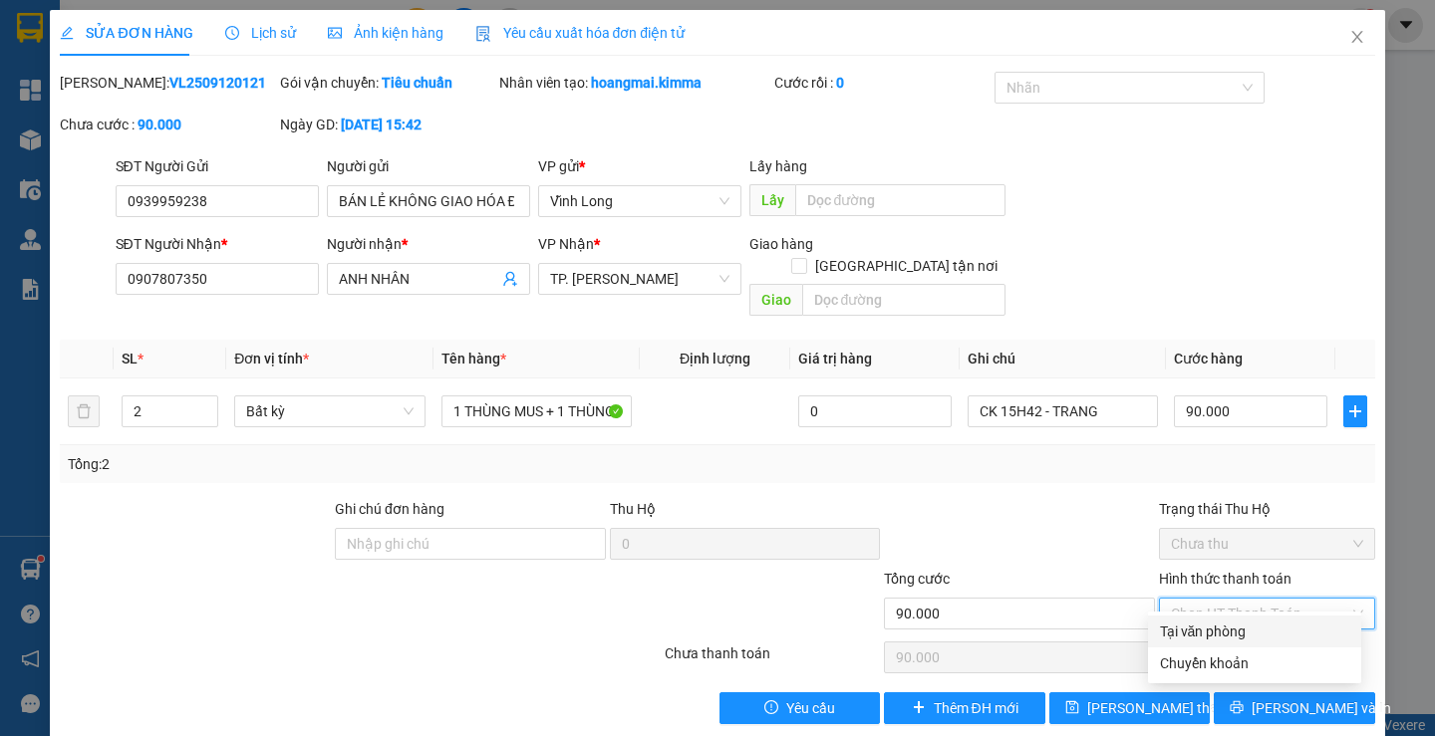
click at [1233, 629] on div "Tại văn phòng" at bounding box center [1254, 632] width 189 height 22
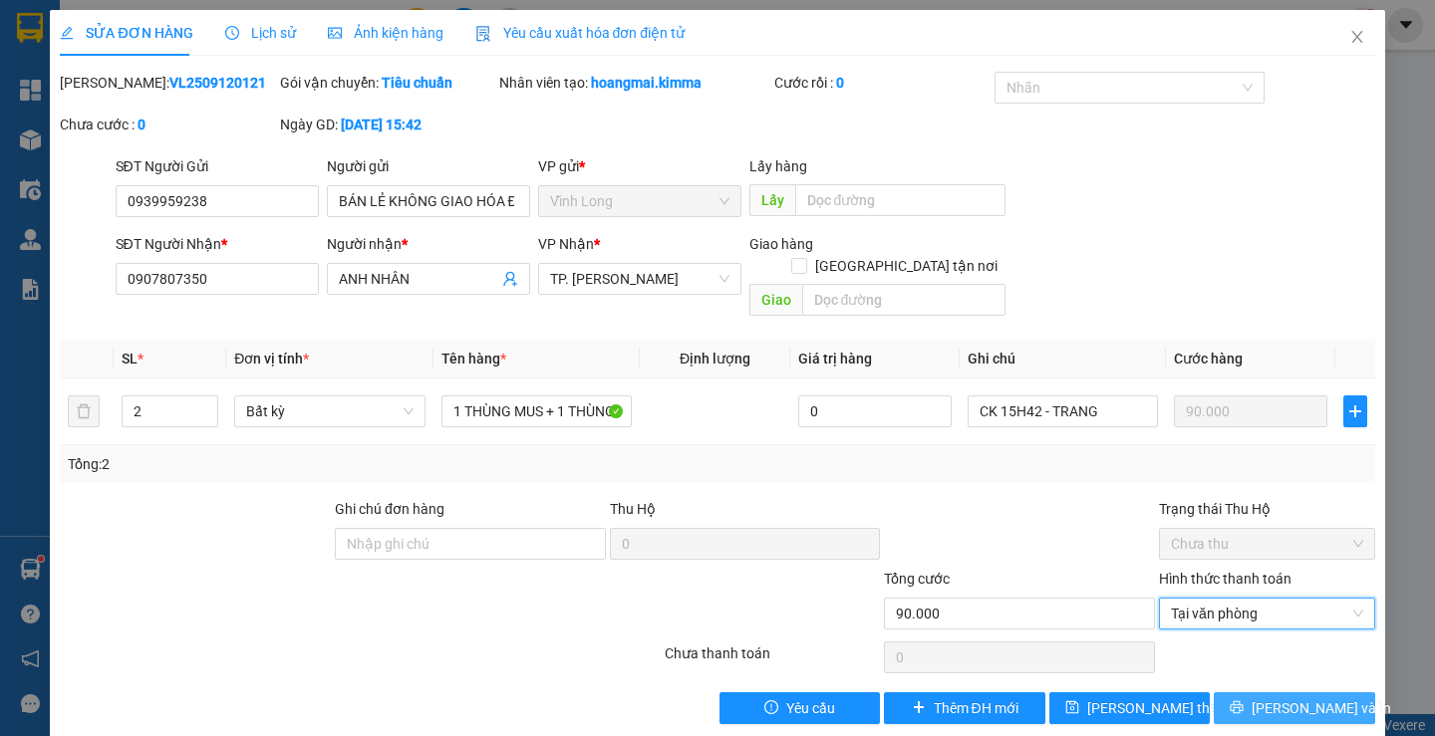
click at [1244, 701] on icon "printer" at bounding box center [1237, 708] width 14 height 14
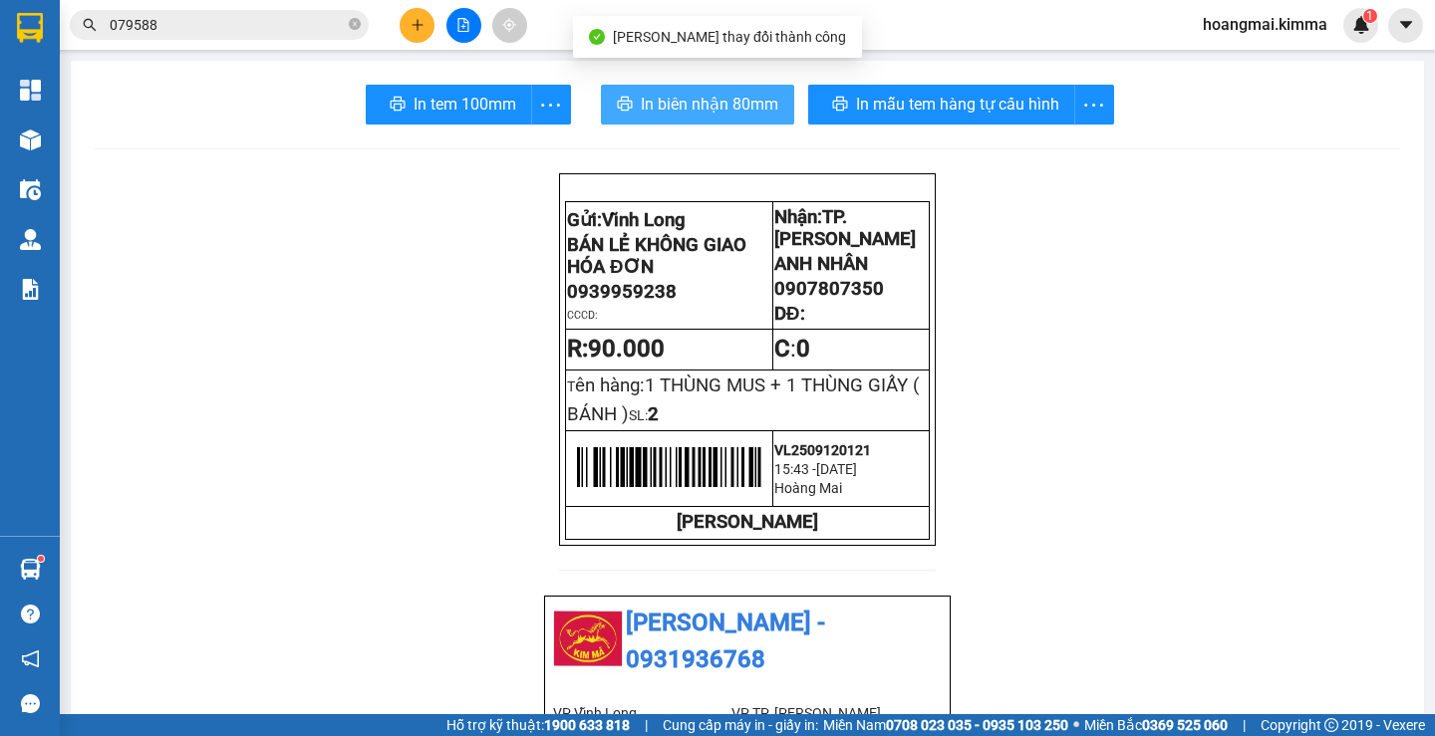
click at [669, 99] on span "In biên nhận 80mm" at bounding box center [710, 104] width 138 height 25
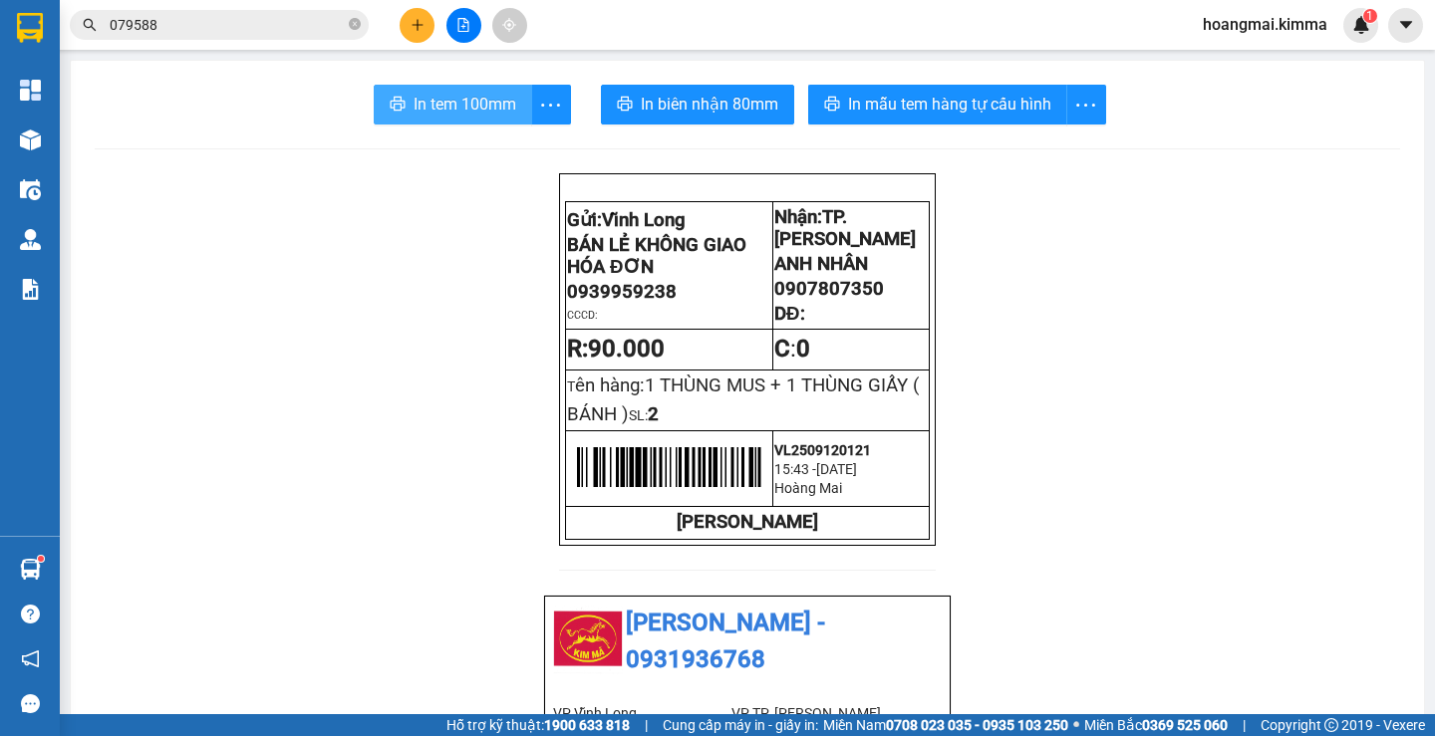
click at [436, 106] on span "In tem 100mm" at bounding box center [465, 104] width 103 height 25
click at [413, 31] on icon "plus" at bounding box center [418, 25] width 14 height 14
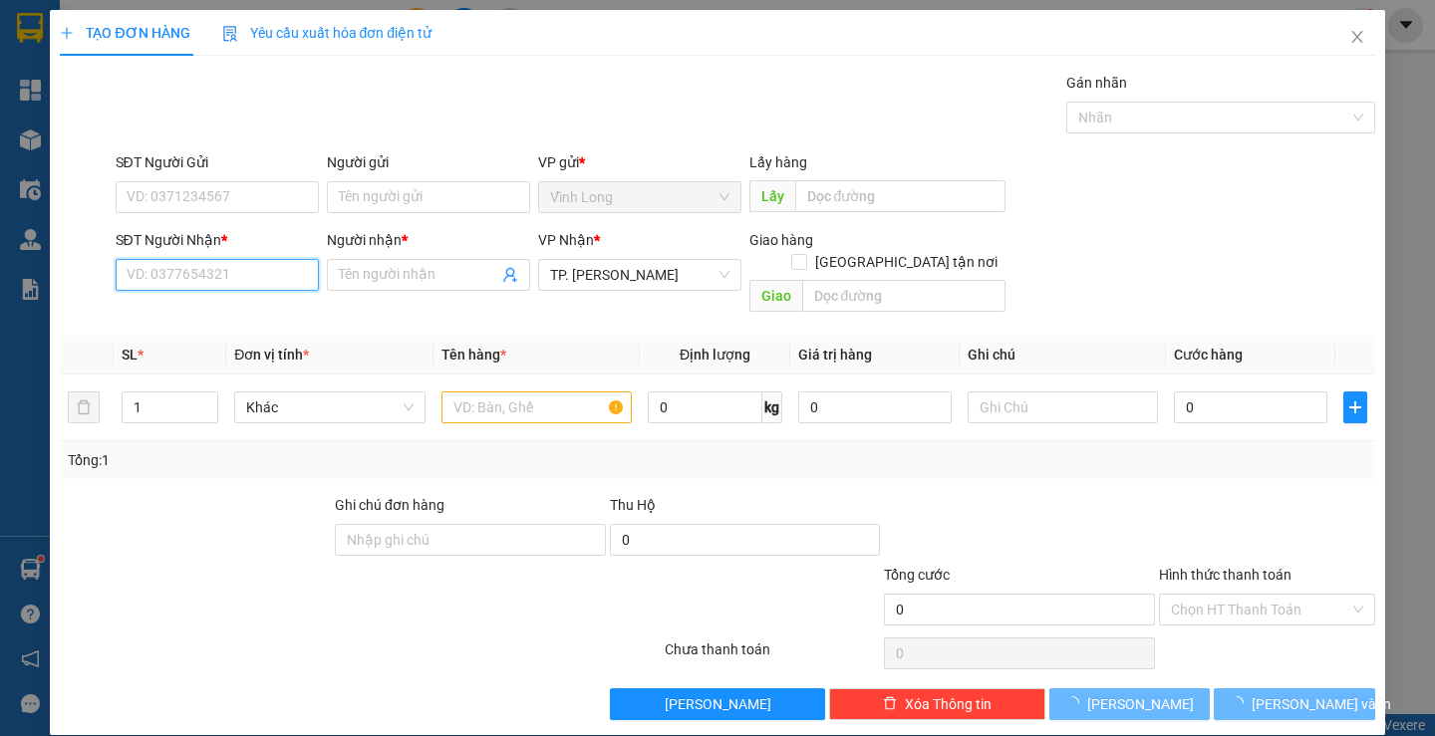
click at [276, 273] on input "SĐT Người Nhận *" at bounding box center [217, 275] width 203 height 32
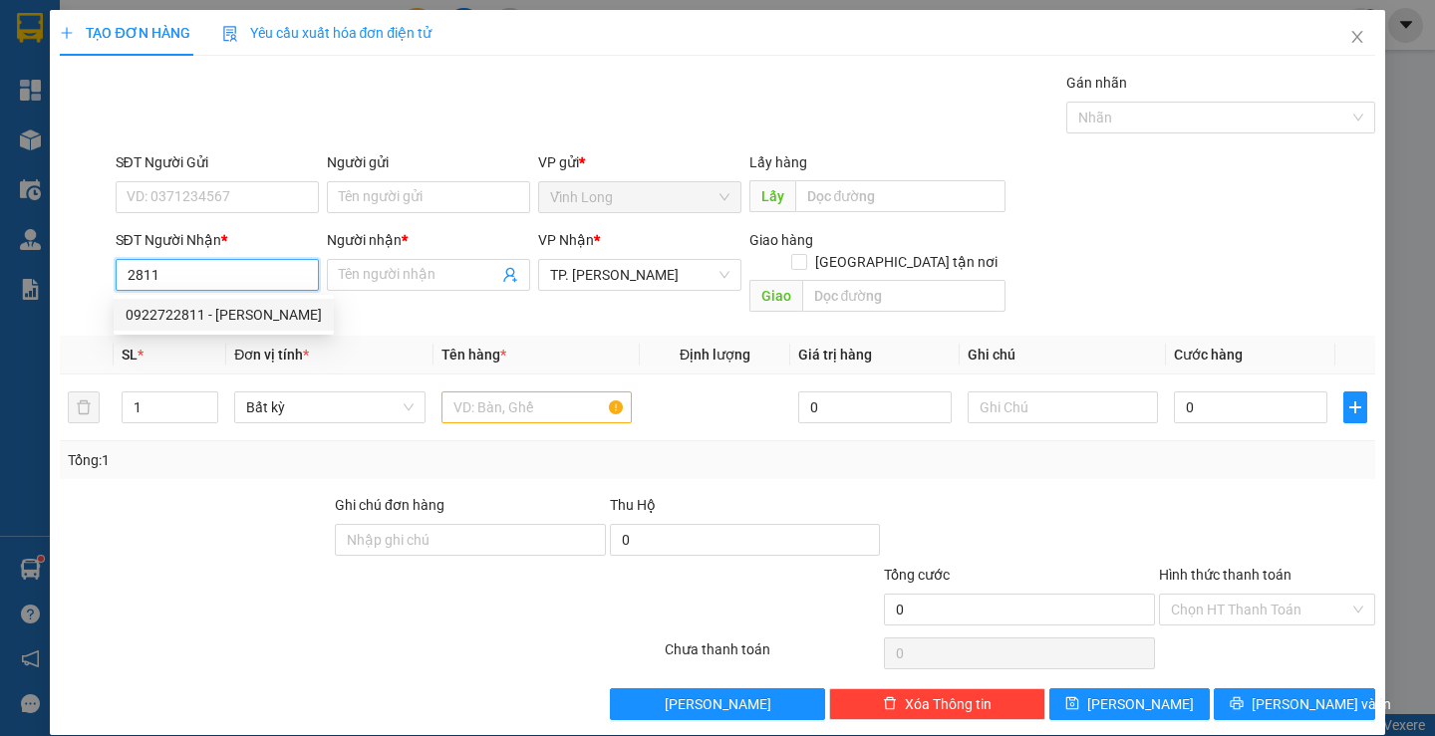
click at [261, 319] on div "0922722811 - HOÀNG CƯƠNG" at bounding box center [224, 315] width 196 height 22
type input "0922722811"
type input "HOÀNG CƯƠNG"
type input "0922722811"
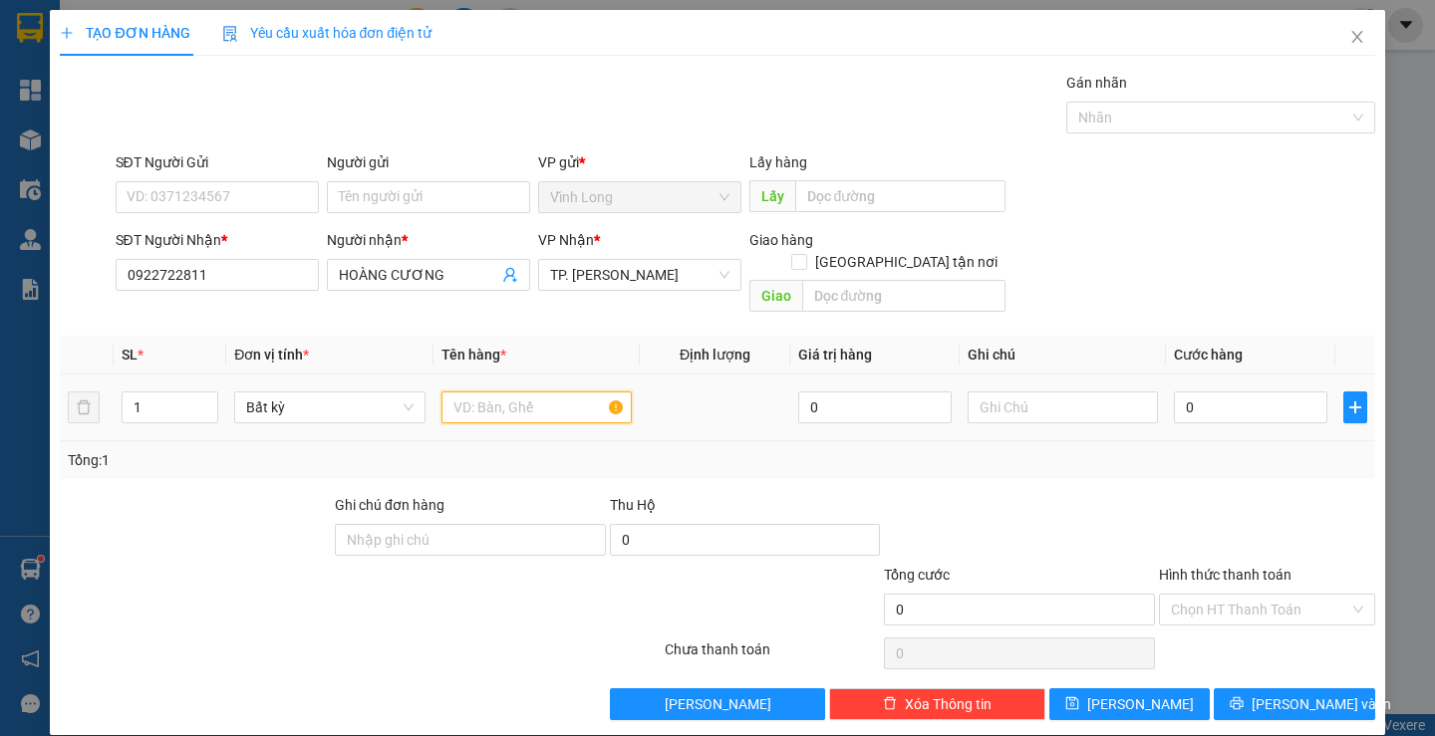
click at [475, 394] on input "text" at bounding box center [536, 408] width 190 height 32
type input "2 BAO VS"
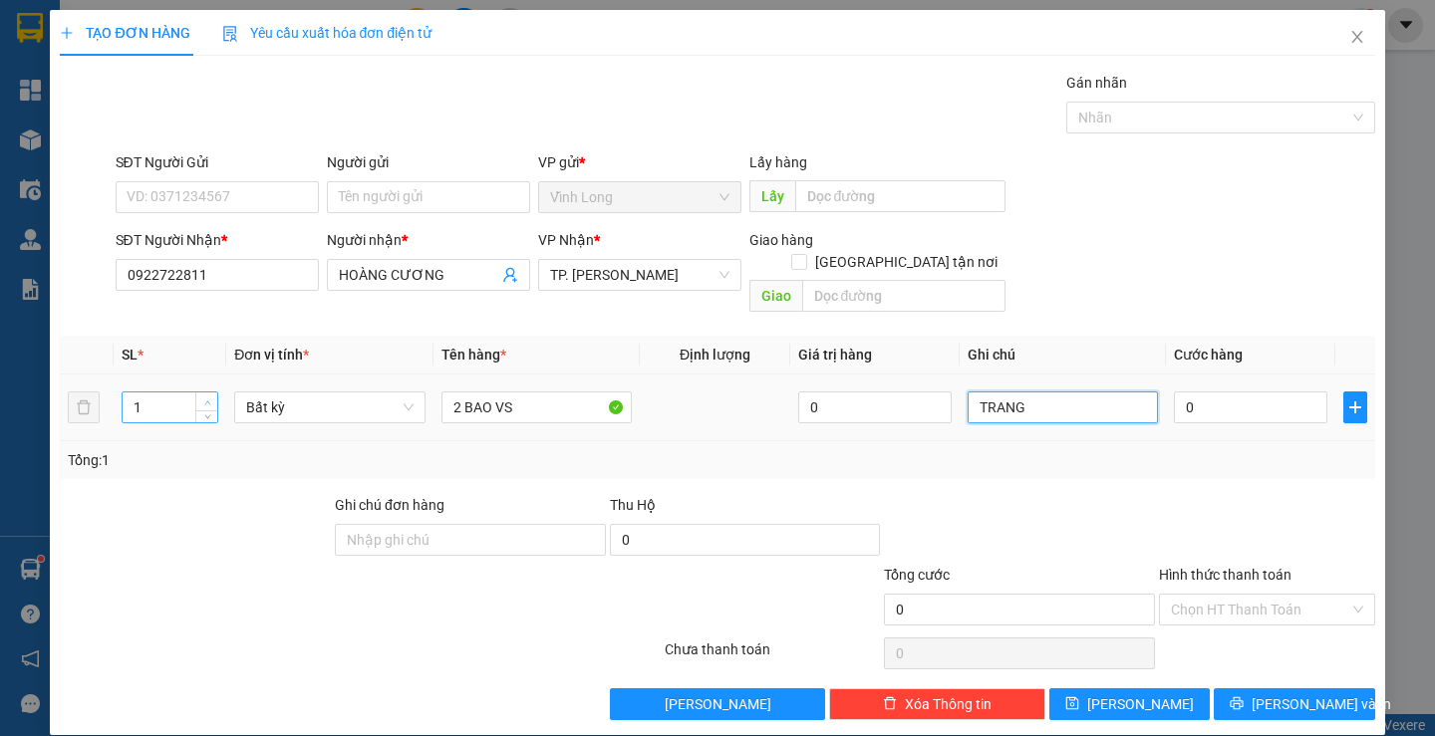
type input "TRANG"
type input "2"
drag, startPoint x: 200, startPoint y: 384, endPoint x: 649, endPoint y: 403, distance: 448.9
click at [201, 396] on span "up" at bounding box center [207, 402] width 12 height 12
type input "1"
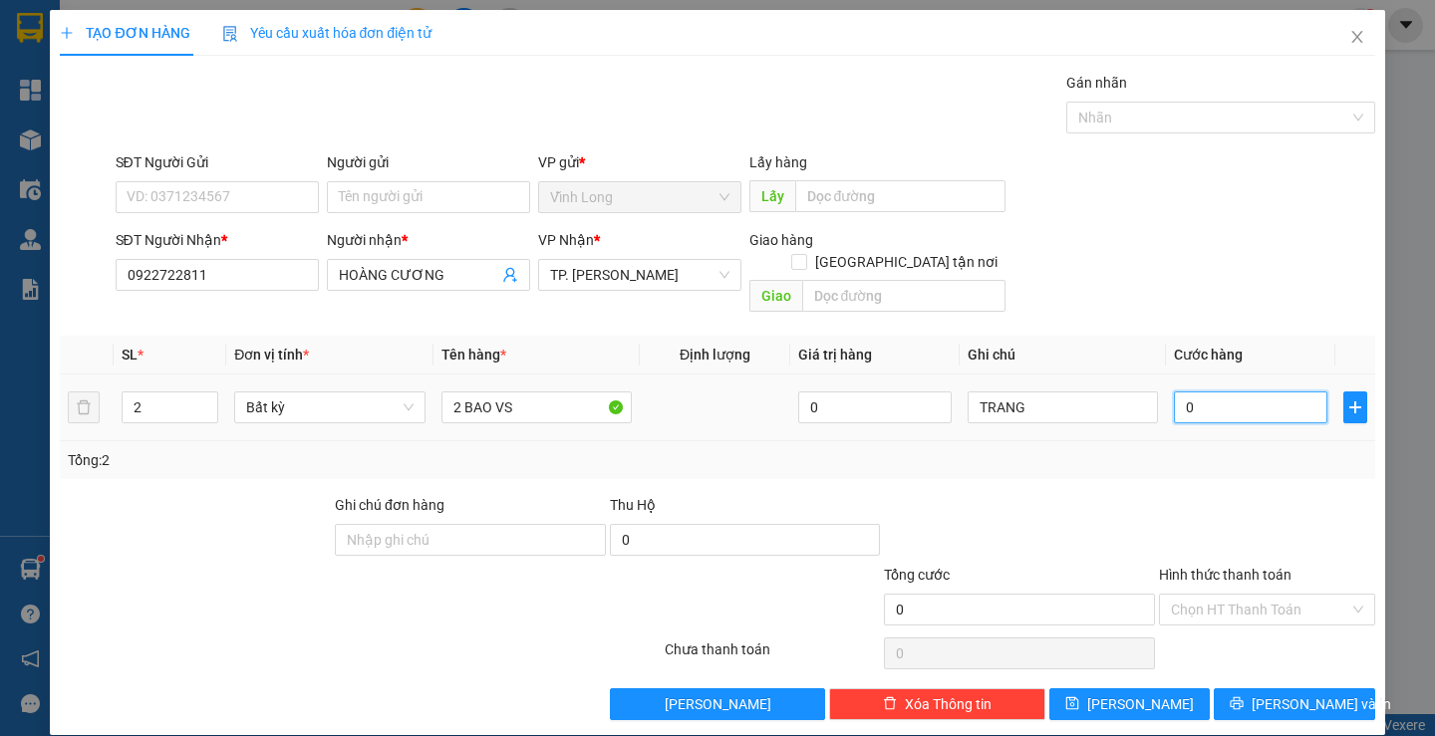
type input "1"
type input "10"
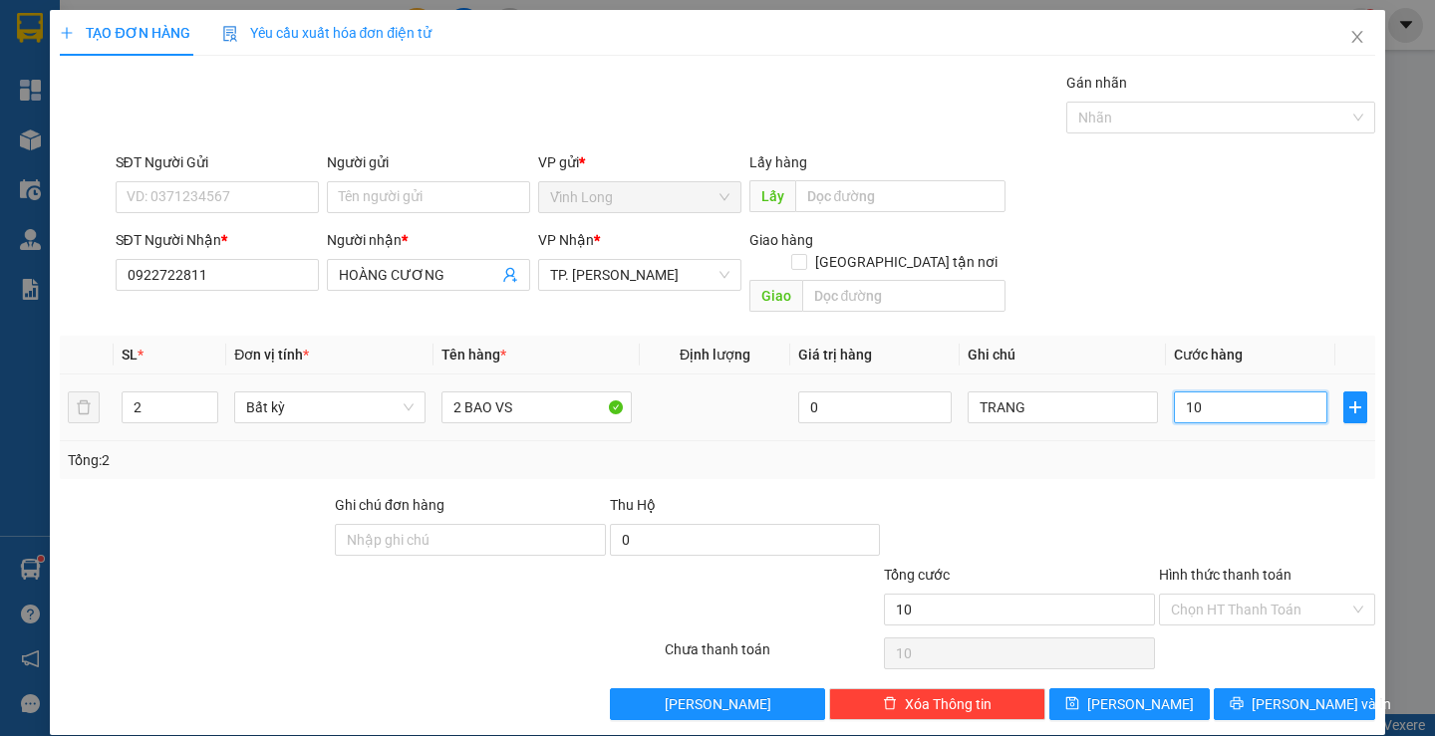
type input "100"
type input "100.000"
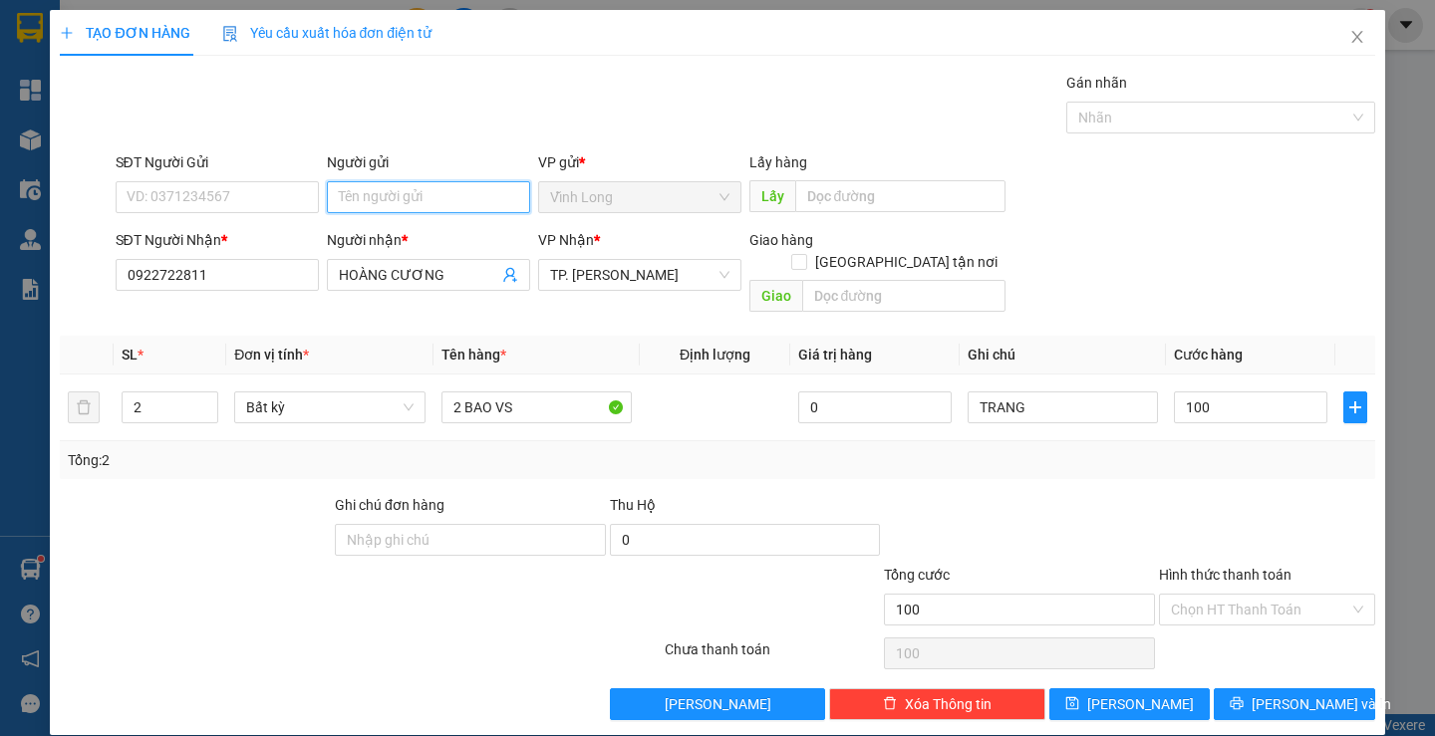
type input "100.000"
click at [453, 207] on input "Người gửi" at bounding box center [428, 197] width 203 height 32
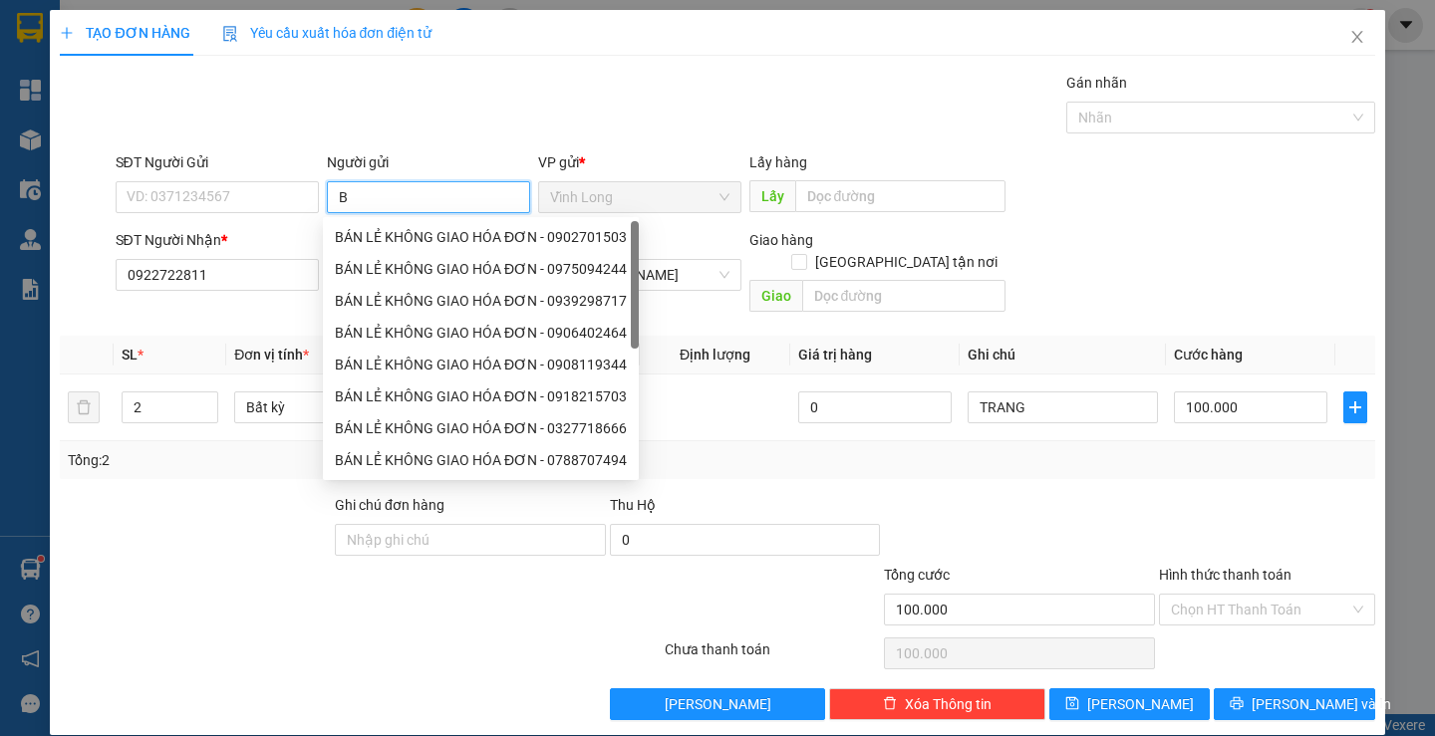
type input "BÁ"
click at [450, 223] on div "BÁN LẺ KHÔNG GIAO HÓA ĐƠN - 0902701503" at bounding box center [481, 237] width 316 height 32
type input "0902701503"
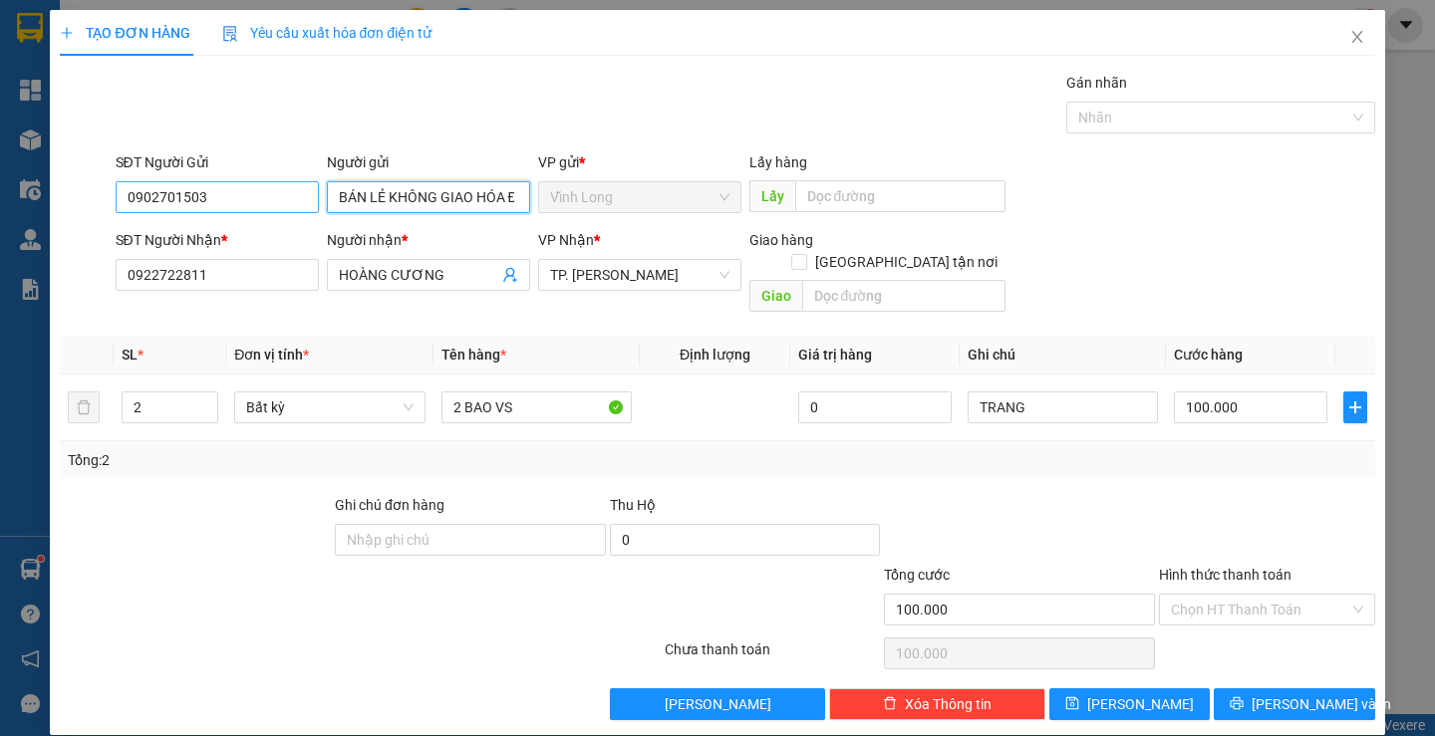
type input "BÁN LẺ KHÔNG GIAO HÓA ĐƠN"
drag, startPoint x: 245, startPoint y: 196, endPoint x: 0, endPoint y: 241, distance: 249.2
click at [10, 215] on div "TẠO ĐƠN HÀNG Yêu cầu xuất hóa đơn điện tử Transit Pickup Surcharge Ids Transit …" at bounding box center [717, 368] width 1435 height 736
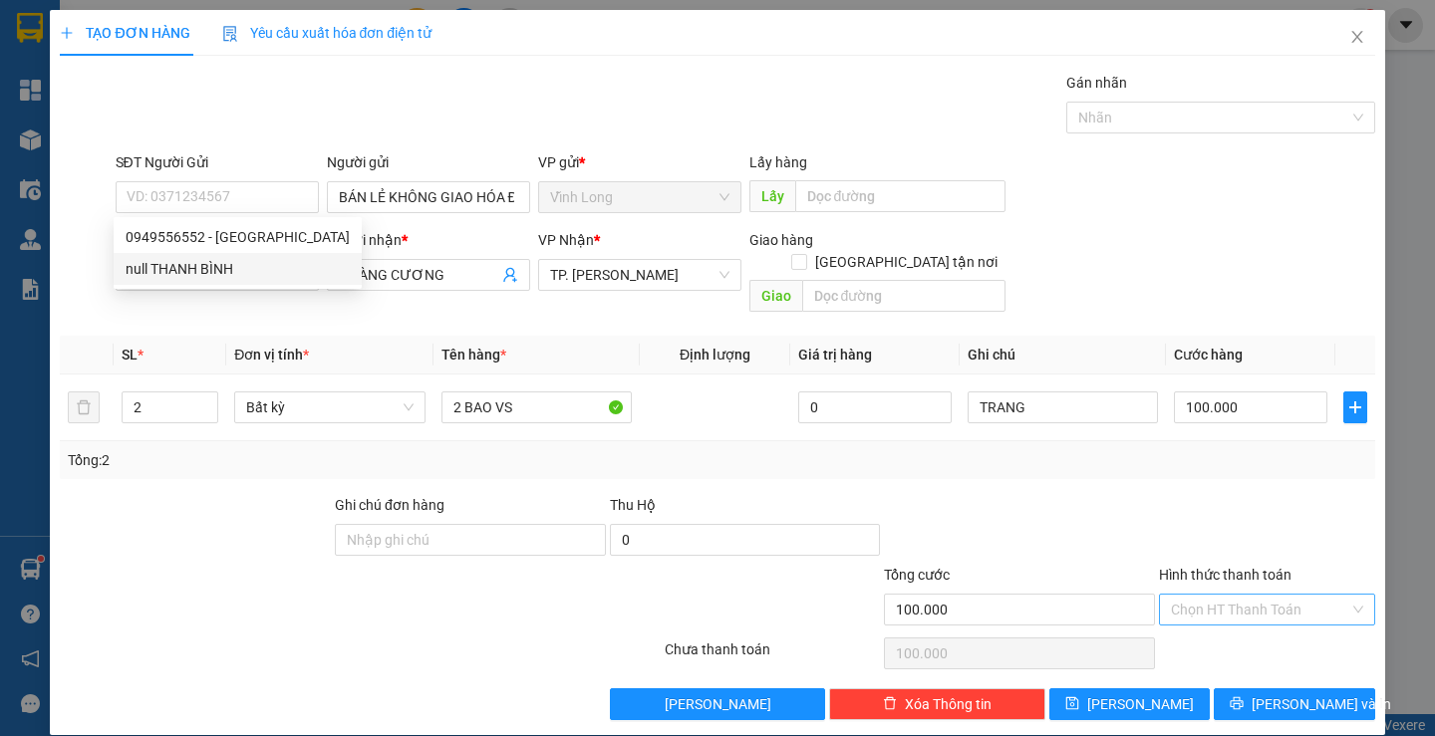
click at [1240, 595] on input "Hình thức thanh toán" at bounding box center [1260, 610] width 178 height 30
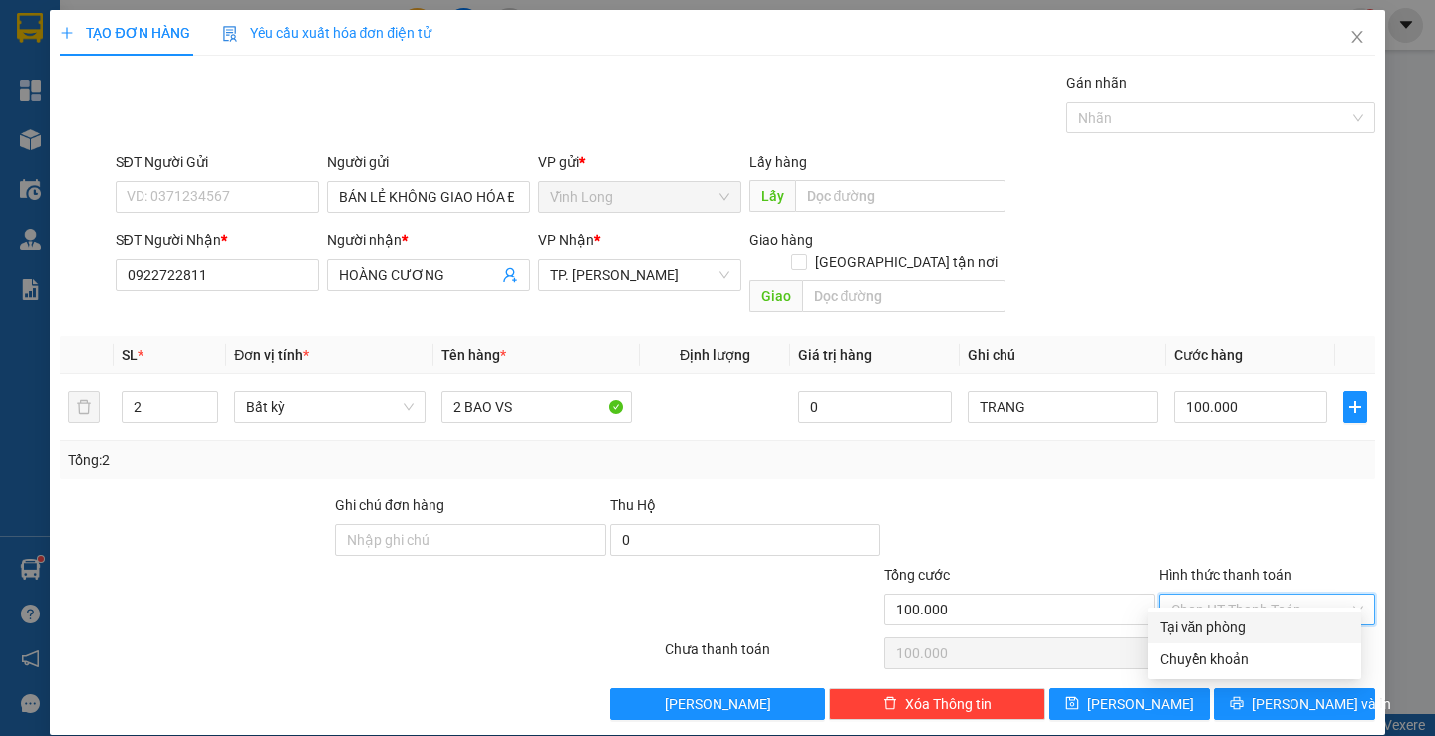
click at [1218, 626] on div "Tại văn phòng" at bounding box center [1254, 628] width 189 height 22
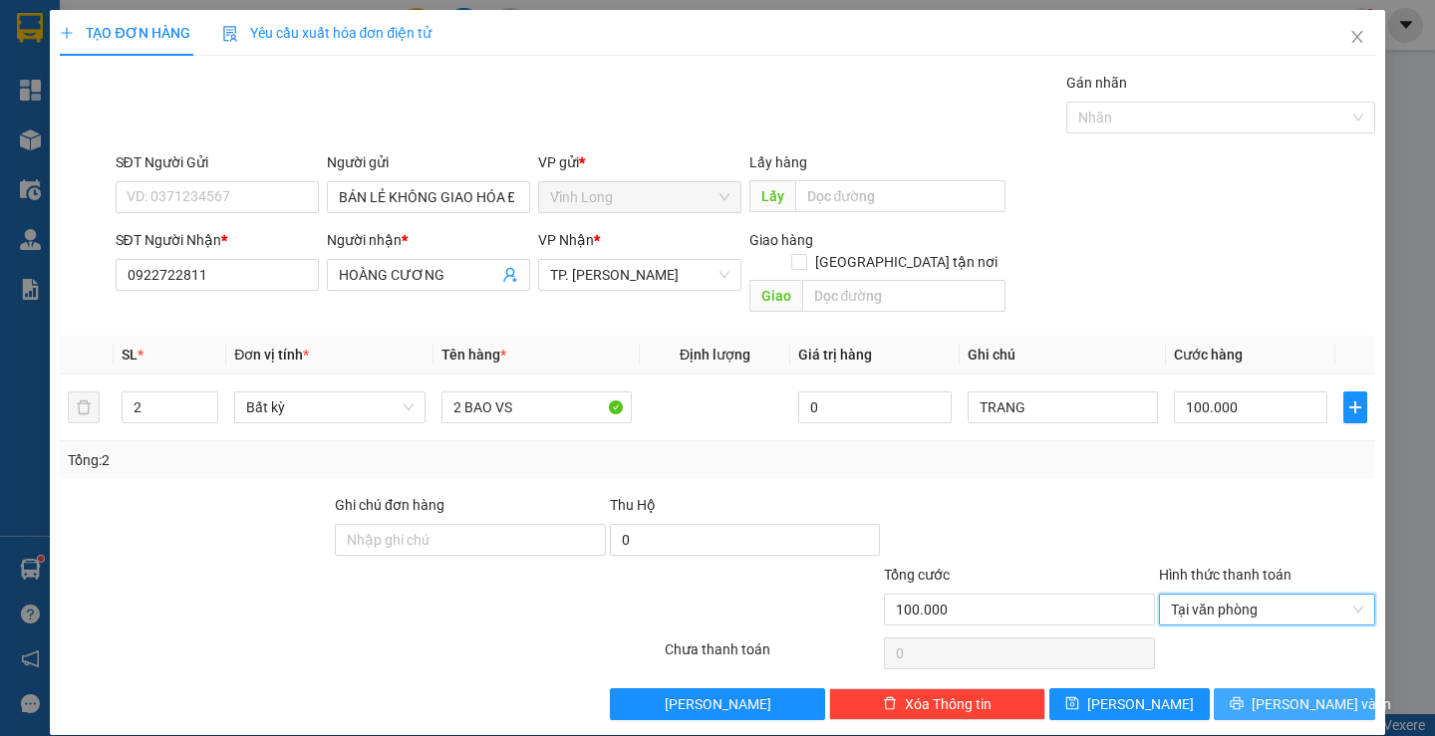
click at [1244, 698] on icon "printer" at bounding box center [1237, 704] width 13 height 13
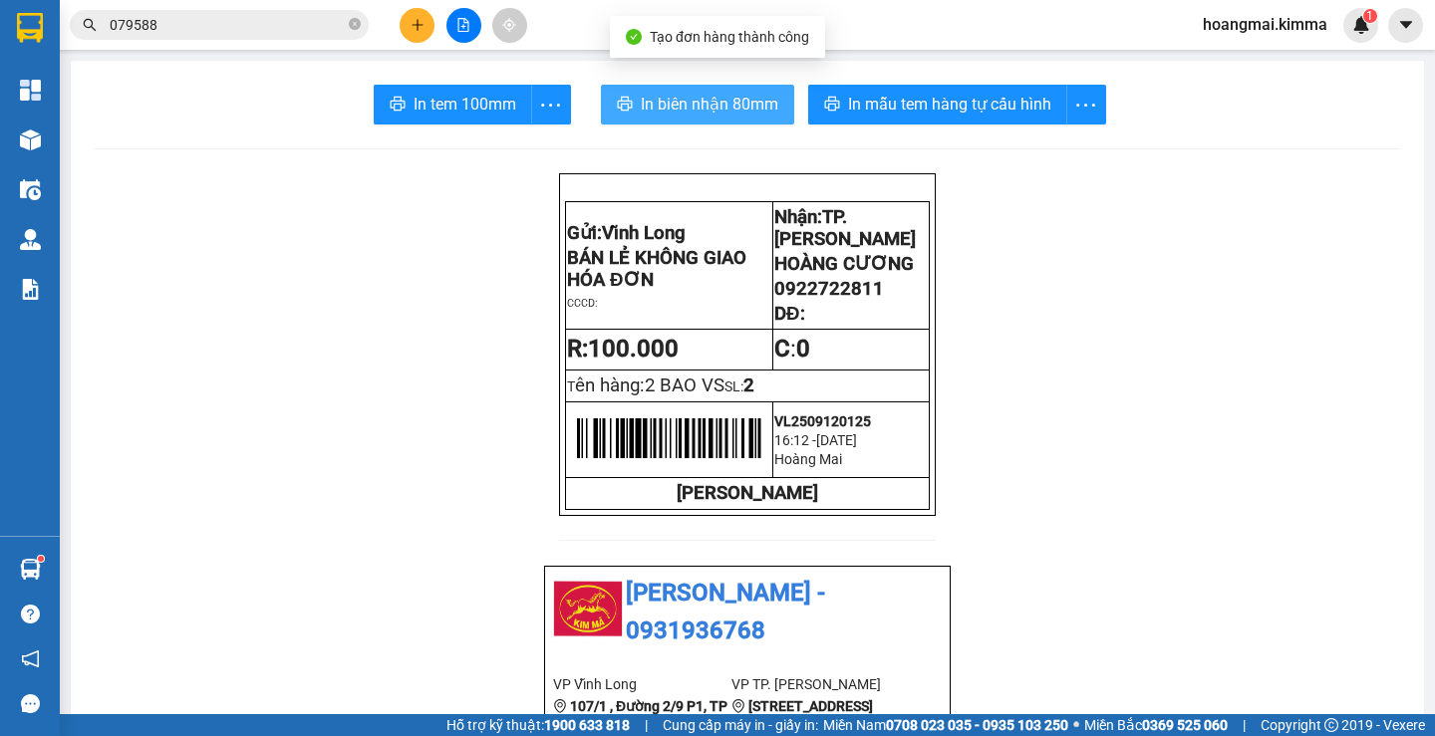
click at [662, 111] on span "In biên nhận 80mm" at bounding box center [710, 104] width 138 height 25
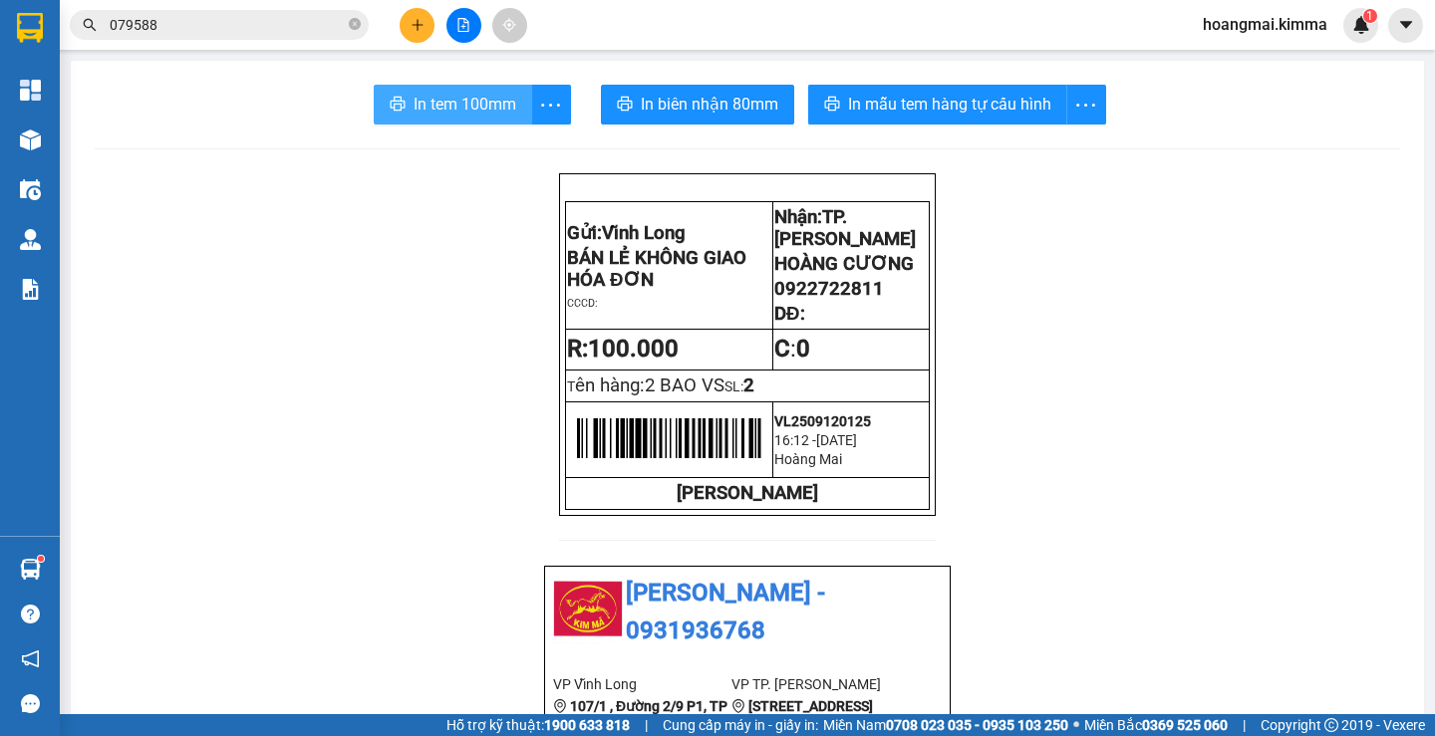
click at [451, 119] on button "In tem 100mm" at bounding box center [453, 105] width 158 height 40
click at [403, 33] on button at bounding box center [417, 25] width 35 height 35
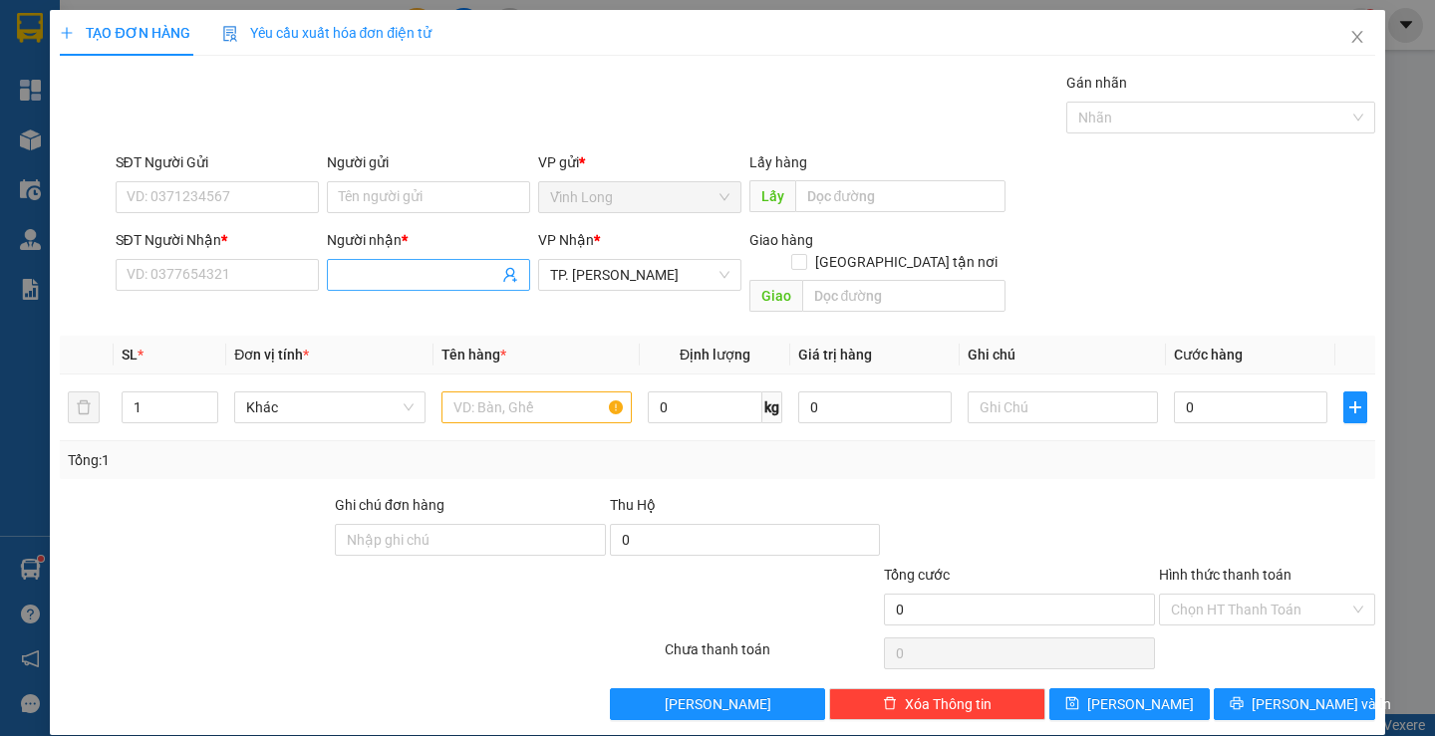
click at [361, 262] on span at bounding box center [428, 275] width 203 height 32
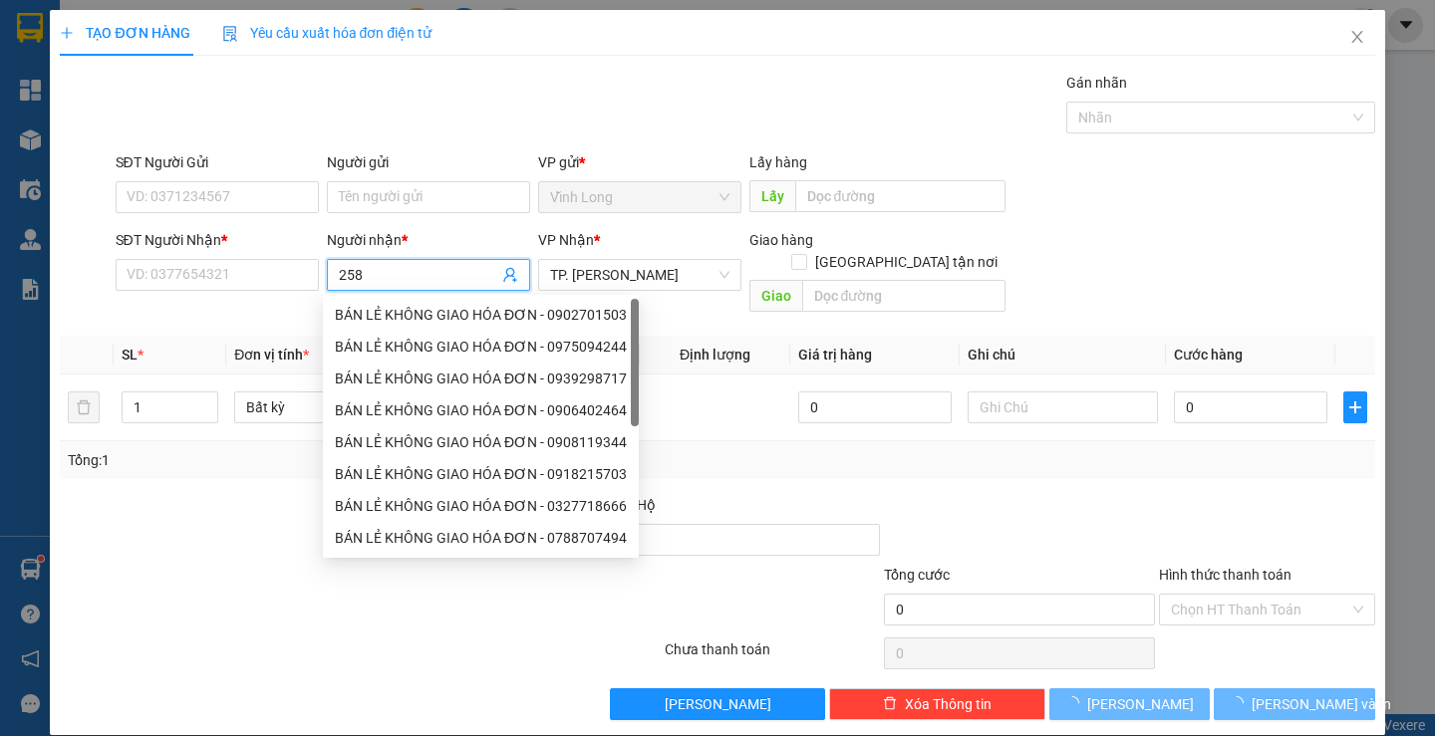
type input "2586"
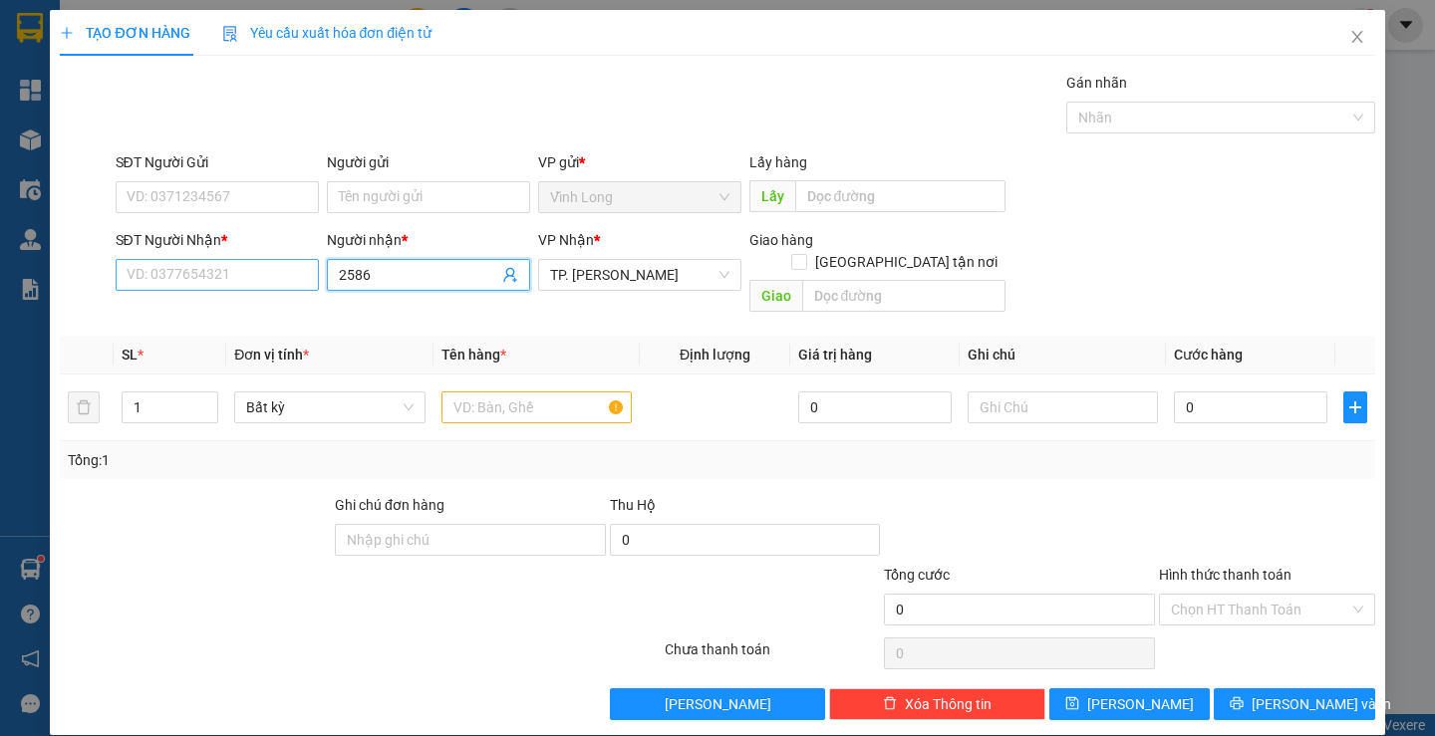
drag, startPoint x: 395, startPoint y: 273, endPoint x: 275, endPoint y: 265, distance: 119.9
click at [275, 265] on div "SĐT Người Nhận * VD: 0377654321 Người nhận * 2586 2586 VP Nhận * TP. Hồ Chí Min…" at bounding box center [746, 275] width 1268 height 92
paste input "2586"
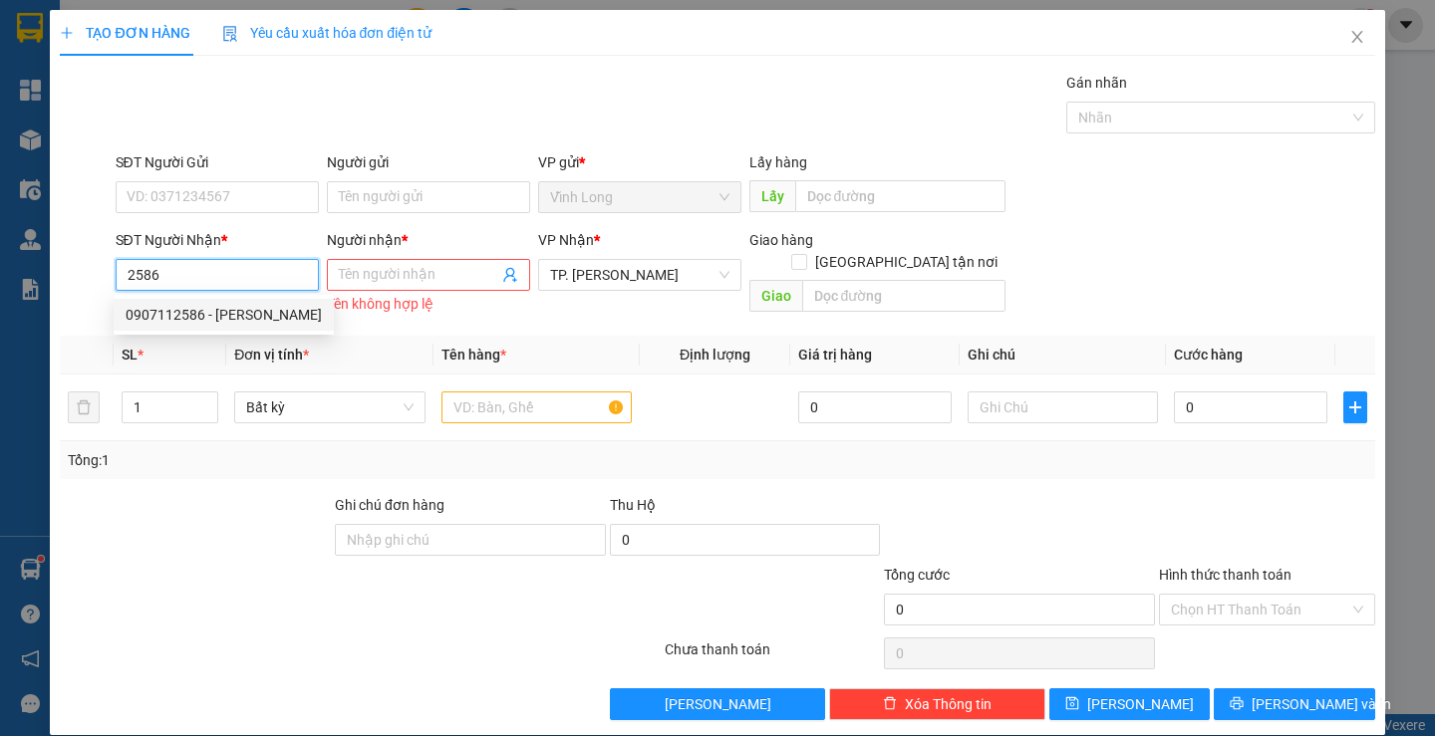
click at [224, 308] on div "0907112586 - KIM" at bounding box center [224, 315] width 196 height 22
type input "0907112586"
type input "KIM"
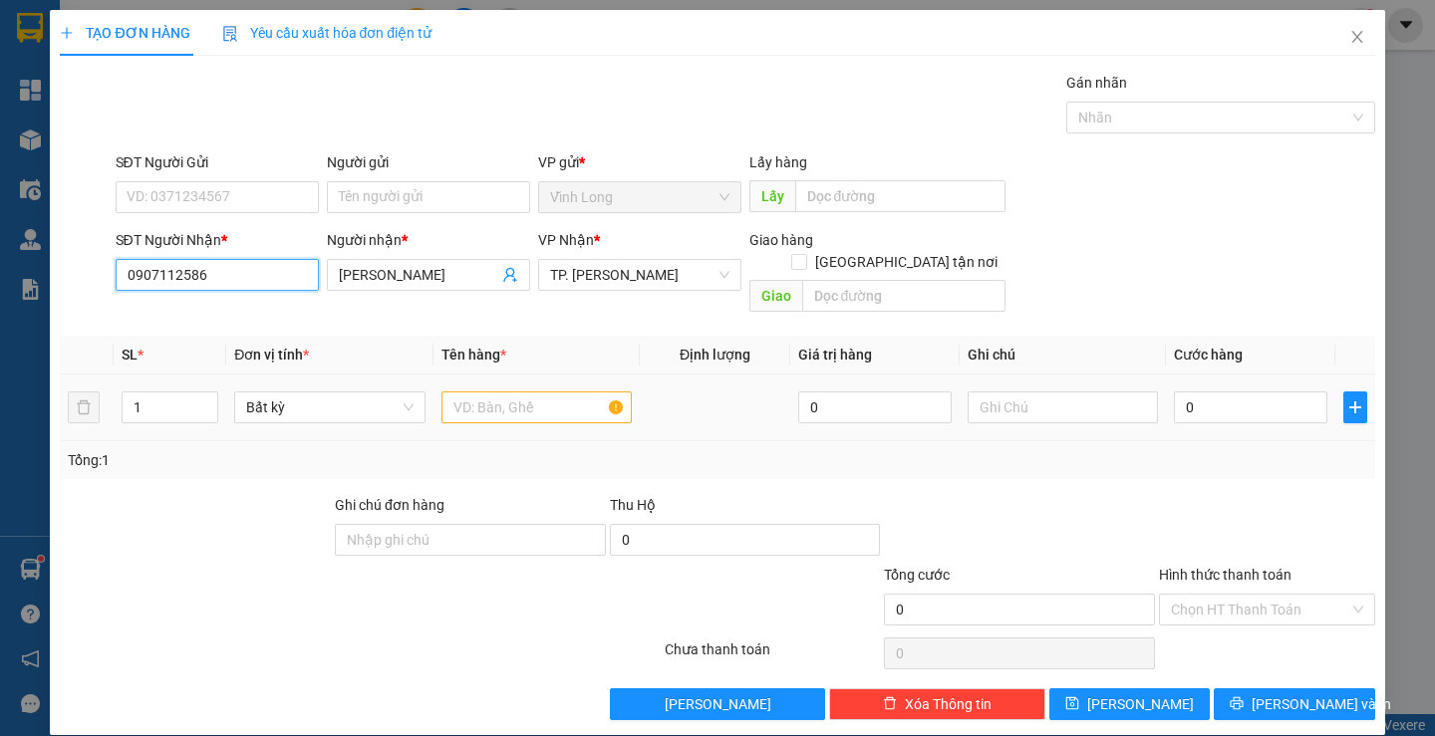
type input "0907112586"
click at [482, 418] on div "SL * Đơn vị tính * Tên hàng * Định lượng Giá trị hàng Ghi chú Cước hàng 1 Bất k…" at bounding box center [717, 408] width 1315 height 144
click at [471, 392] on input "text" at bounding box center [536, 408] width 190 height 32
type input "BAO TRẮNG"
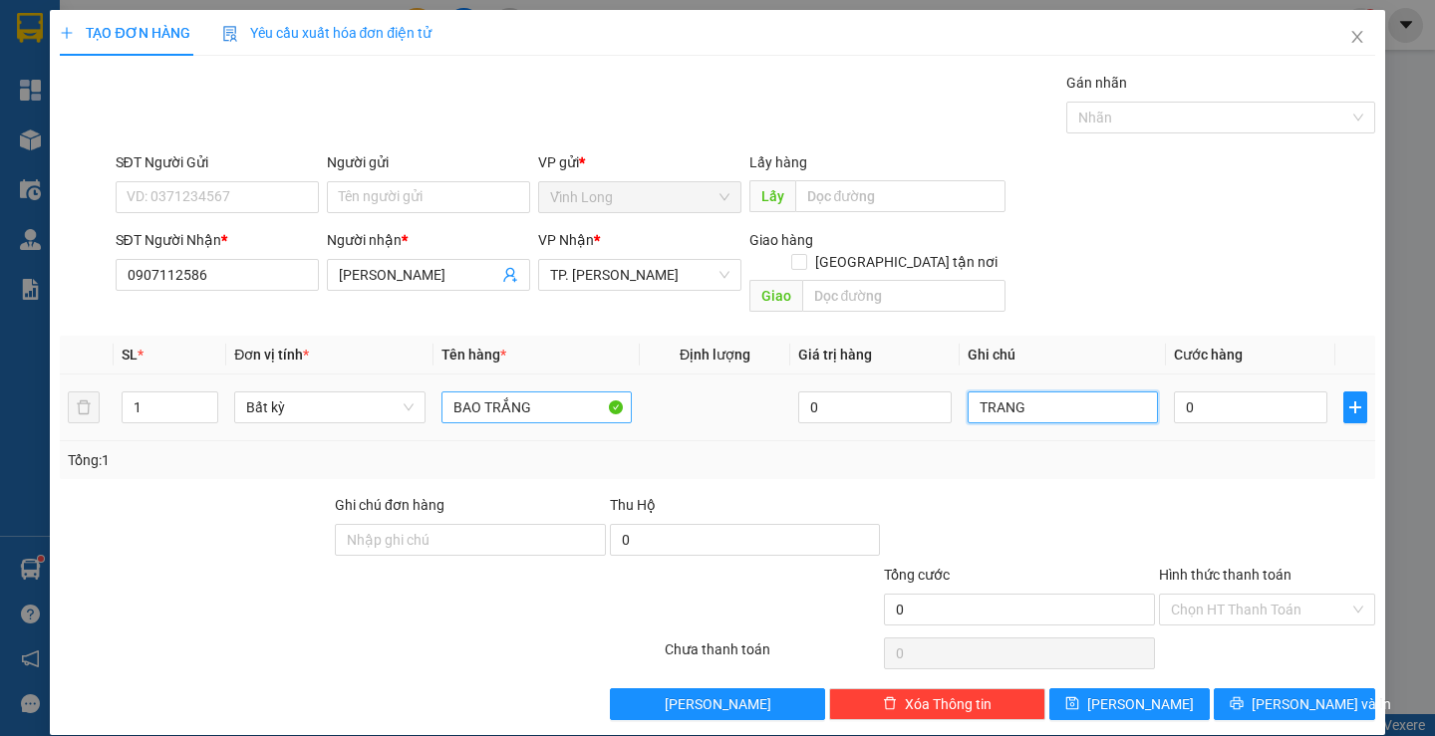
type input "TRANG"
type input "5"
type input "50"
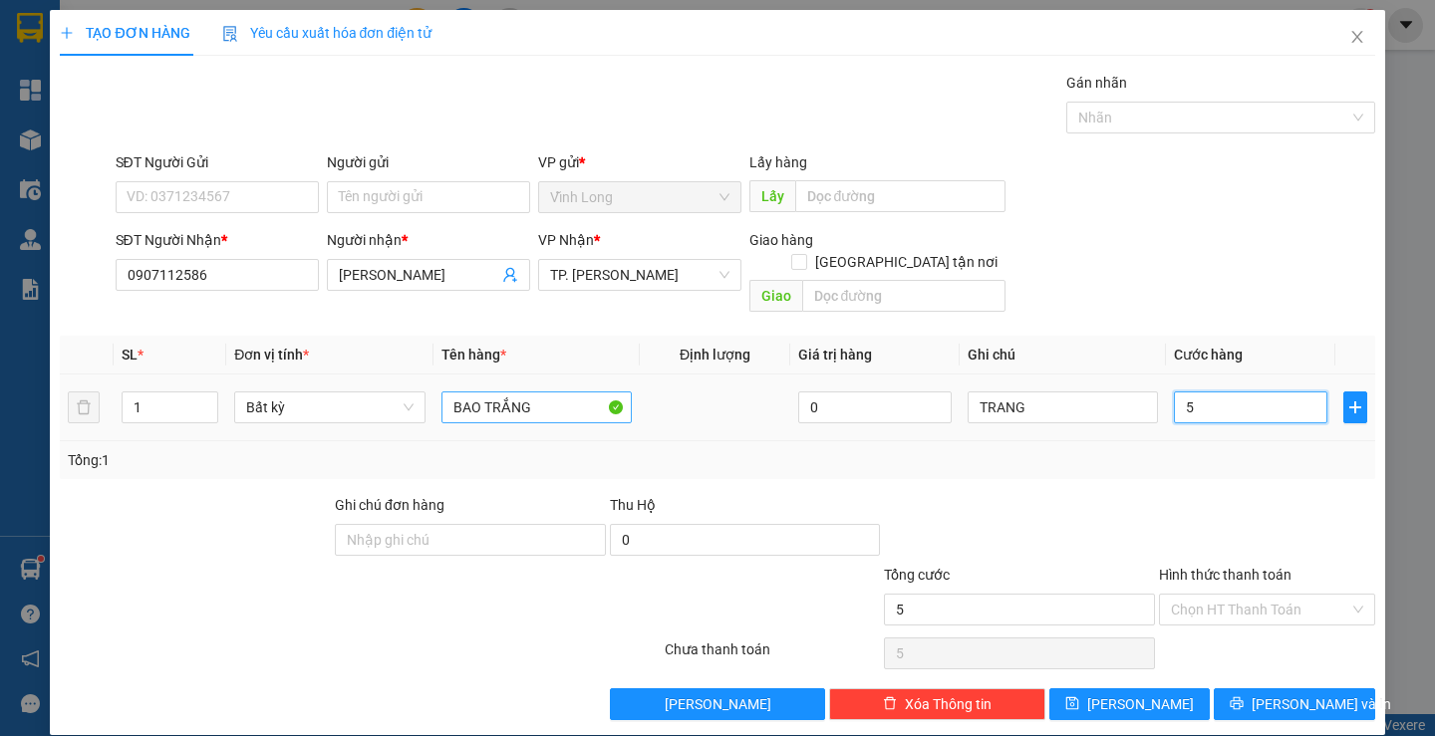
type input "50"
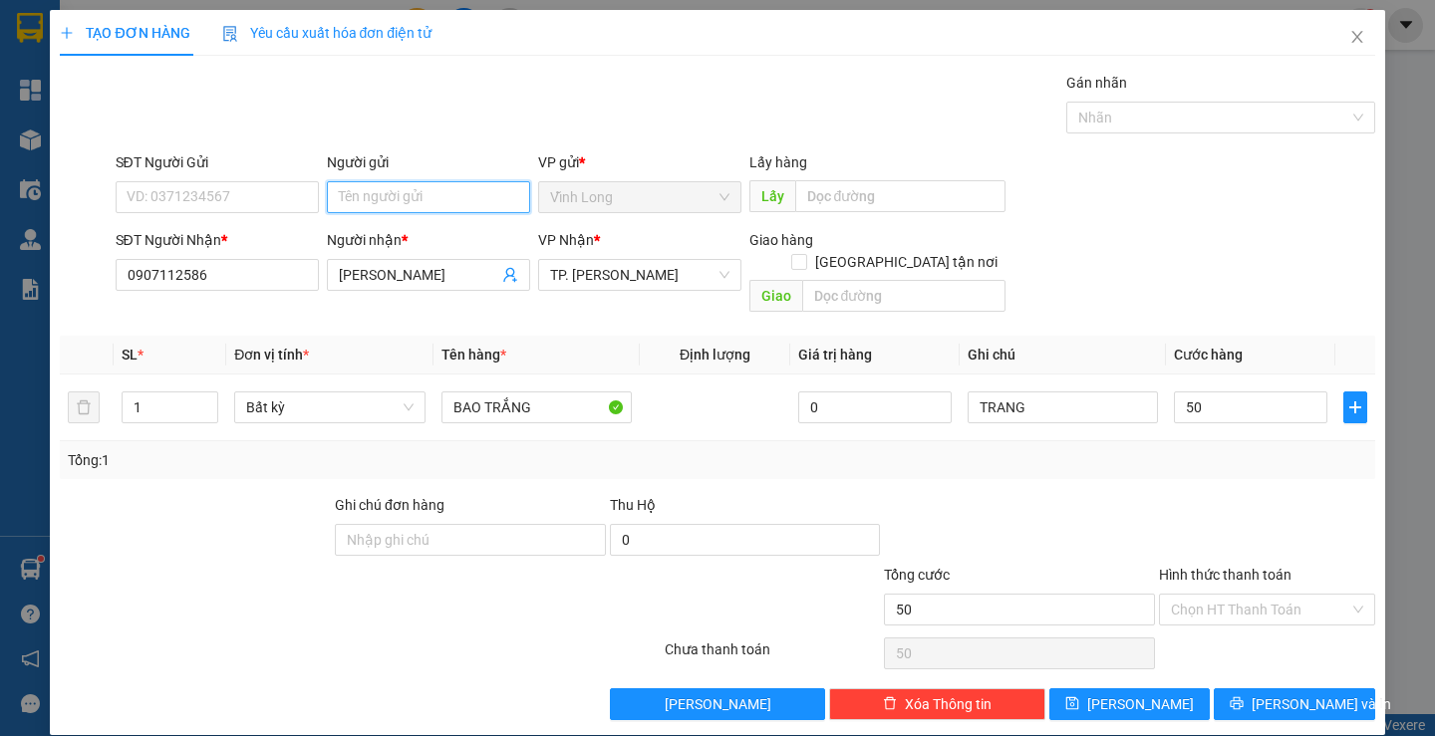
type input "50.000"
click at [369, 196] on input "Người gửi" at bounding box center [428, 197] width 203 height 32
type input "BÁ"
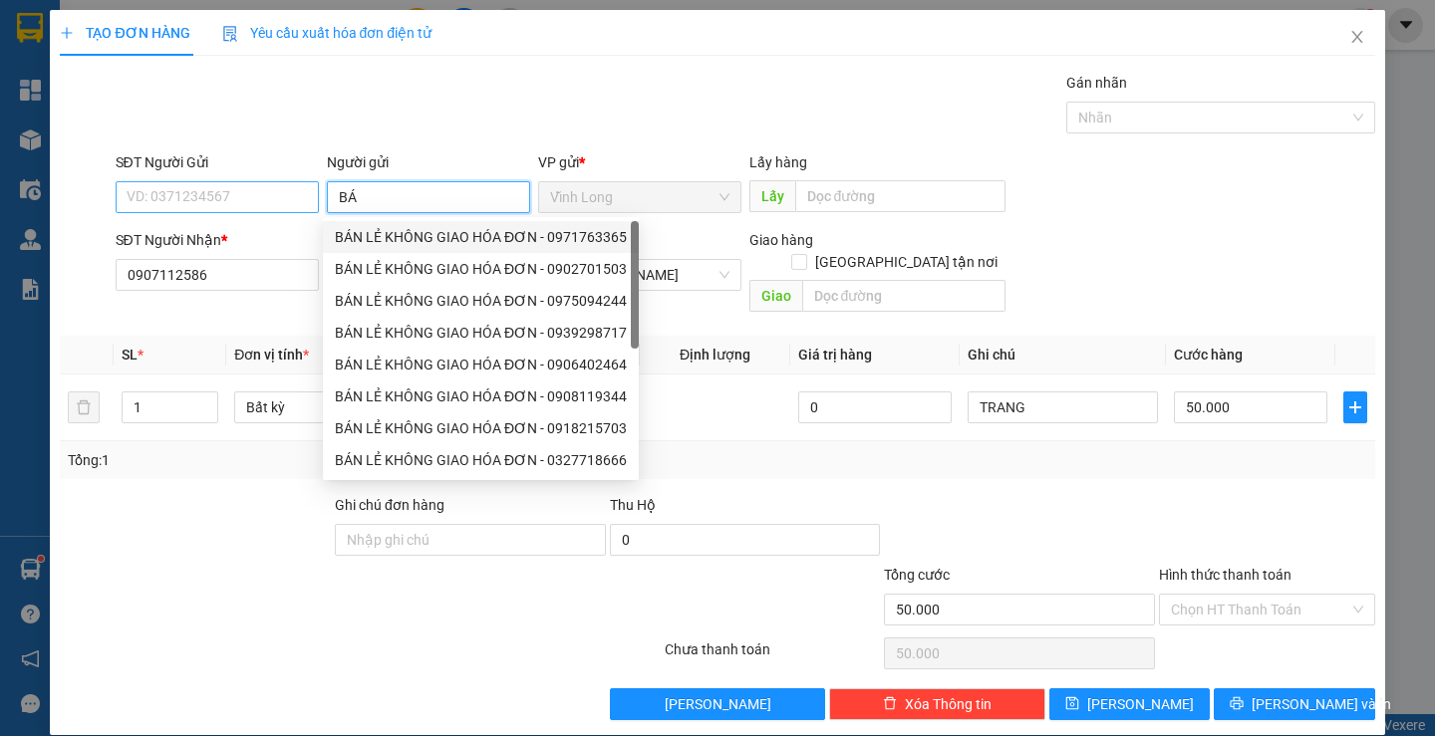
drag, startPoint x: 382, startPoint y: 237, endPoint x: 299, endPoint y: 201, distance: 90.2
click at [378, 236] on div "BÁN LẺ KHÔNG GIAO HÓA ĐƠN - 0971763365" at bounding box center [481, 237] width 292 height 22
type input "0971763365"
type input "BÁN LẺ KHÔNG GIAO HÓA ĐƠN"
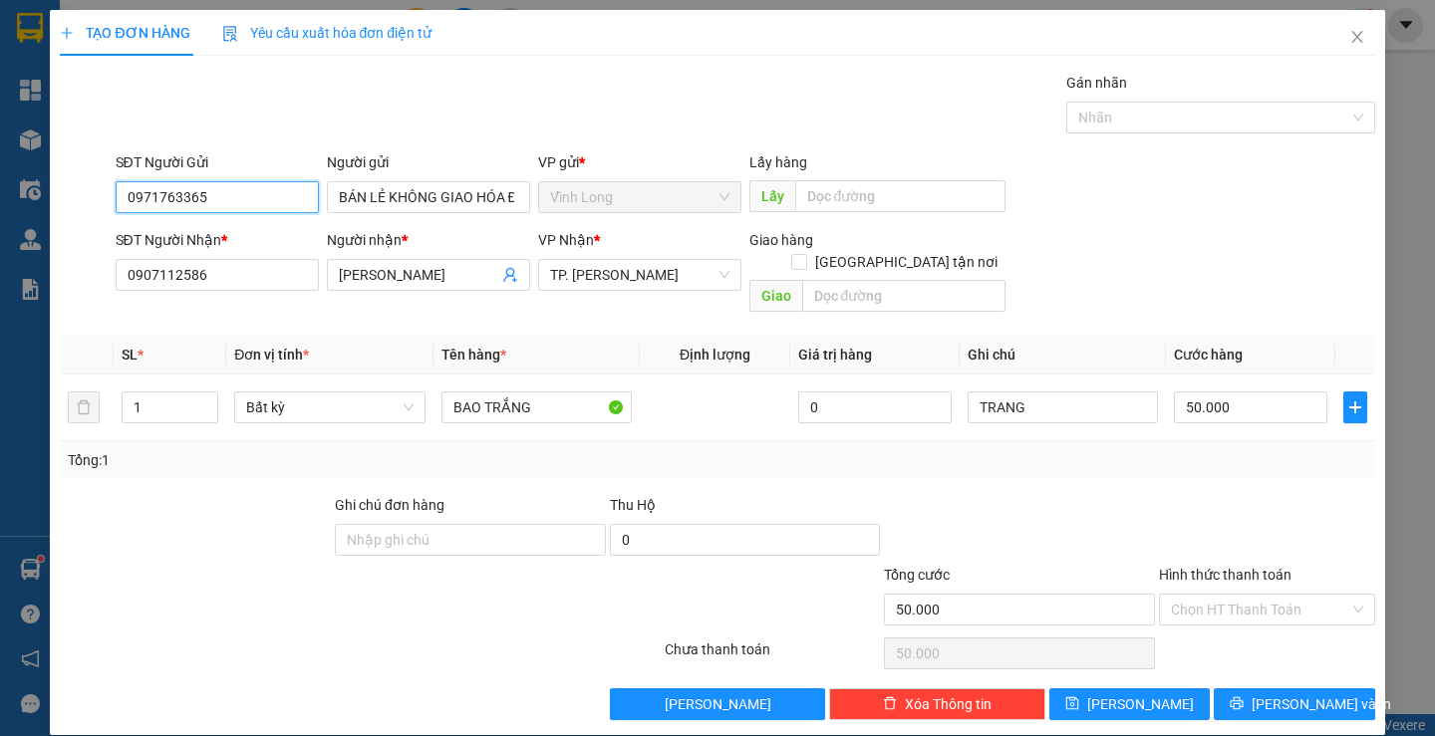
drag, startPoint x: 294, startPoint y: 191, endPoint x: 206, endPoint y: 232, distance: 96.8
click at [3, 194] on div "TẠO ĐƠN HÀNG Yêu cầu xuất hóa đơn điện tử Transit Pickup Surcharge Ids Transit …" at bounding box center [717, 368] width 1435 height 736
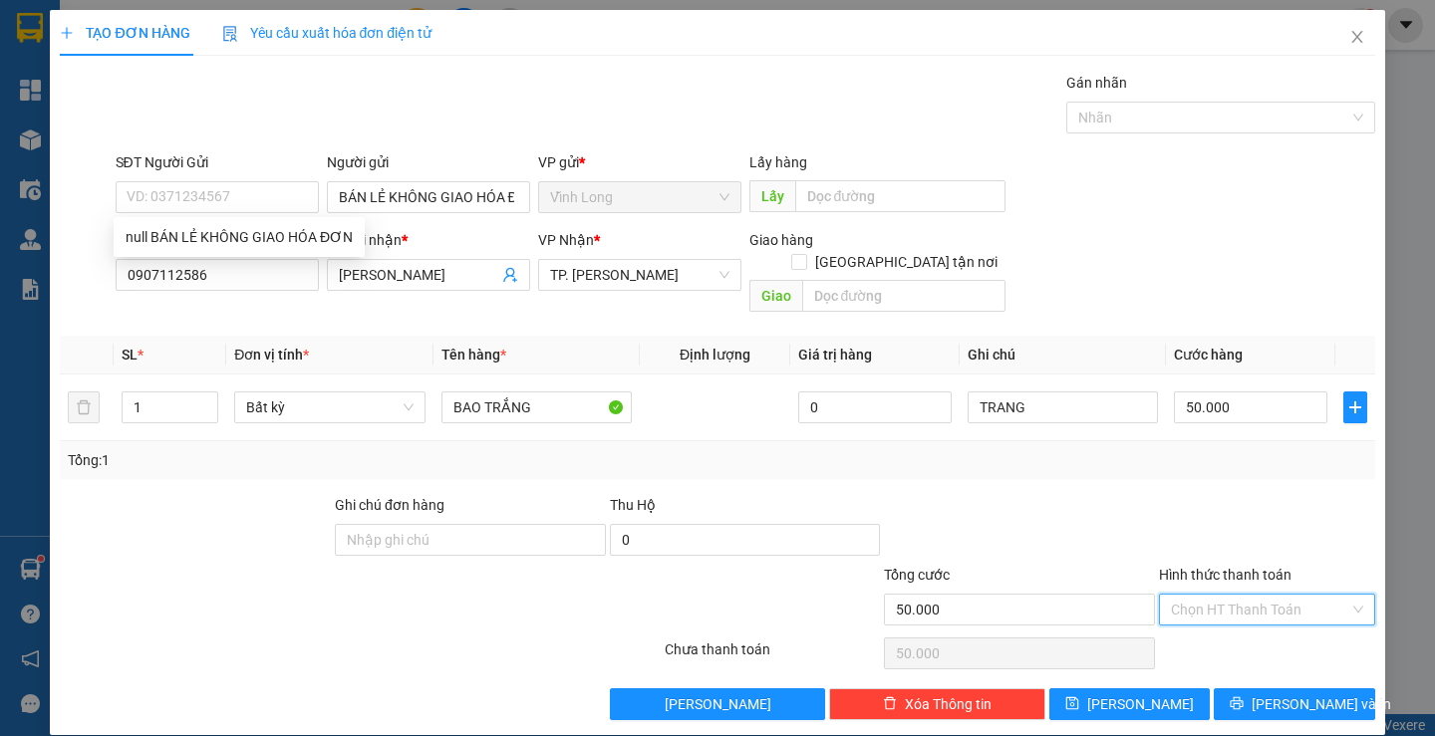
click at [1187, 595] on input "Hình thức thanh toán" at bounding box center [1260, 610] width 178 height 30
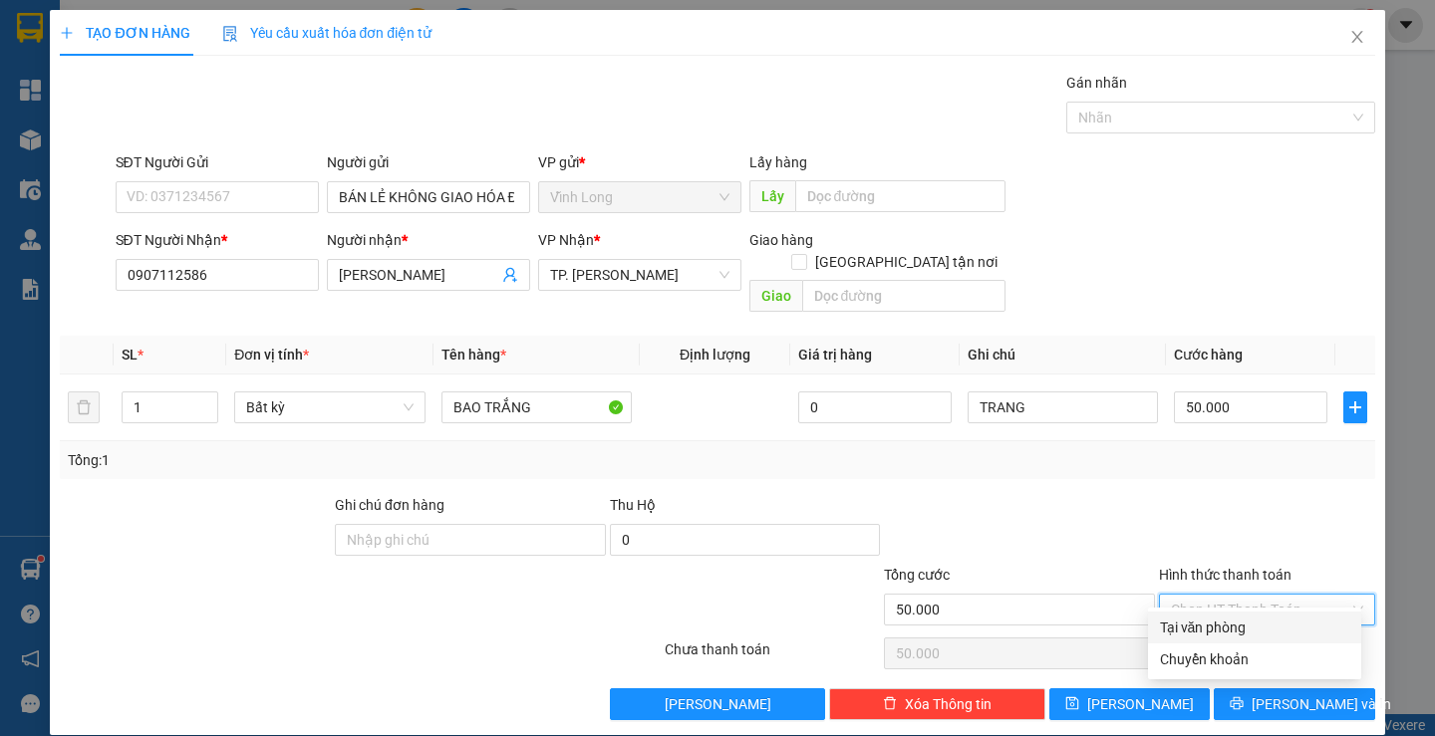
click at [1189, 622] on div "Tại văn phòng" at bounding box center [1254, 628] width 189 height 22
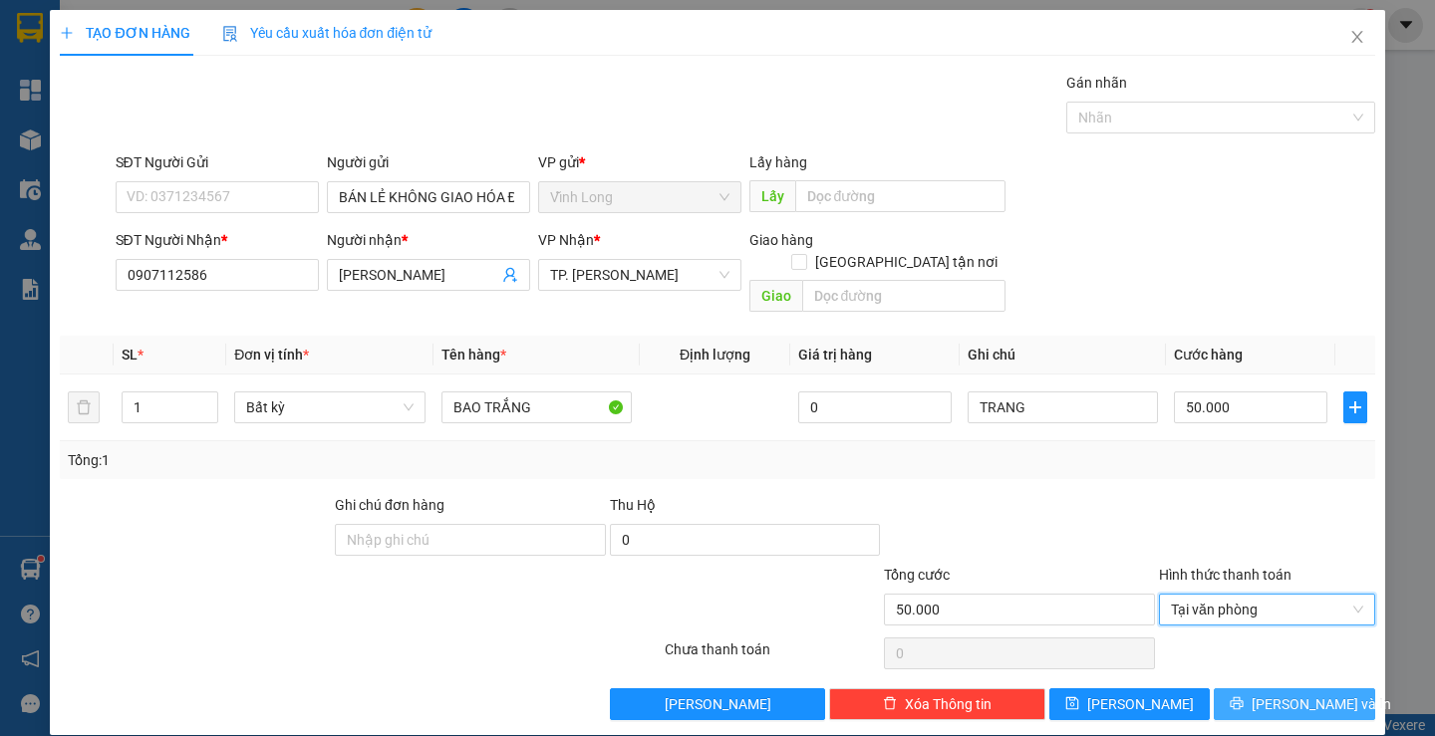
click at [1270, 694] on span "Lưu và In" at bounding box center [1322, 705] width 140 height 22
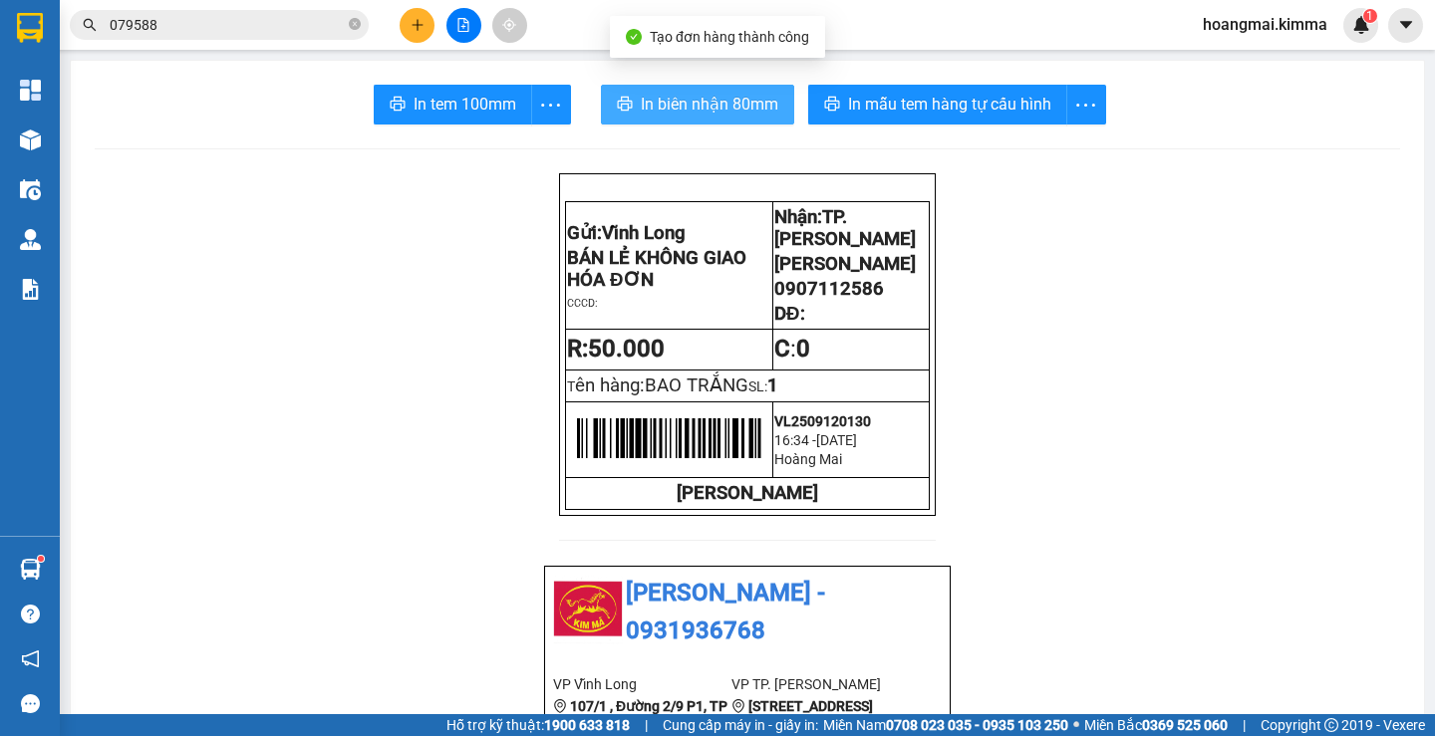
click at [658, 119] on button "In biên nhận 80mm" at bounding box center [697, 105] width 193 height 40
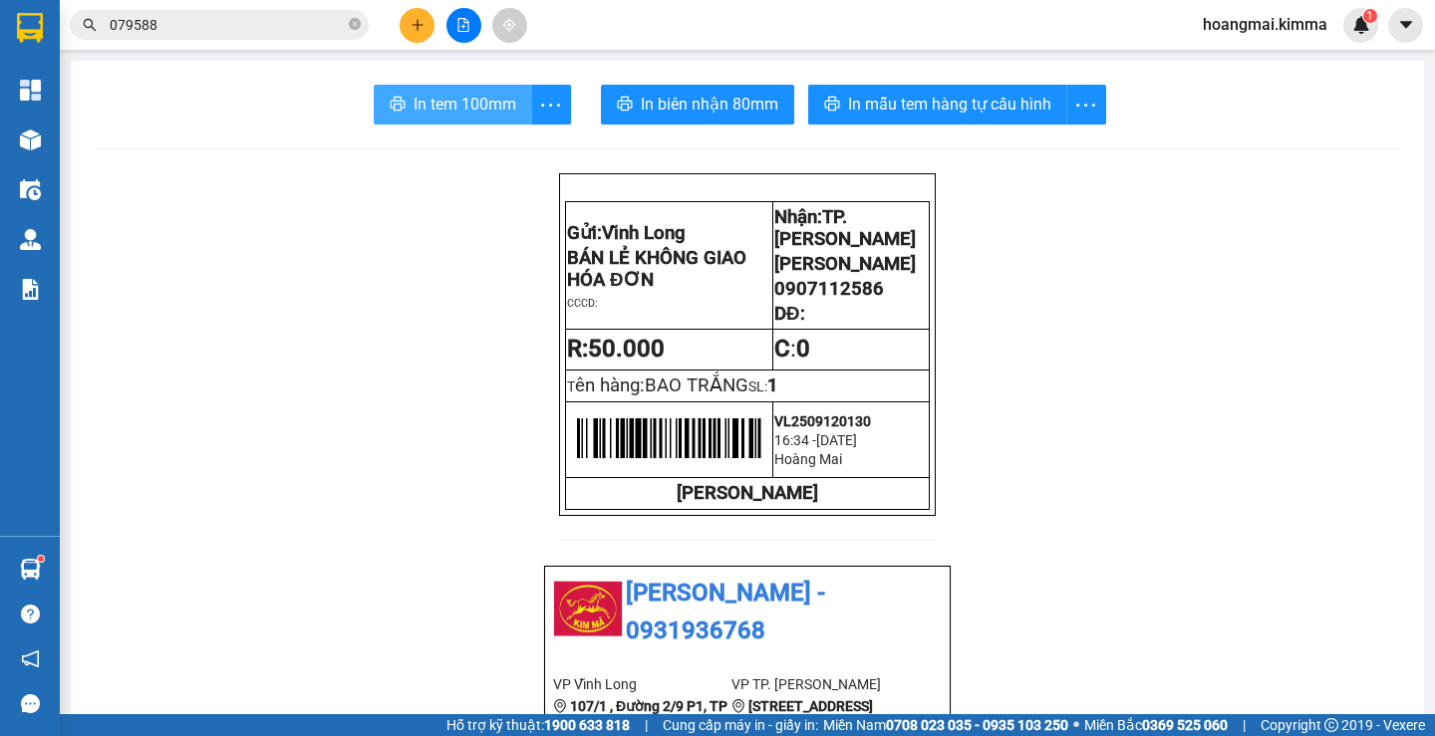
click at [445, 108] on span "In tem 100mm" at bounding box center [465, 104] width 103 height 25
click at [425, 22] on button at bounding box center [417, 25] width 35 height 35
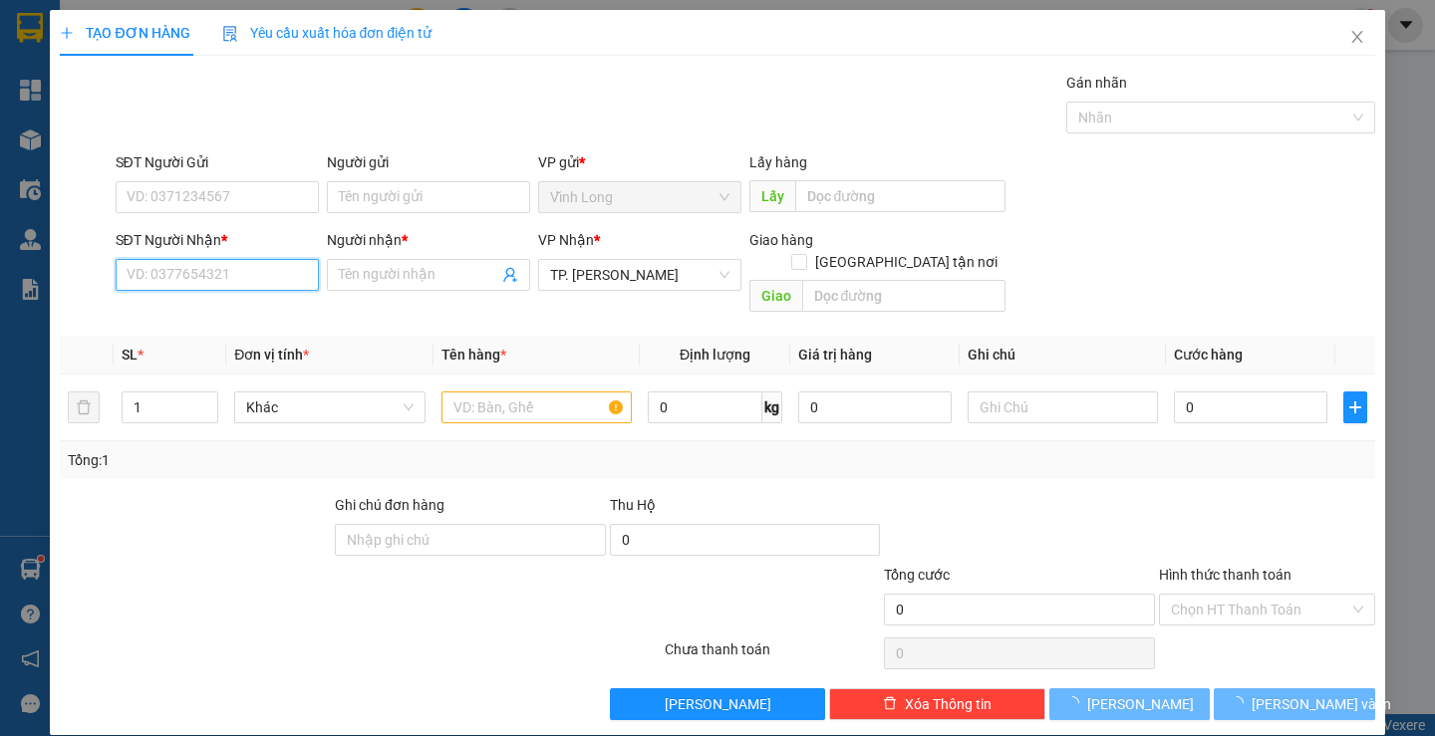
click at [230, 277] on input "SĐT Người Nhận *" at bounding box center [217, 275] width 203 height 32
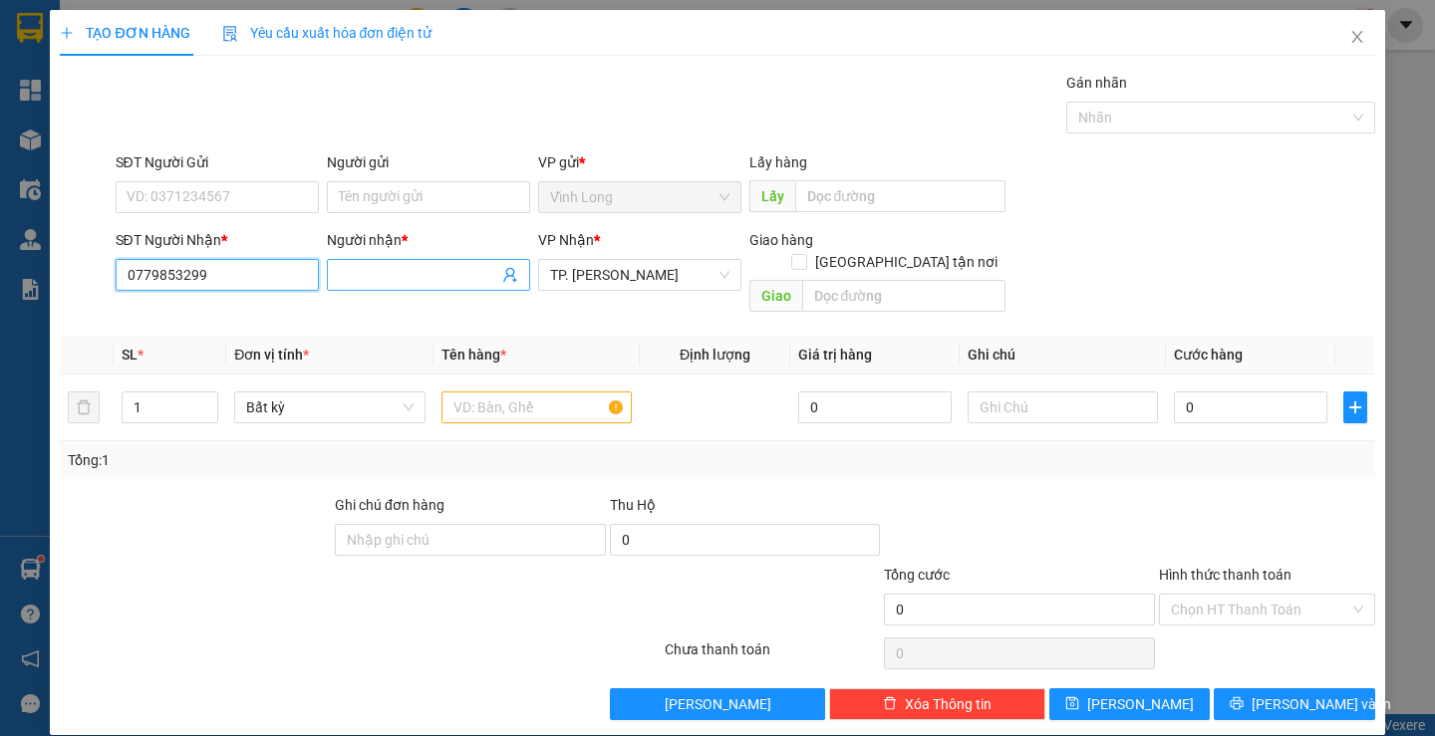
type input "0779853299"
click at [369, 265] on input "Người nhận *" at bounding box center [418, 275] width 159 height 22
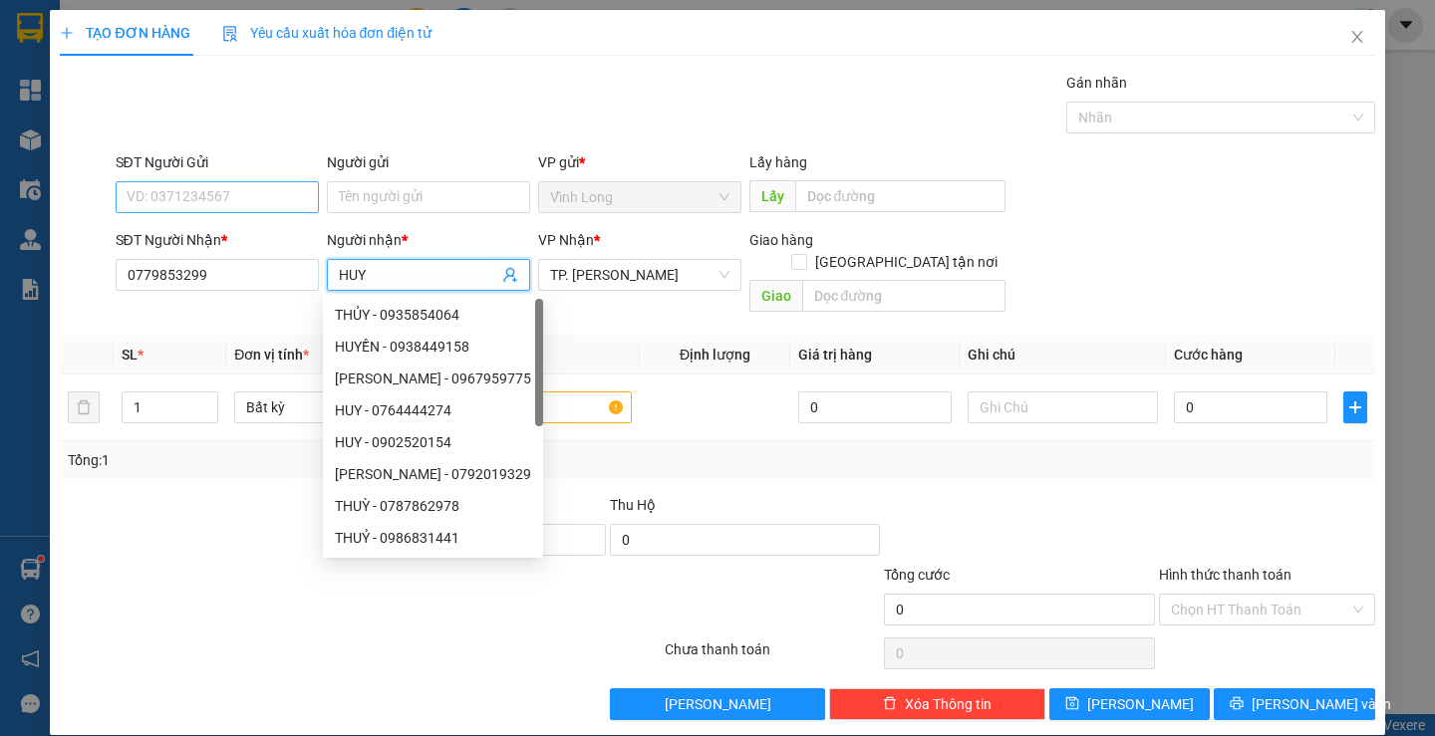
type input "HUY"
click at [272, 195] on input "SĐT Người Gửi" at bounding box center [217, 197] width 203 height 32
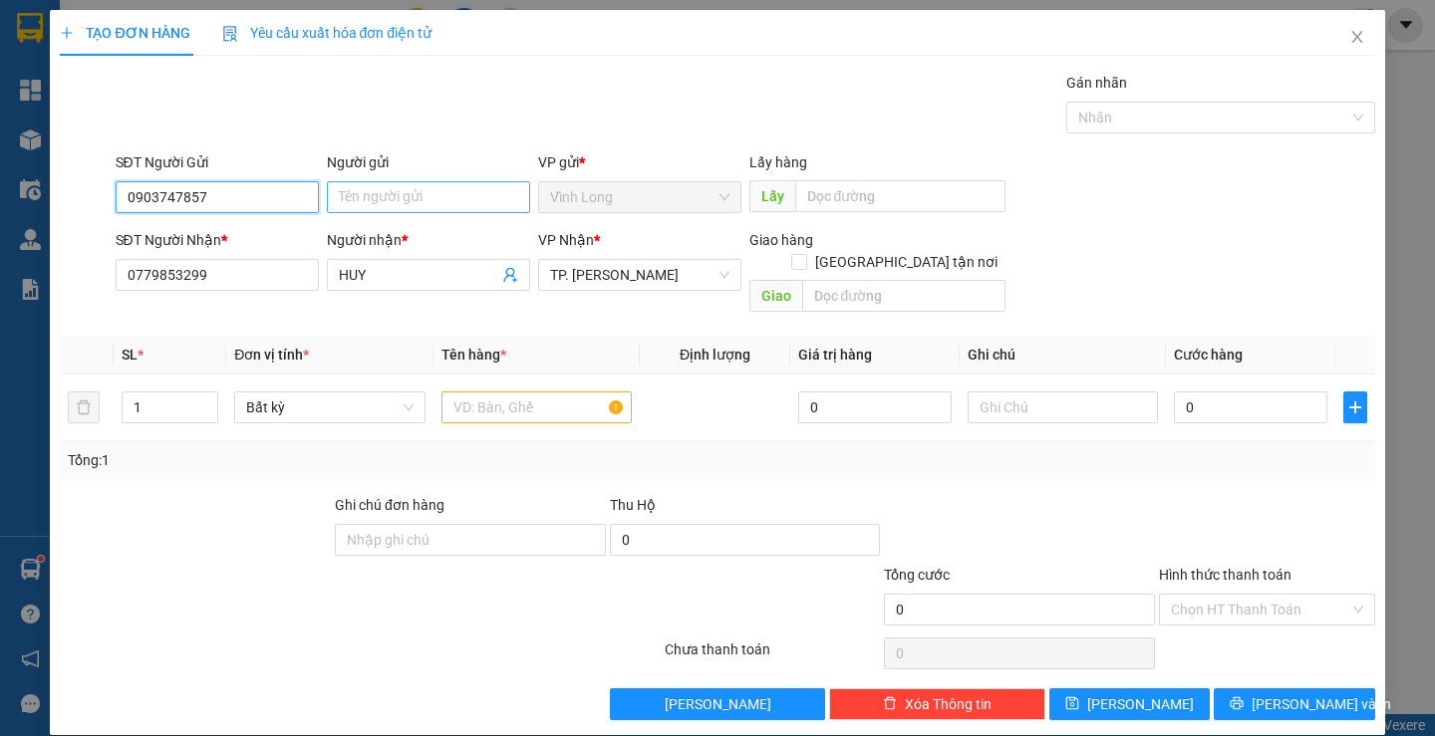
type input "0903747857"
click at [384, 201] on input "Người gửi" at bounding box center [428, 197] width 203 height 32
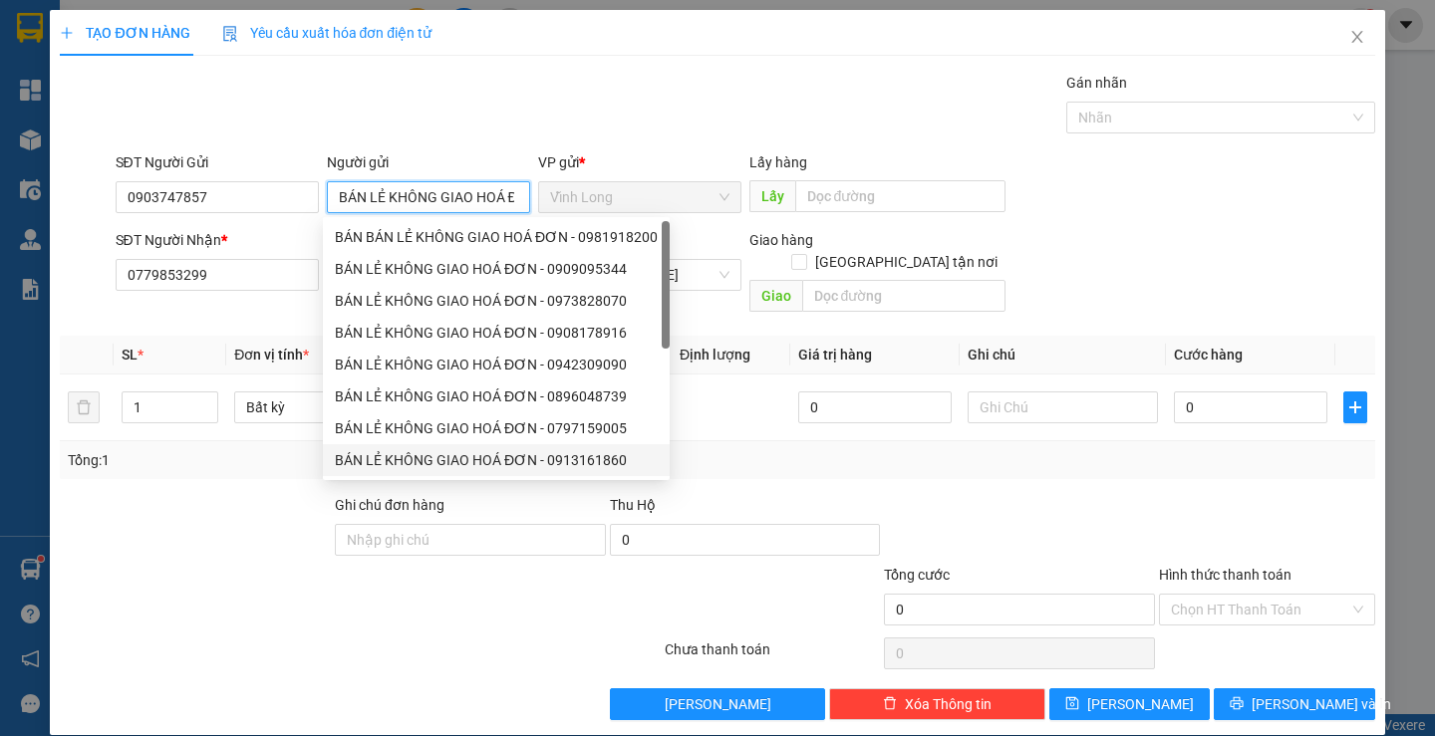
type input "BÁN LẺ KHÔNG GIAO HOÁ ĐƠN"
click at [882, 494] on div at bounding box center [1019, 529] width 275 height 70
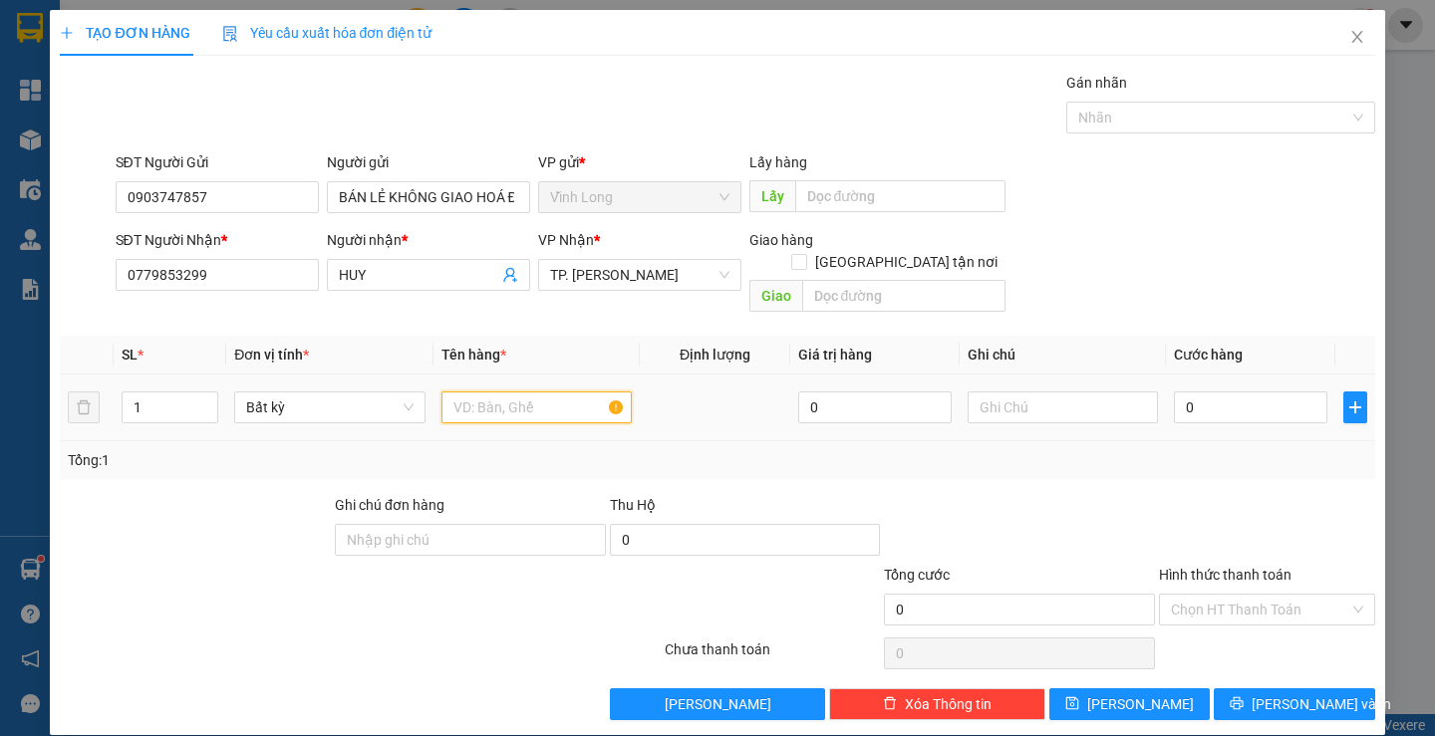
drag, startPoint x: 555, startPoint y: 391, endPoint x: 559, endPoint y: 351, distance: 40.1
click at [555, 392] on input "text" at bounding box center [536, 408] width 190 height 32
click at [1222, 449] on div "Tổng: 1" at bounding box center [717, 460] width 1299 height 22
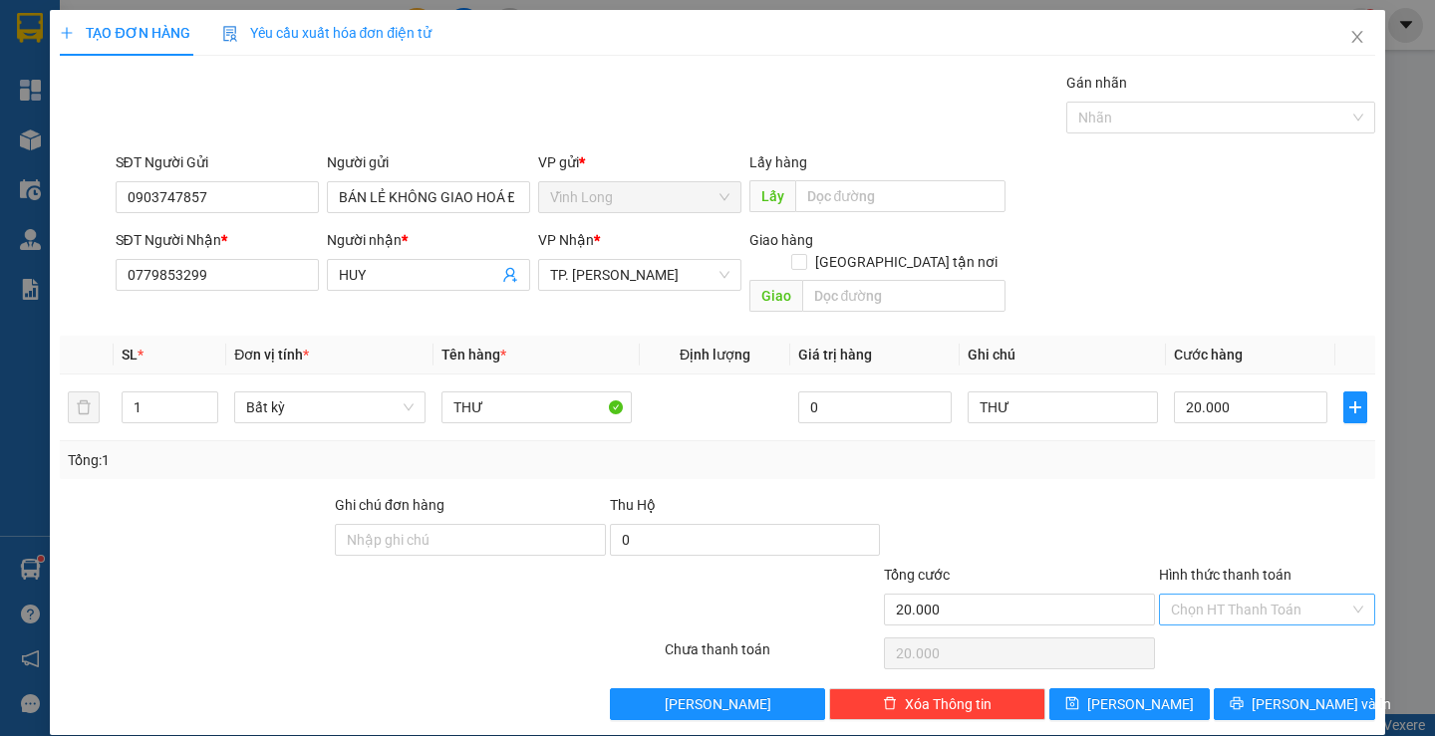
click at [1270, 595] on input "Hình thức thanh toán" at bounding box center [1260, 610] width 178 height 30
click at [1262, 625] on div "Tại văn phòng" at bounding box center [1254, 628] width 189 height 22
click at [1244, 697] on icon "printer" at bounding box center [1237, 704] width 14 height 14
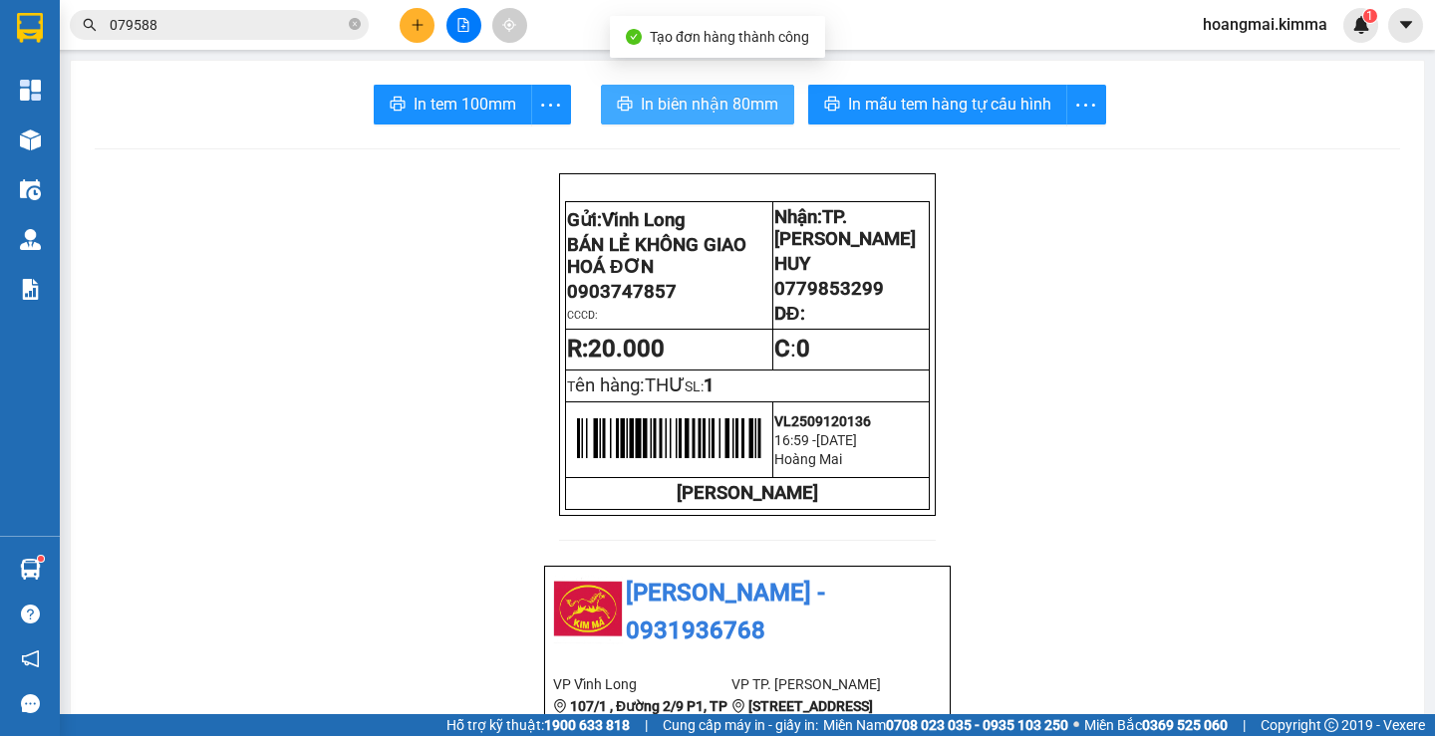
drag, startPoint x: 714, startPoint y: 102, endPoint x: 679, endPoint y: 146, distance: 56.8
click at [713, 104] on span "In biên nhận 80mm" at bounding box center [710, 104] width 138 height 25
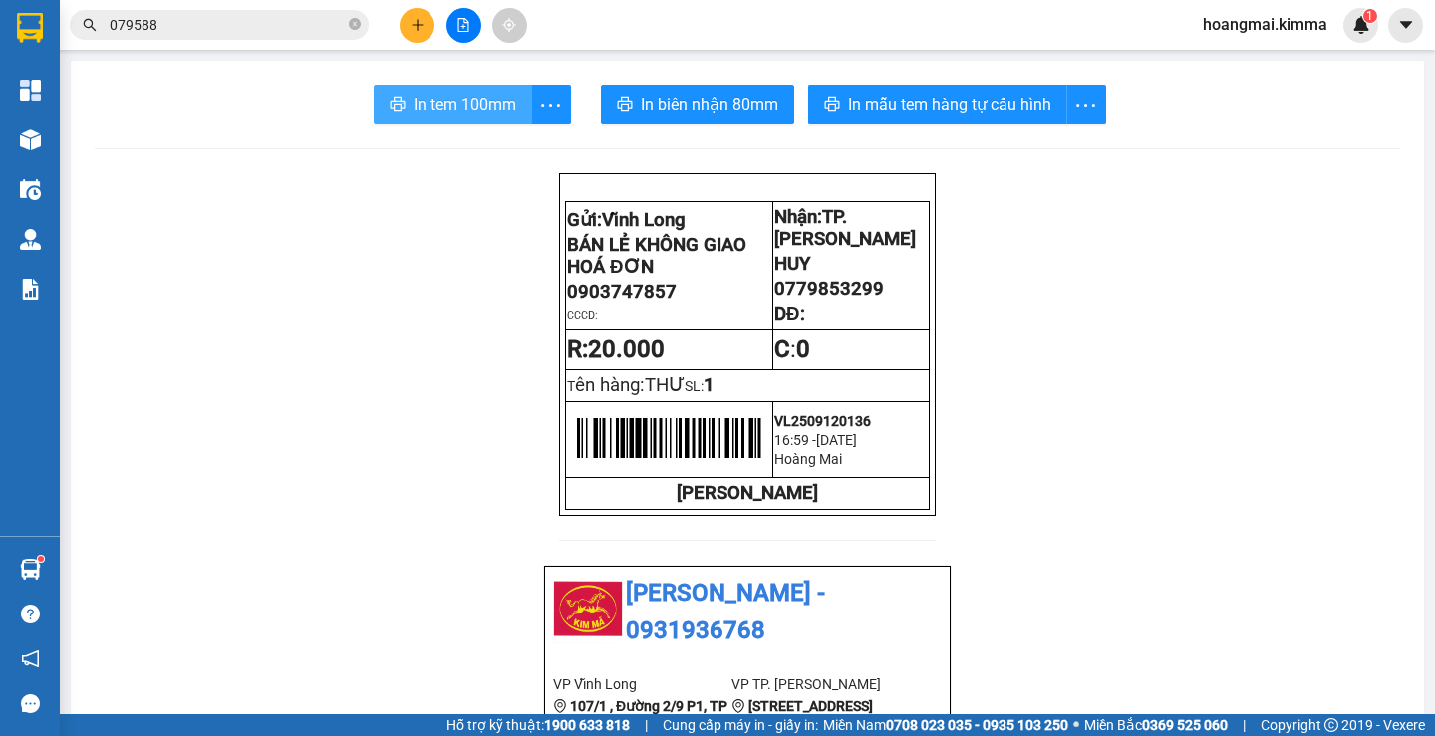
click at [422, 91] on button "In tem 100mm" at bounding box center [453, 105] width 158 height 40
click at [421, 28] on icon "plus" at bounding box center [418, 25] width 14 height 14
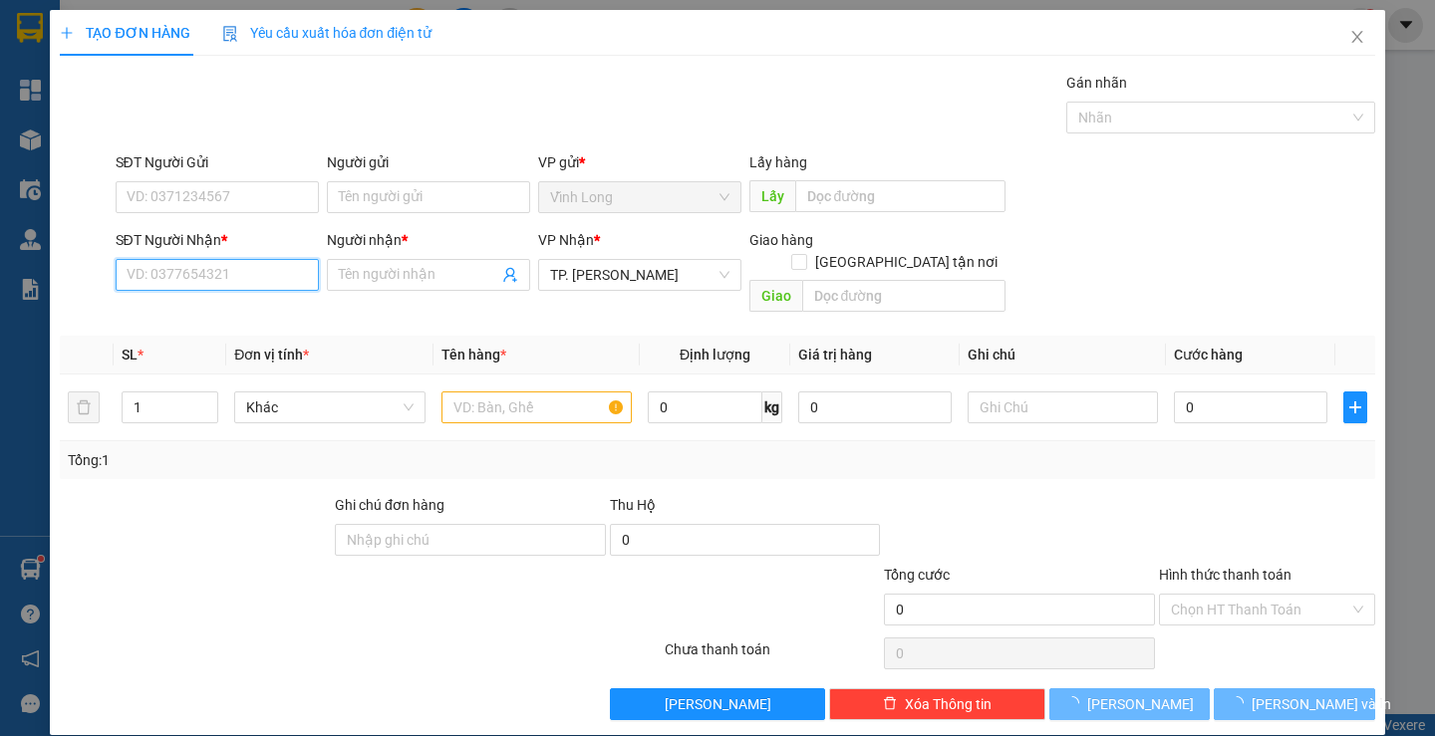
click at [247, 264] on input "SĐT Người Nhận *" at bounding box center [217, 275] width 203 height 32
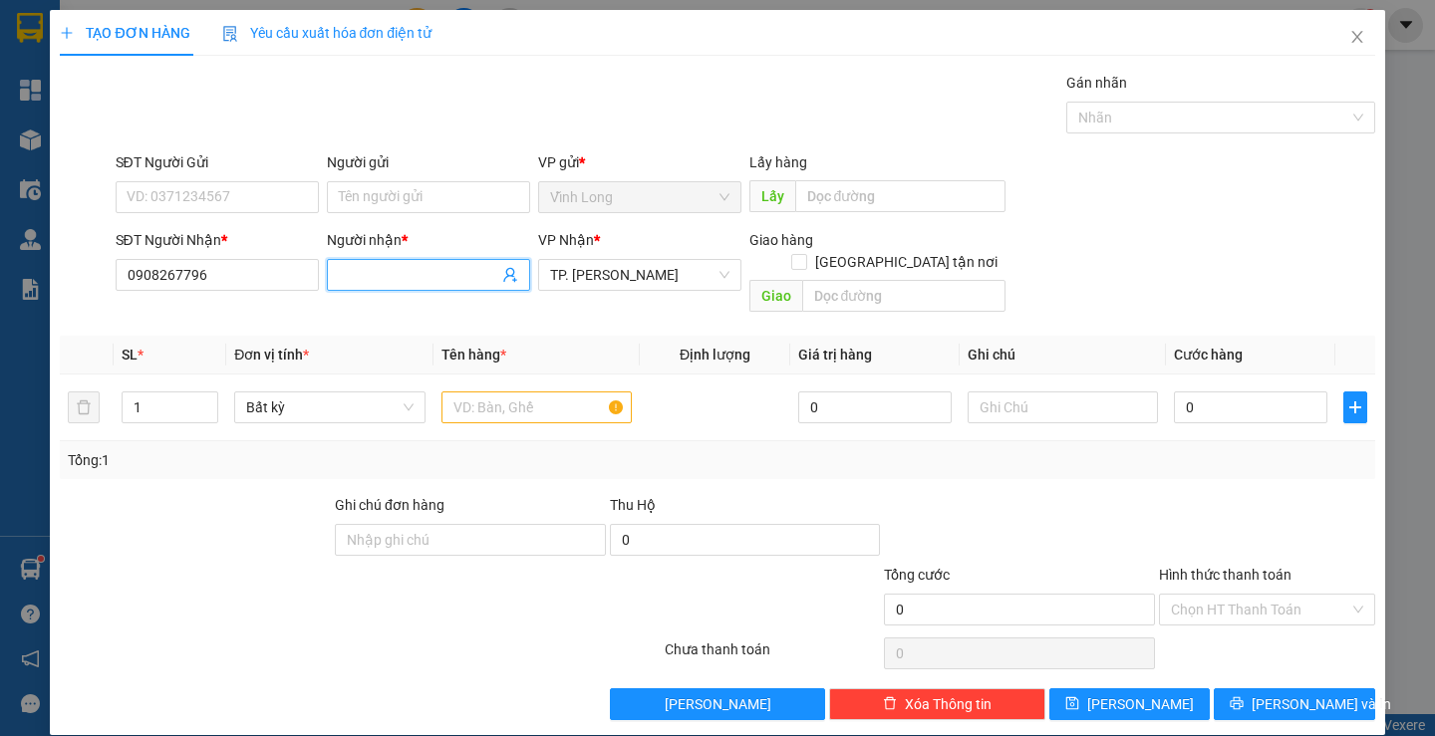
click at [345, 282] on input "Người nhận *" at bounding box center [418, 275] width 159 height 22
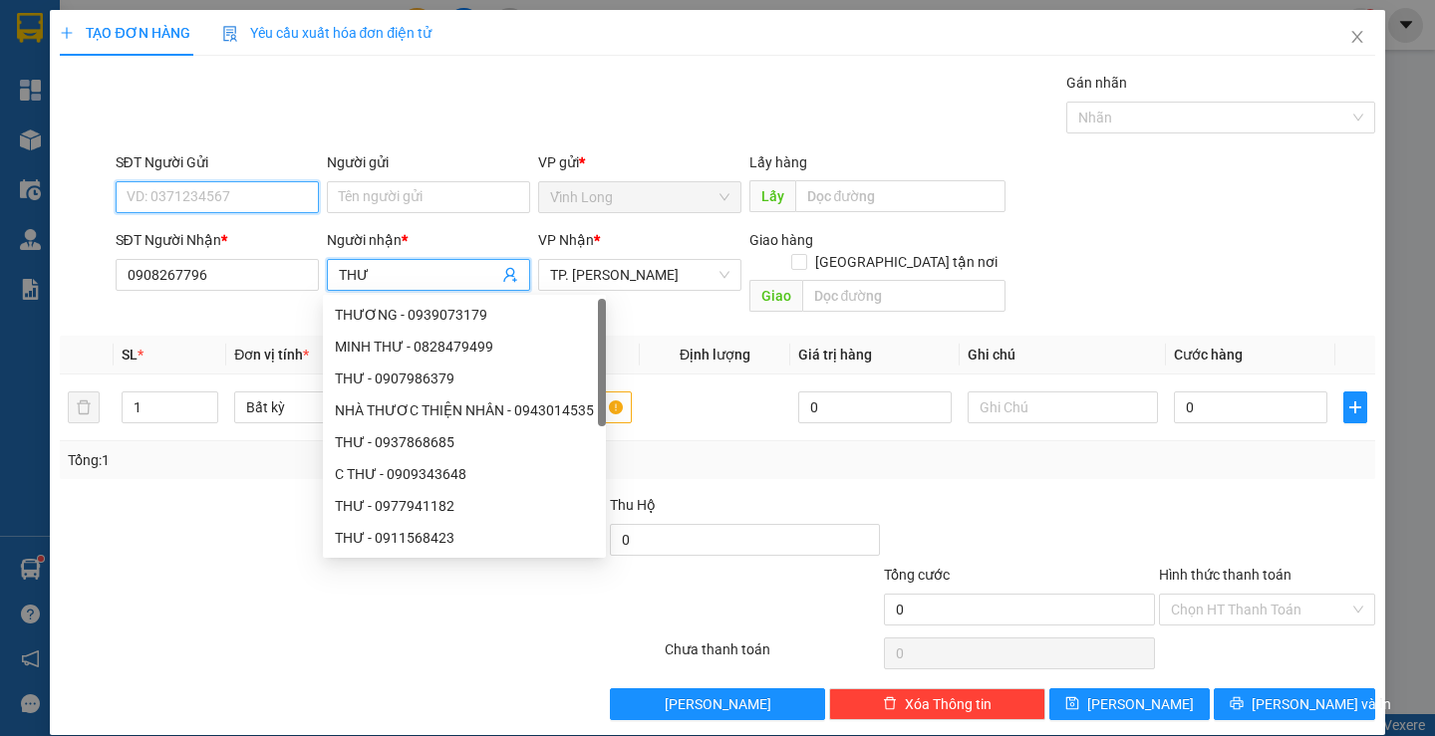
click at [194, 189] on input "SĐT Người Gửi" at bounding box center [217, 197] width 203 height 32
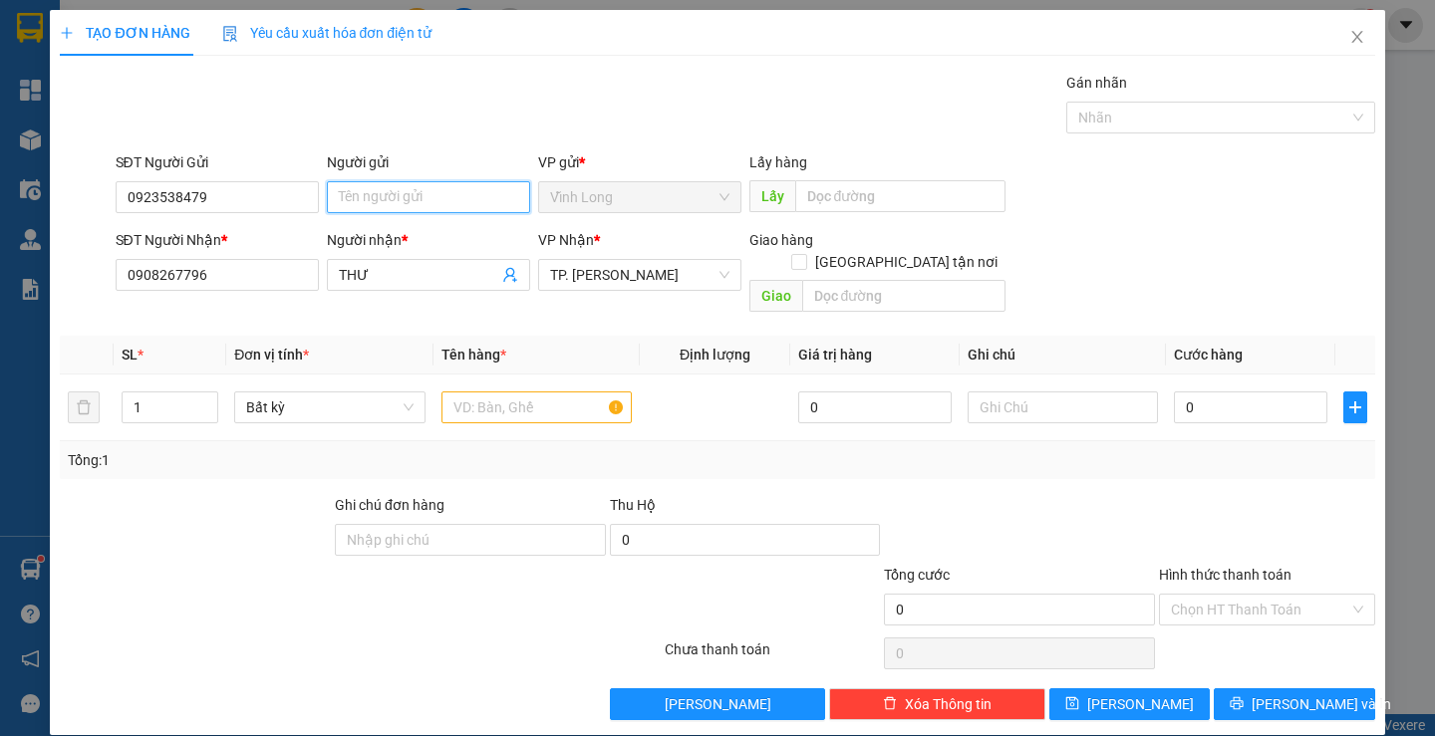
click at [373, 186] on input "Người gửi" at bounding box center [428, 197] width 203 height 32
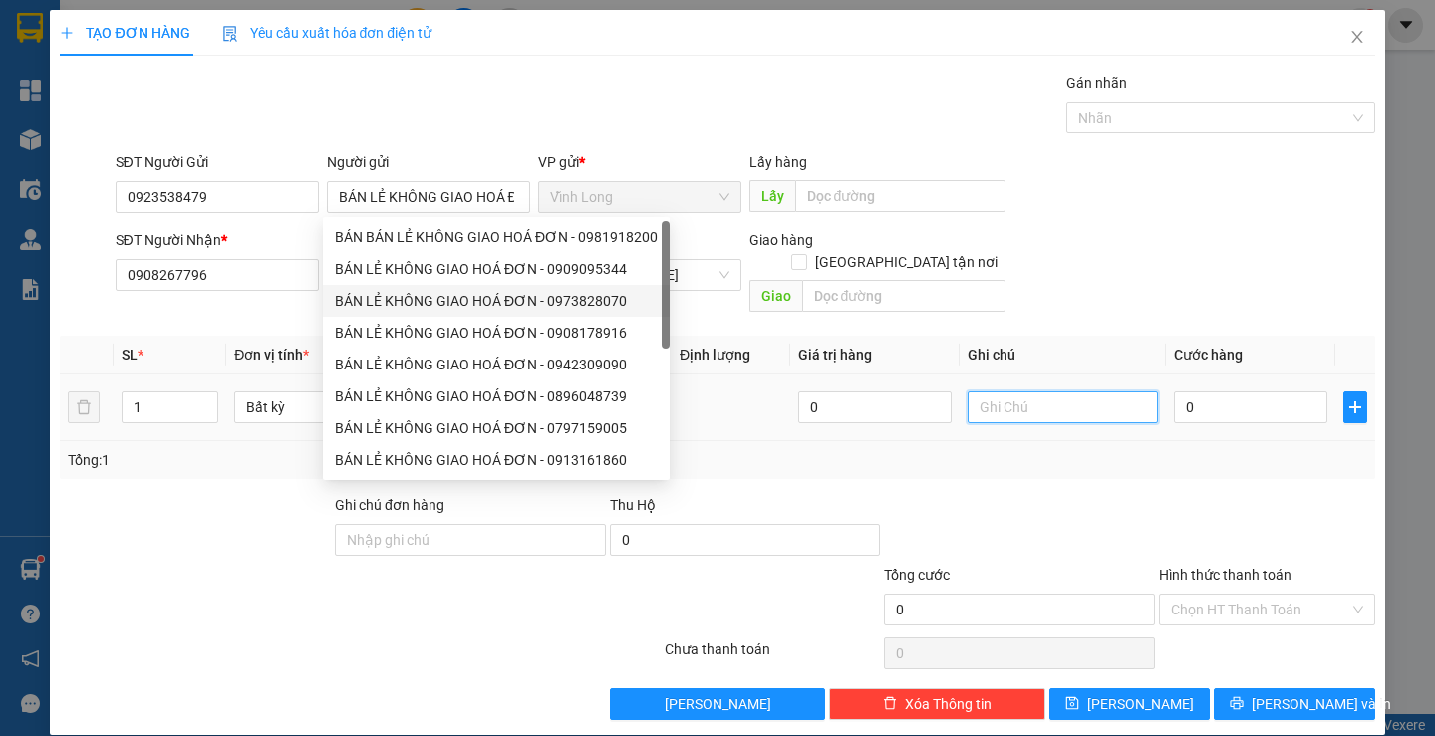
click at [994, 392] on input "text" at bounding box center [1063, 408] width 190 height 32
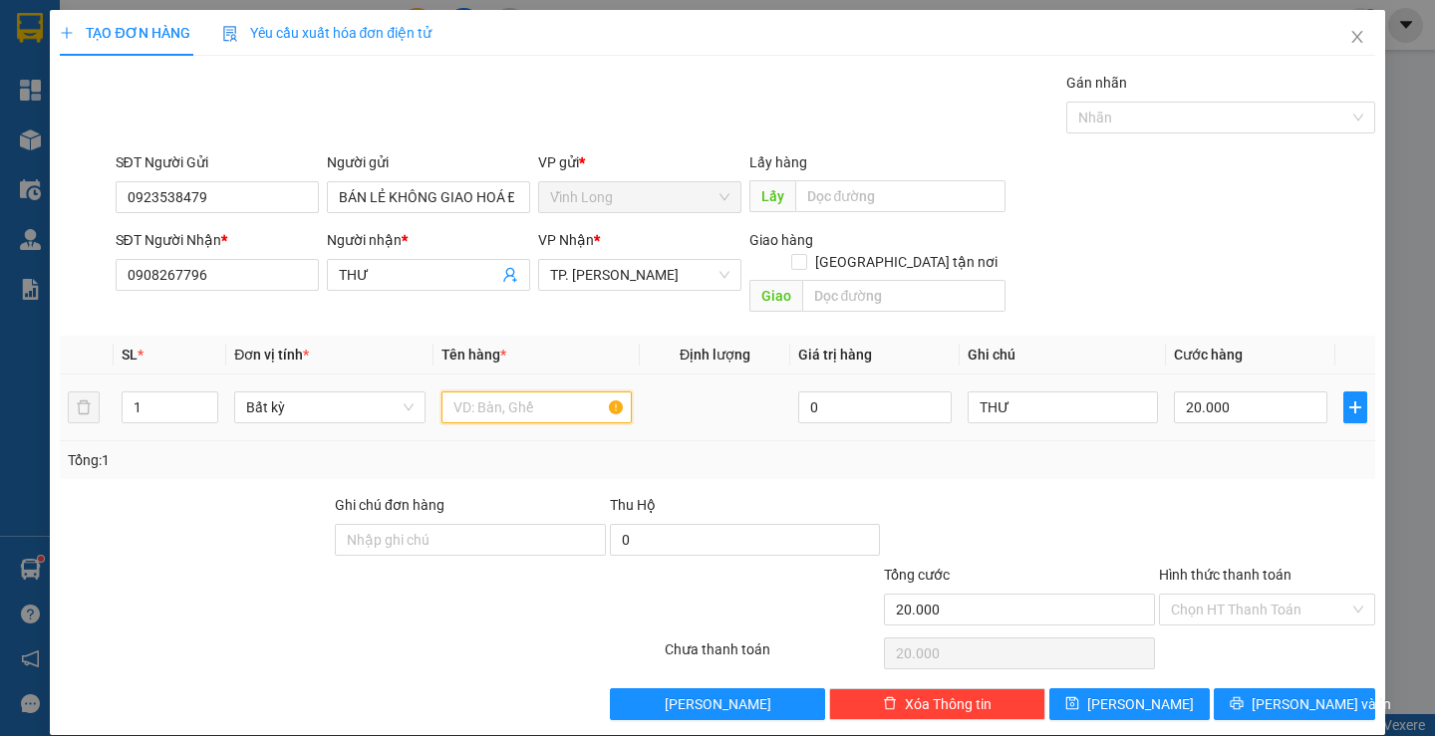
click at [527, 392] on input "text" at bounding box center [536, 408] width 190 height 32
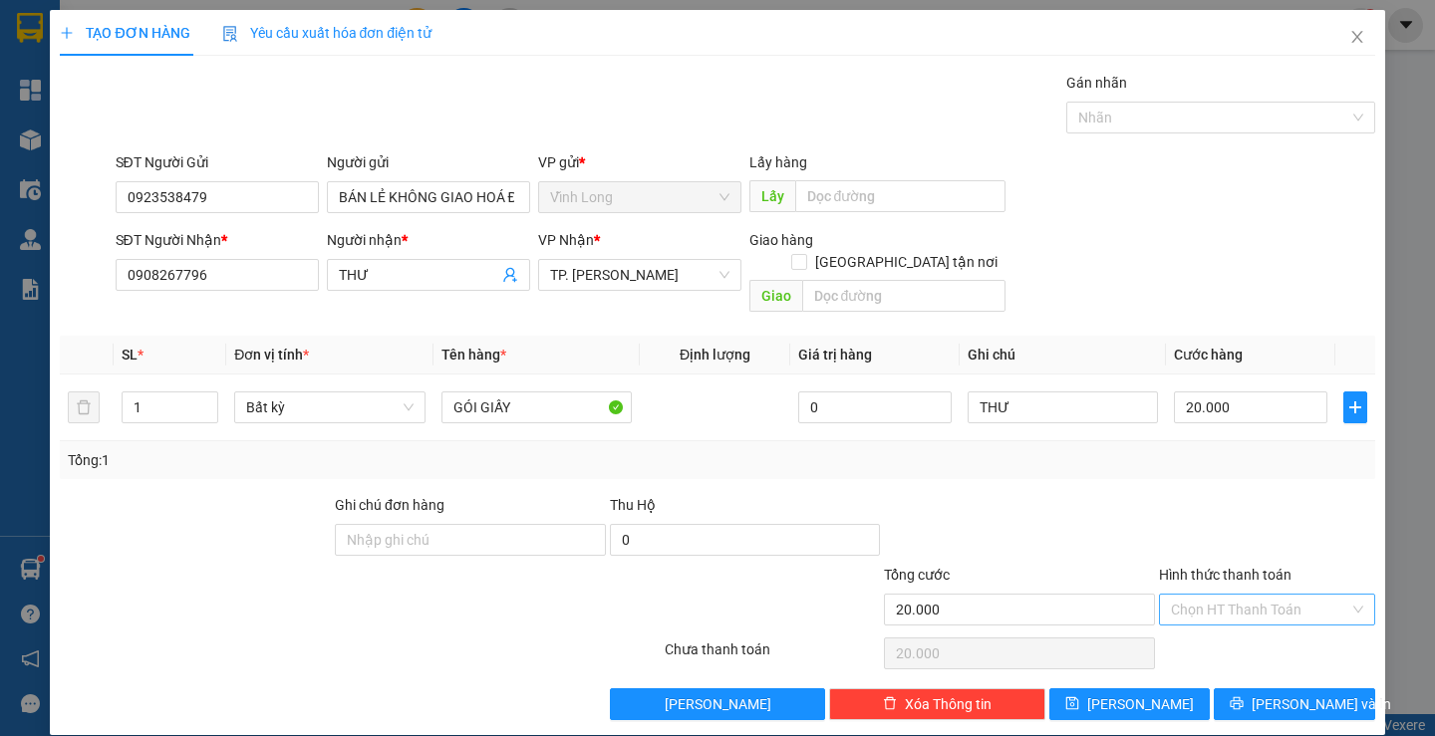
click at [1228, 595] on input "Hình thức thanh toán" at bounding box center [1260, 610] width 178 height 30
click at [1229, 615] on div "Tại văn phòng" at bounding box center [1254, 628] width 213 height 32
click at [1283, 694] on span "Lưu và In" at bounding box center [1322, 705] width 140 height 22
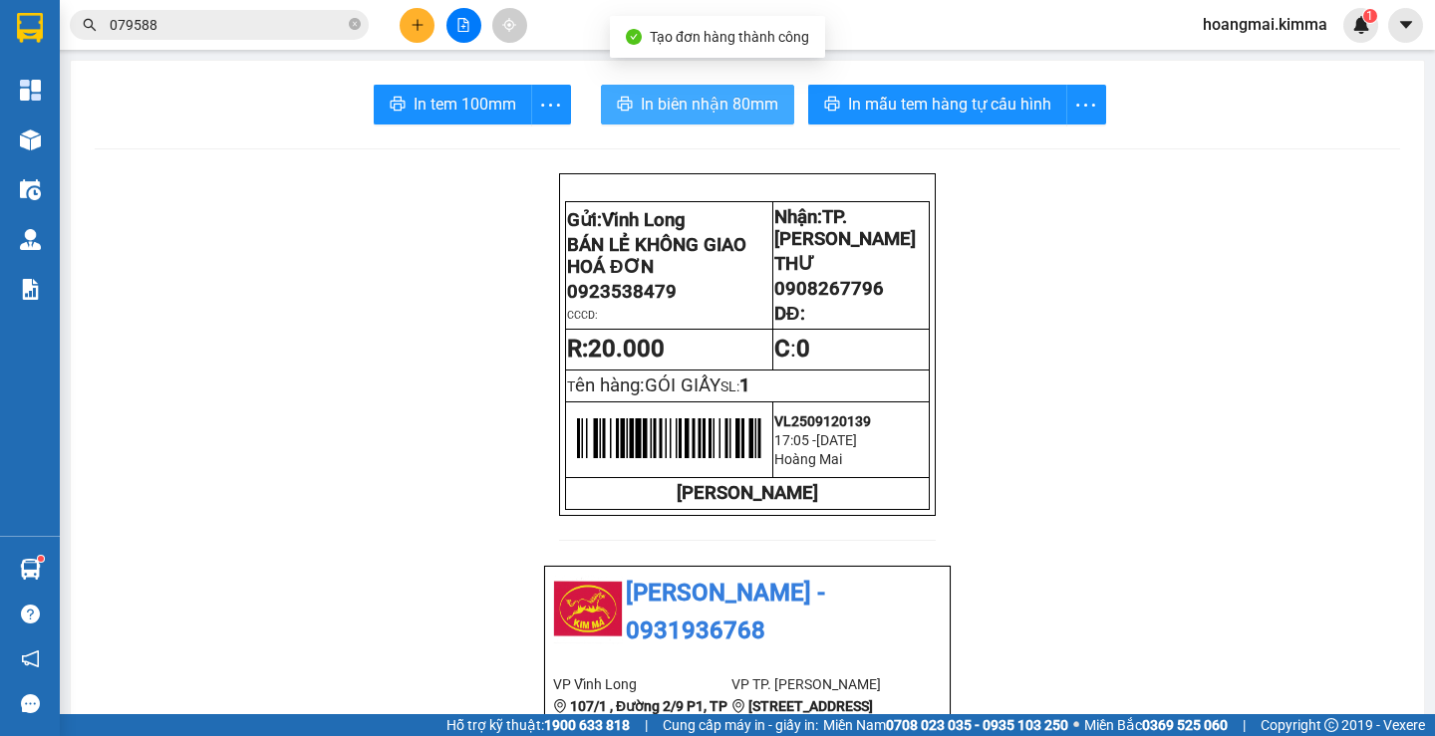
drag, startPoint x: 718, startPoint y: 110, endPoint x: 645, endPoint y: 134, distance: 76.6
click at [711, 116] on span "In biên nhận 80mm" at bounding box center [710, 104] width 138 height 25
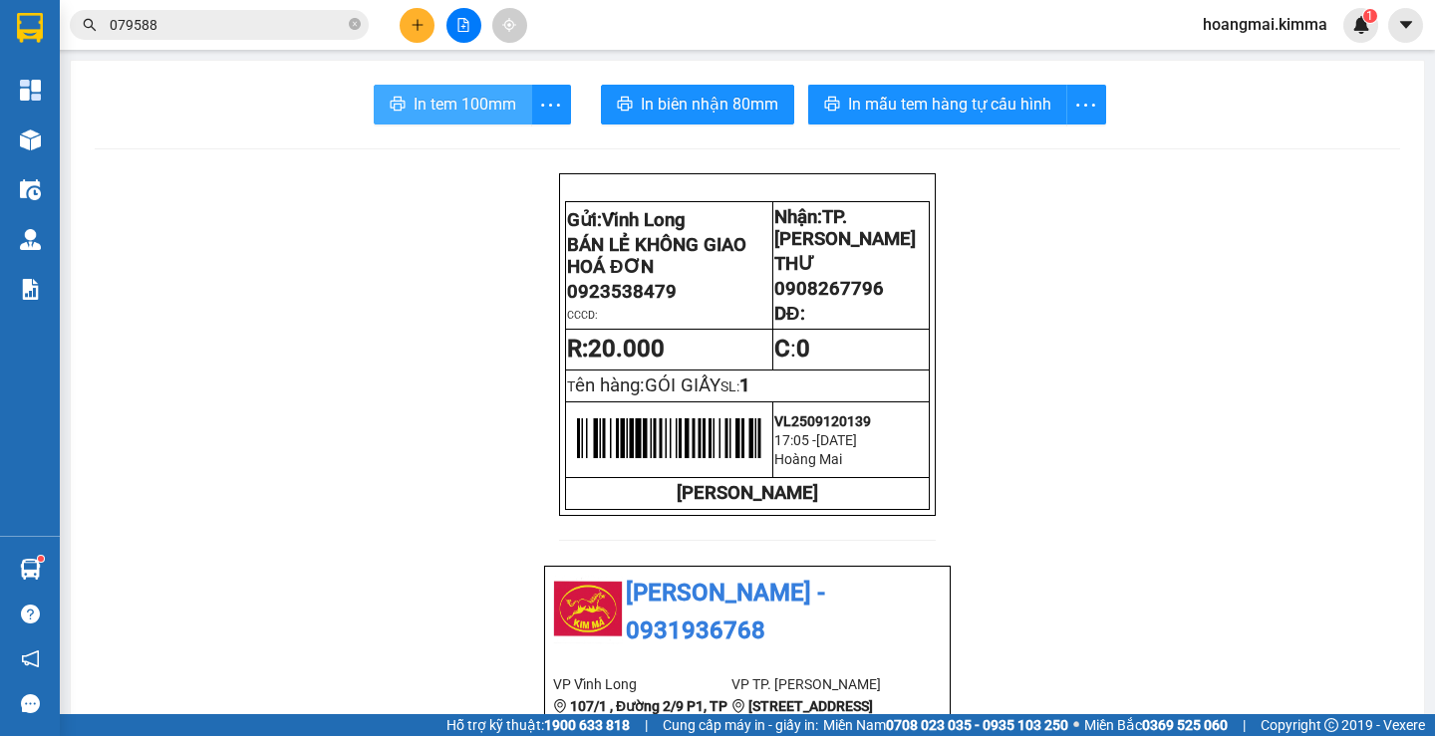
click at [469, 113] on span "In tem 100mm" at bounding box center [465, 104] width 103 height 25
click at [417, 18] on icon "plus" at bounding box center [418, 25] width 14 height 14
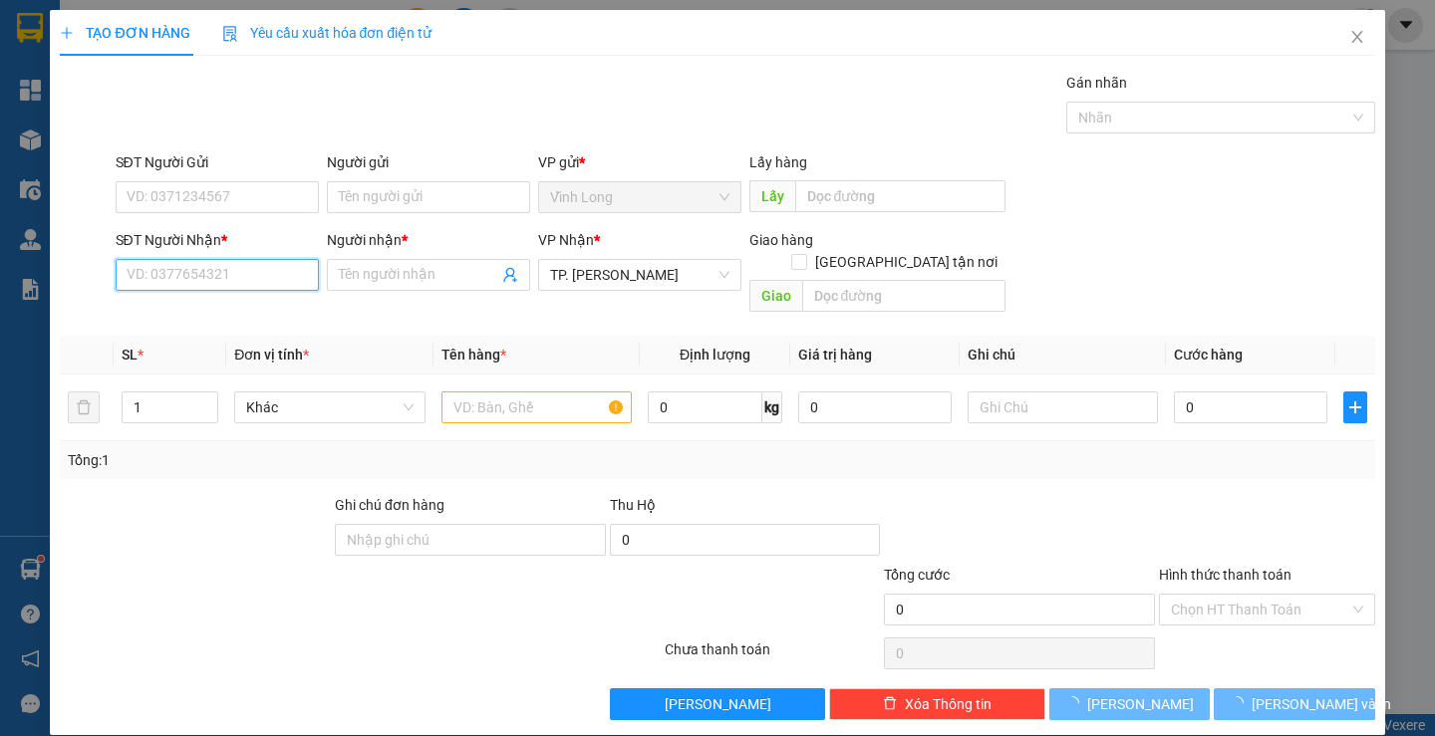
click at [244, 284] on input "SĐT Người Nhận *" at bounding box center [217, 275] width 203 height 32
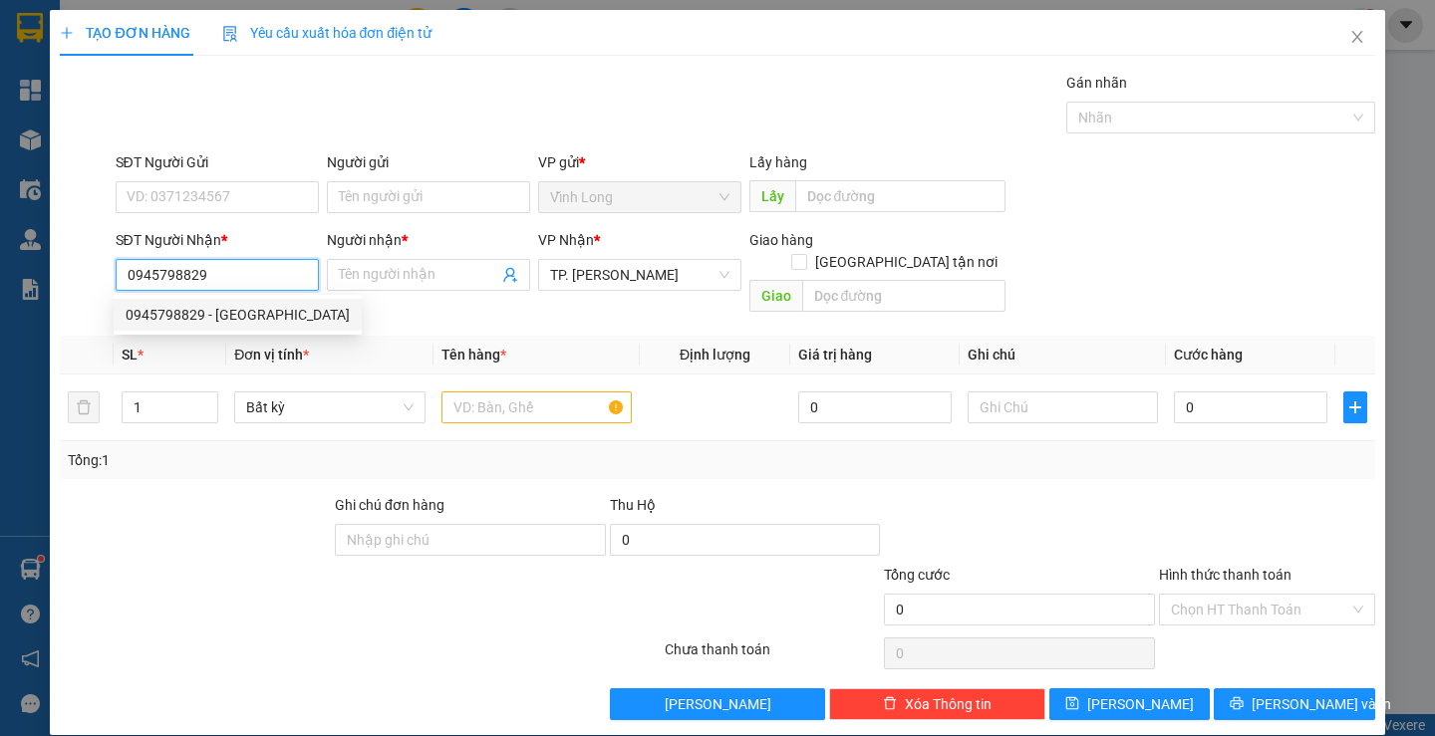
click at [246, 311] on div "0945798829 - ANH PHƯỚC" at bounding box center [238, 315] width 224 height 22
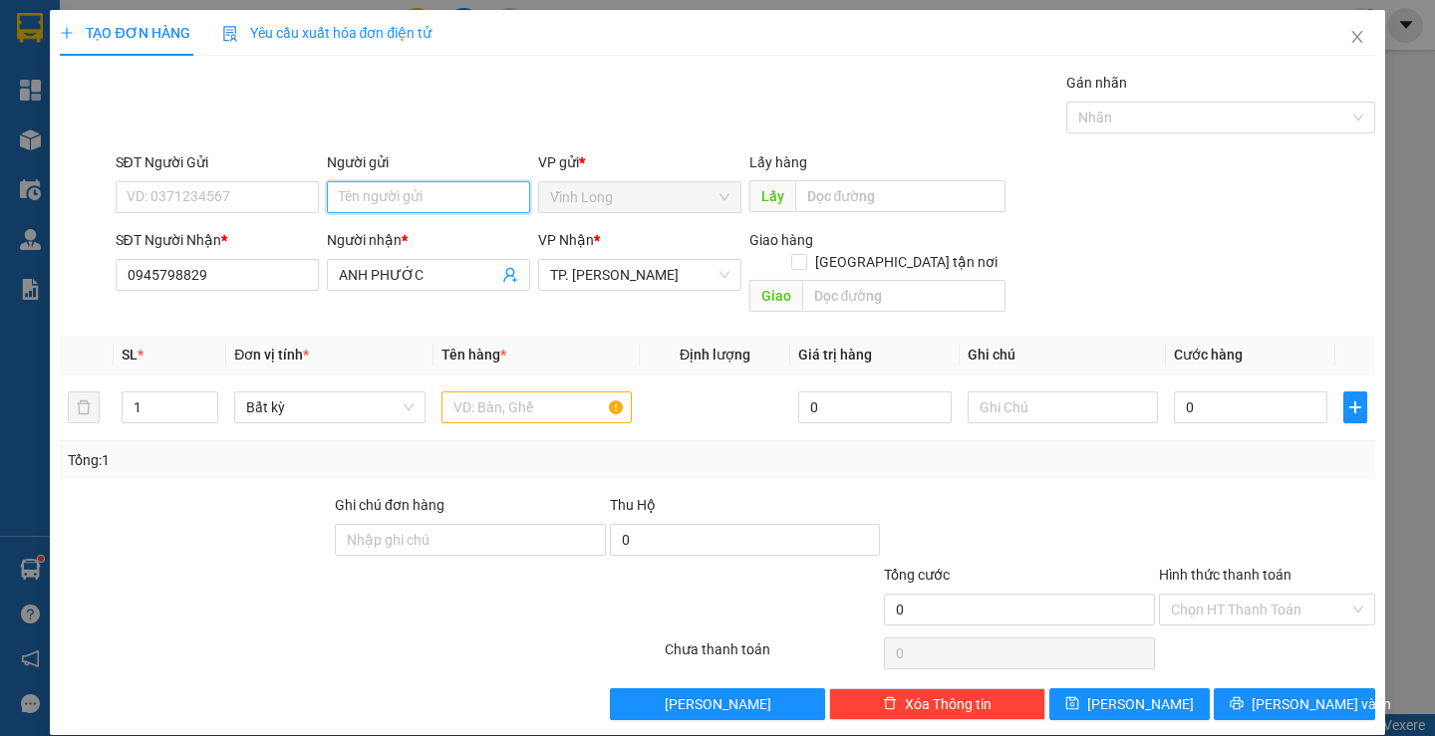
click at [419, 202] on input "Người gửi" at bounding box center [428, 197] width 203 height 32
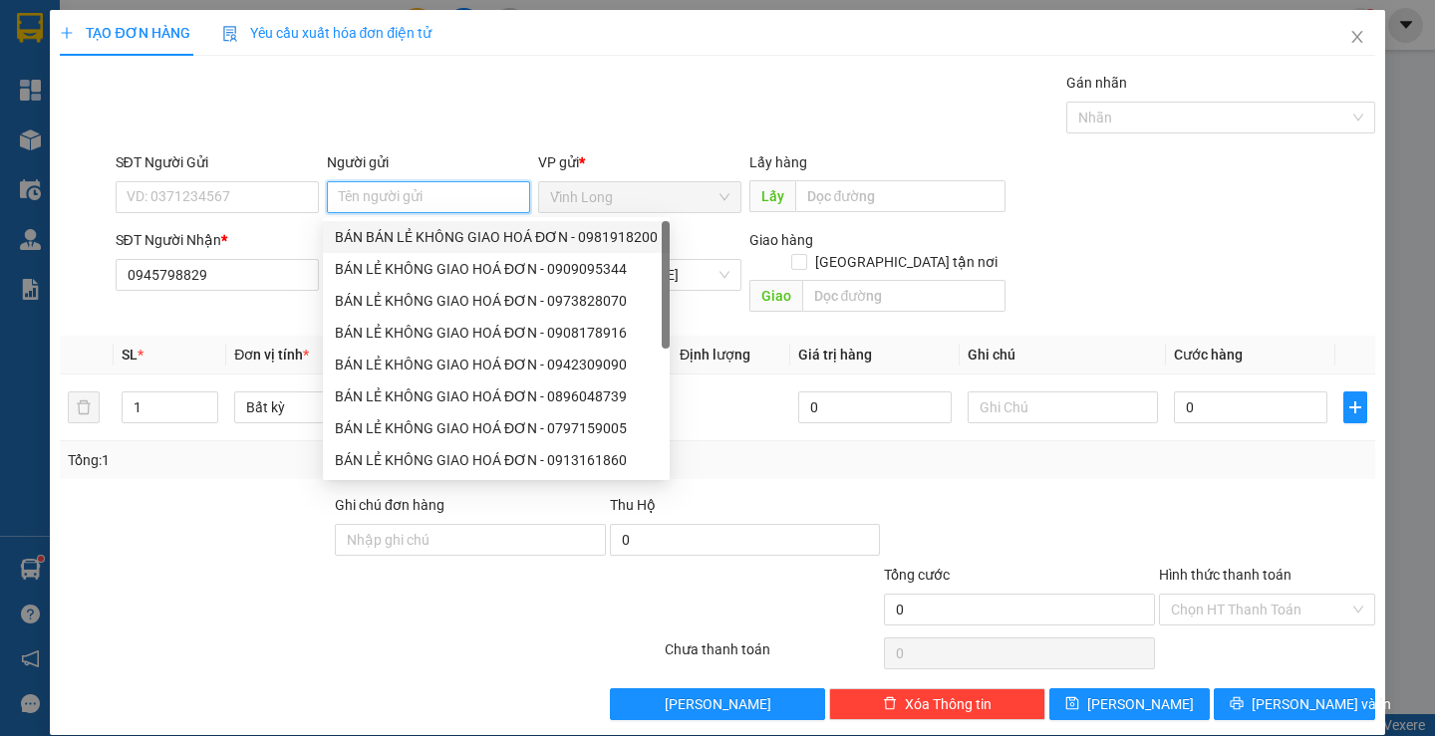
click at [412, 234] on div "BÁN BÁN LẺ KHÔNG GIAO HOÁ ĐƠN - 0981918200" at bounding box center [496, 237] width 323 height 22
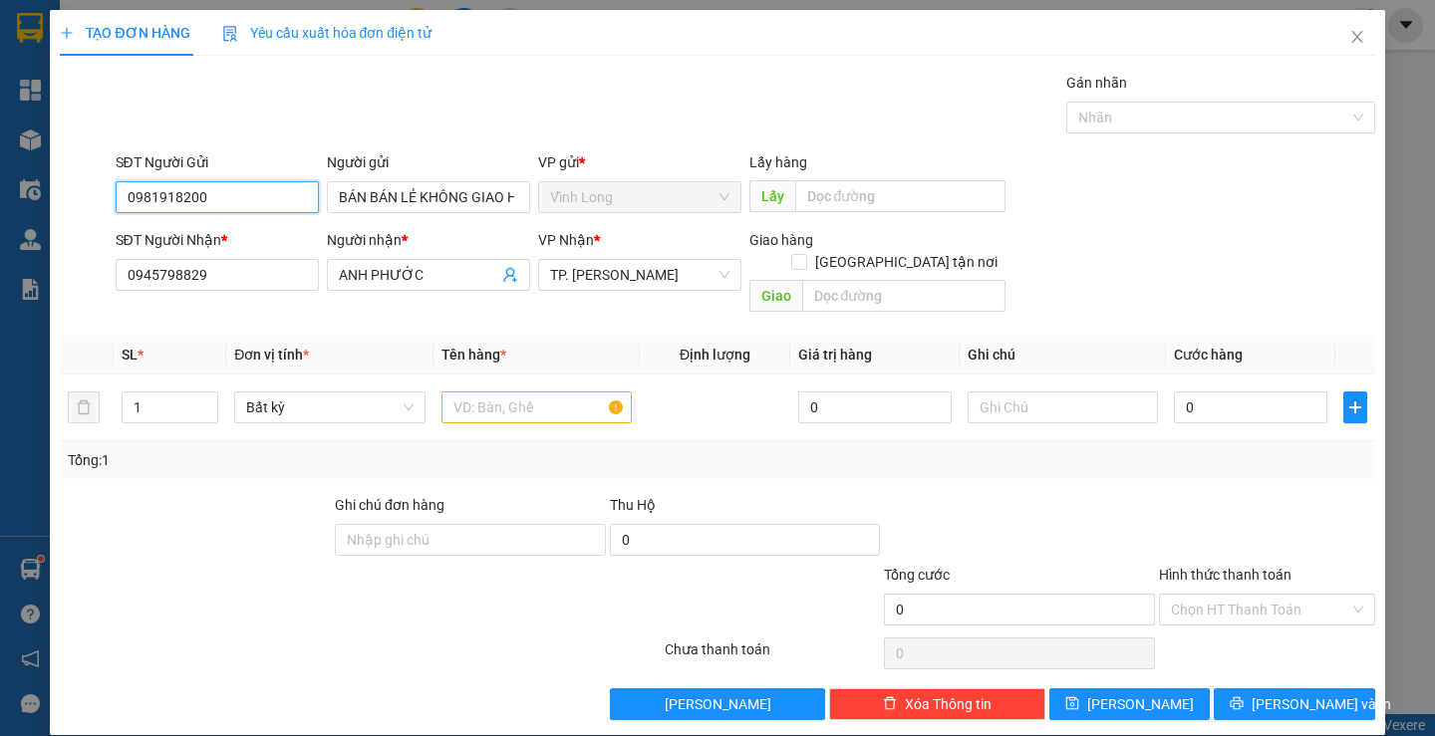
click at [263, 195] on input "0981918200" at bounding box center [217, 197] width 203 height 32
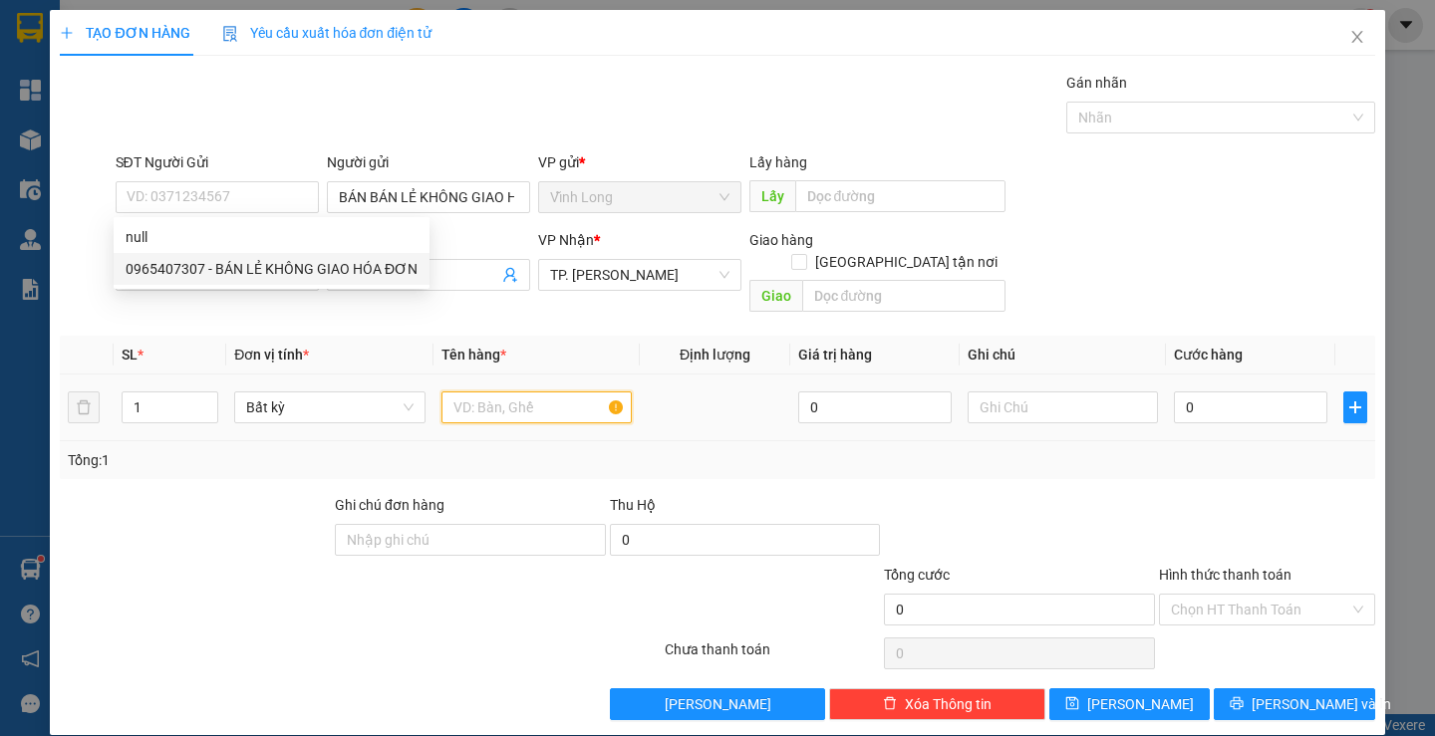
click at [469, 392] on input "text" at bounding box center [536, 408] width 190 height 32
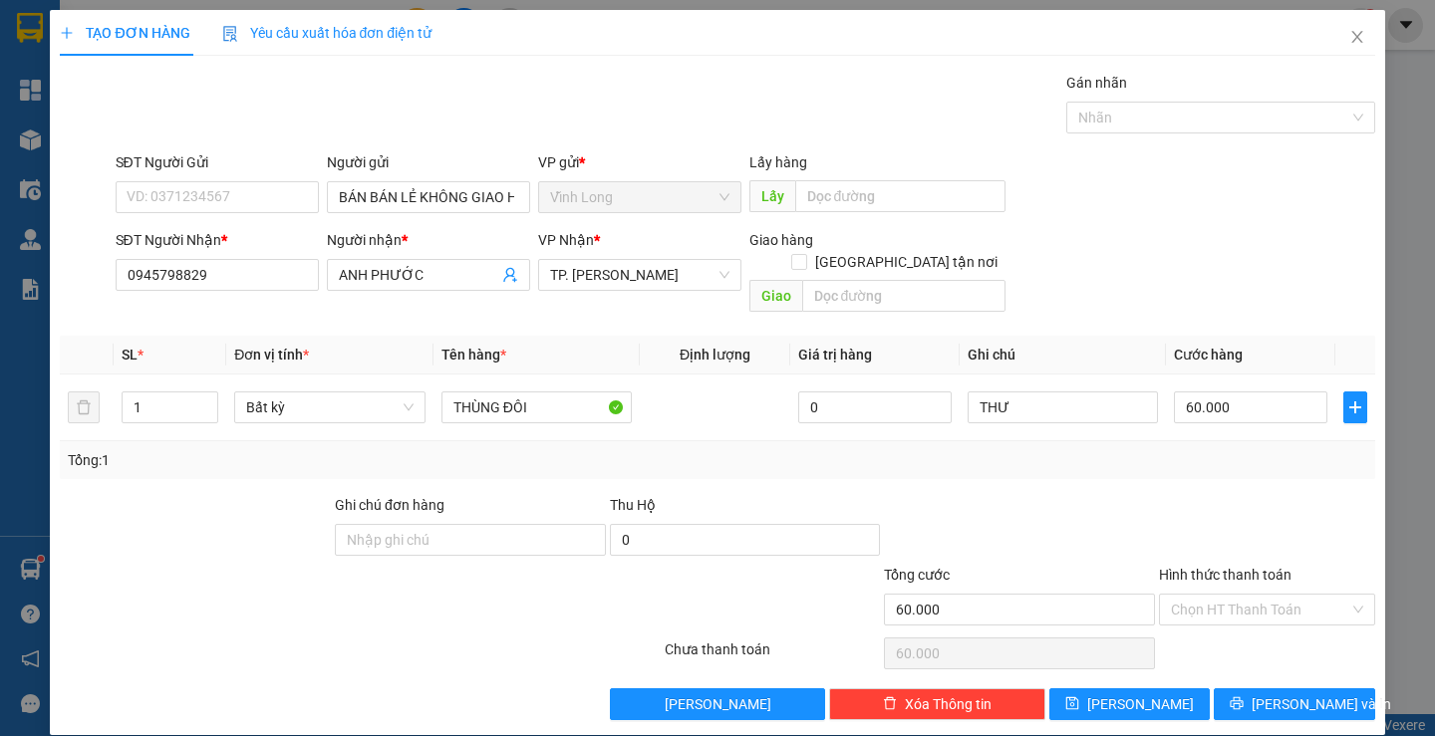
click at [1176, 500] on div at bounding box center [1267, 529] width 220 height 70
click at [1228, 595] on input "Hình thức thanh toán" at bounding box center [1260, 610] width 178 height 30
click at [1234, 618] on div "Tại văn phòng" at bounding box center [1254, 628] width 189 height 22
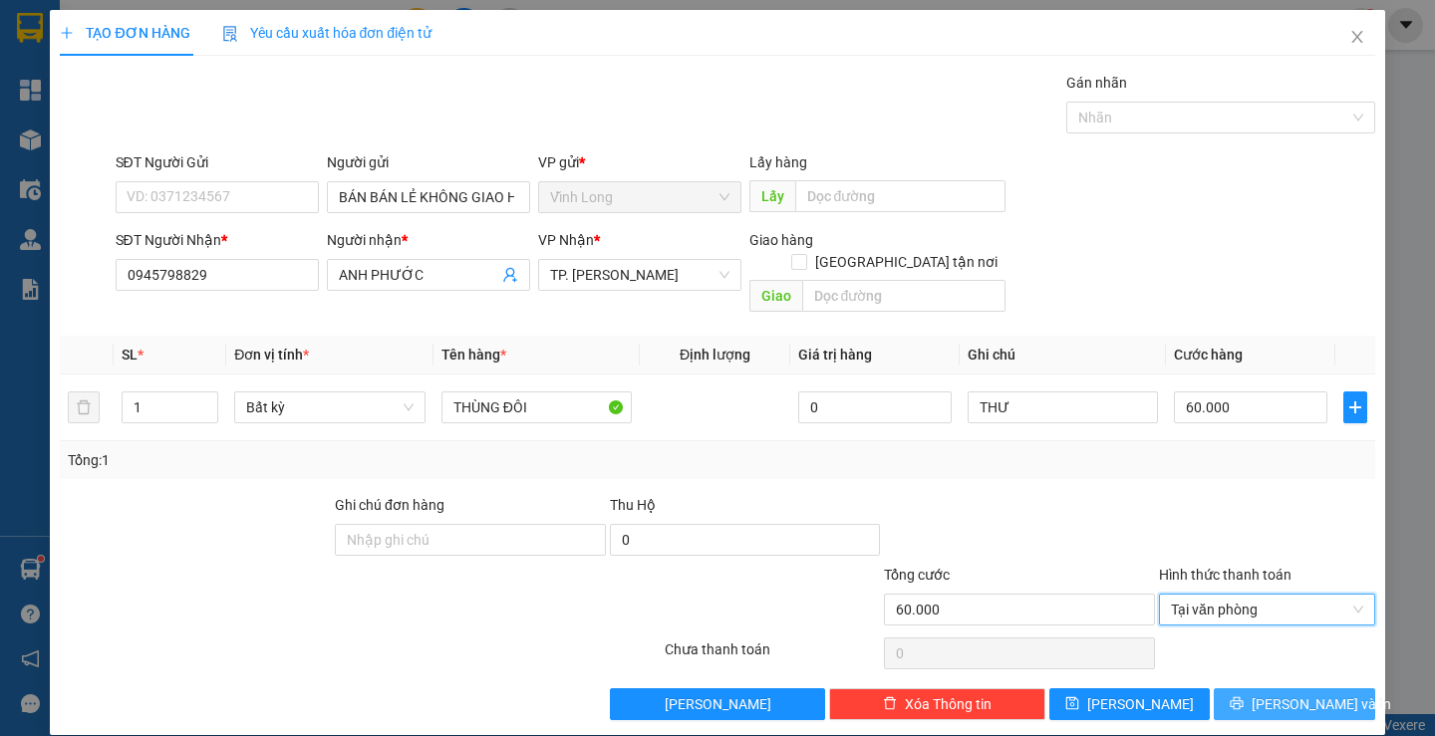
click at [1271, 694] on span "Lưu và In" at bounding box center [1322, 705] width 140 height 22
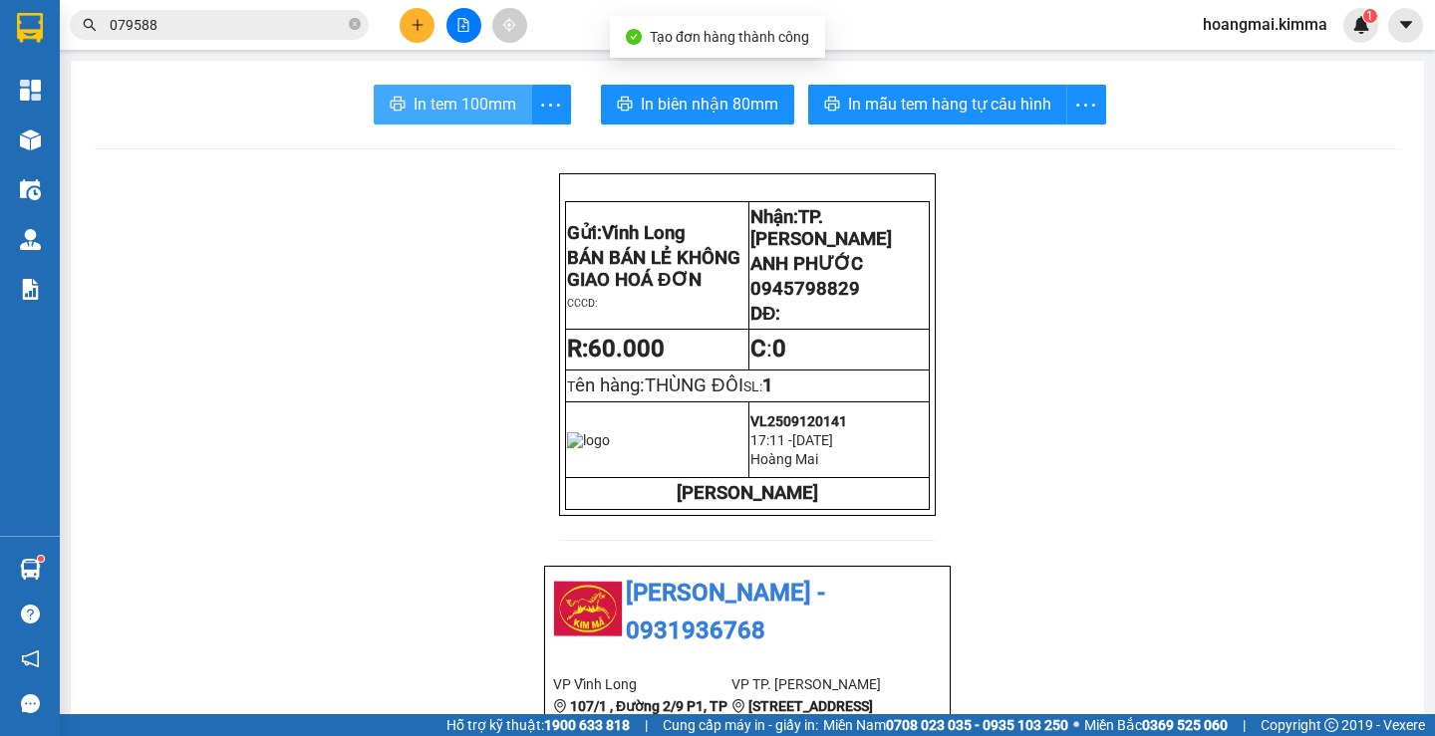
drag, startPoint x: 461, startPoint y: 96, endPoint x: 1062, endPoint y: 178, distance: 606.6
click at [463, 99] on span "In tem 100mm" at bounding box center [465, 104] width 103 height 25
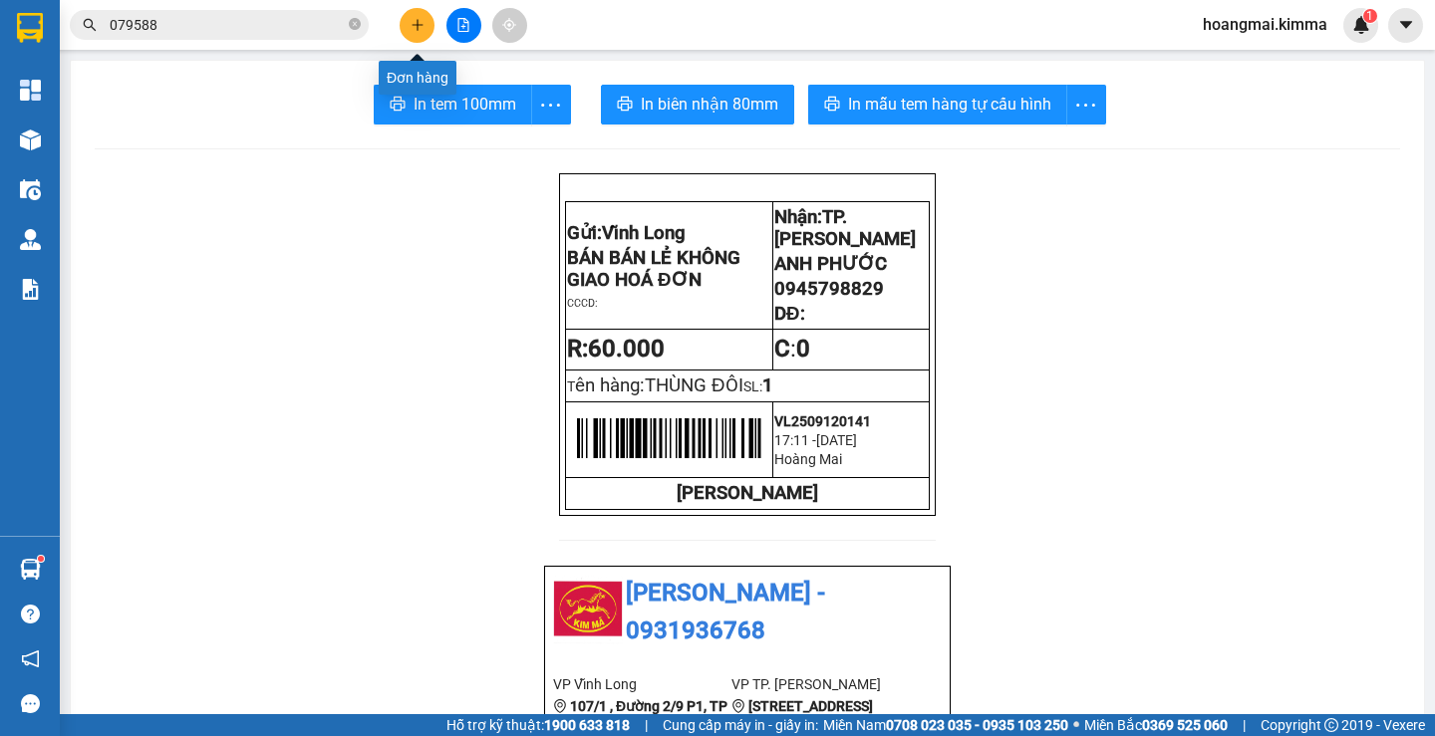
click at [422, 27] on icon "plus" at bounding box center [418, 25] width 14 height 14
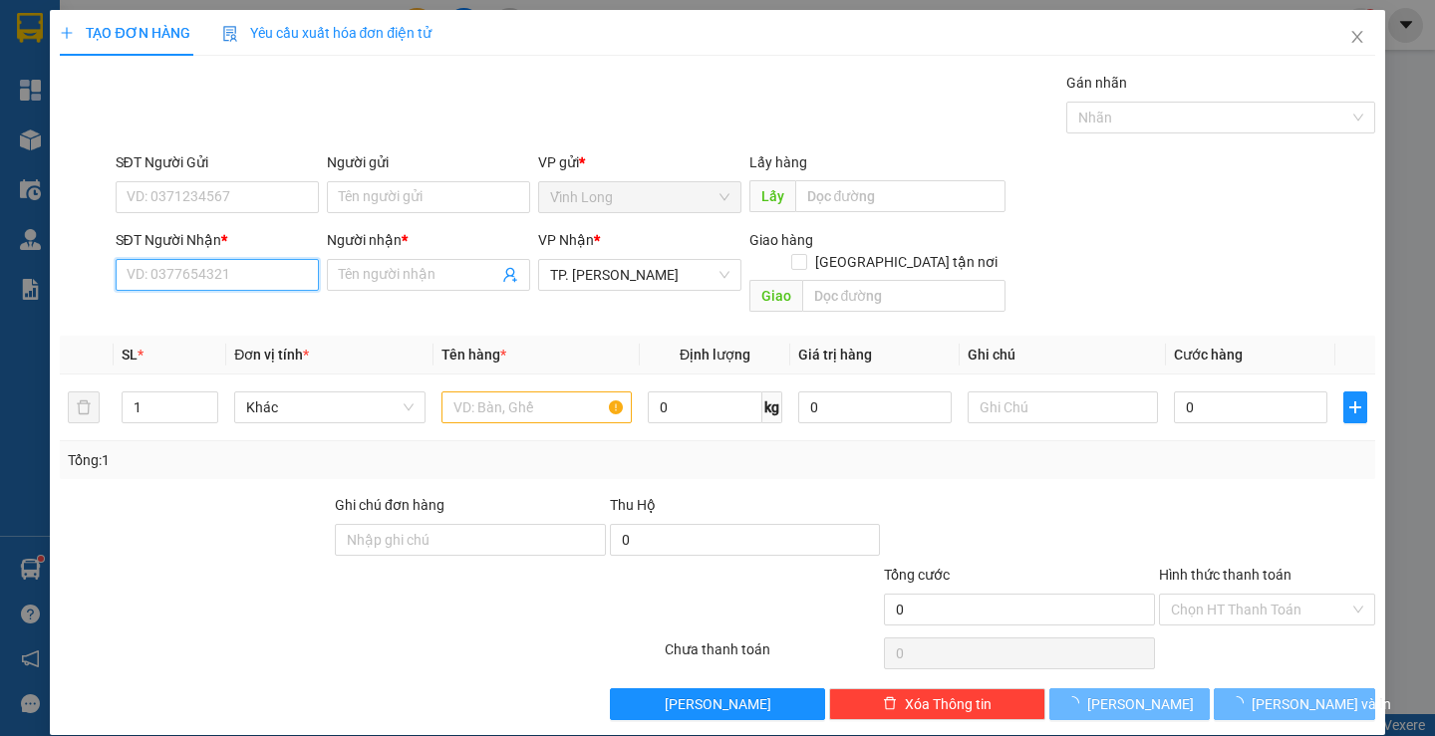
click at [263, 277] on input "SĐT Người Nhận *" at bounding box center [217, 275] width 203 height 32
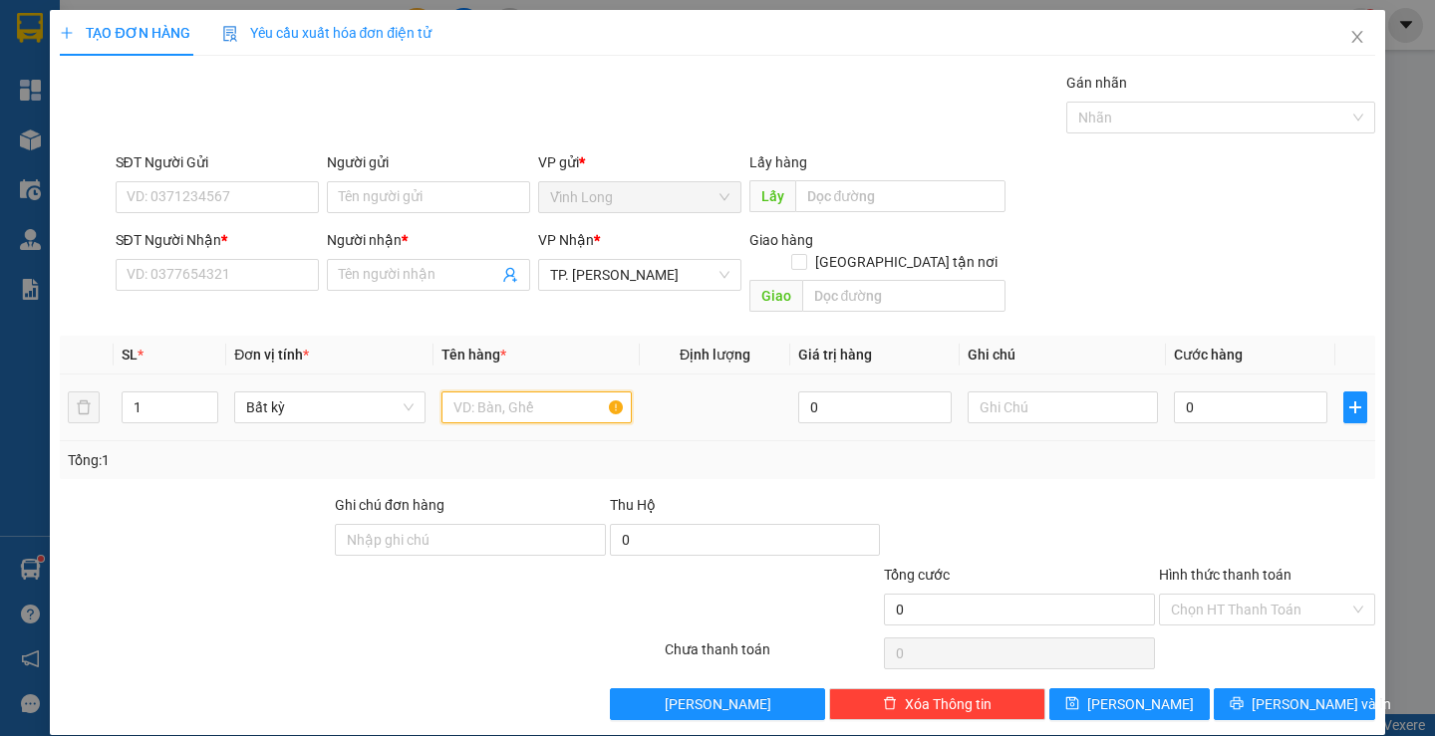
click at [486, 392] on input "text" at bounding box center [536, 408] width 190 height 32
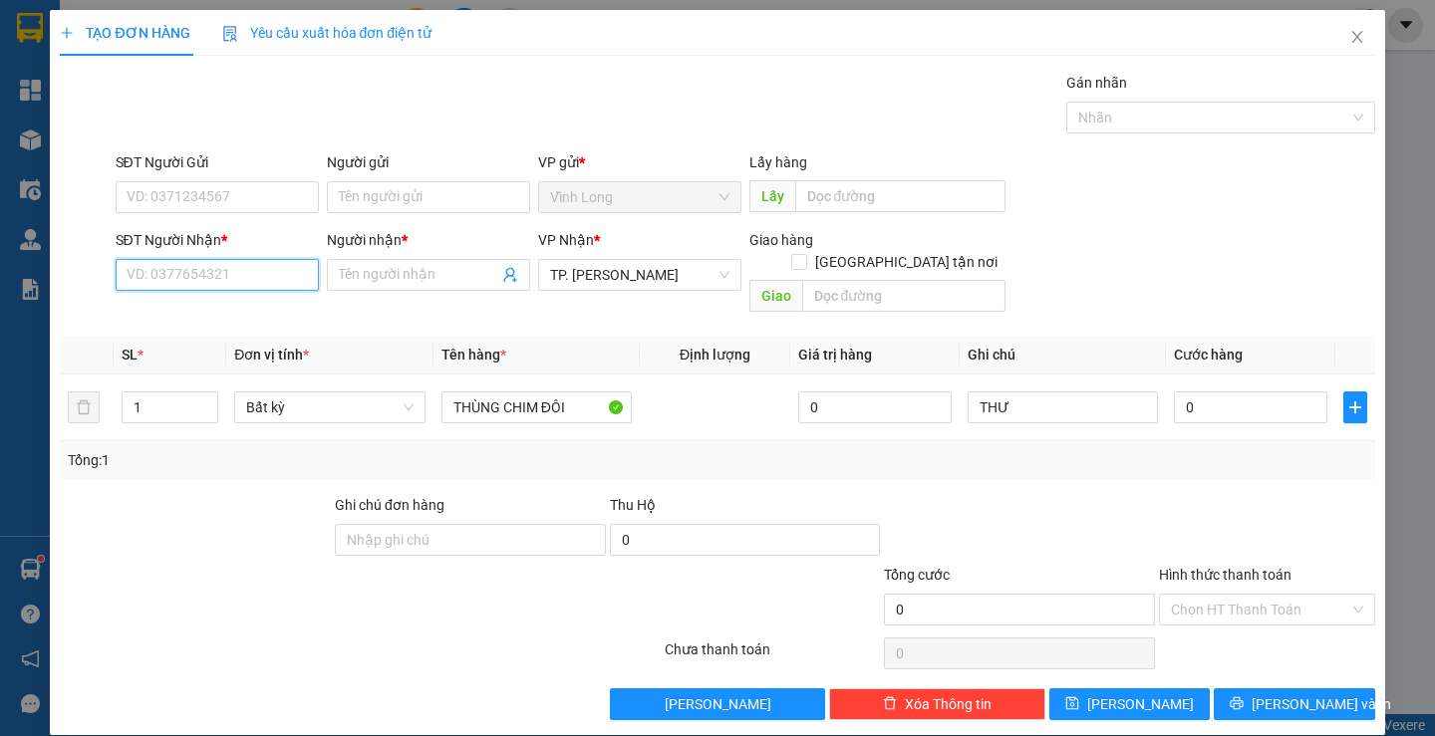
click at [260, 277] on input "SĐT Người Nhận *" at bounding box center [217, 275] width 203 height 32
drag, startPoint x: 200, startPoint y: 316, endPoint x: 847, endPoint y: 390, distance: 651.0
click at [209, 315] on div "0902231423 - HÙNG" at bounding box center [214, 315] width 177 height 22
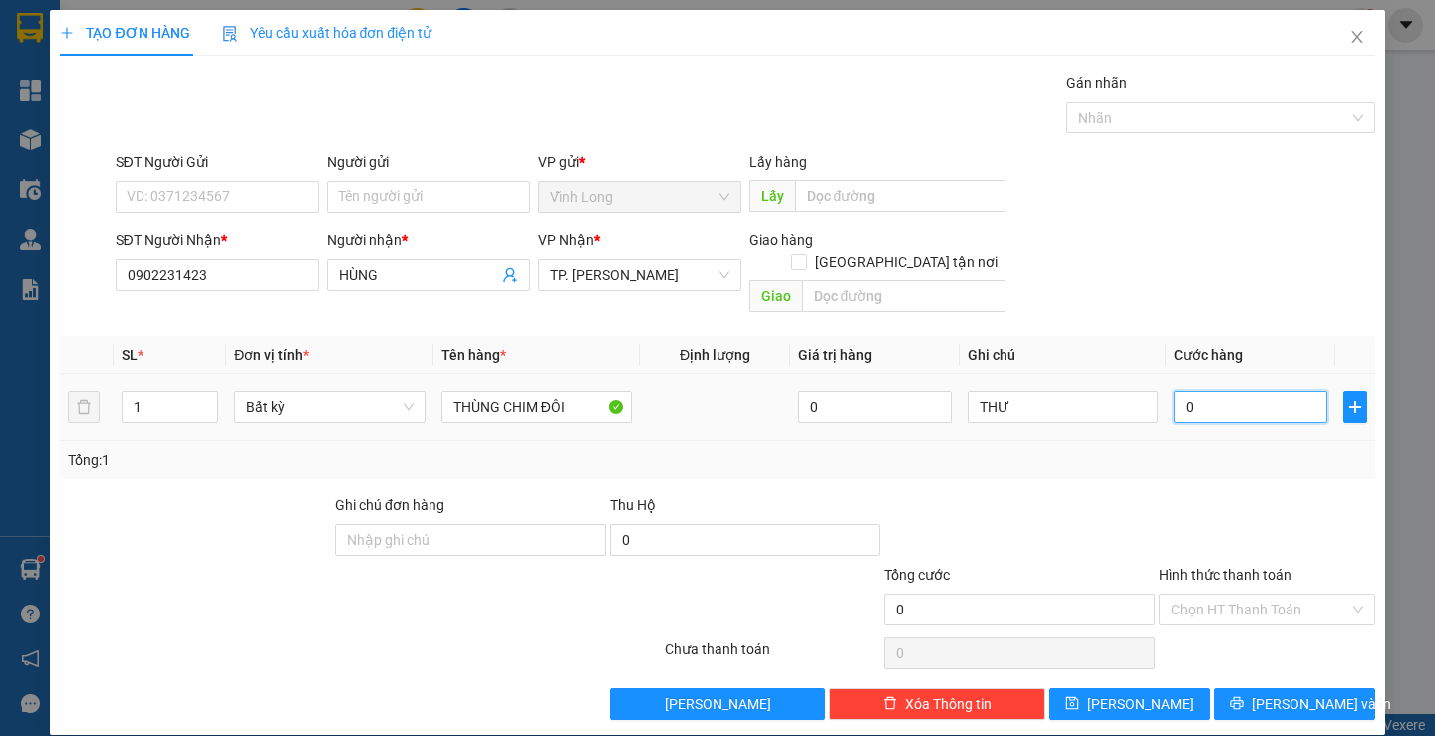
click at [1213, 392] on input "0" at bounding box center [1250, 408] width 153 height 32
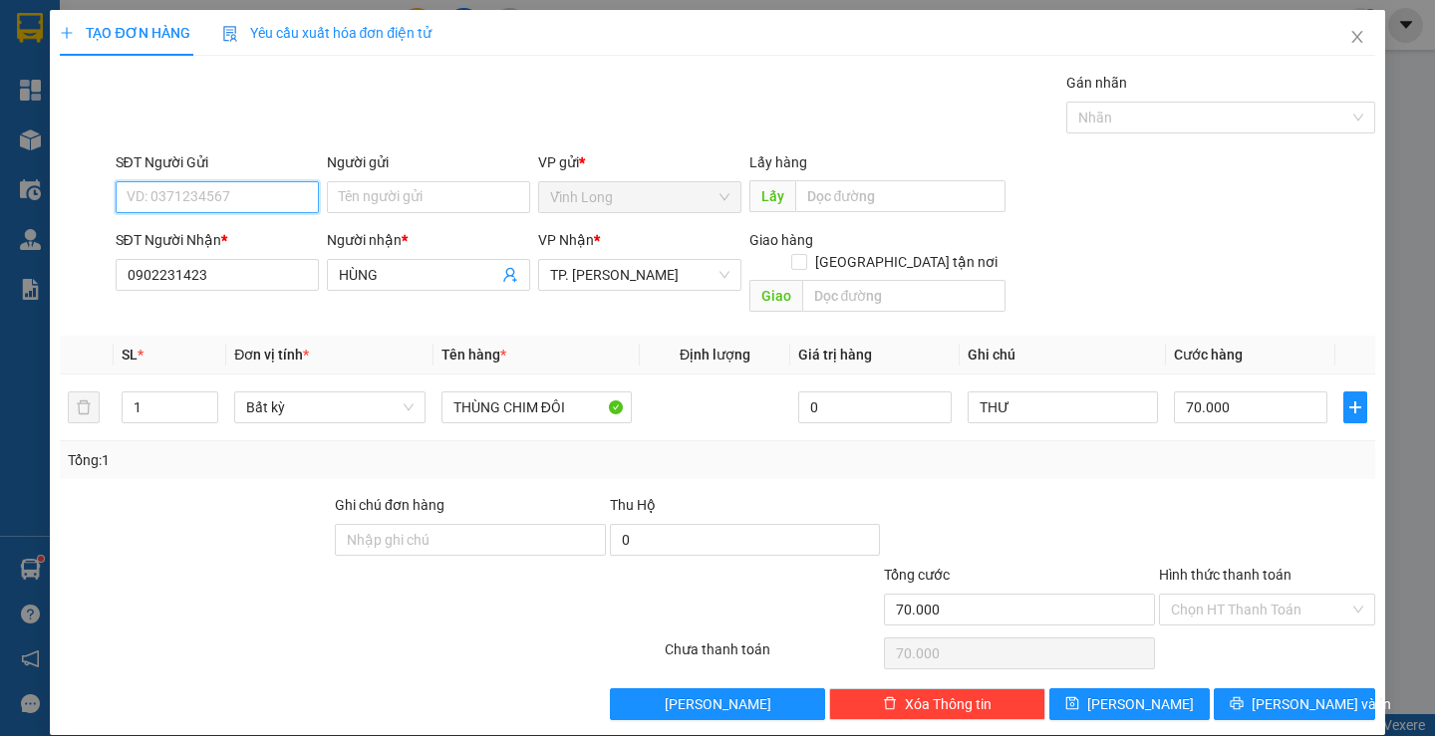
click at [280, 211] on input "SĐT Người Gửi" at bounding box center [217, 197] width 203 height 32
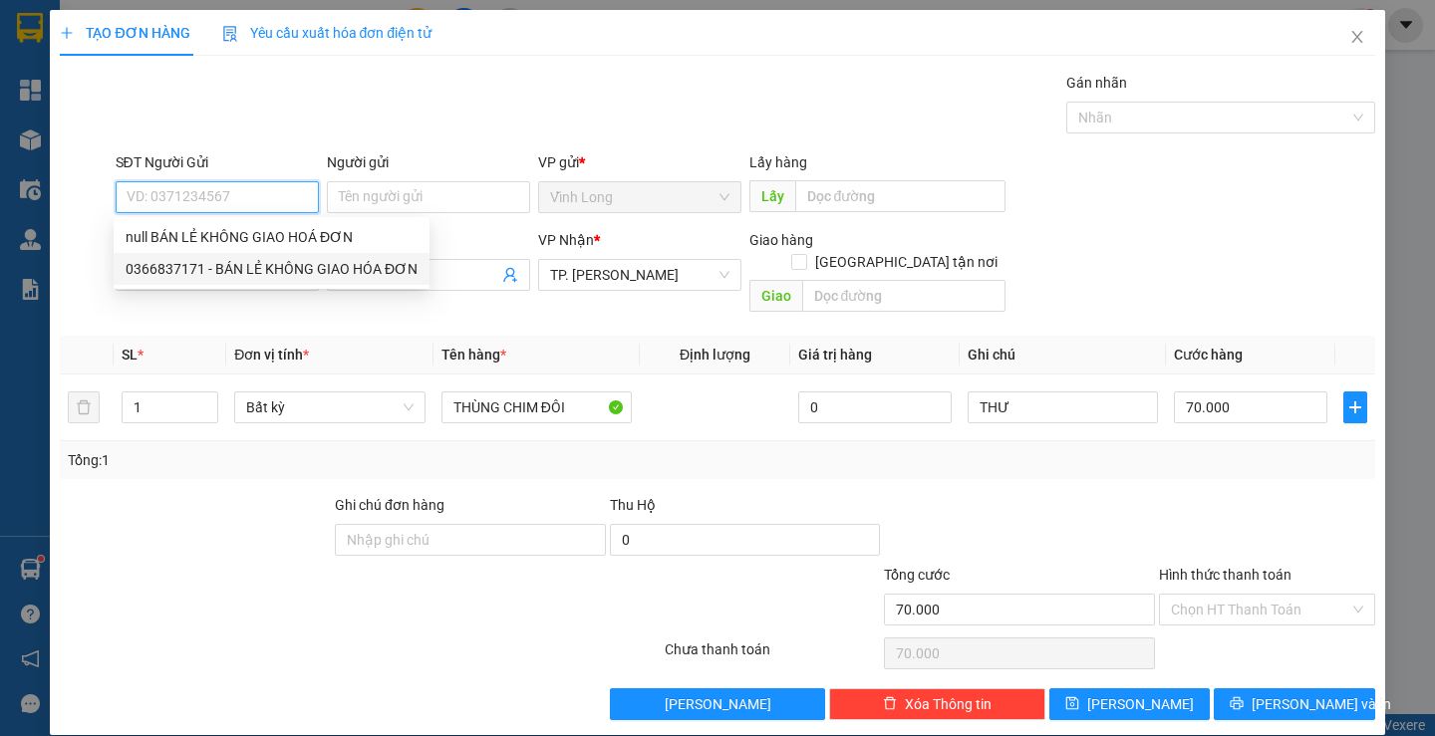
click at [262, 262] on div "0366837171 - BÁN LẺ KHÔNG GIAO HÓA ĐƠN" at bounding box center [272, 269] width 292 height 22
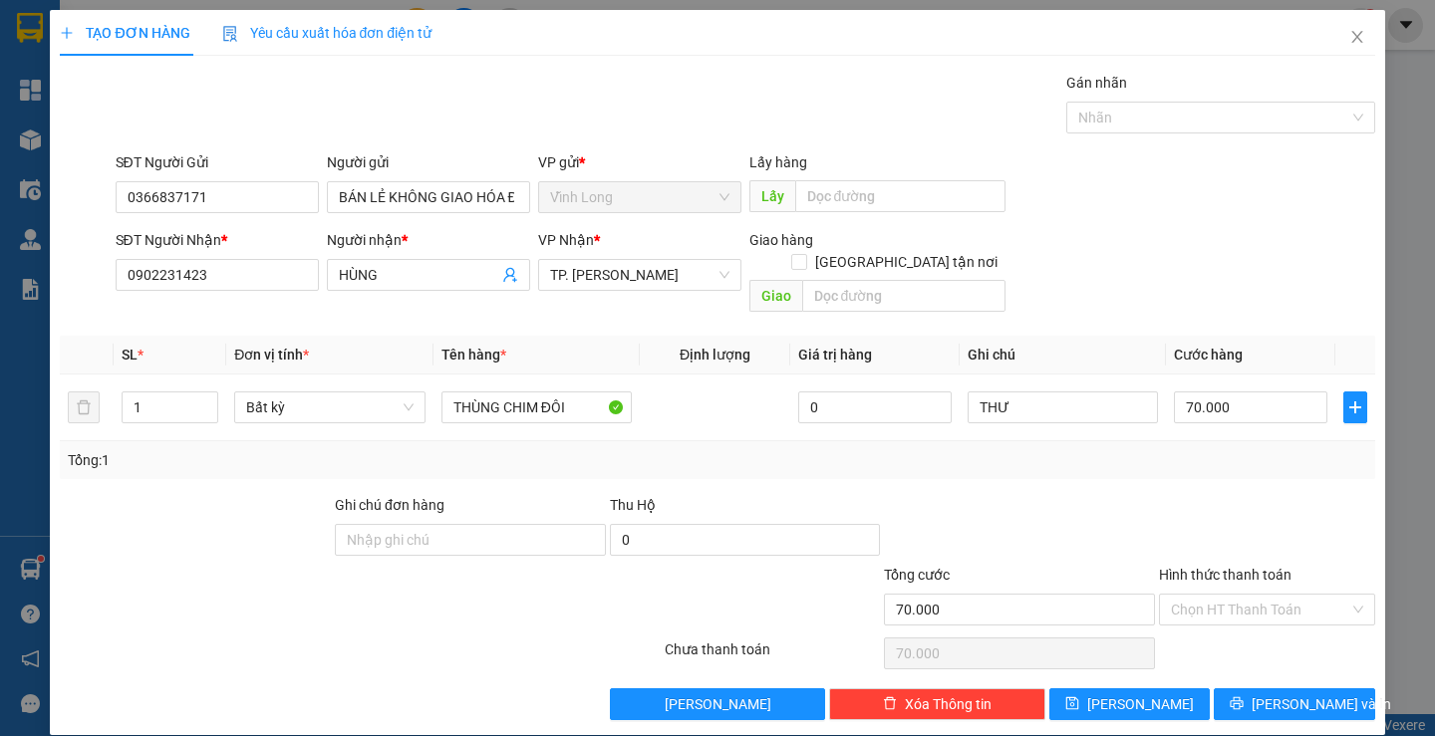
click at [1191, 469] on div "Transit Pickup Surcharge Ids Transit Deliver Surcharge Ids Transit Deliver Surc…" at bounding box center [717, 396] width 1315 height 649
click at [1288, 595] on input "Hình thức thanh toán" at bounding box center [1260, 610] width 178 height 30
click at [1243, 621] on div "Tại văn phòng" at bounding box center [1254, 628] width 189 height 22
click at [1290, 694] on span "Lưu và In" at bounding box center [1322, 705] width 140 height 22
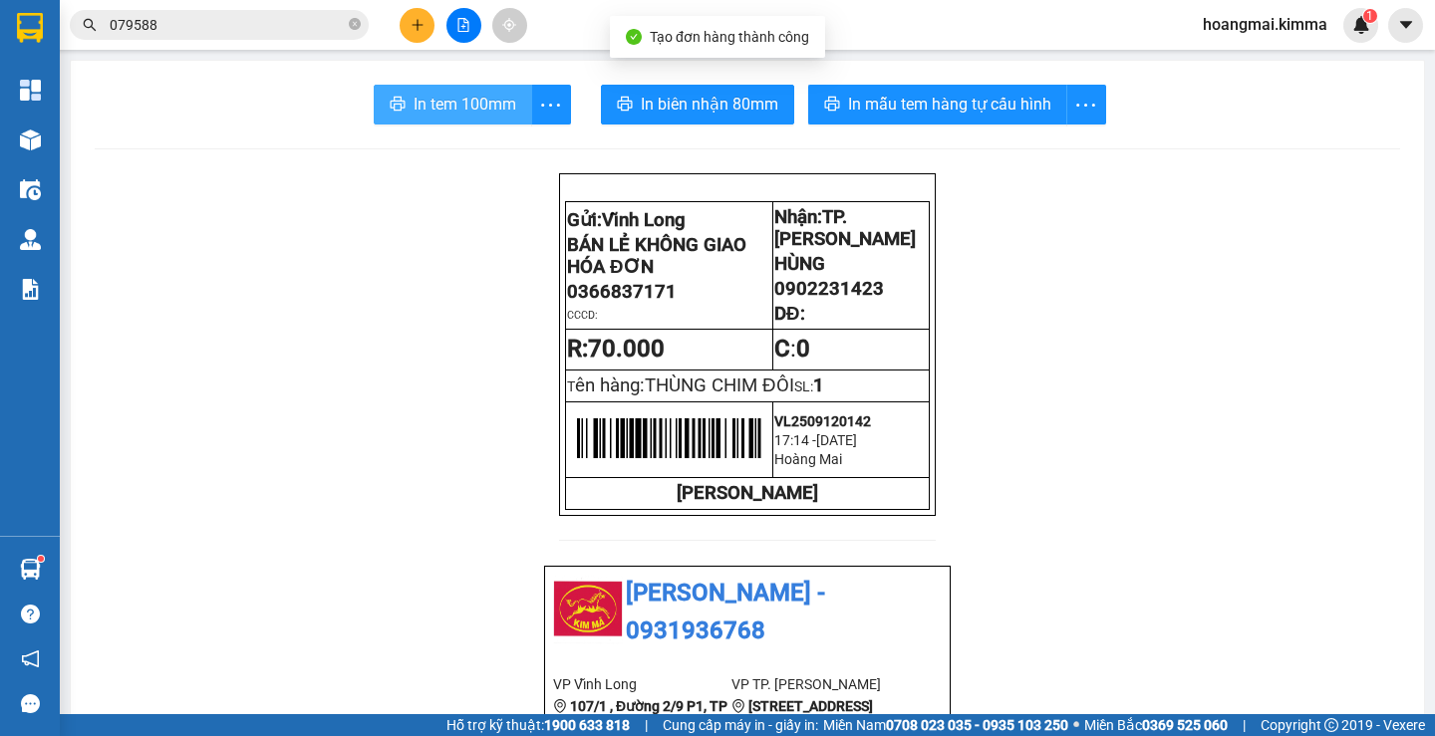
click at [456, 105] on span "In tem 100mm" at bounding box center [465, 104] width 103 height 25
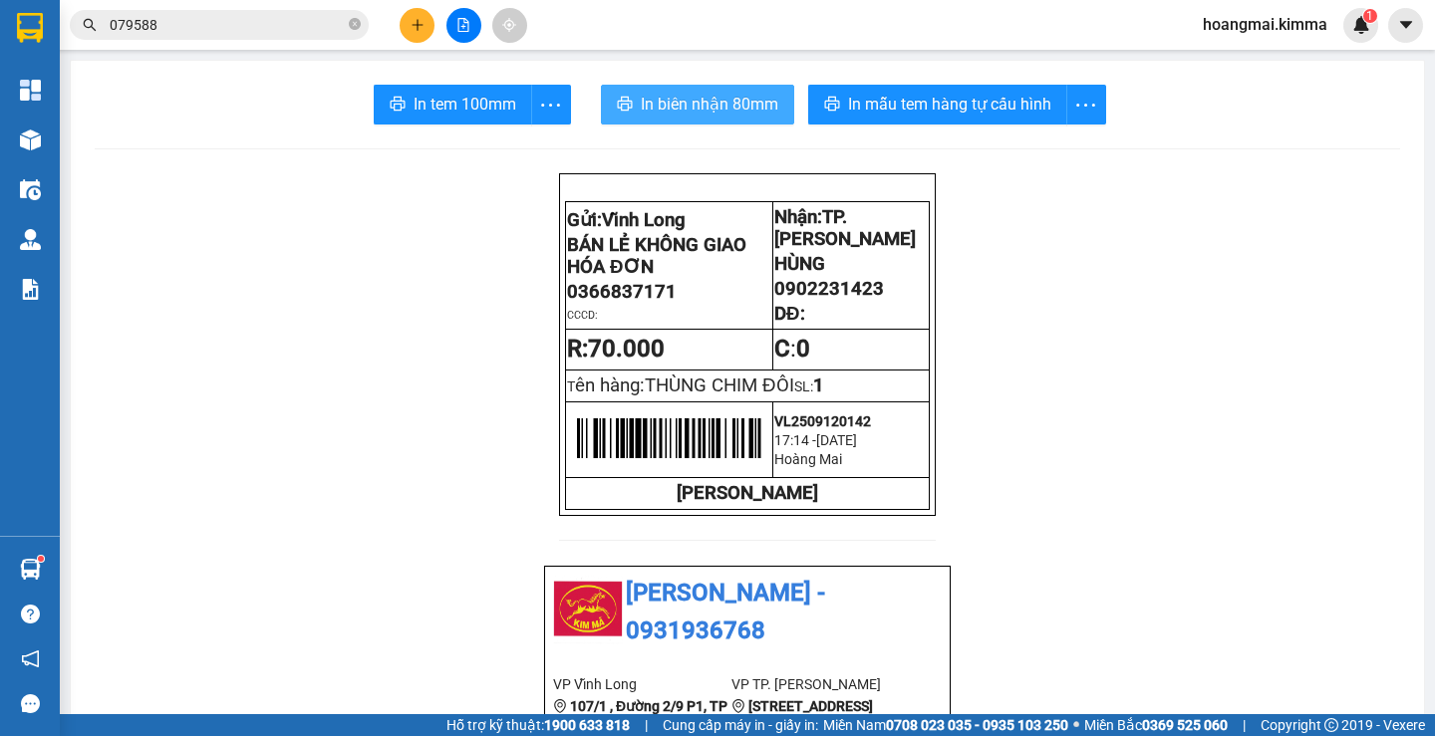
click at [651, 104] on span "In biên nhận 80mm" at bounding box center [710, 104] width 138 height 25
